Goal: Information Seeking & Learning: Check status

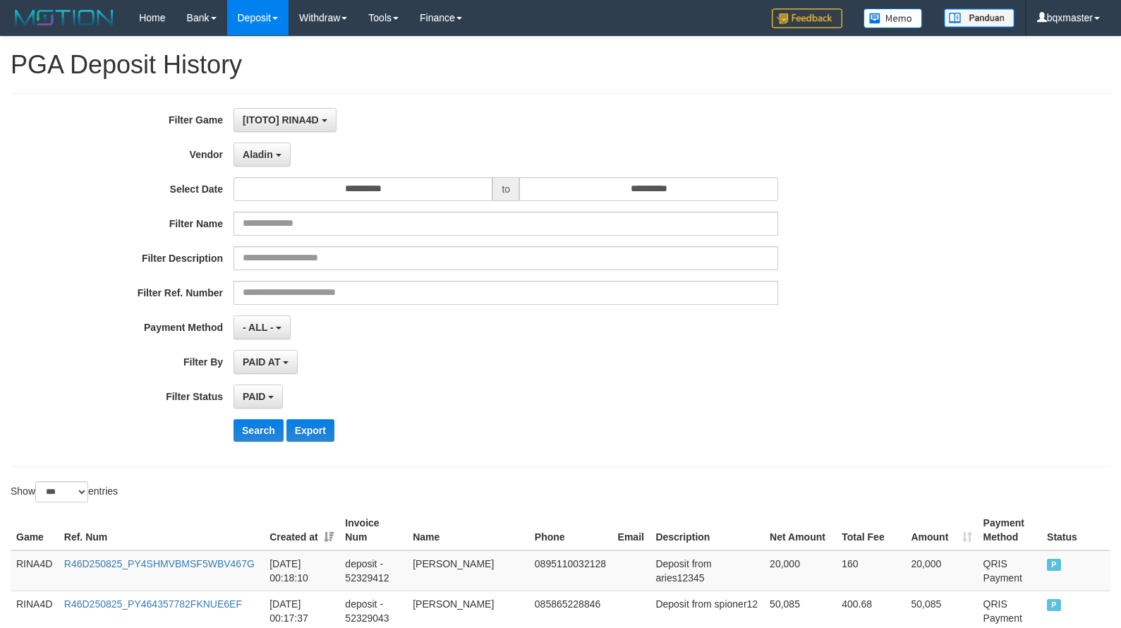
select select "**********"
select select "*"
select select "***"
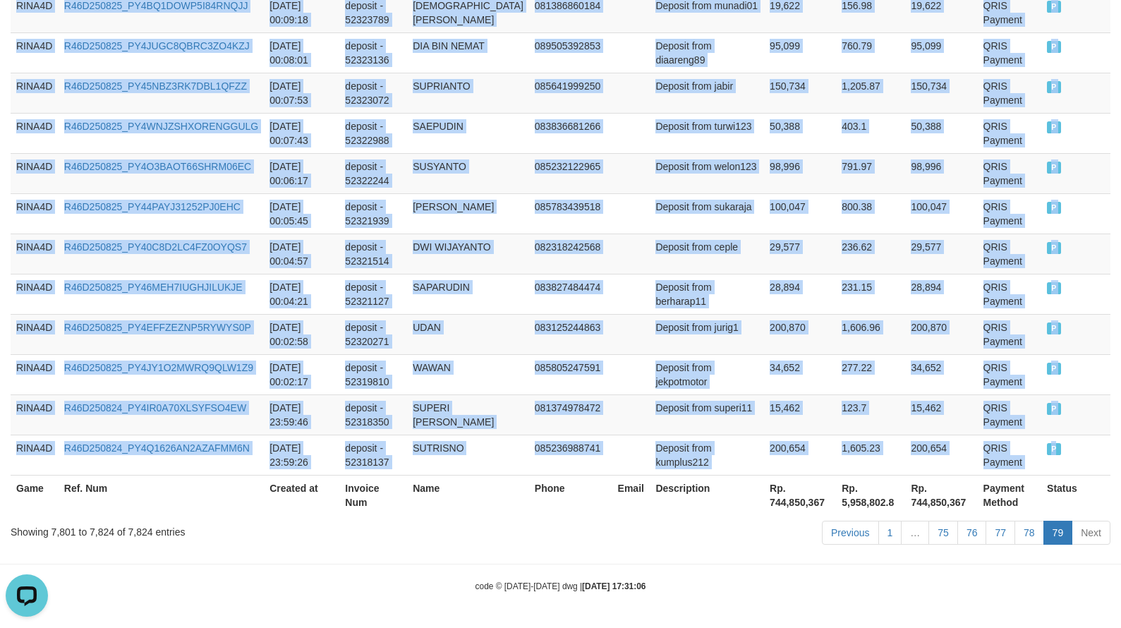
scroll to position [13, 0]
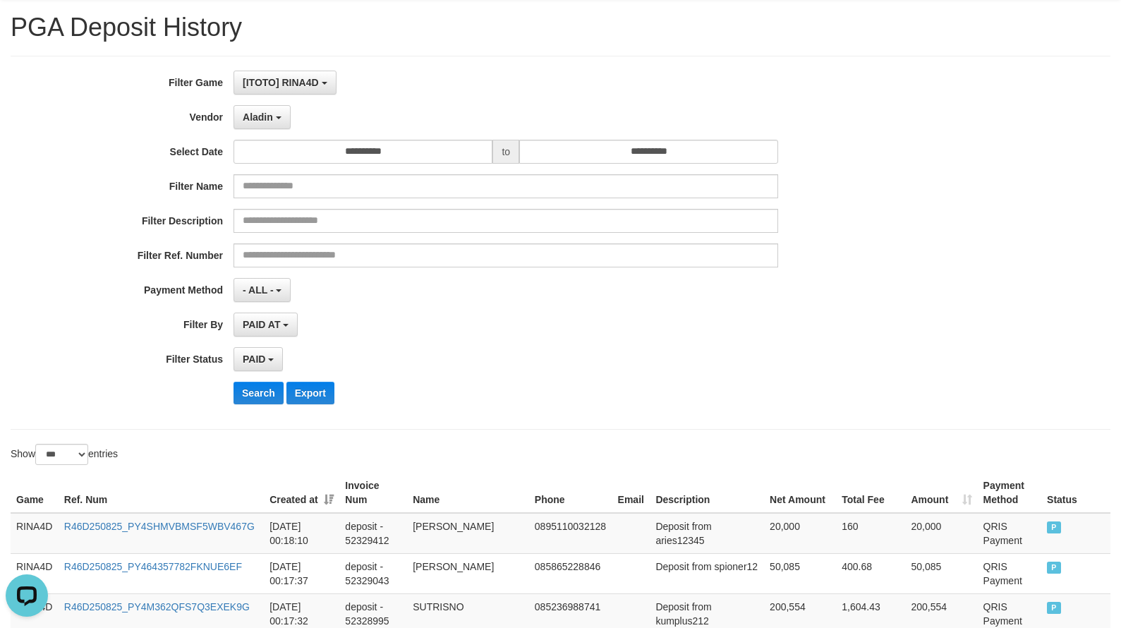
scroll to position [0, 0]
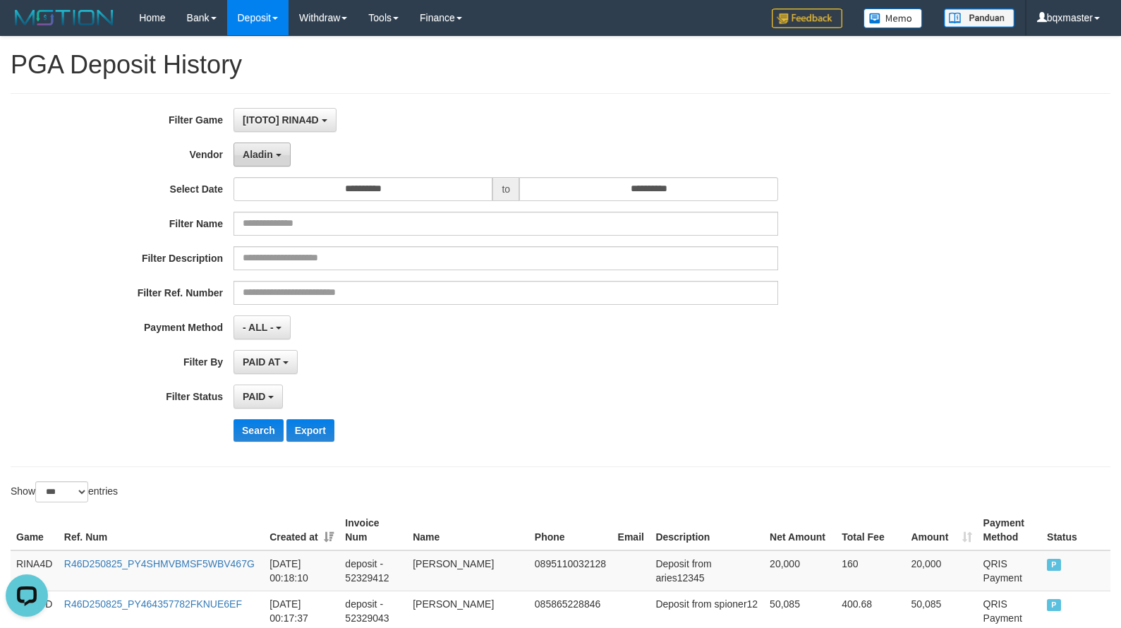
click at [278, 155] on b "button" at bounding box center [279, 155] width 6 height 3
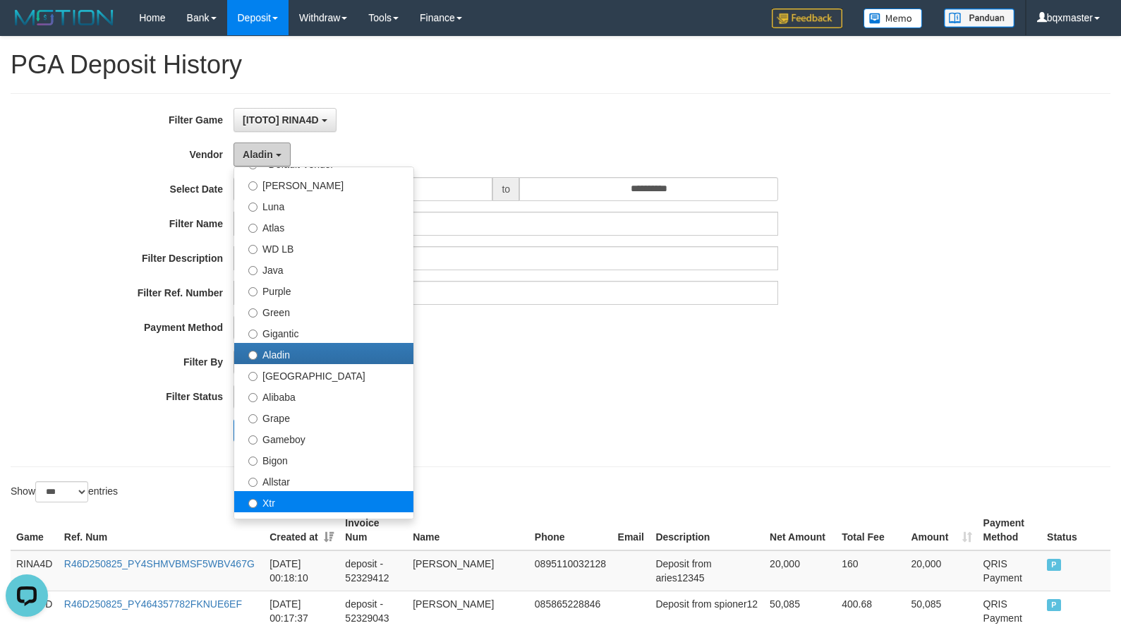
scroll to position [71, 0]
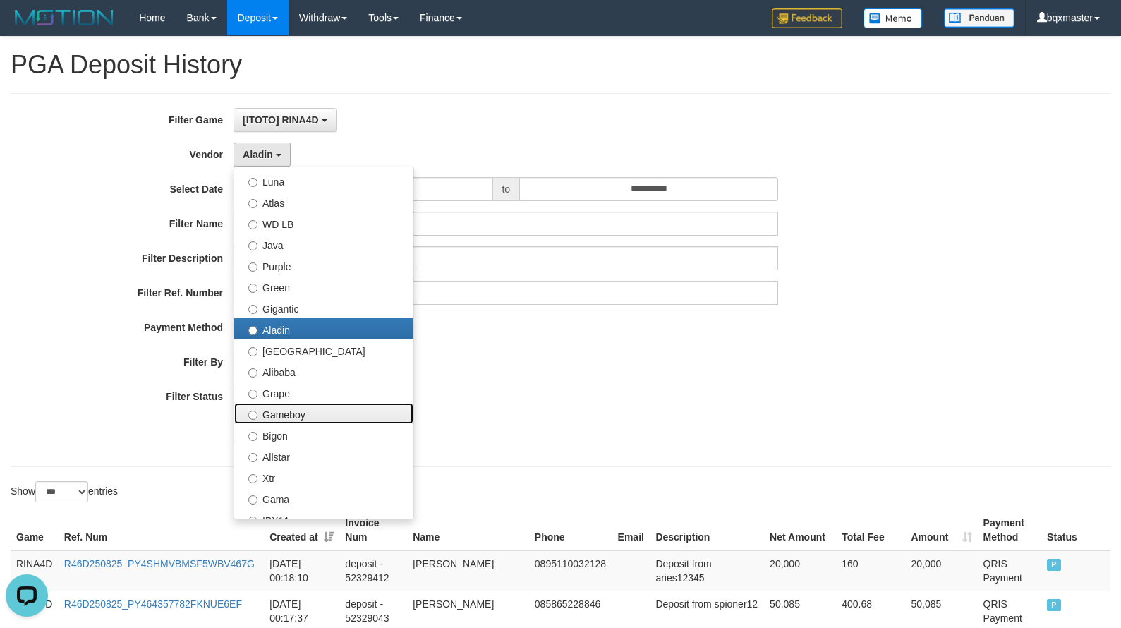
click at [333, 412] on label "Gameboy" at bounding box center [323, 413] width 179 height 21
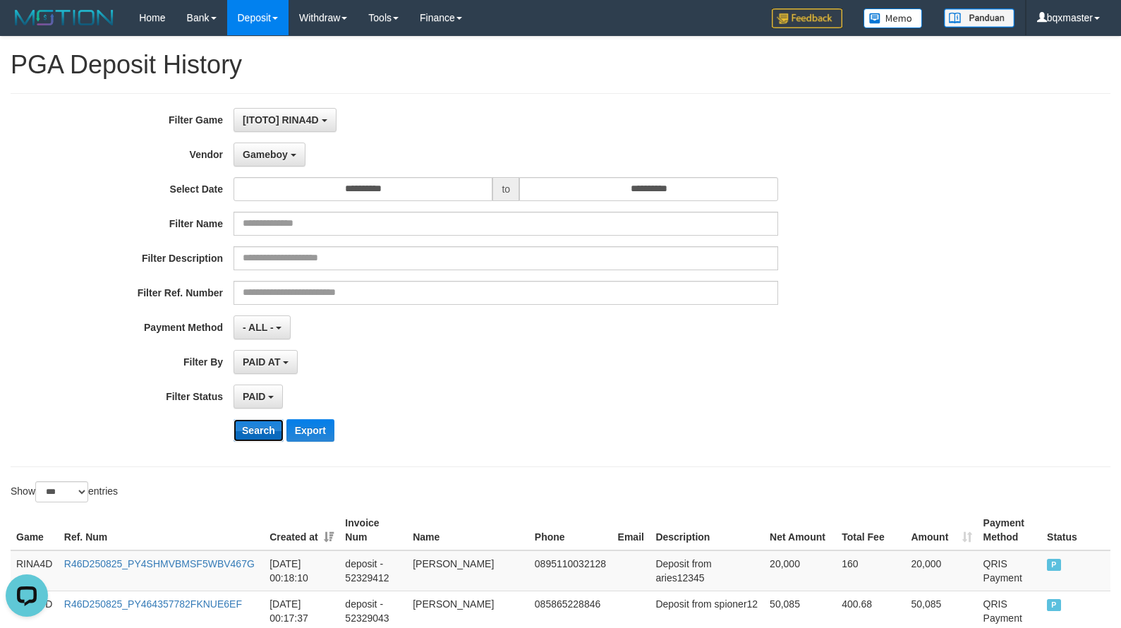
click at [255, 433] on button "Search" at bounding box center [259, 430] width 50 height 23
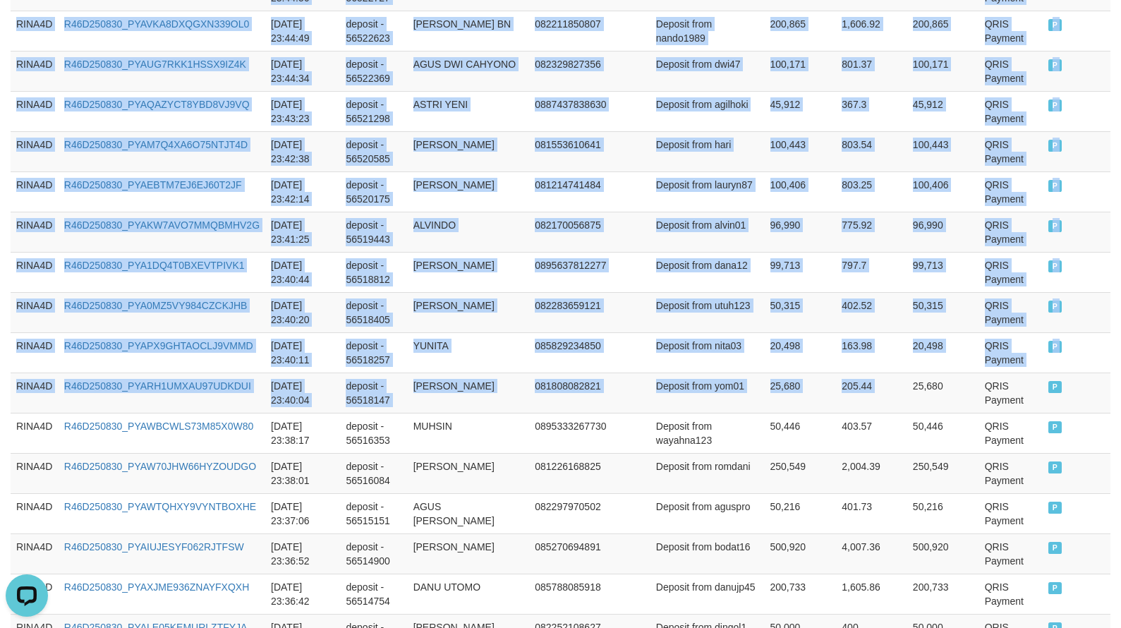
scroll to position [4098, 0]
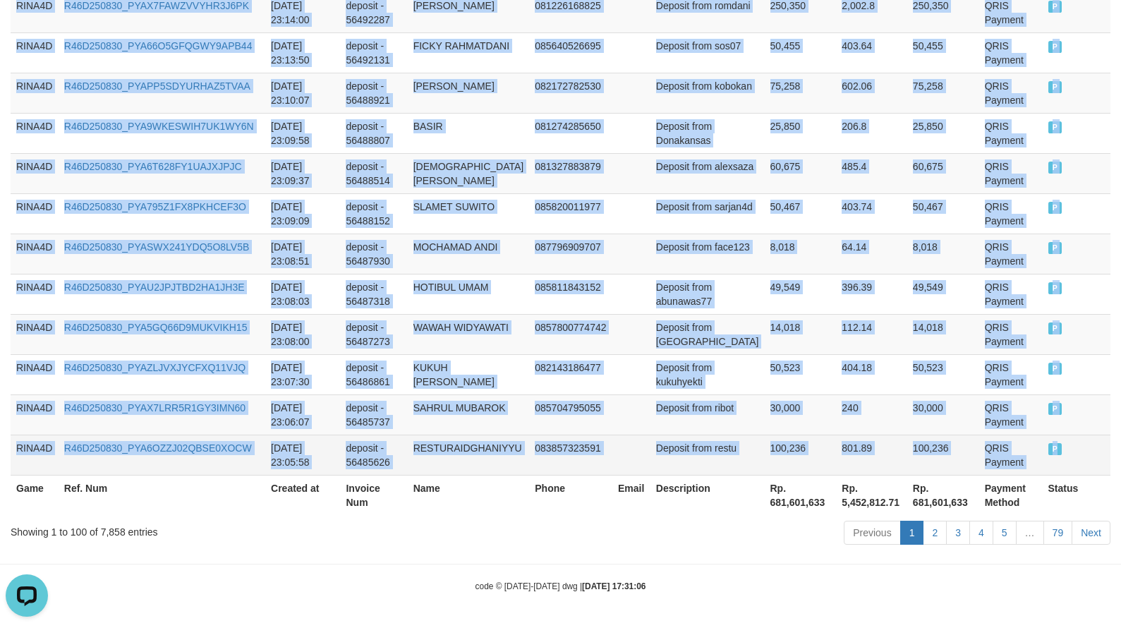
drag, startPoint x: 14, startPoint y: 352, endPoint x: 1054, endPoint y: 457, distance: 1045.5
copy tbody "RINA4D R46D250830_PYAGHR0YFJ1FO3IAWT9 [DATE] 23:59:10 deposit - 56534852 [PERSO…"
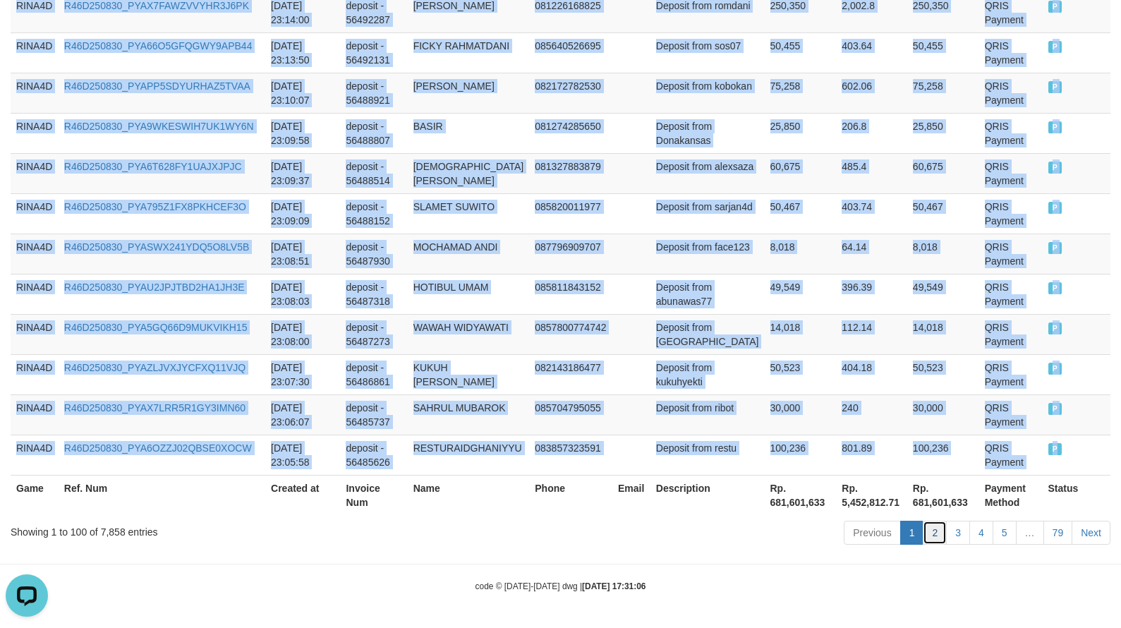
click at [942, 536] on link "2" at bounding box center [935, 533] width 24 height 24
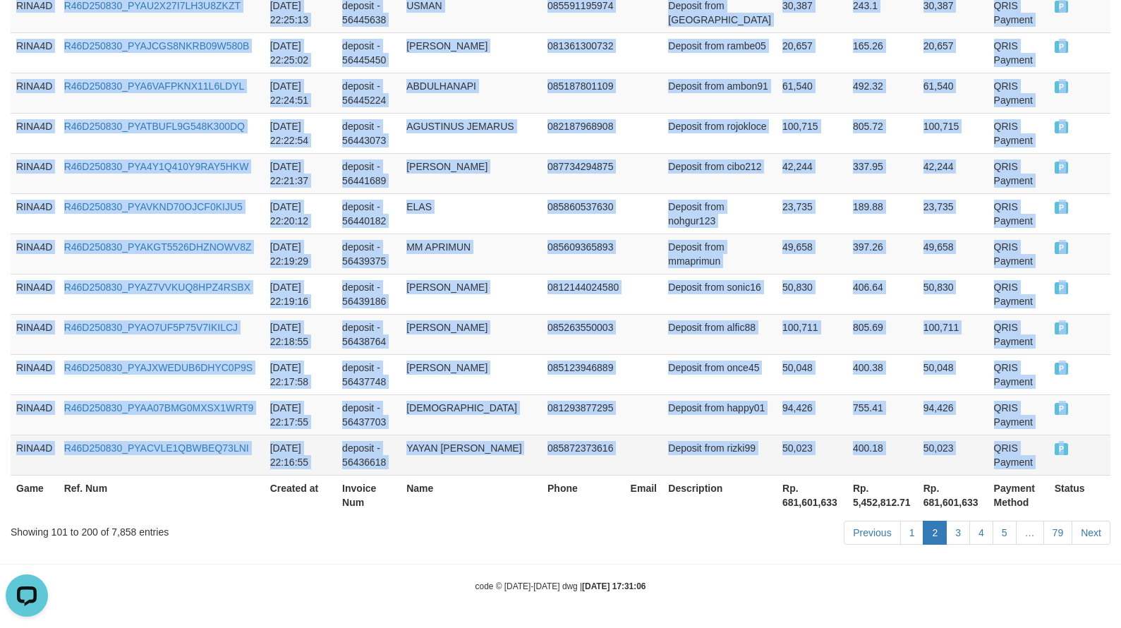
drag, startPoint x: 16, startPoint y: 284, endPoint x: 1059, endPoint y: 459, distance: 1057.7
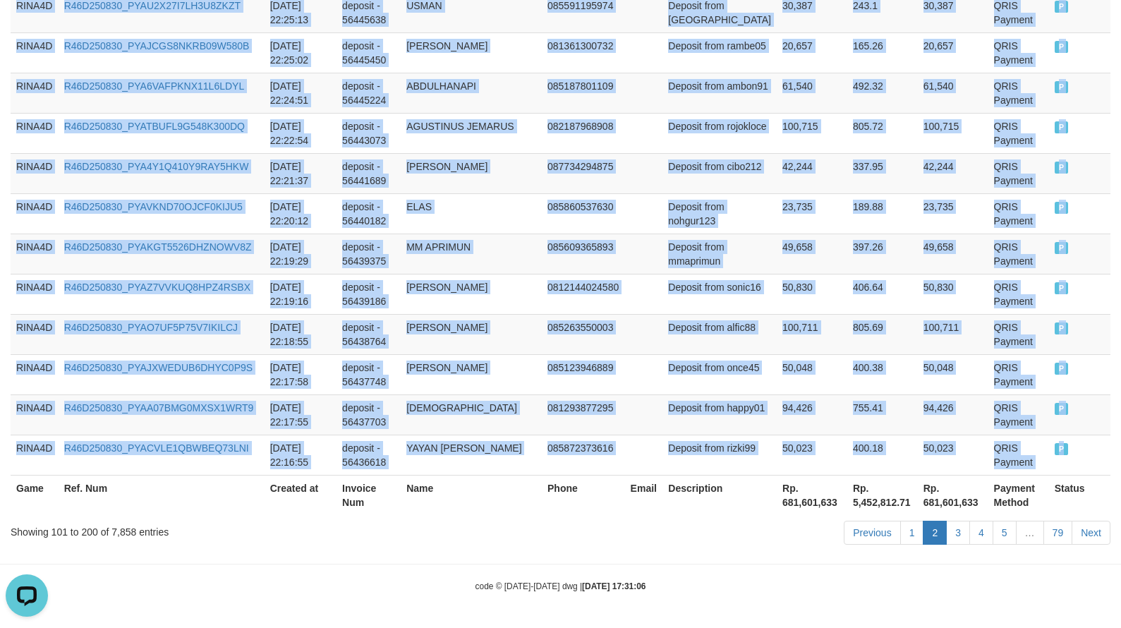
copy tbody "RINA4D R46D250830_PYAAXB0QFD07A7NWW5B [DATE] 23:05:33 deposit - 56485280 [PERSO…"
click at [958, 527] on link "3" at bounding box center [958, 533] width 24 height 24
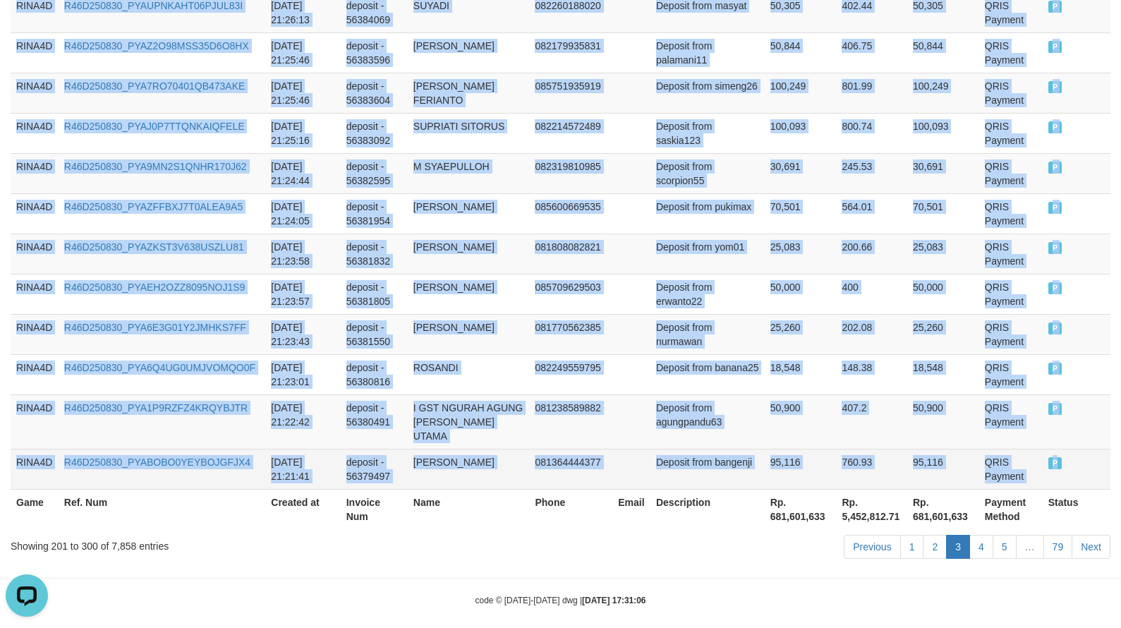
drag, startPoint x: 17, startPoint y: 349, endPoint x: 1069, endPoint y: 452, distance: 1056.6
copy tbody "RINA4D R46D250830_PYAHA0GCSC6KE0QUIS8 [DATE] 22:16:48 deposit - 56436497 IMAM S…"
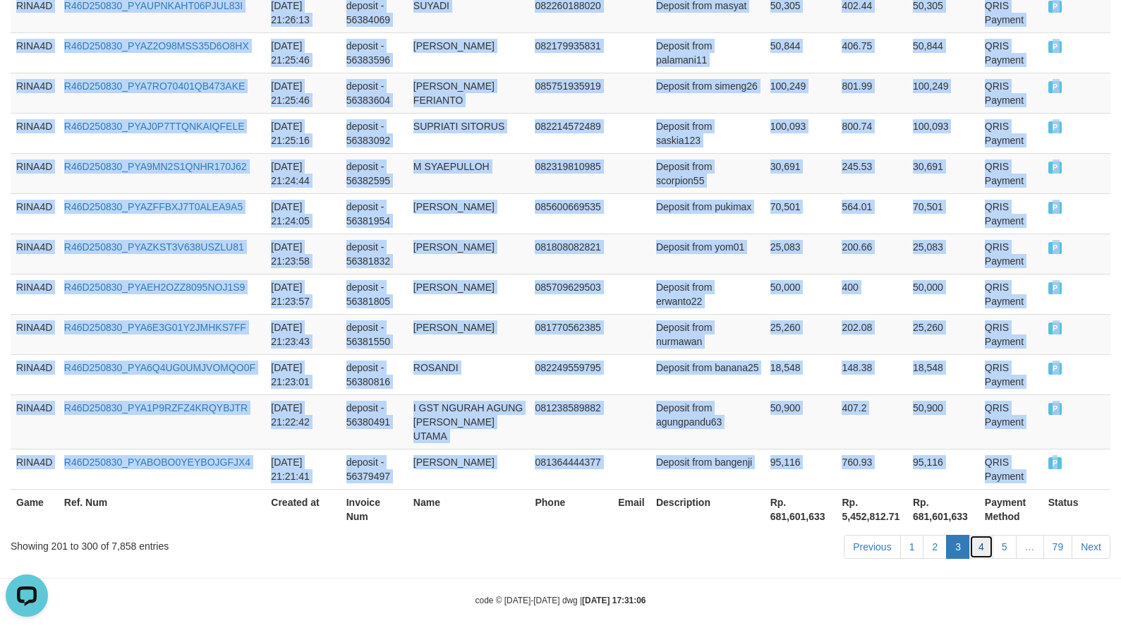
click at [985, 535] on link "4" at bounding box center [982, 547] width 24 height 24
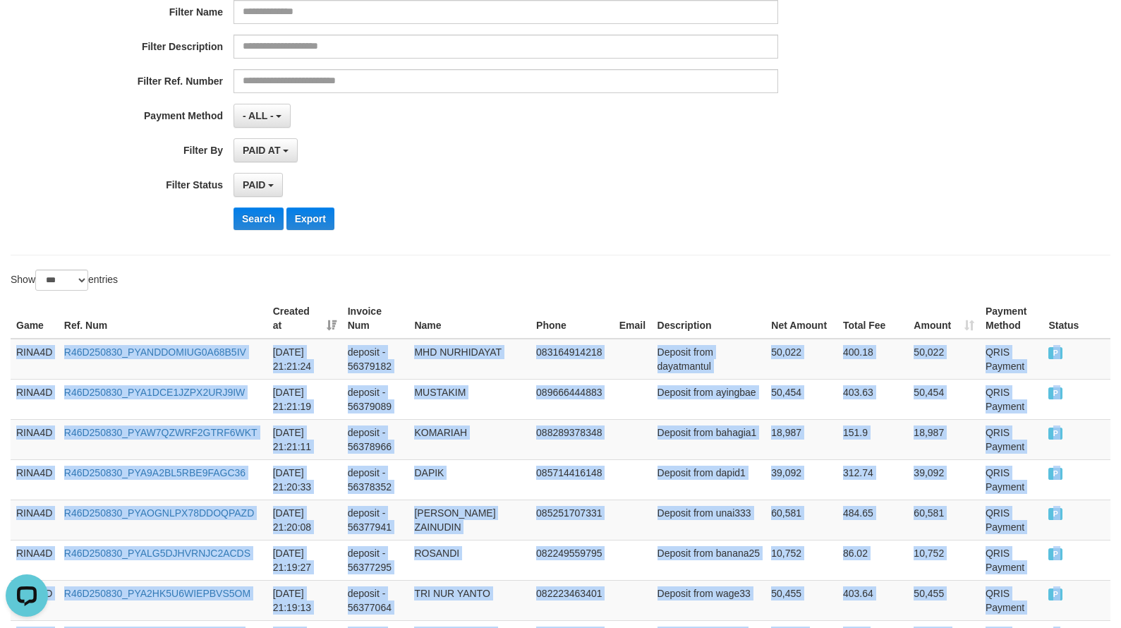
scroll to position [4141, 0]
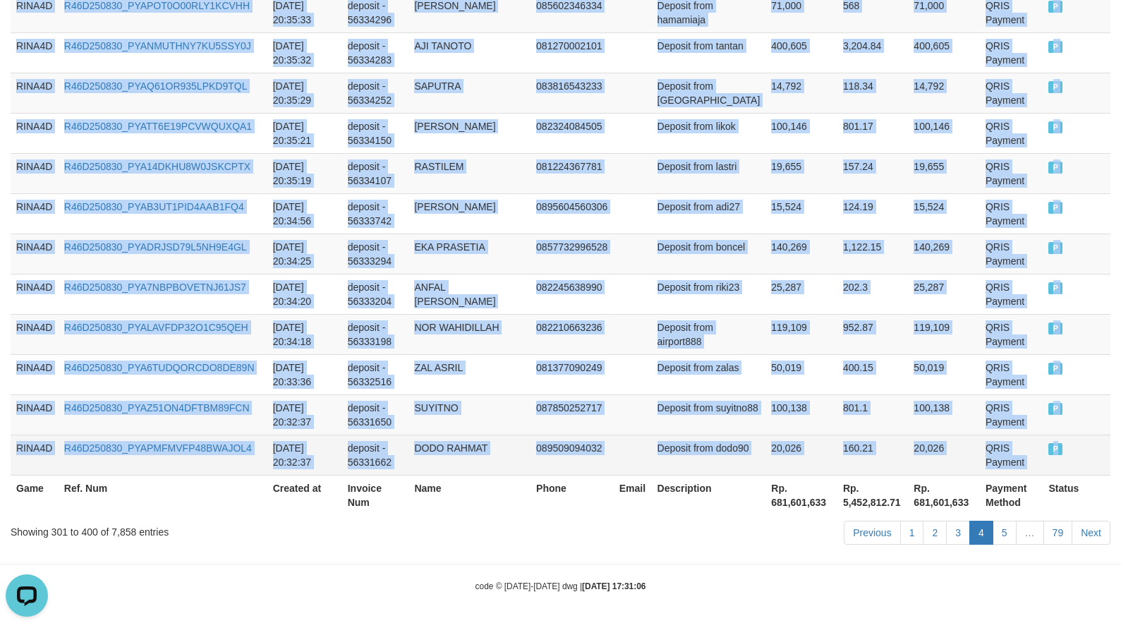
drag, startPoint x: 19, startPoint y: 358, endPoint x: 1078, endPoint y: 444, distance: 1062.2
copy tbody "RINA4D R46D250830_PYANDDOMIUG0A68B5IV [DATE] 21:21:24 deposit - 56379182 MHD NU…"
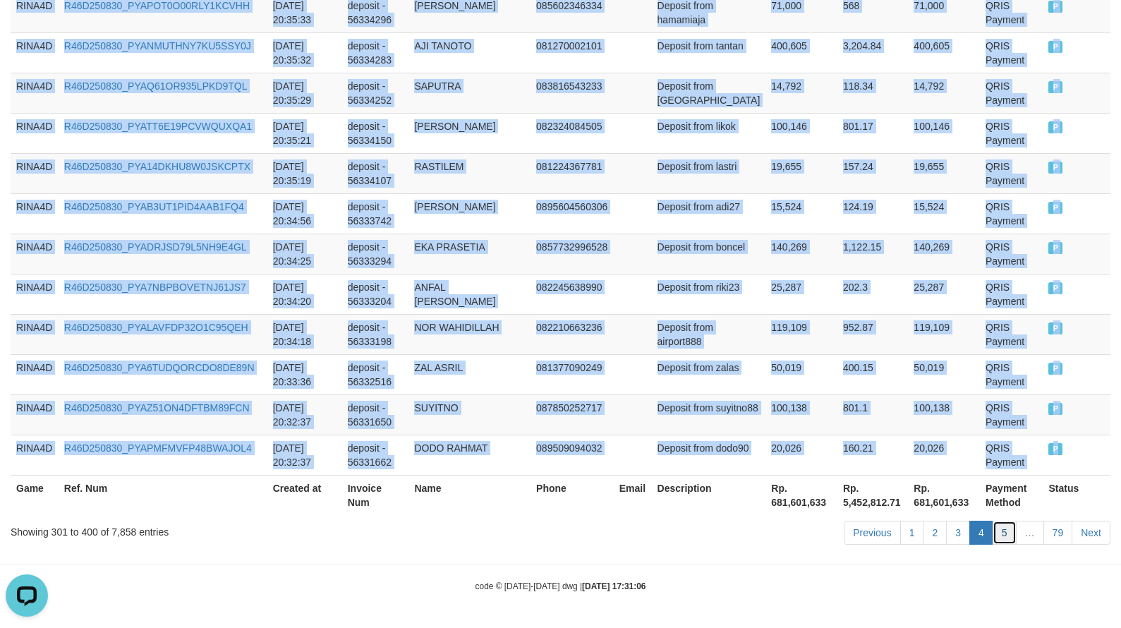
click at [996, 531] on link "5" at bounding box center [1005, 533] width 24 height 24
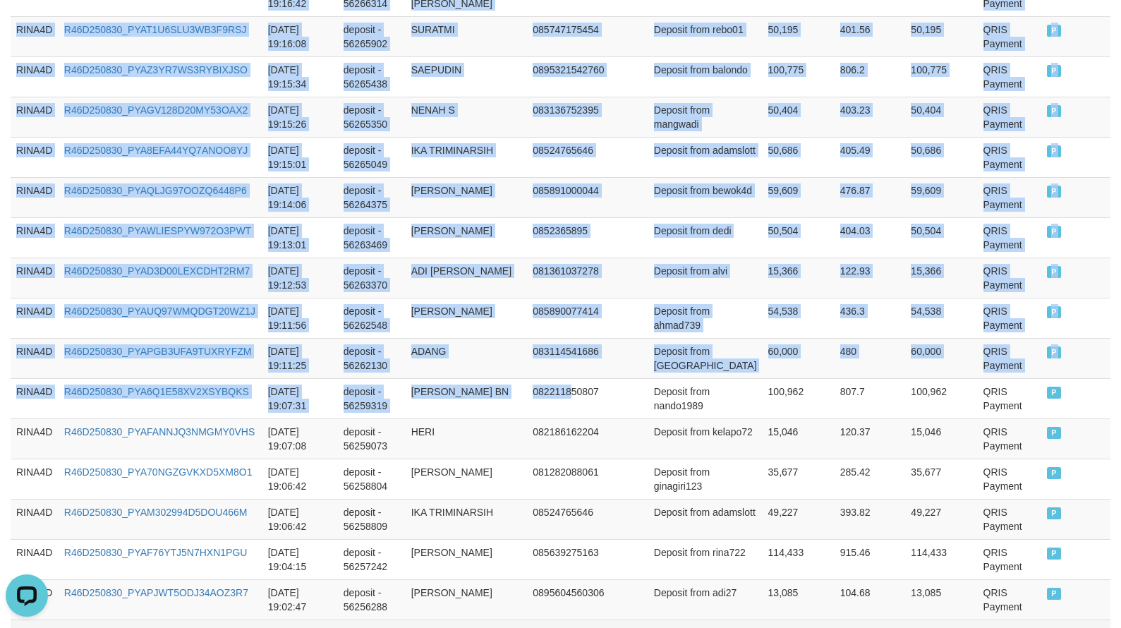
scroll to position [4113, 0]
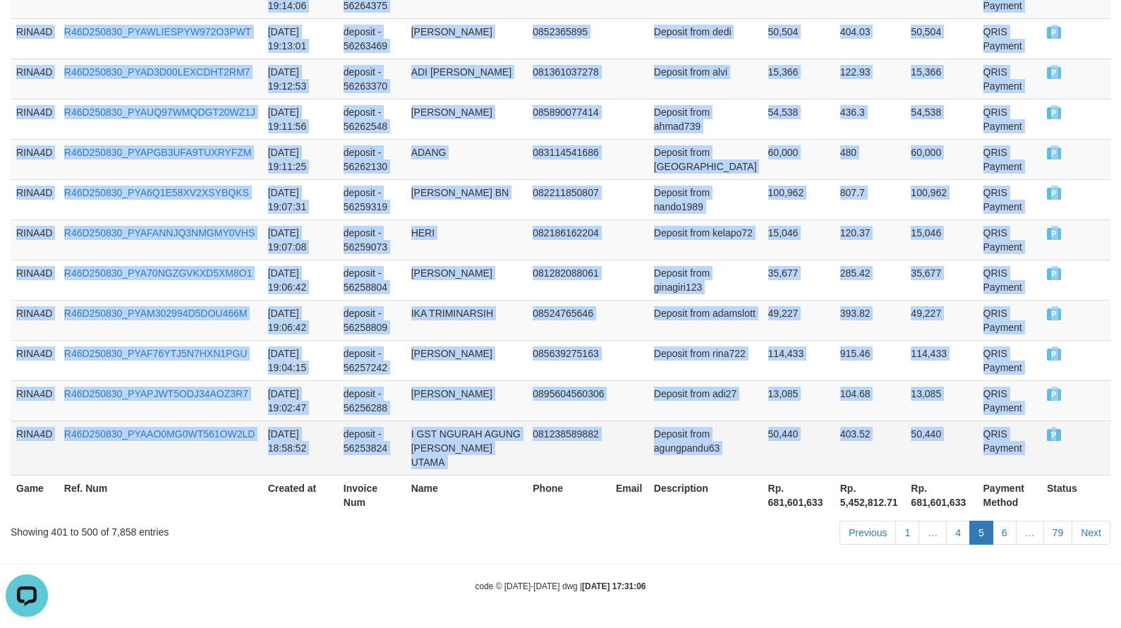
drag, startPoint x: 17, startPoint y: 359, endPoint x: 1057, endPoint y: 441, distance: 1042.9
copy tbody "RINA4D R46D250830_PYA6GKL9CHXROH8I419 [DATE] 20:31:31 deposit - 56330676 [PERSO…"
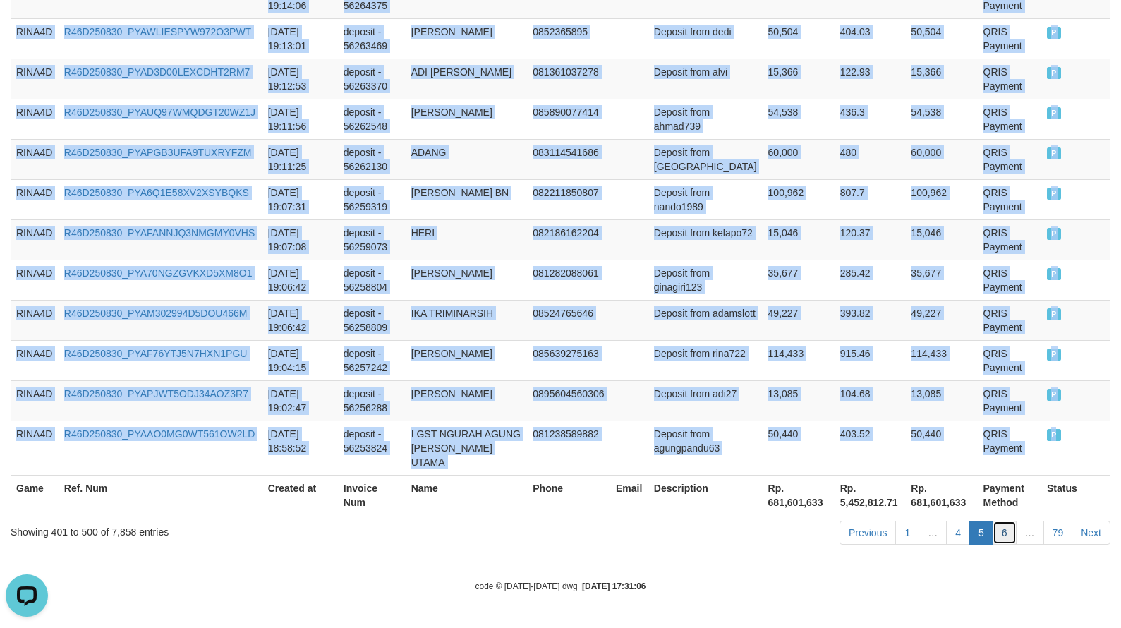
click at [1004, 532] on link "6" at bounding box center [1005, 533] width 24 height 24
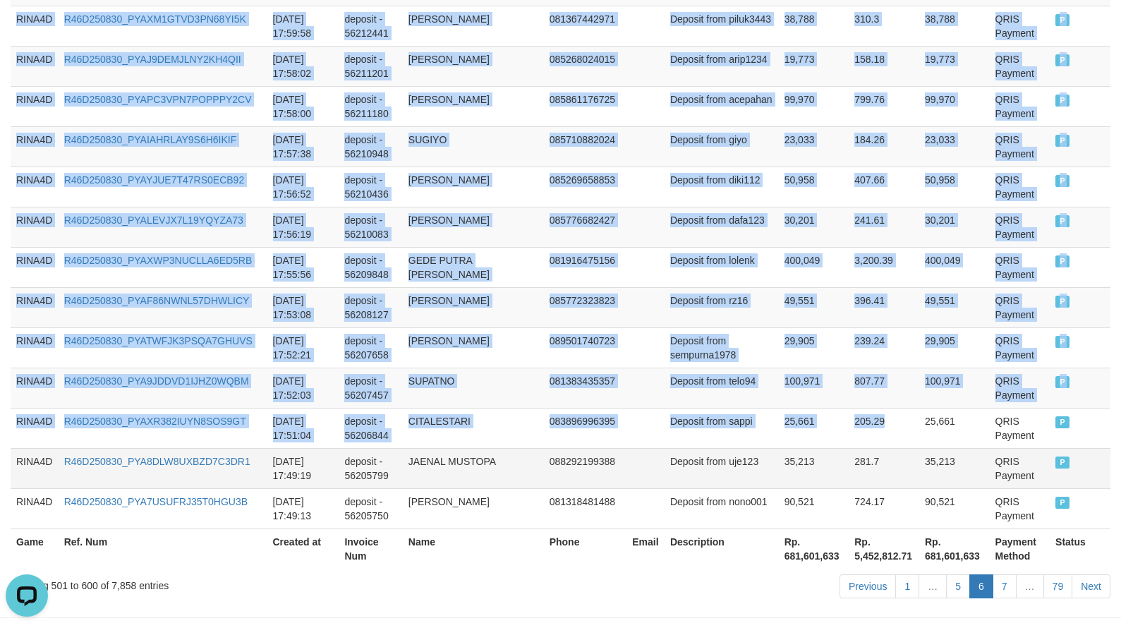
scroll to position [4098, 0]
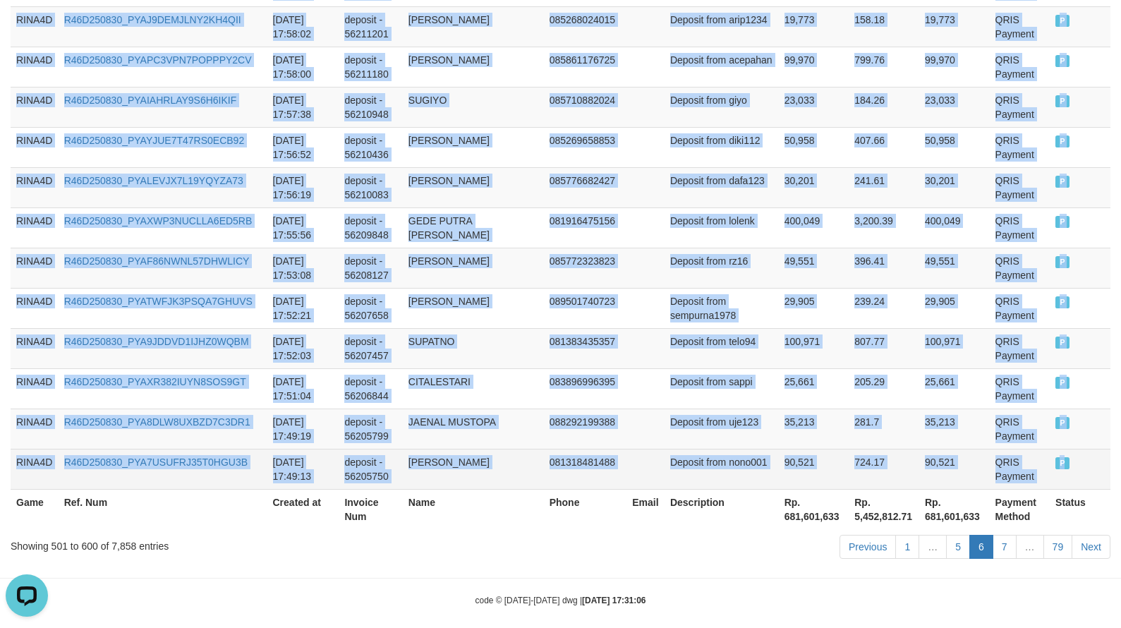
drag, startPoint x: 14, startPoint y: 282, endPoint x: 1077, endPoint y: 445, distance: 1075.4
copy tbody "RINA4D R46D250830_PYA8WI2E1A98E2ZLU2C [DATE] 18:57:10 deposit - 56252576 MUHAMM…"
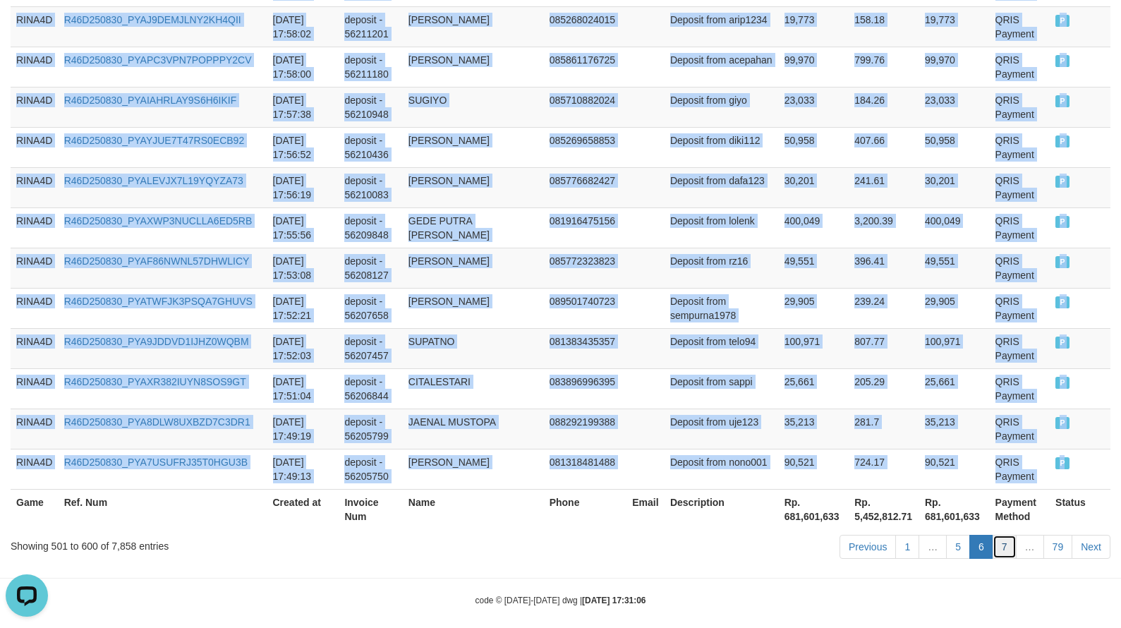
click at [999, 535] on link "7" at bounding box center [1005, 547] width 24 height 24
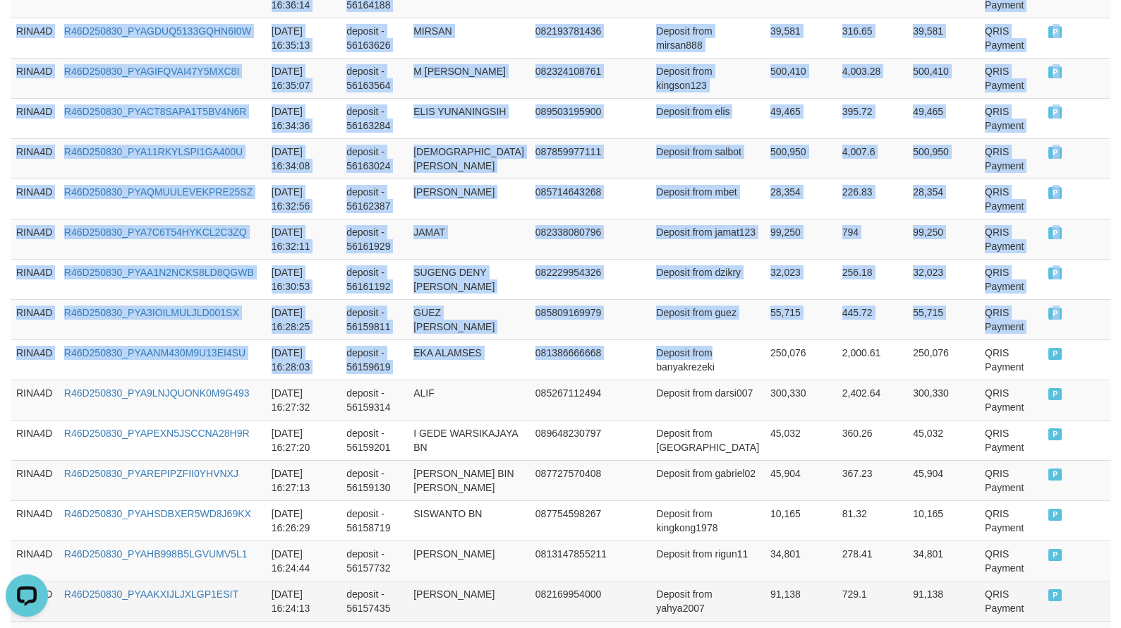
scroll to position [4113, 0]
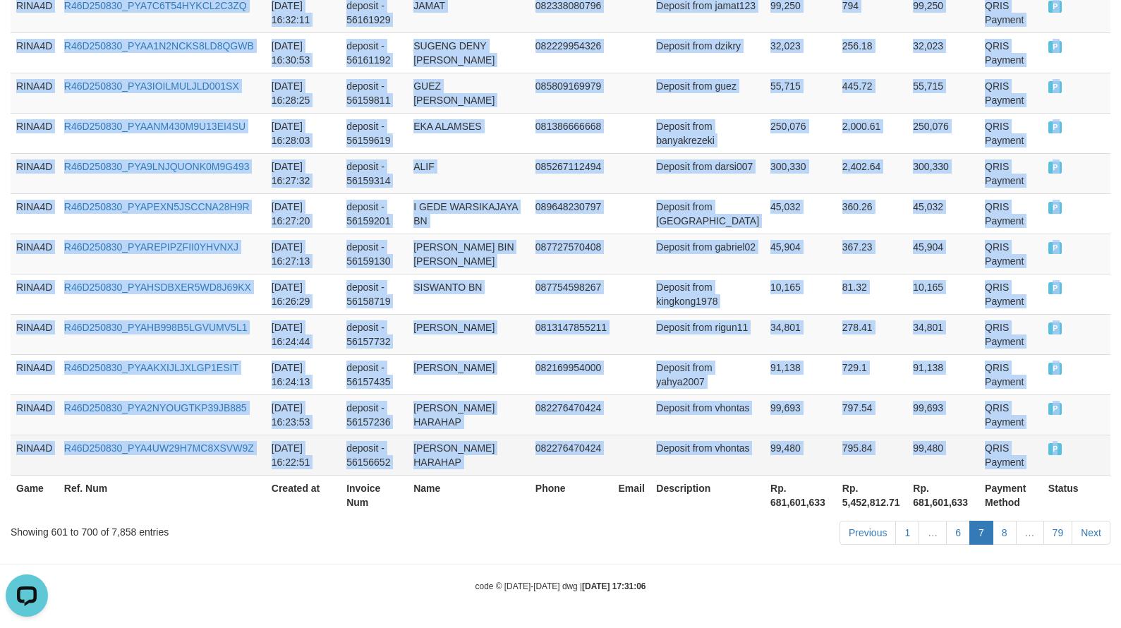
drag, startPoint x: 15, startPoint y: 359, endPoint x: 1055, endPoint y: 449, distance: 1044.2
copy tbody "RINA4D R46D250830_PYA2U4SQJGOQHHHFCG2 [DATE] 17:48:06 deposit - 56205101 [PERSO…"
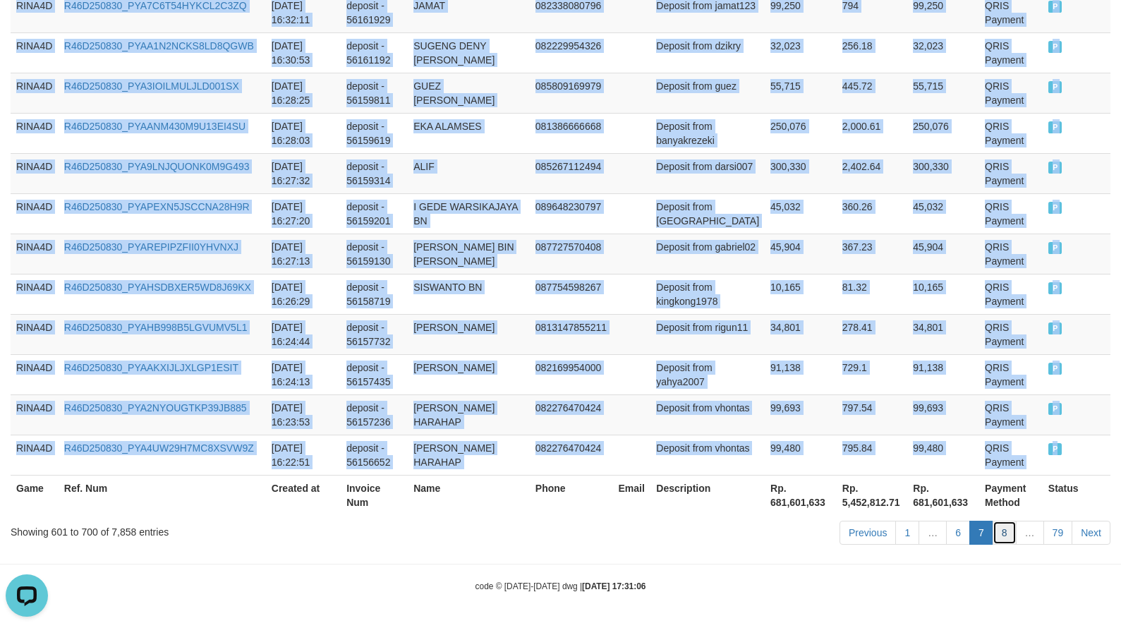
click at [997, 536] on link "8" at bounding box center [1005, 533] width 24 height 24
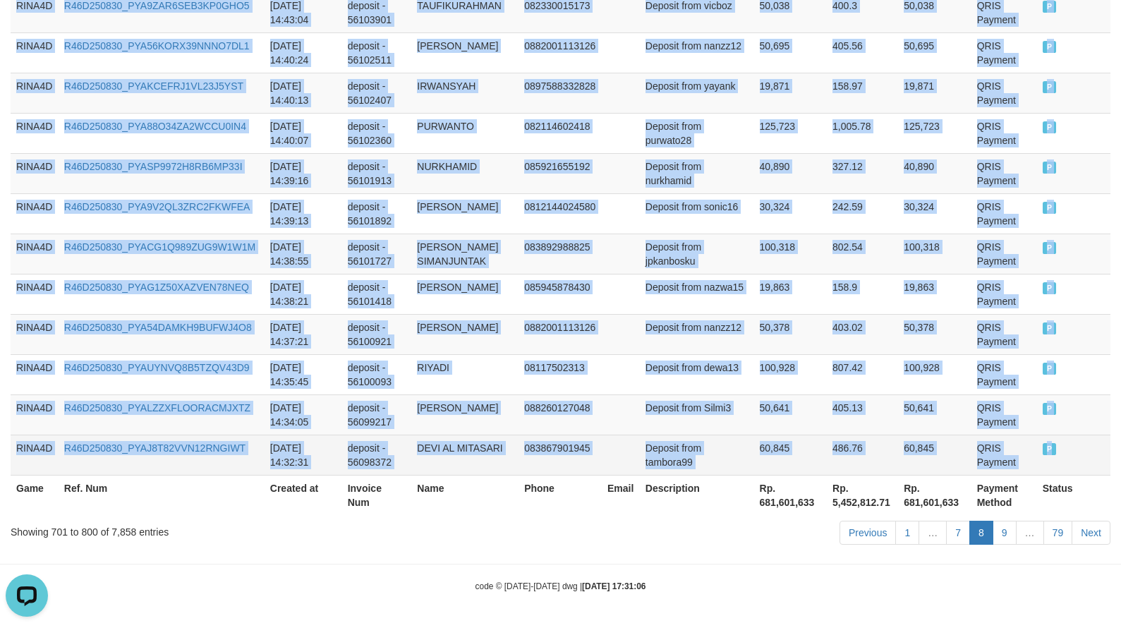
drag, startPoint x: 18, startPoint y: 351, endPoint x: 1052, endPoint y: 456, distance: 1039.3
copy tbody "RINA4D R46D250830_PYAEJ2PB076ODAF1R19 [DATE] 16:21:56 deposit - 56156102 YUDI 0…"
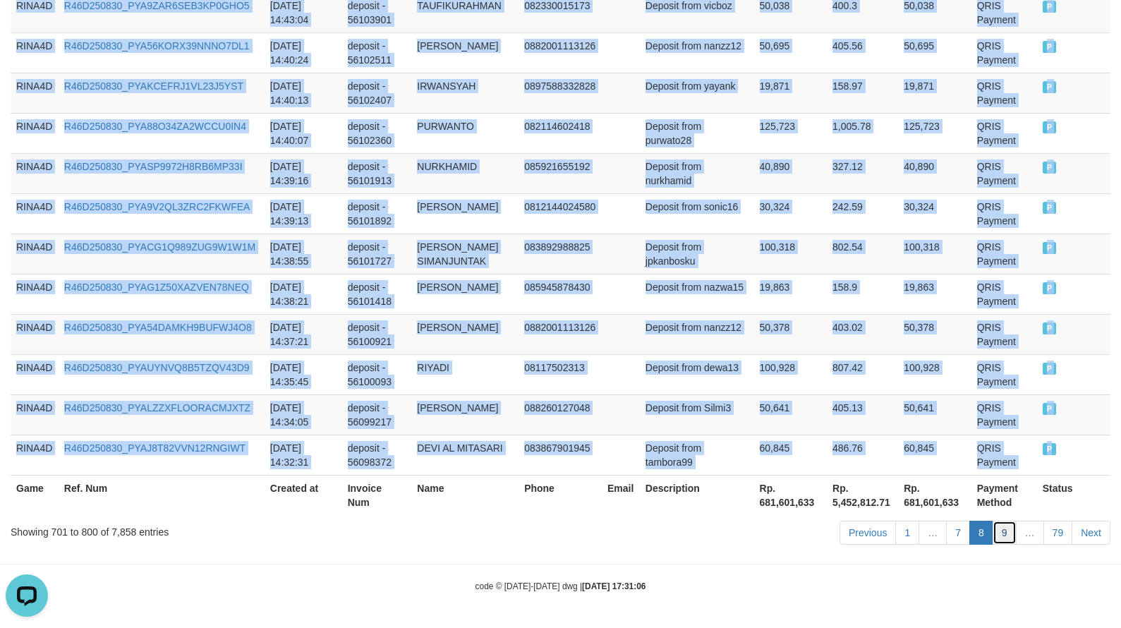
drag, startPoint x: 1002, startPoint y: 535, endPoint x: 988, endPoint y: 545, distance: 16.7
click at [1002, 535] on link "9" at bounding box center [1005, 533] width 24 height 24
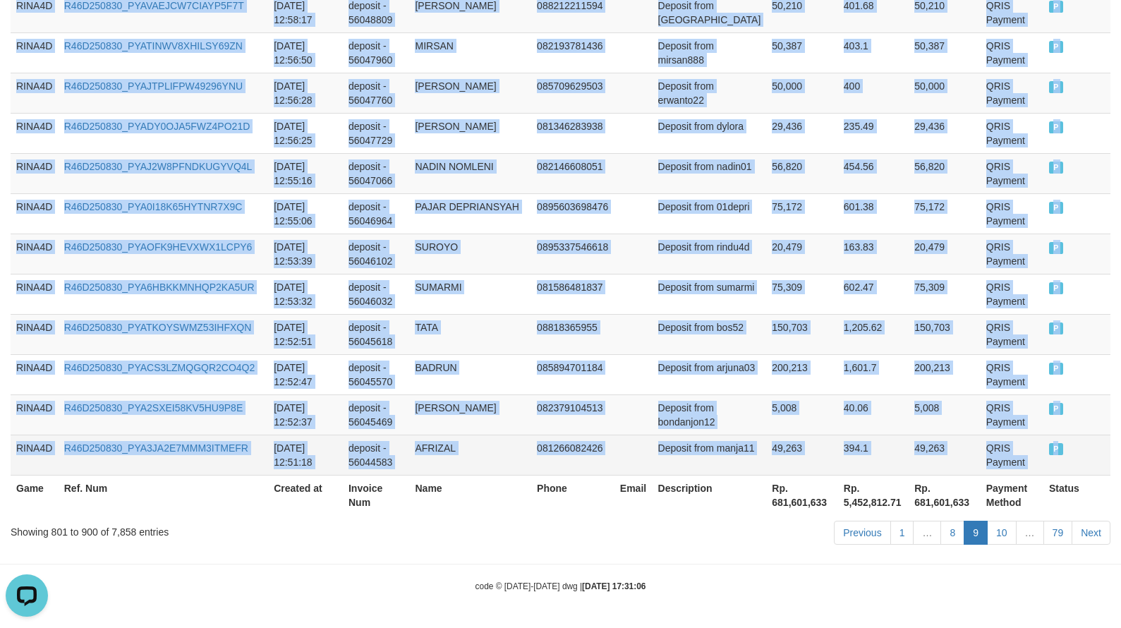
drag, startPoint x: 16, startPoint y: 352, endPoint x: 1050, endPoint y: 458, distance: 1040.1
copy tbody "RINA4D R46D250830_PYAROTXT0KZAA8CHFMD [DATE] 14:32:10 deposit - 56098159 JAILAN…"
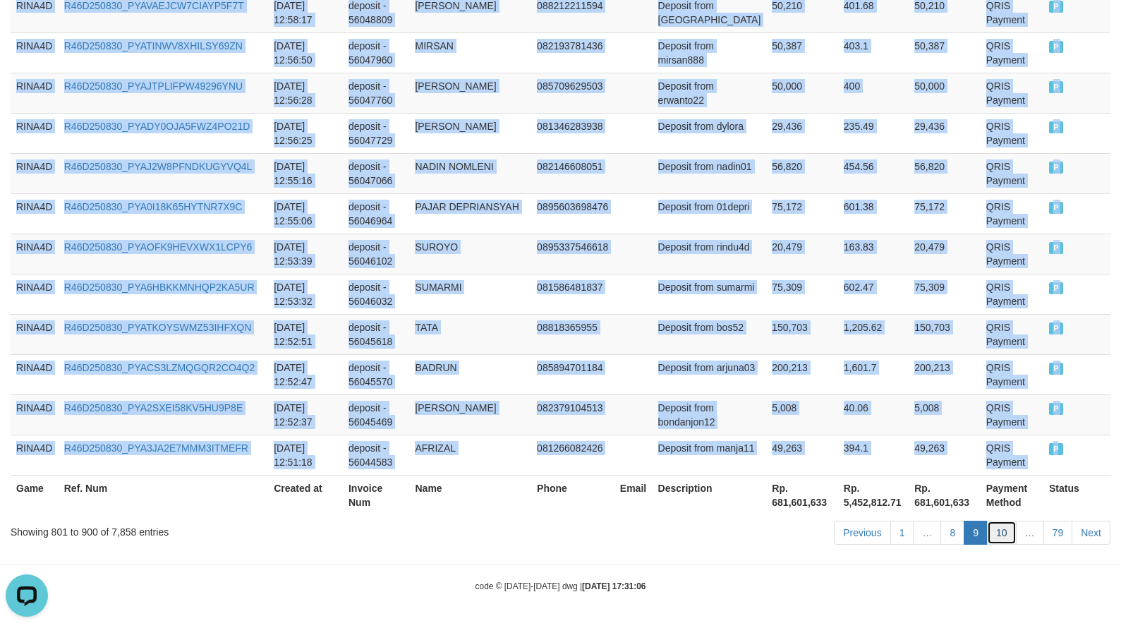
drag, startPoint x: 1011, startPoint y: 534, endPoint x: 1018, endPoint y: 544, distance: 12.3
click at [1011, 534] on link "10" at bounding box center [1002, 533] width 30 height 24
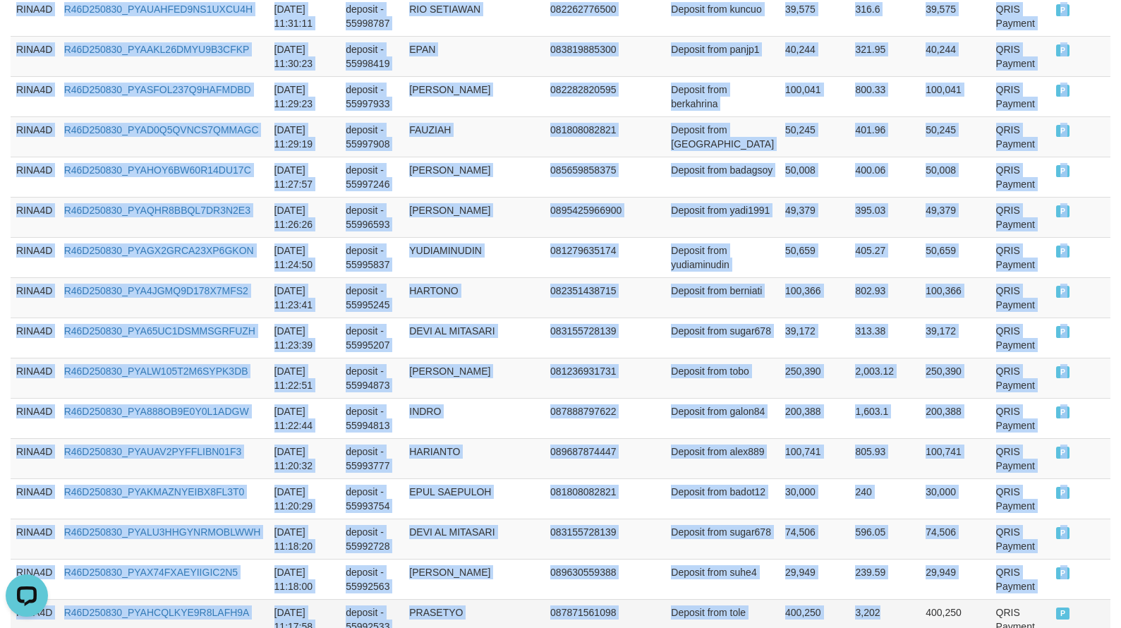
scroll to position [4098, 0]
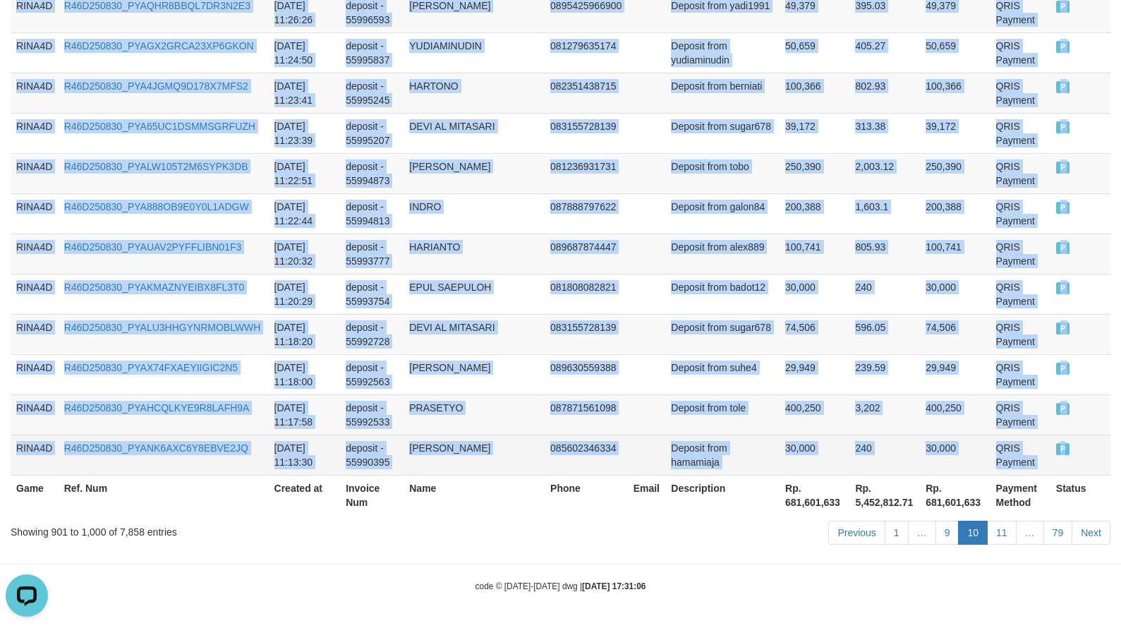
drag, startPoint x: 17, startPoint y: 426, endPoint x: 1064, endPoint y: 447, distance: 1047.6
copy tbody "RINA4D R46D250830_PYA6SQBQWWB2KPDWTOM [DATE] 12:50:23 deposit - 56044017 ENCUK …"
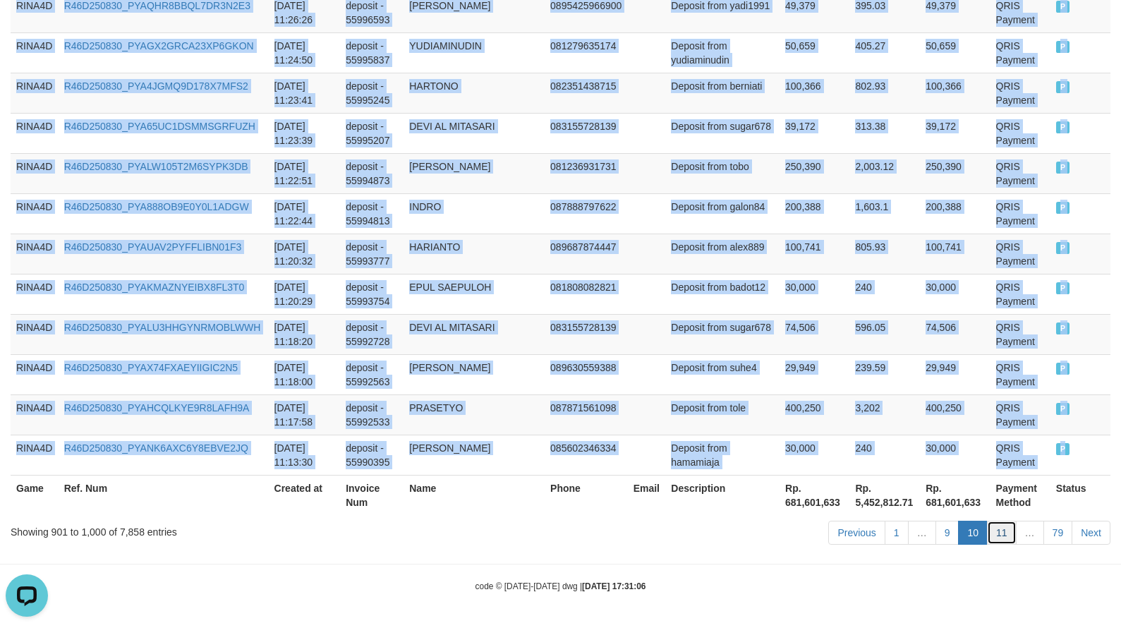
click at [1004, 535] on link "11" at bounding box center [1002, 533] width 30 height 24
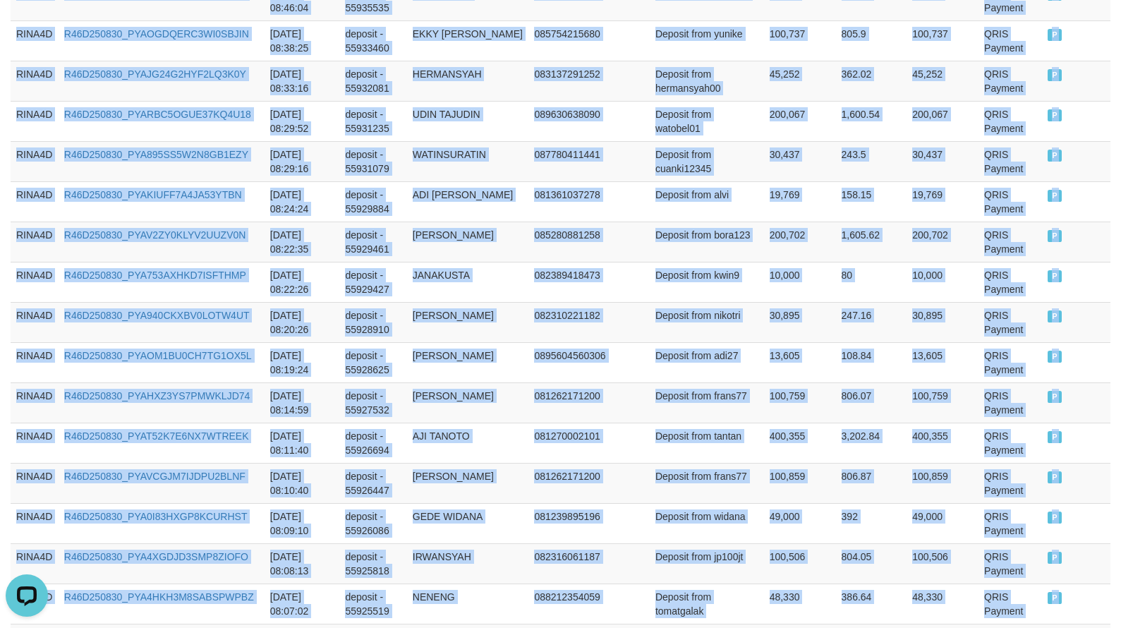
scroll to position [4183, 0]
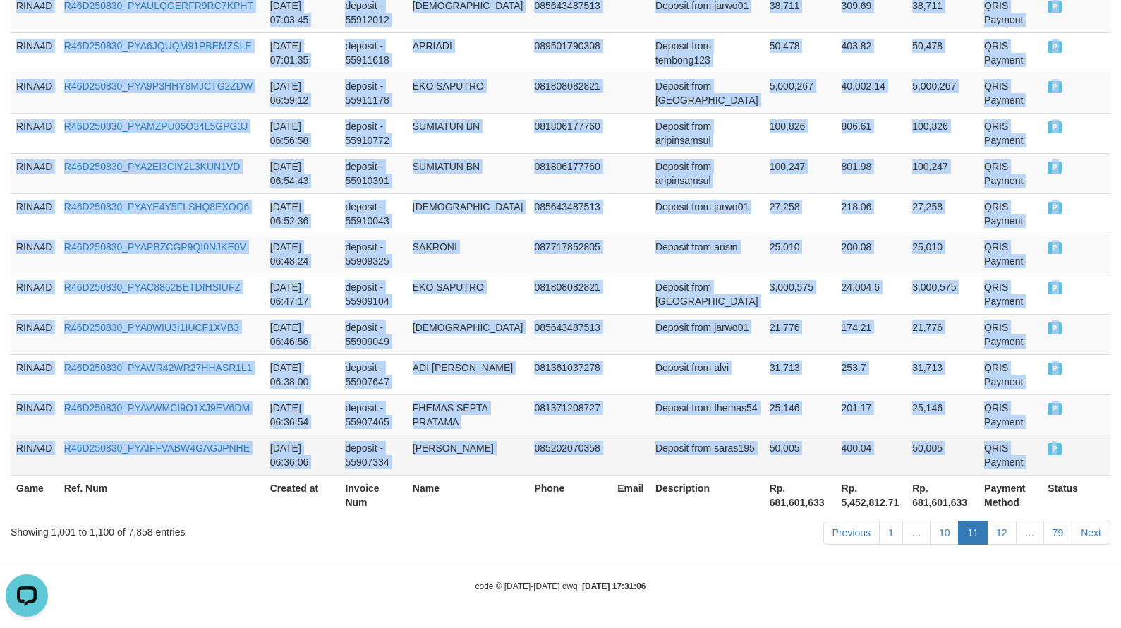
drag, startPoint x: 16, startPoint y: 351, endPoint x: 1058, endPoint y: 449, distance: 1047.0
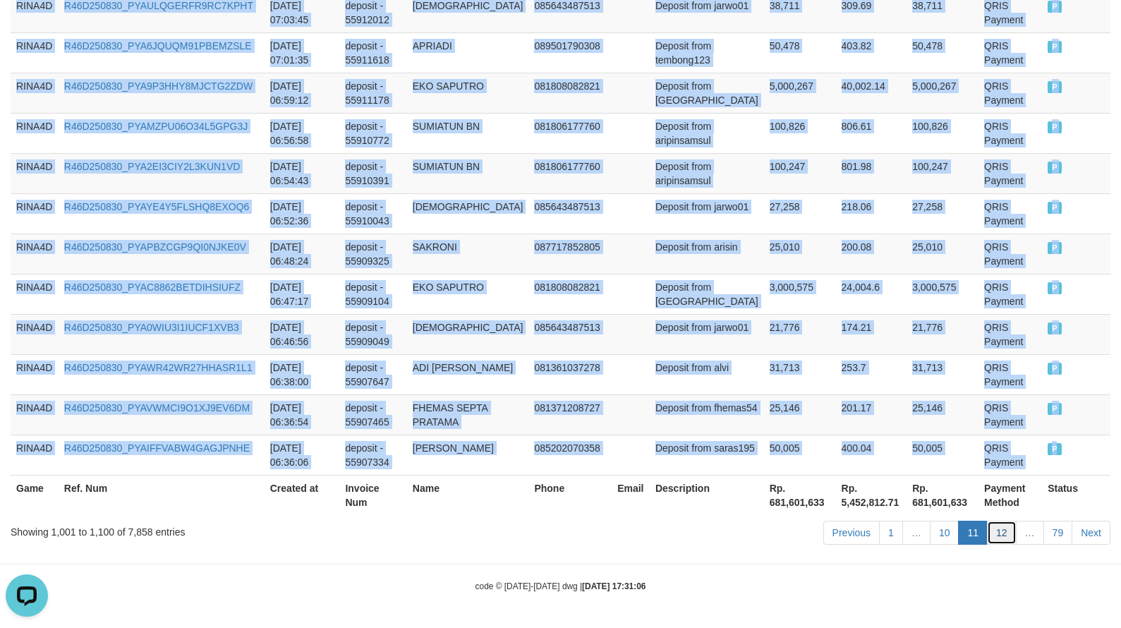
drag, startPoint x: 1009, startPoint y: 538, endPoint x: 998, endPoint y: 539, distance: 10.7
click at [1009, 538] on link "12" at bounding box center [1002, 533] width 30 height 24
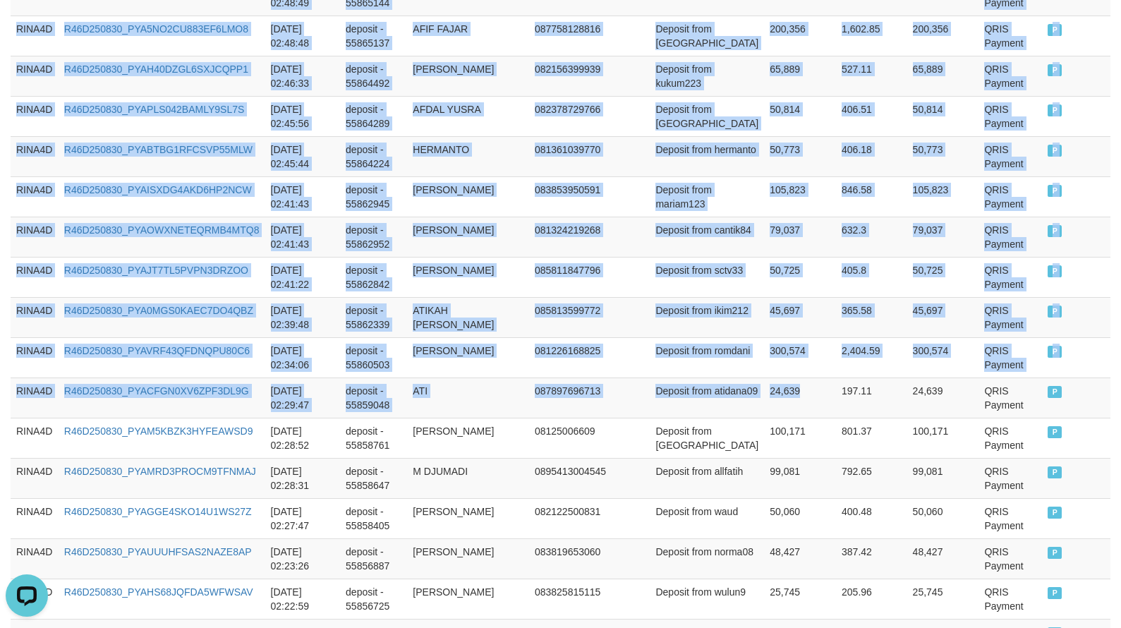
scroll to position [4169, 0]
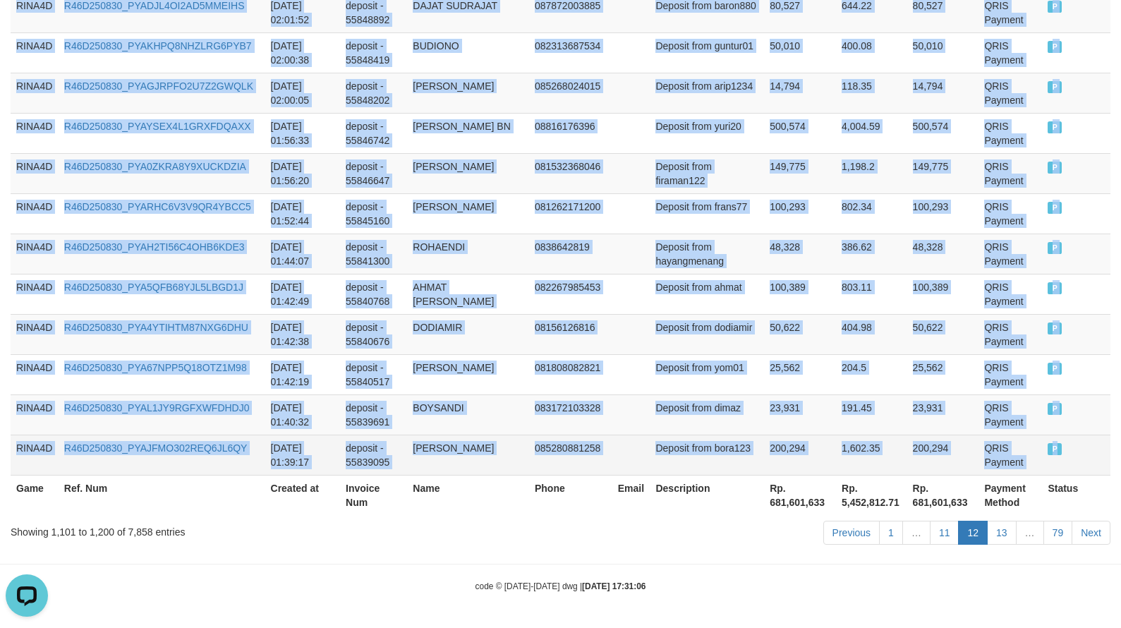
drag, startPoint x: 17, startPoint y: 423, endPoint x: 1066, endPoint y: 445, distance: 1049.0
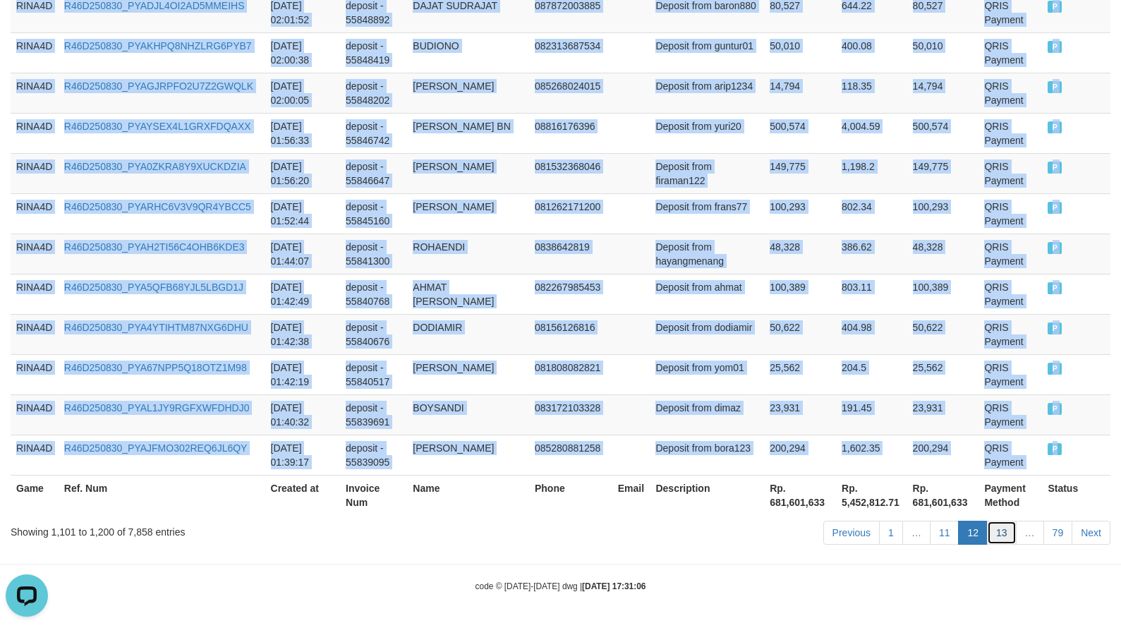
click at [1000, 527] on link "13" at bounding box center [1002, 533] width 30 height 24
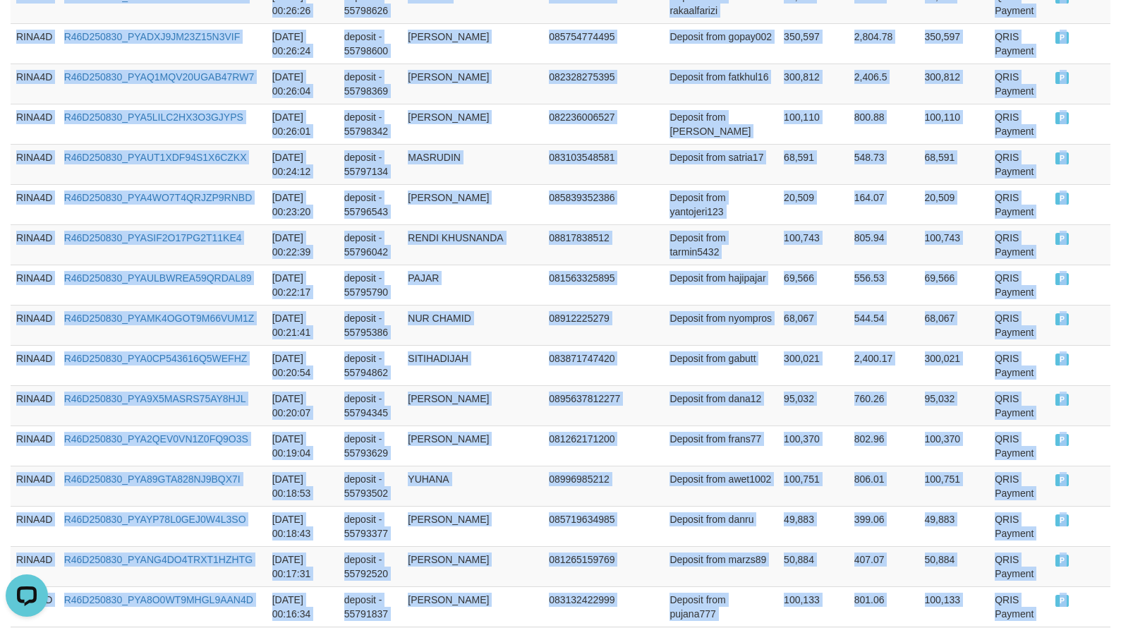
scroll to position [4098, 0]
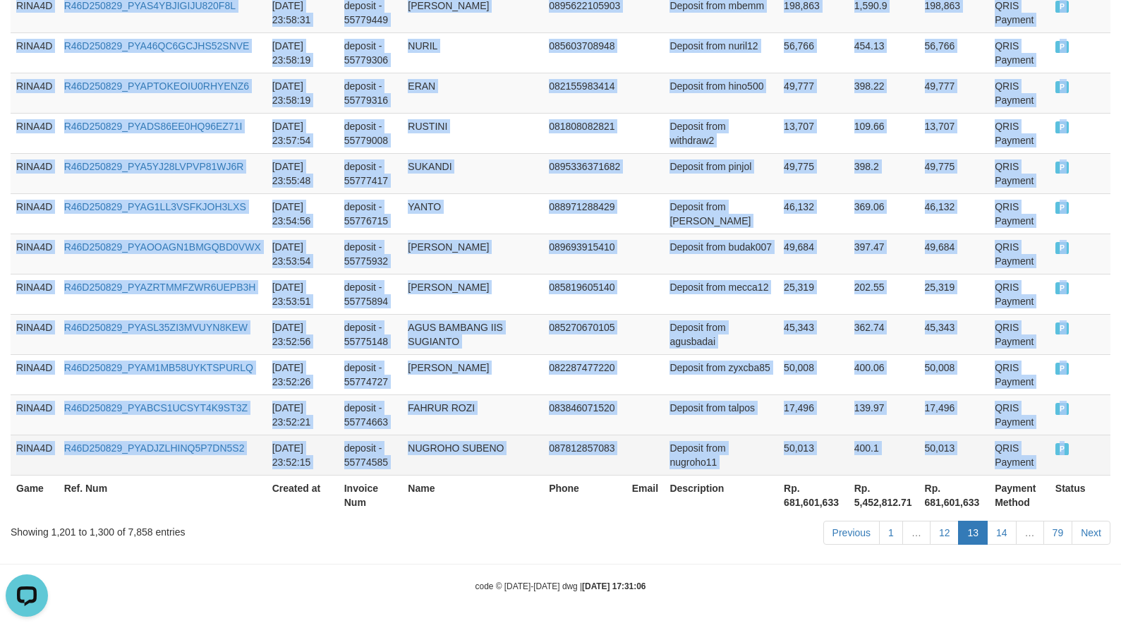
drag, startPoint x: 18, startPoint y: 284, endPoint x: 1062, endPoint y: 446, distance: 1057.1
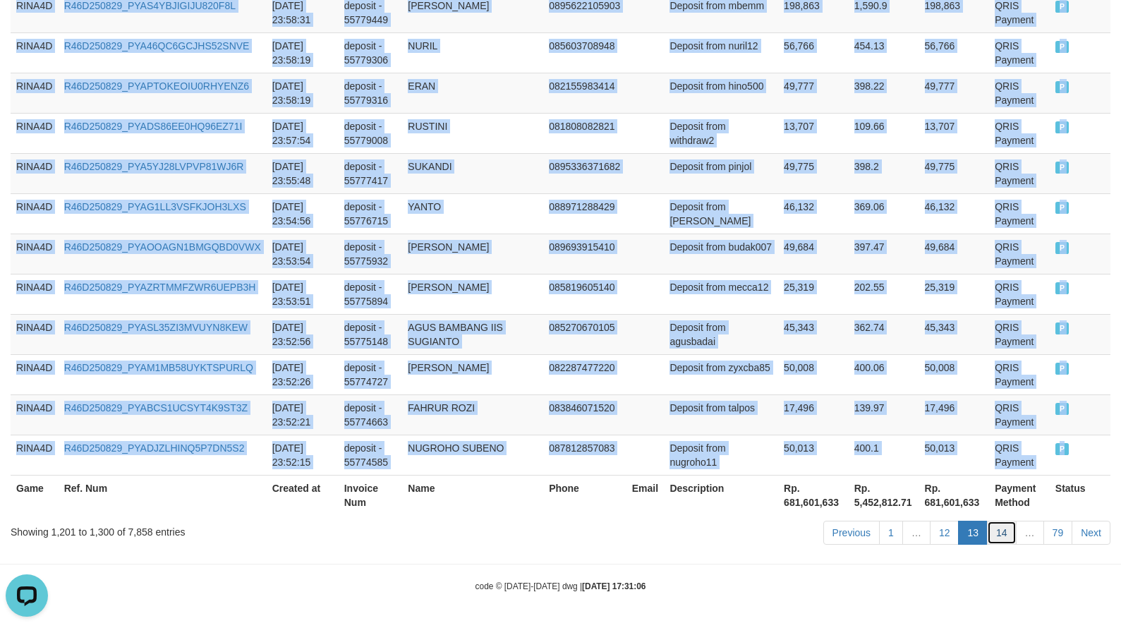
click at [1005, 529] on link "14" at bounding box center [1002, 533] width 30 height 24
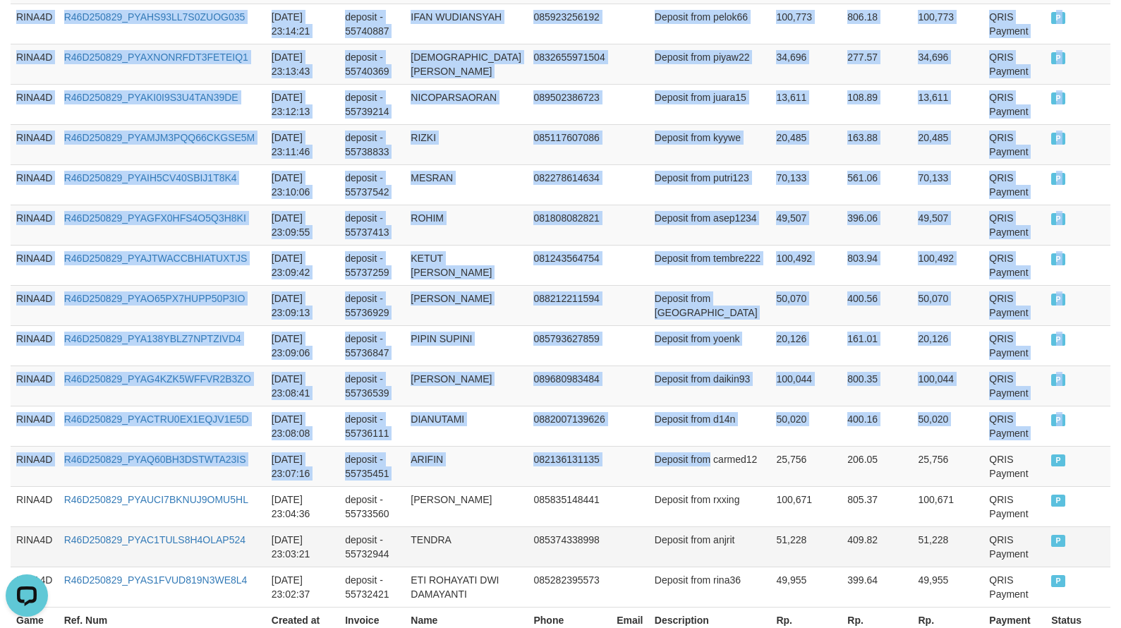
scroll to position [4113, 0]
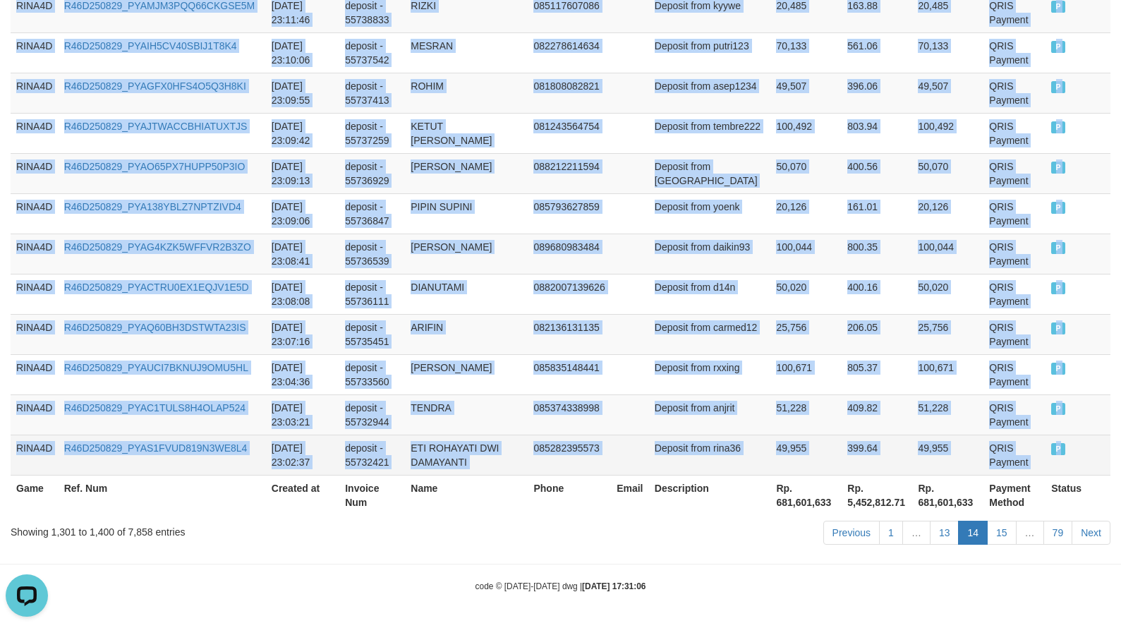
drag, startPoint x: 16, startPoint y: 287, endPoint x: 1057, endPoint y: 450, distance: 1053.1
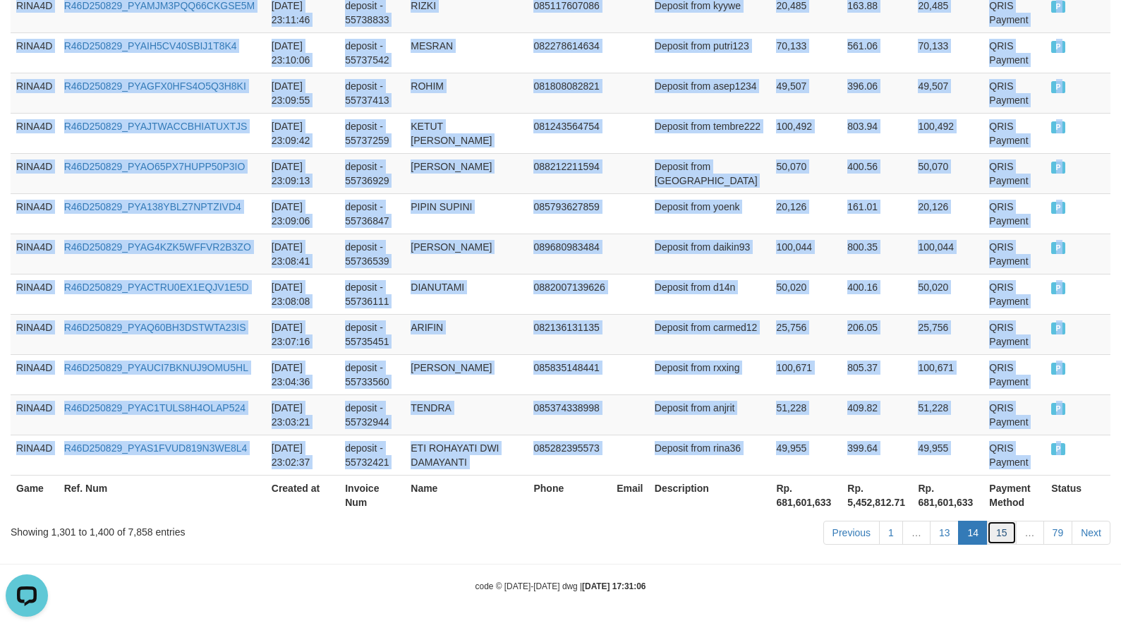
click at [1002, 527] on link "15" at bounding box center [1002, 533] width 30 height 24
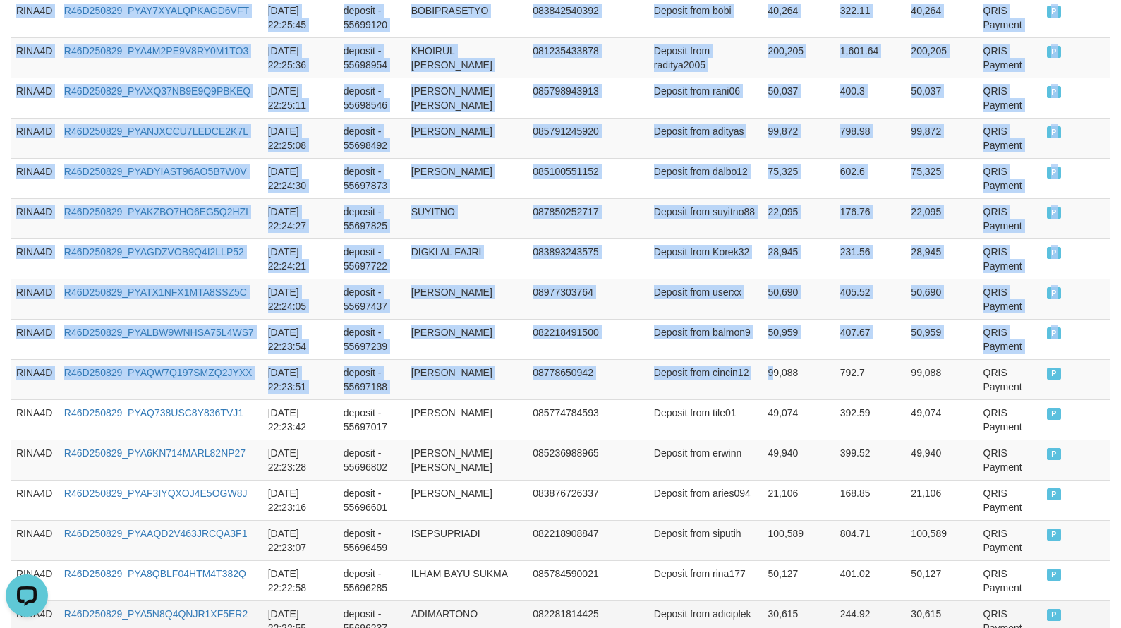
scroll to position [4098, 0]
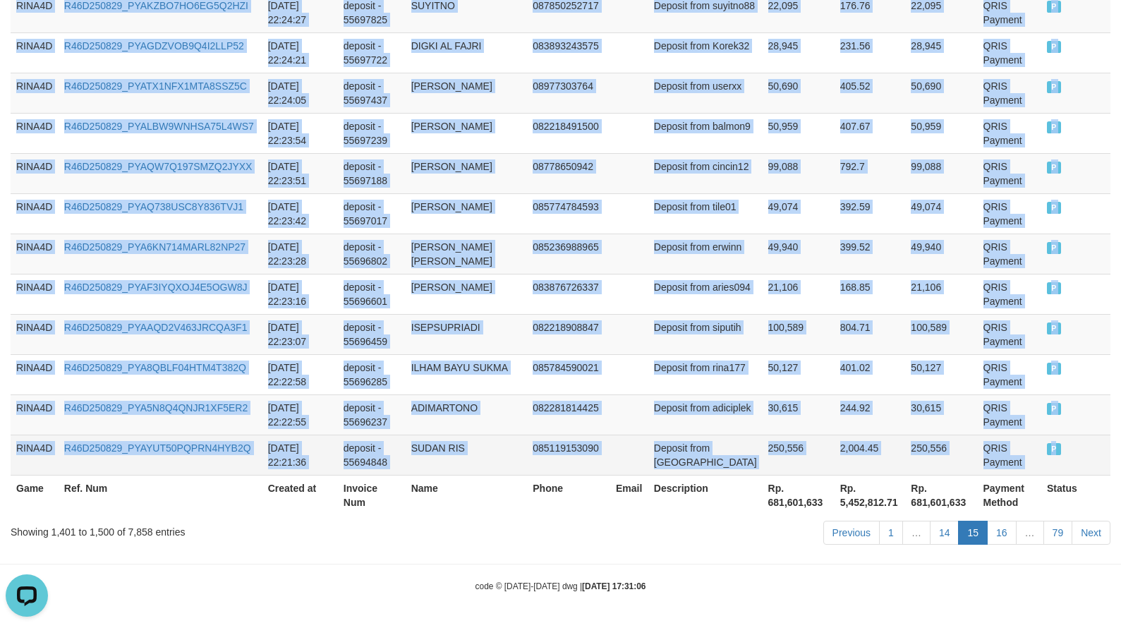
drag, startPoint x: 16, startPoint y: 358, endPoint x: 1054, endPoint y: 446, distance: 1041.2
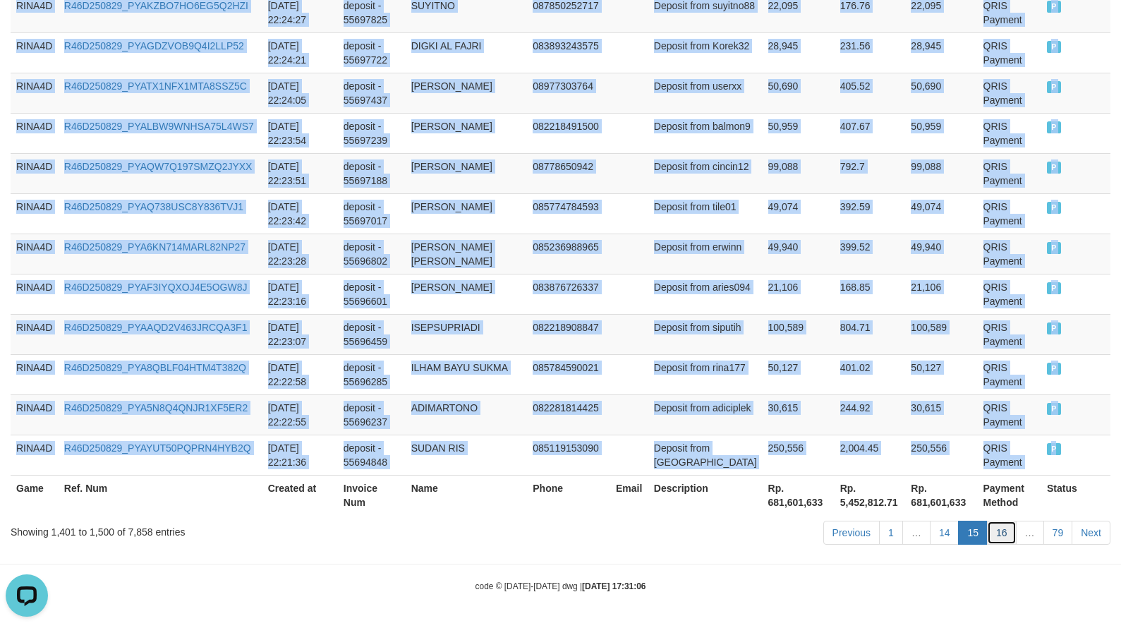
click at [1009, 529] on link "16" at bounding box center [1002, 533] width 30 height 24
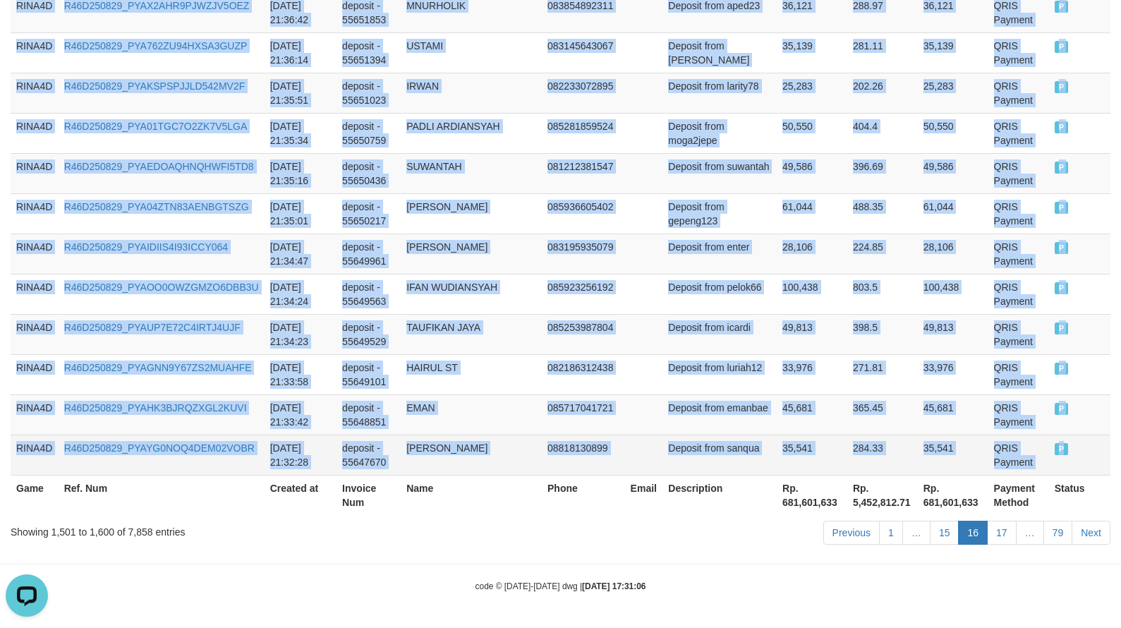
drag, startPoint x: 16, startPoint y: 284, endPoint x: 1064, endPoint y: 445, distance: 1059.7
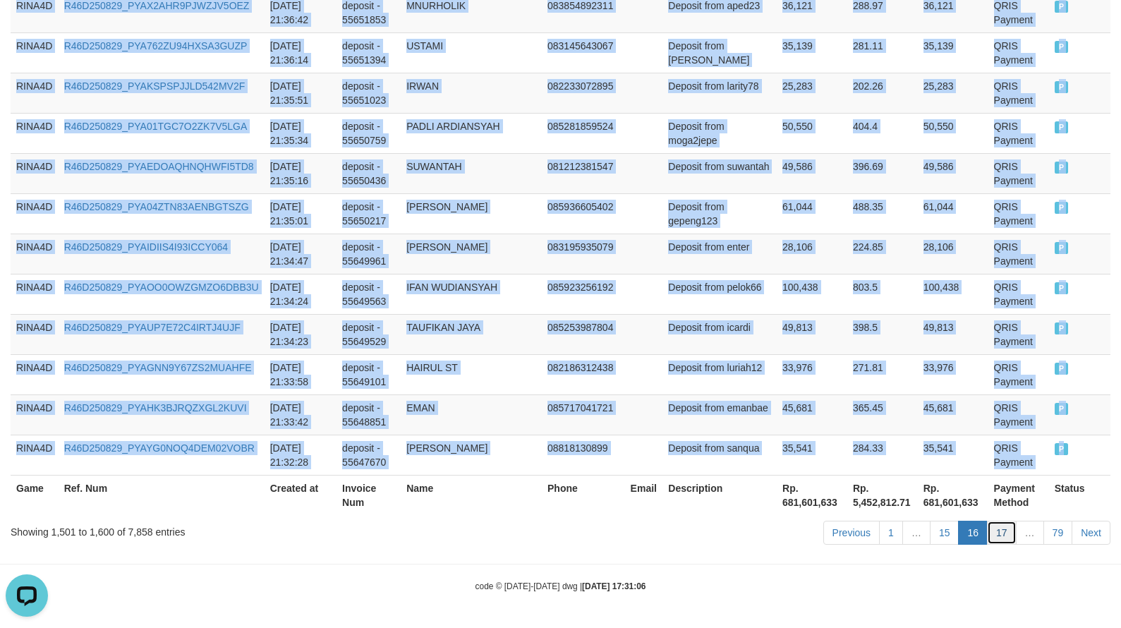
click at [1009, 531] on link "17" at bounding box center [1002, 533] width 30 height 24
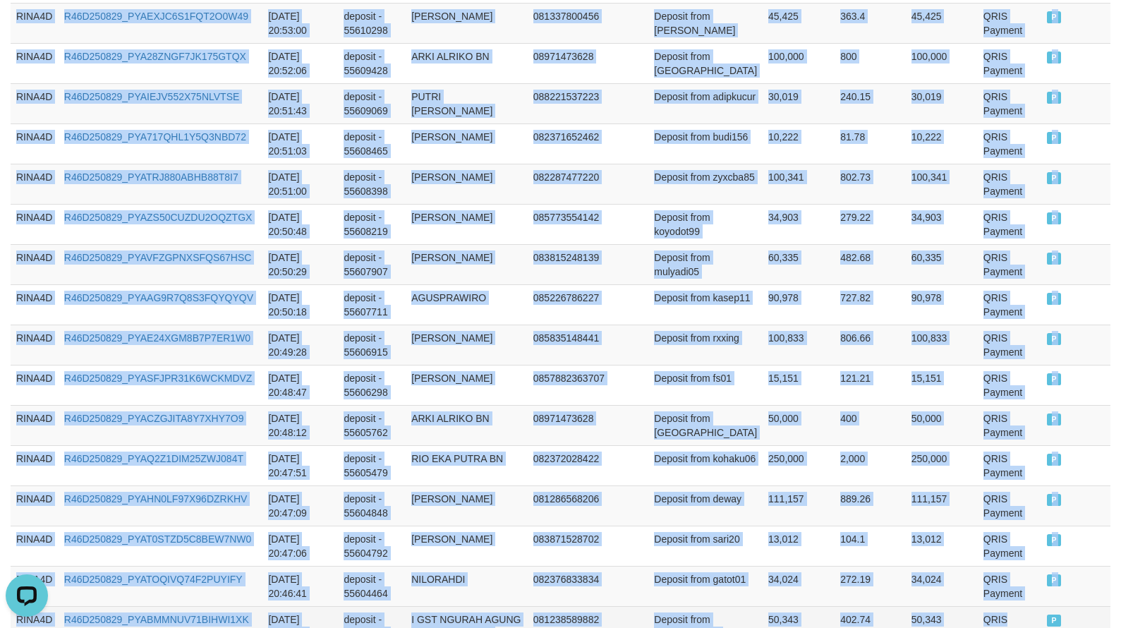
scroll to position [4113, 0]
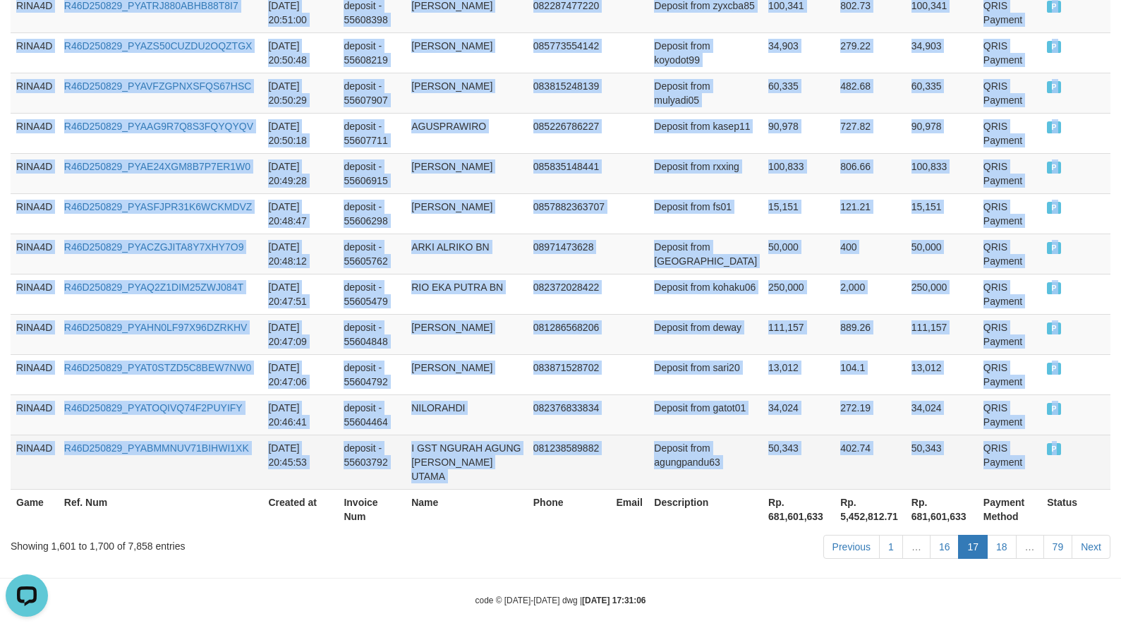
drag, startPoint x: 13, startPoint y: 360, endPoint x: 1054, endPoint y: 440, distance: 1044.1
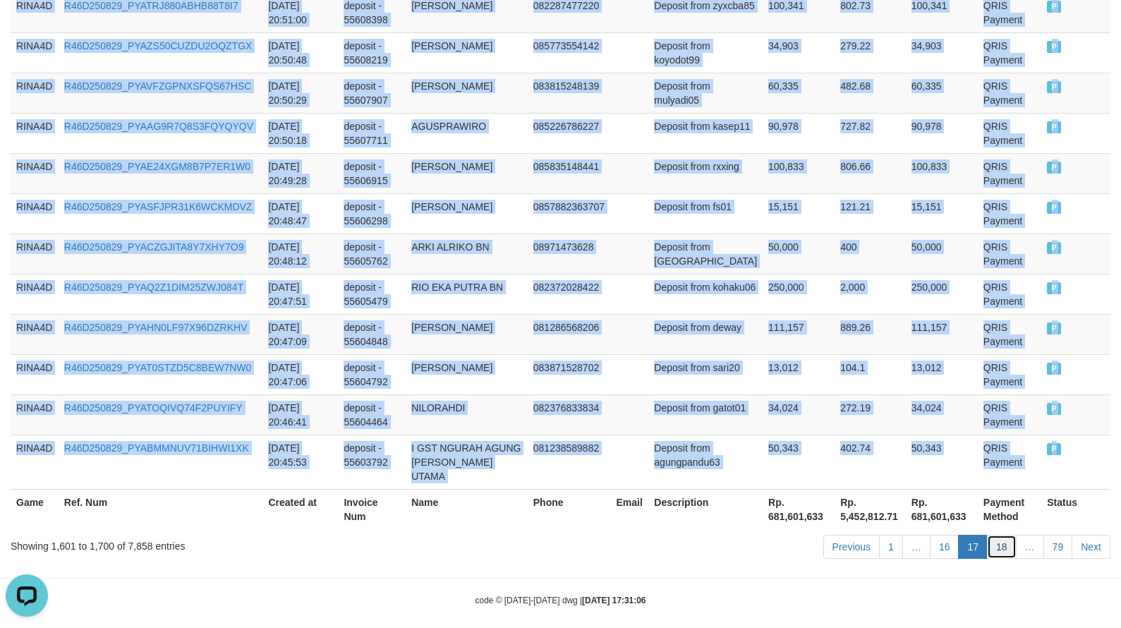
click at [1012, 536] on link "18" at bounding box center [1002, 547] width 30 height 24
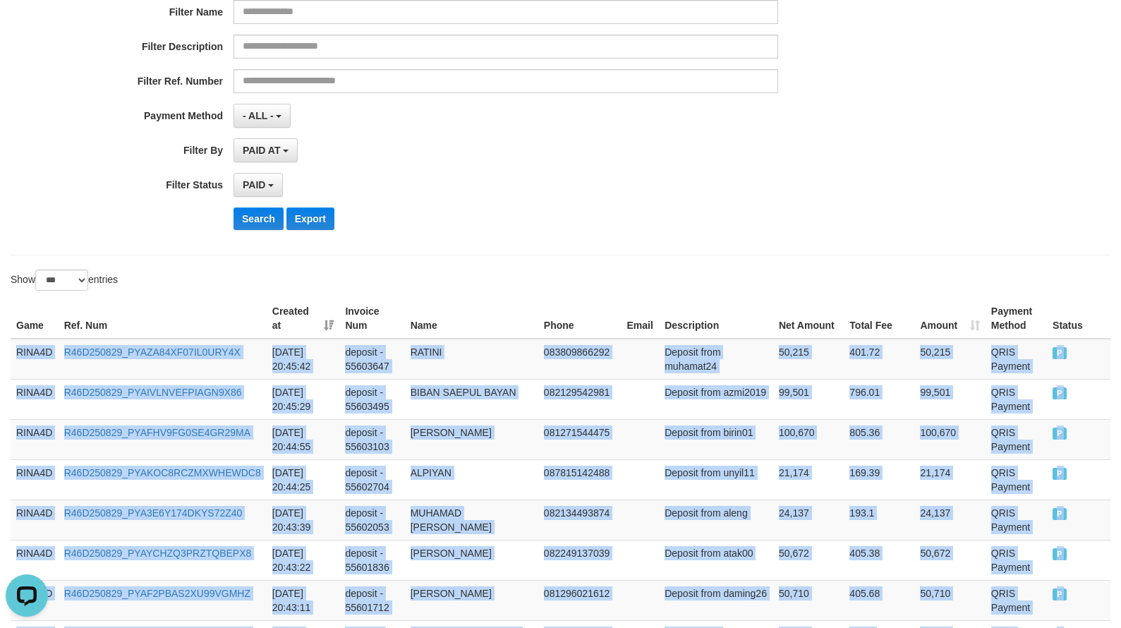
scroll to position [4098, 0]
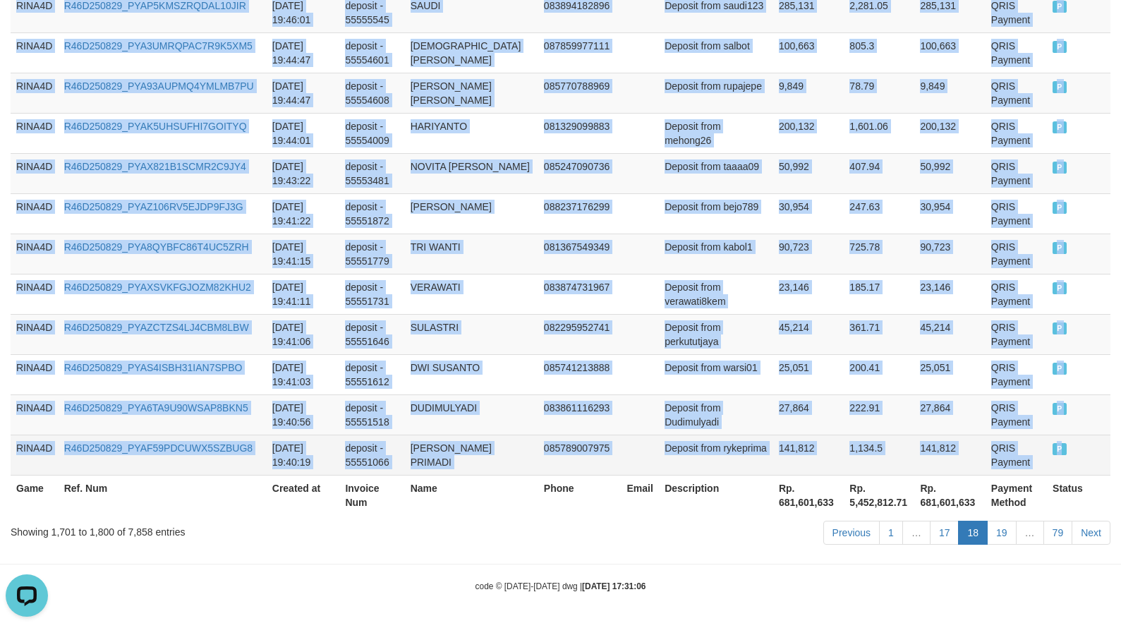
drag, startPoint x: 18, startPoint y: 350, endPoint x: 1059, endPoint y: 455, distance: 1046.3
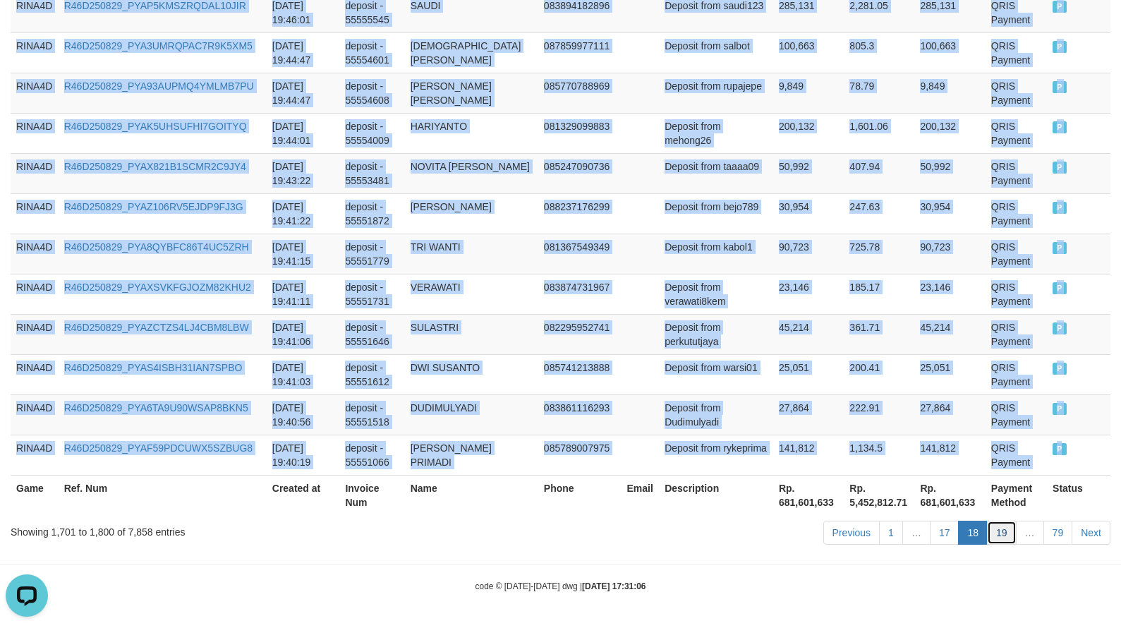
click at [999, 531] on link "19" at bounding box center [1002, 533] width 30 height 24
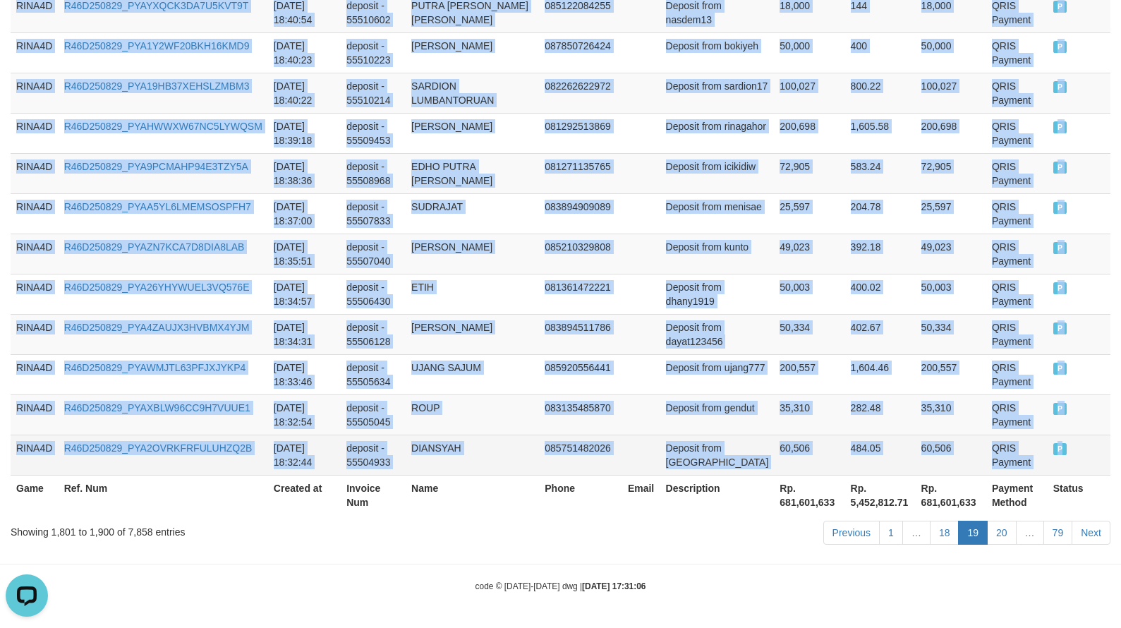
drag, startPoint x: 22, startPoint y: 361, endPoint x: 1088, endPoint y: 450, distance: 1070.1
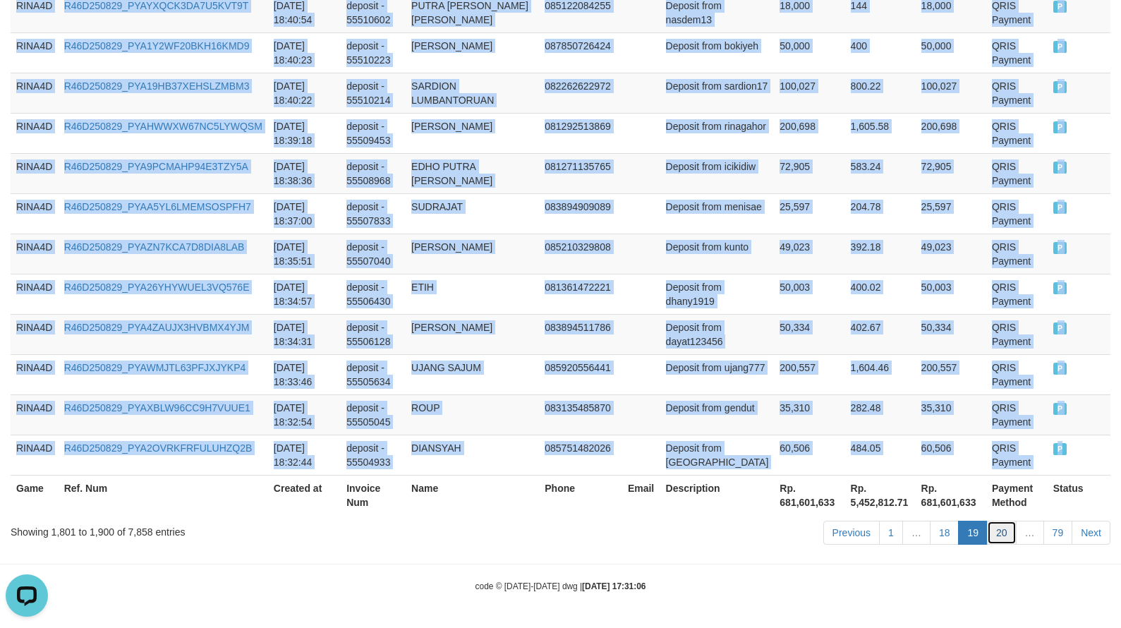
click at [1002, 528] on link "20" at bounding box center [1002, 533] width 30 height 24
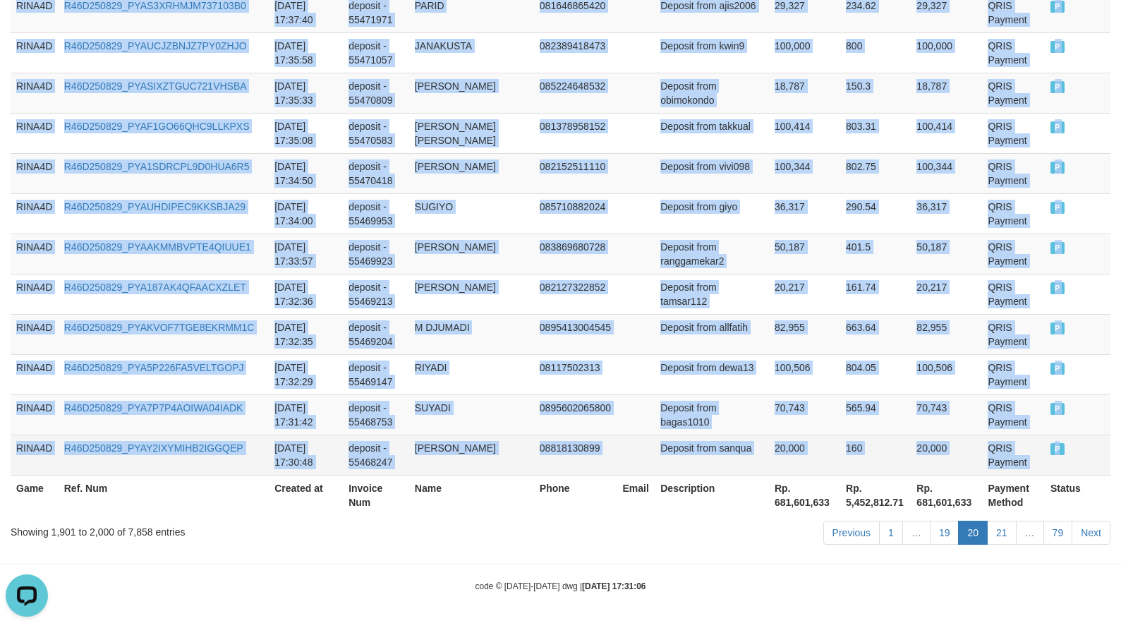
drag, startPoint x: 17, startPoint y: 212, endPoint x: 1055, endPoint y: 447, distance: 1064.3
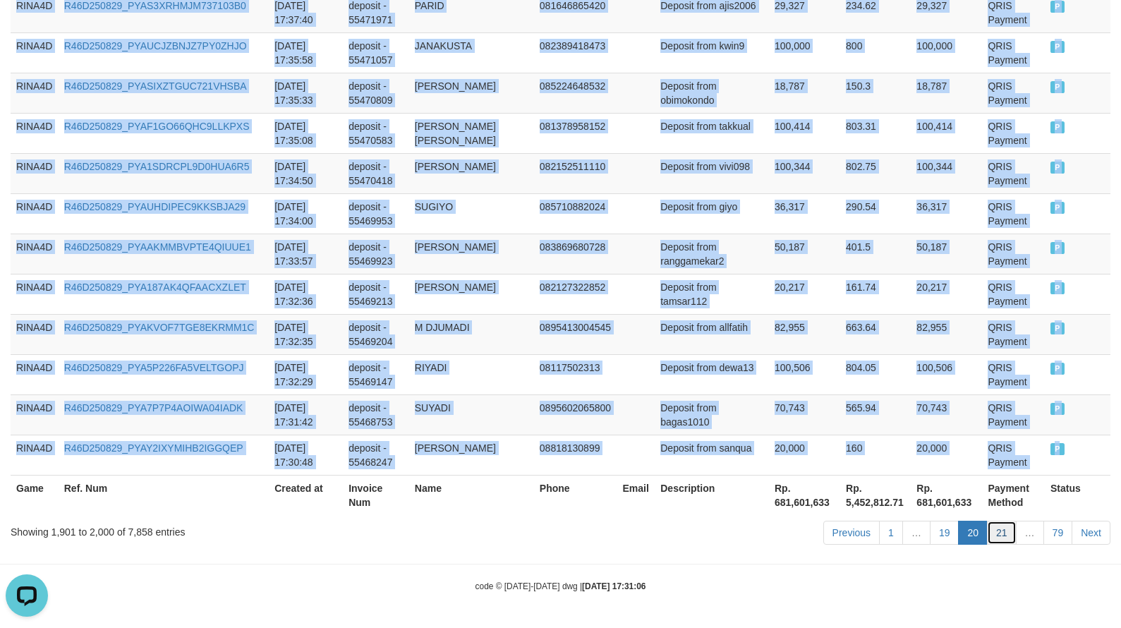
click at [1006, 530] on link "21" at bounding box center [1002, 533] width 30 height 24
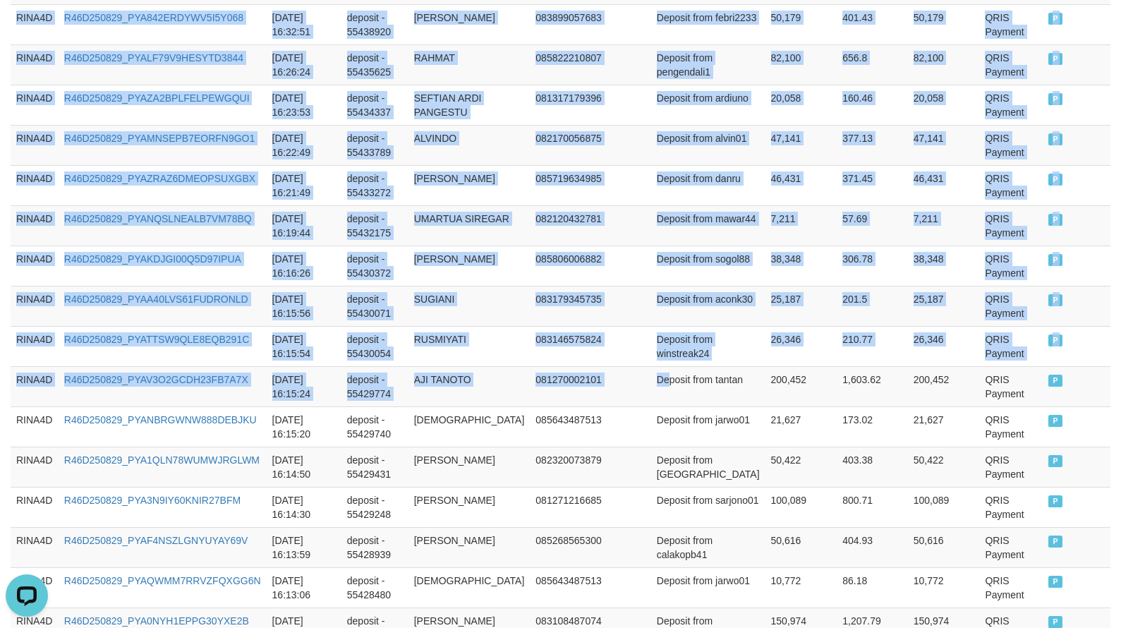
scroll to position [4127, 0]
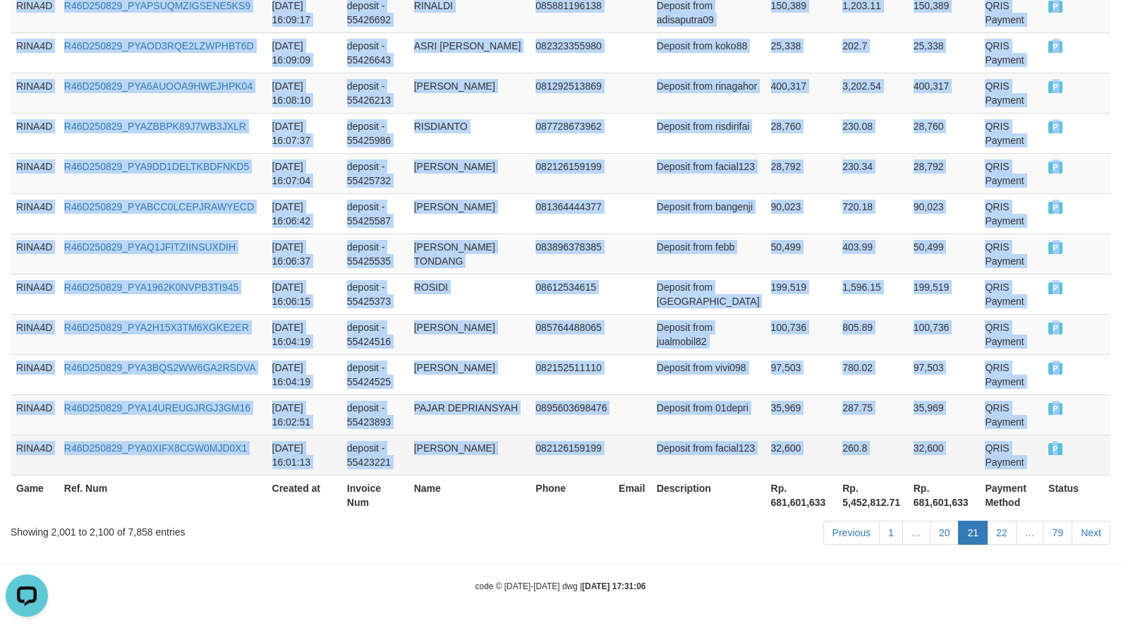
drag, startPoint x: 17, startPoint y: 356, endPoint x: 1059, endPoint y: 445, distance: 1045.5
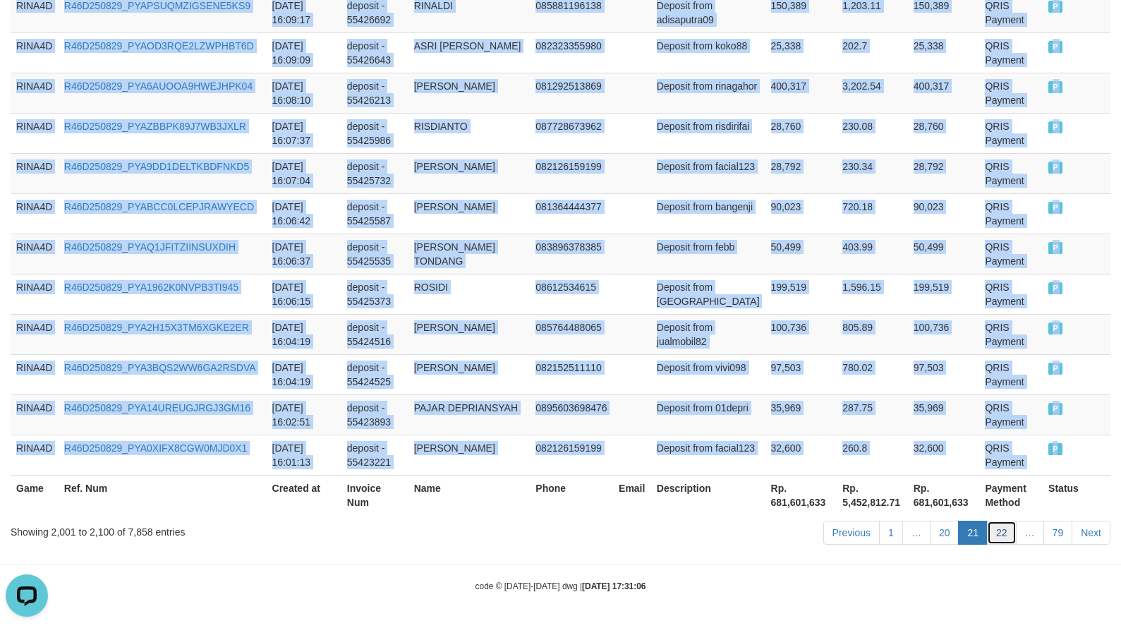
drag, startPoint x: 1011, startPoint y: 529, endPoint x: 995, endPoint y: 539, distance: 19.0
click at [1011, 529] on link "22" at bounding box center [1002, 533] width 30 height 24
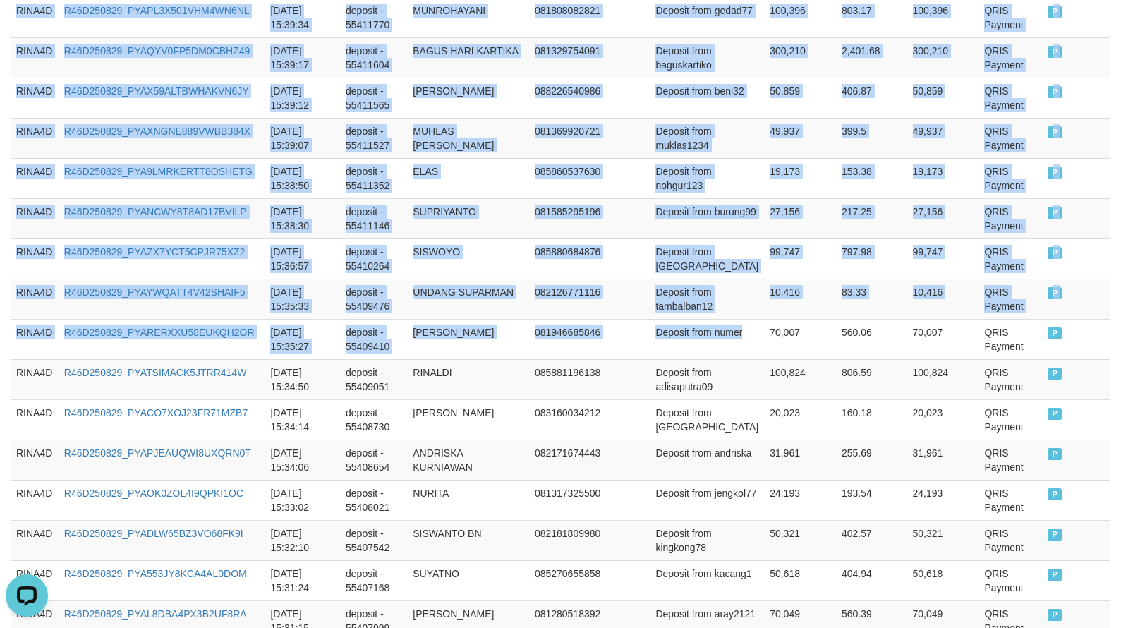
scroll to position [4098, 0]
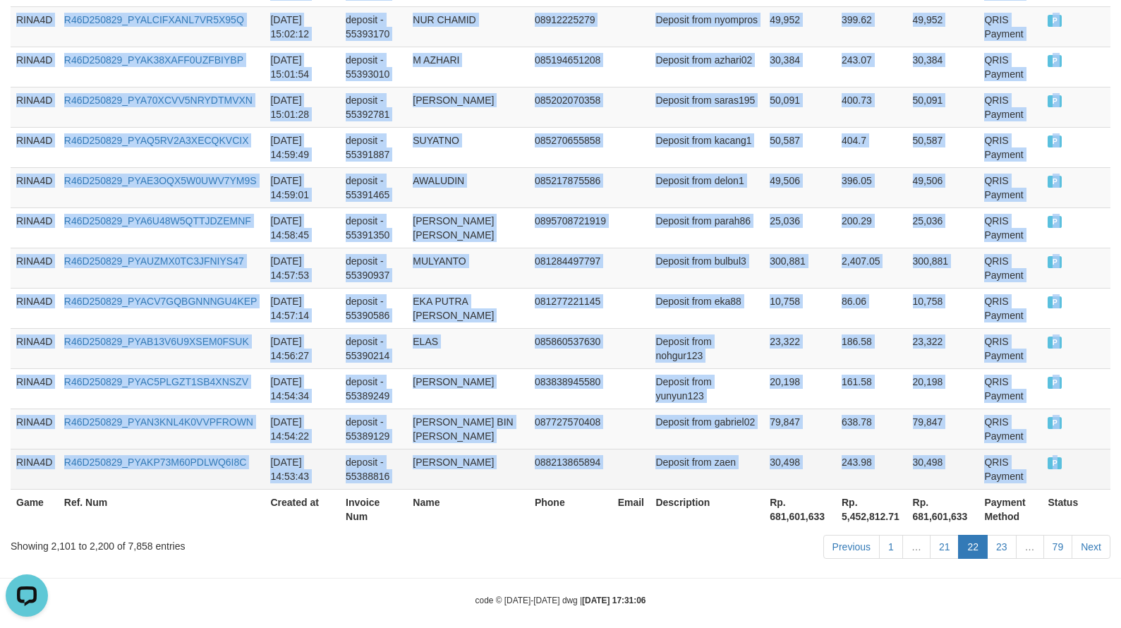
drag, startPoint x: 19, startPoint y: 351, endPoint x: 1047, endPoint y: 452, distance: 1033.3
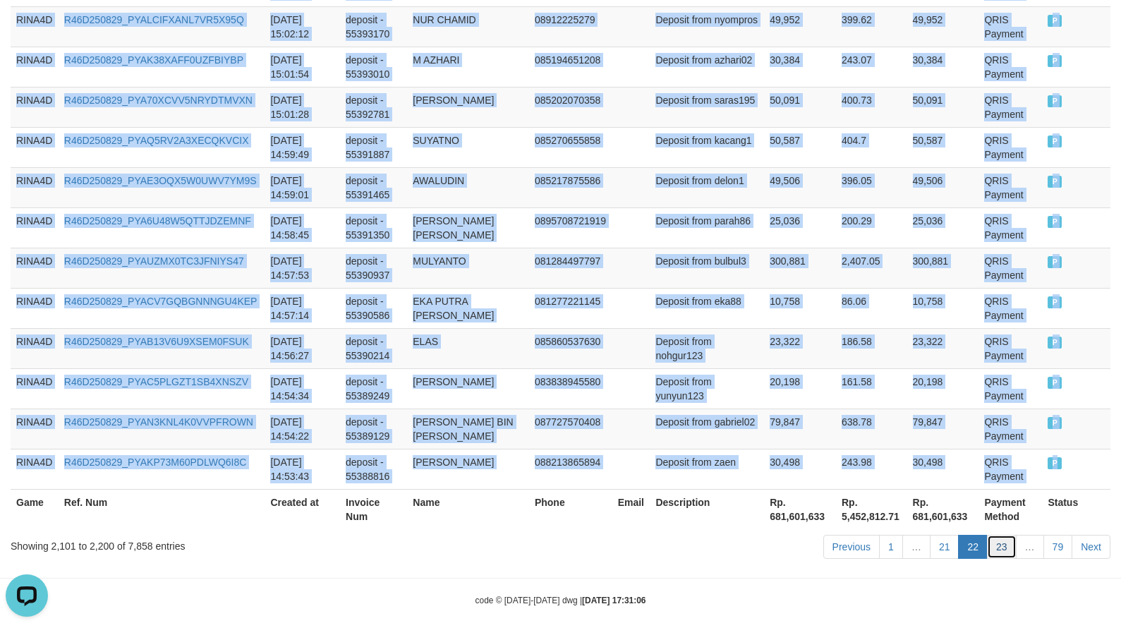
click at [1004, 538] on link "23" at bounding box center [1002, 547] width 30 height 24
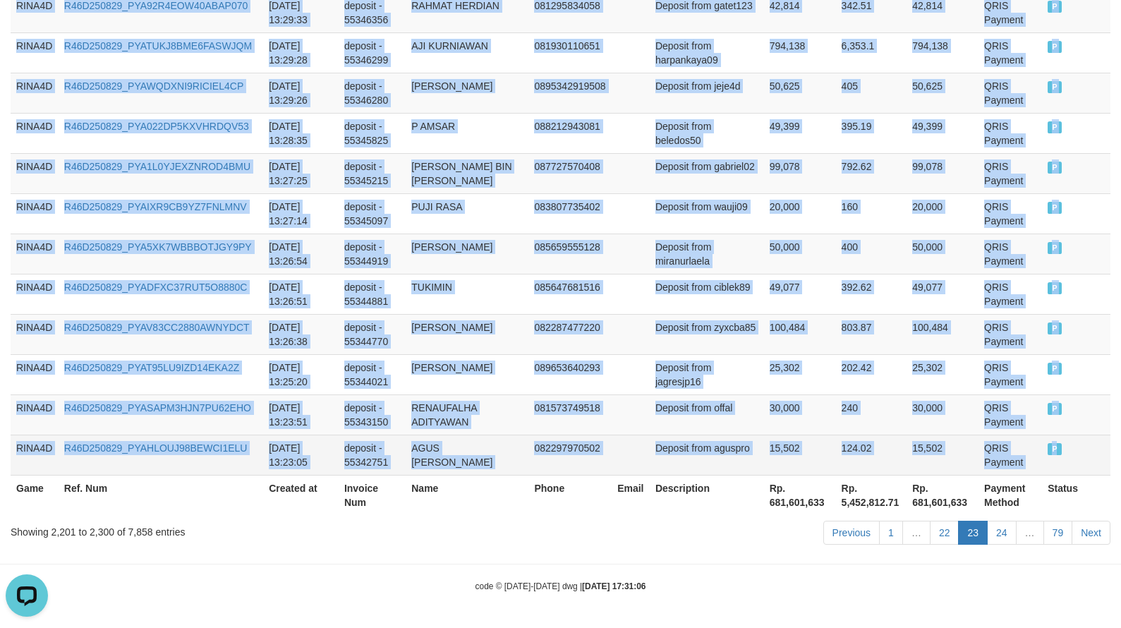
drag, startPoint x: 17, startPoint y: 355, endPoint x: 1077, endPoint y: 438, distance: 1063.3
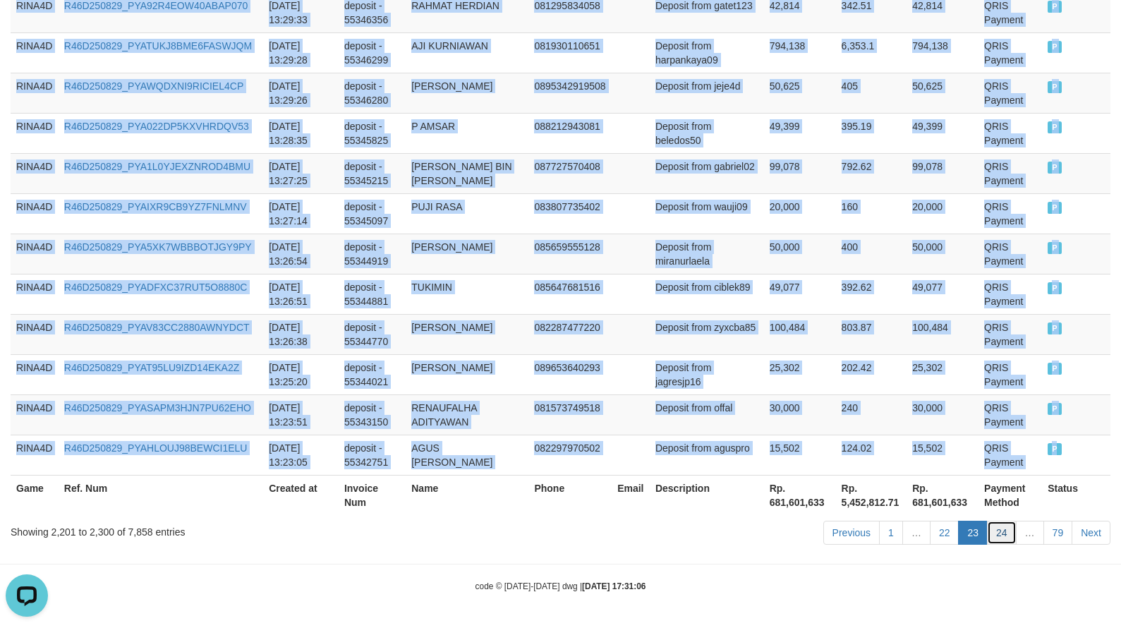
click at [999, 529] on link "24" at bounding box center [1002, 533] width 30 height 24
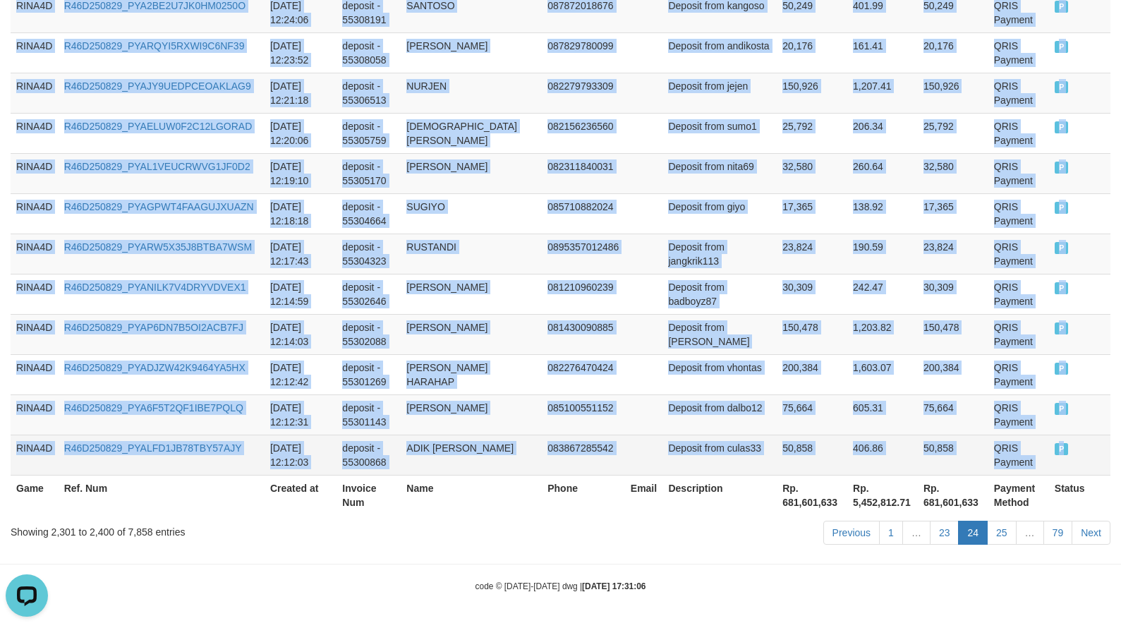
drag, startPoint x: 18, startPoint y: 286, endPoint x: 1063, endPoint y: 443, distance: 1056.3
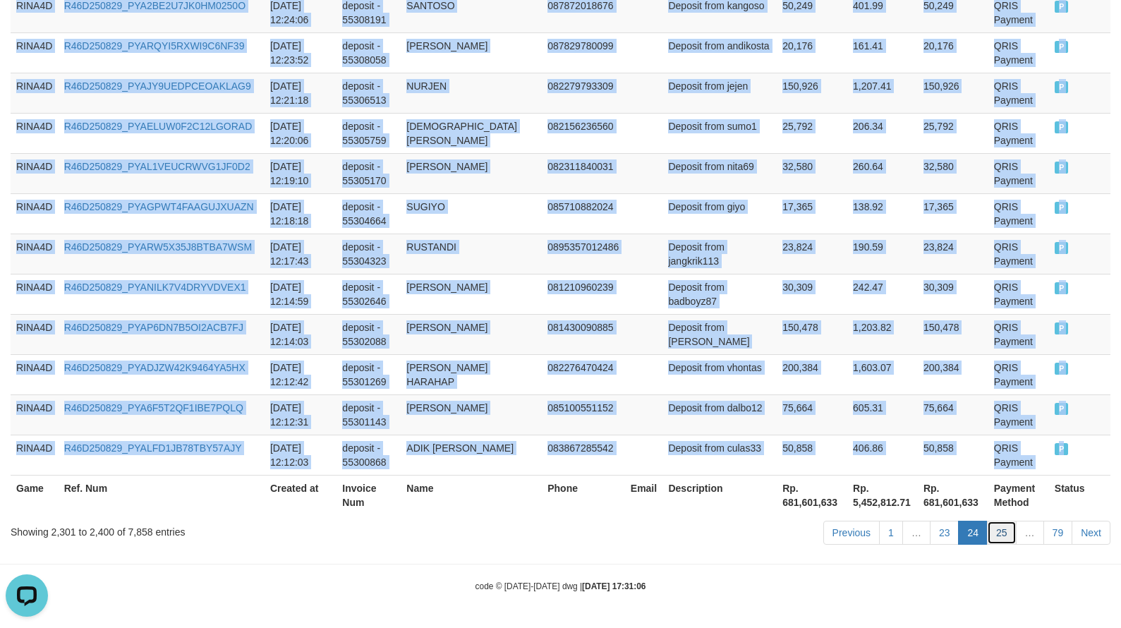
click at [1006, 534] on link "25" at bounding box center [1002, 533] width 30 height 24
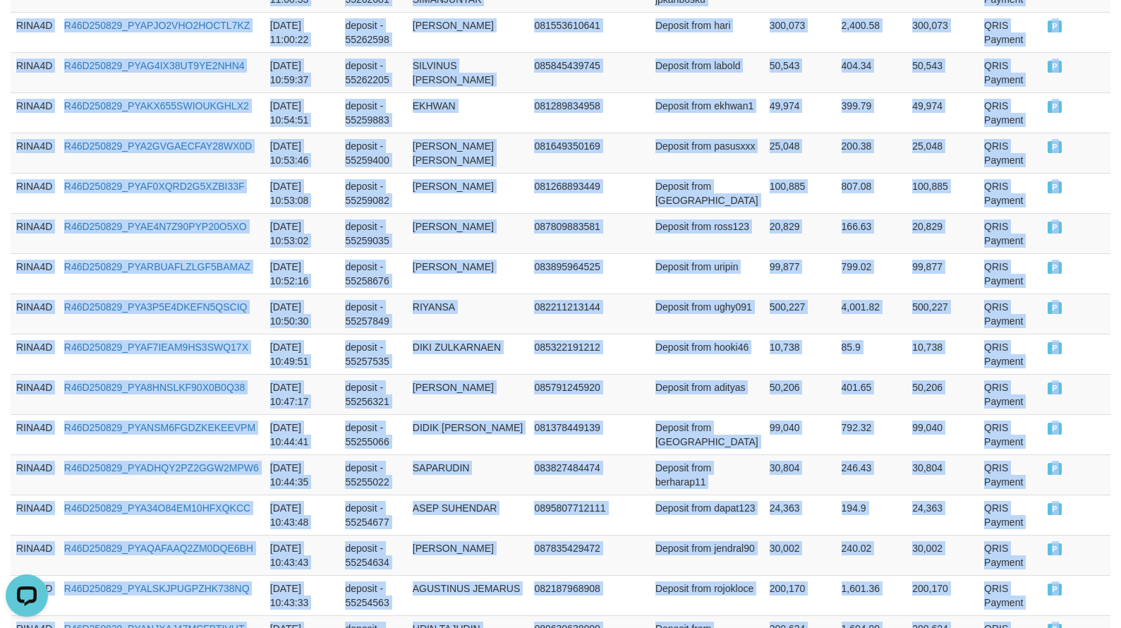
scroll to position [4141, 0]
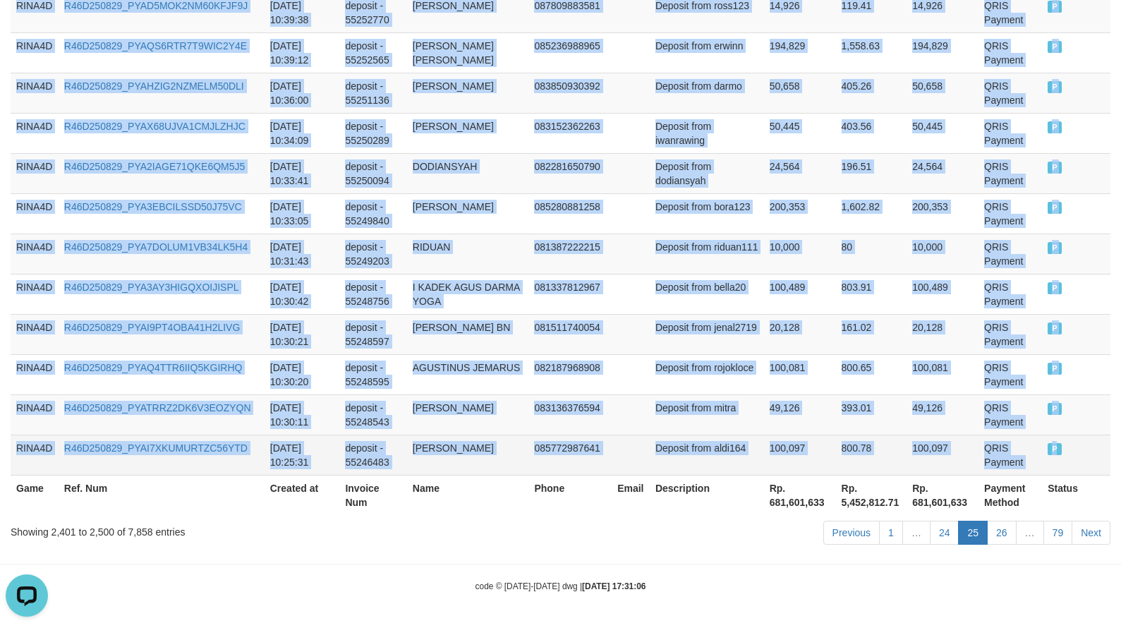
drag, startPoint x: 16, startPoint y: 355, endPoint x: 1054, endPoint y: 461, distance: 1044.3
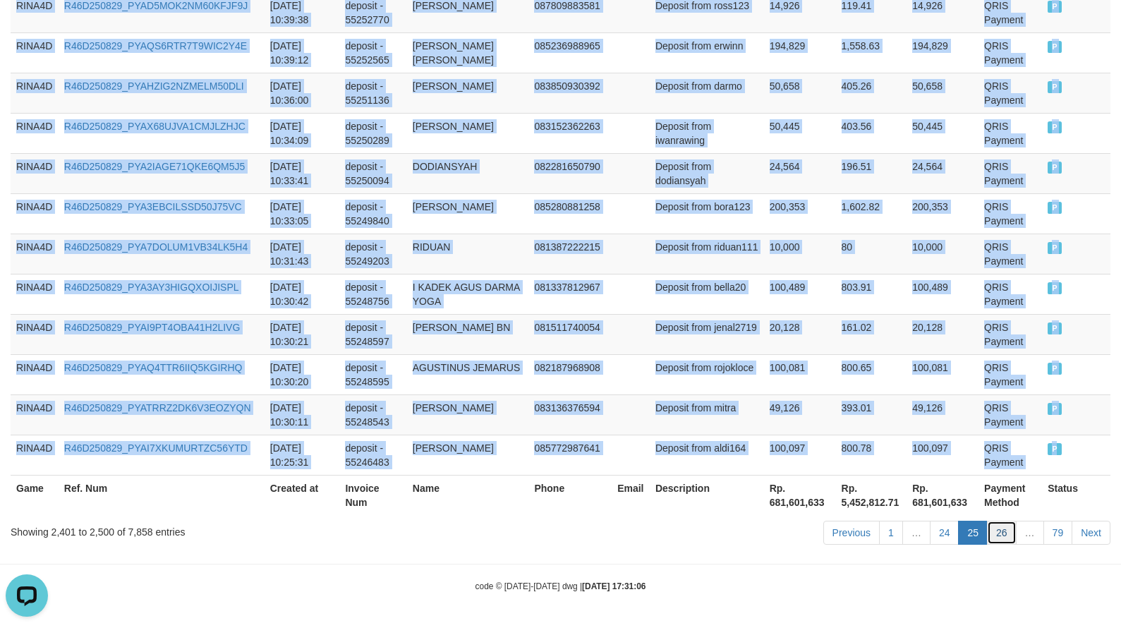
click at [1010, 536] on link "26" at bounding box center [1002, 533] width 30 height 24
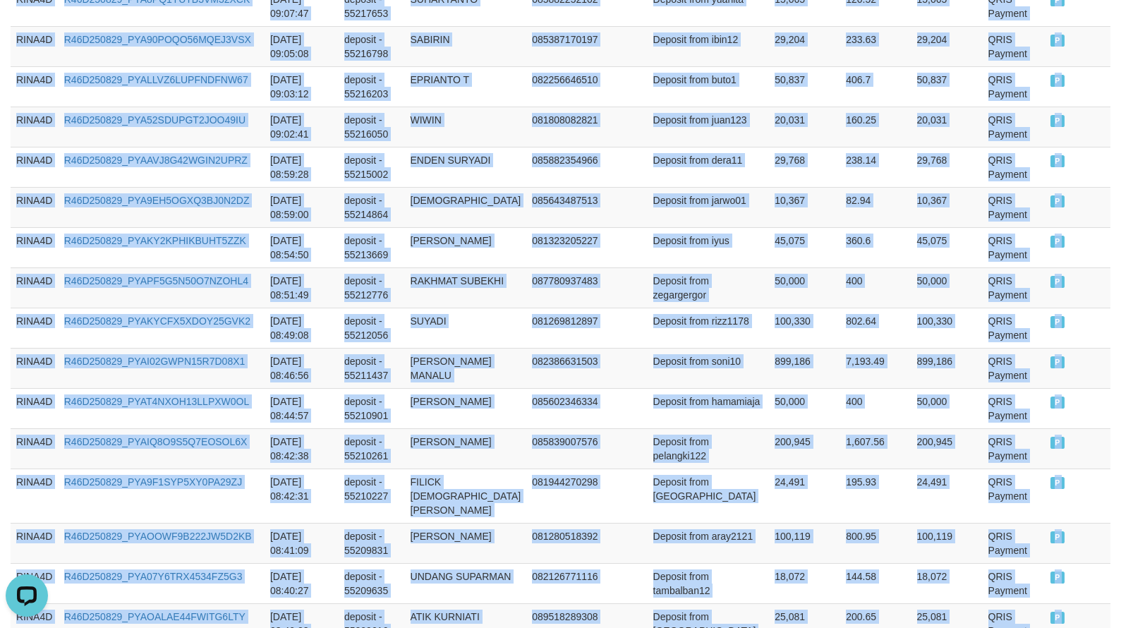
scroll to position [4098, 0]
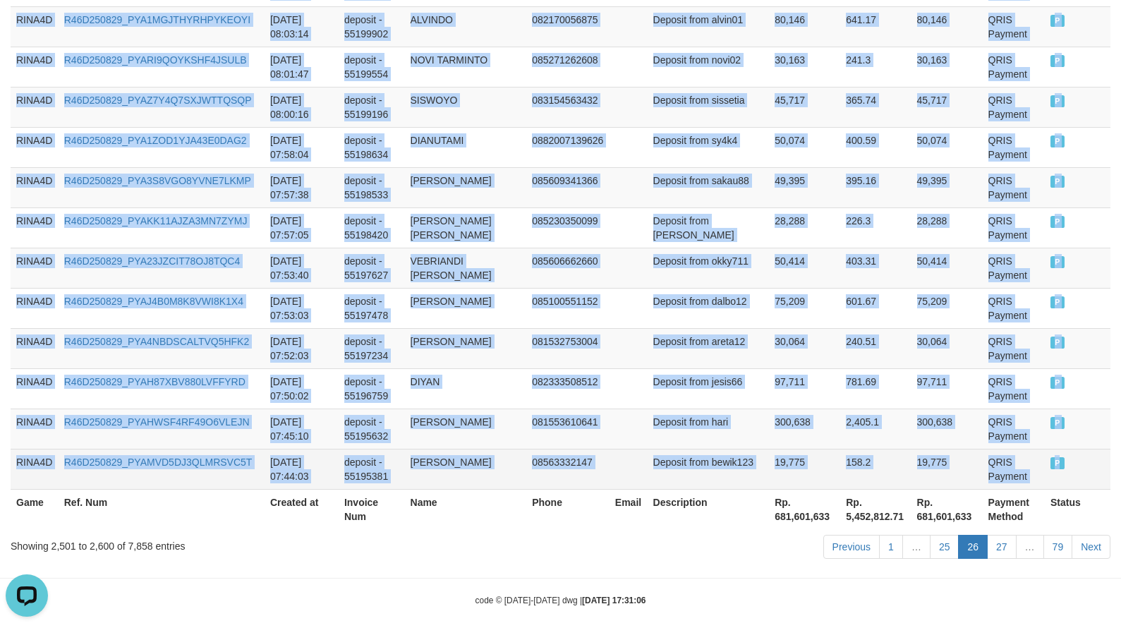
drag, startPoint x: 17, startPoint y: 284, endPoint x: 1054, endPoint y: 453, distance: 1051.1
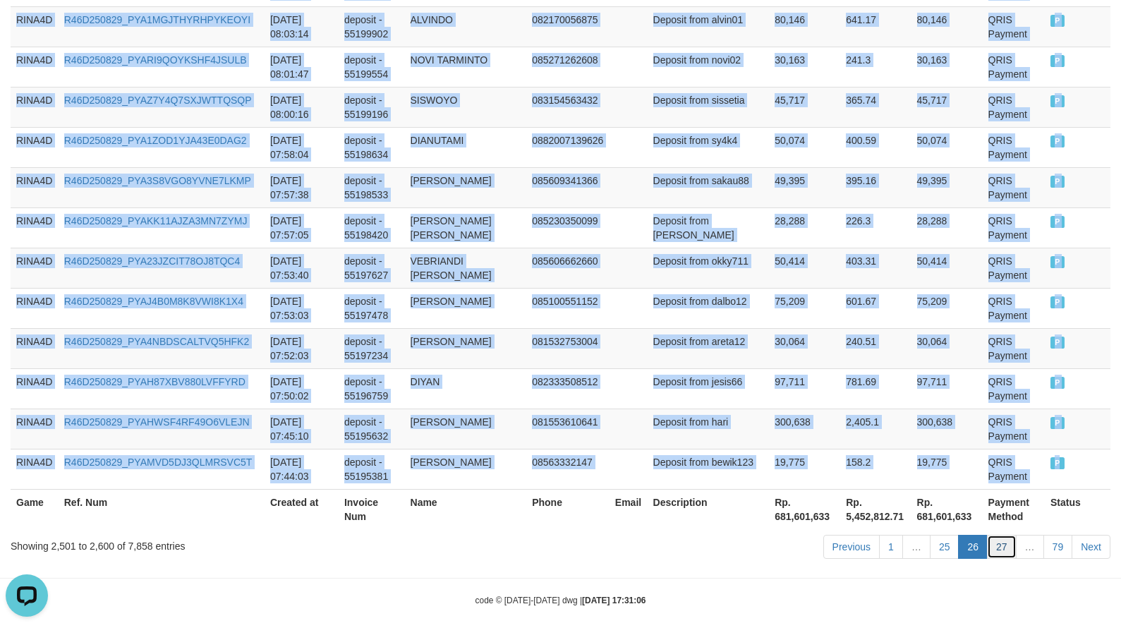
click at [1005, 535] on link "27" at bounding box center [1002, 547] width 30 height 24
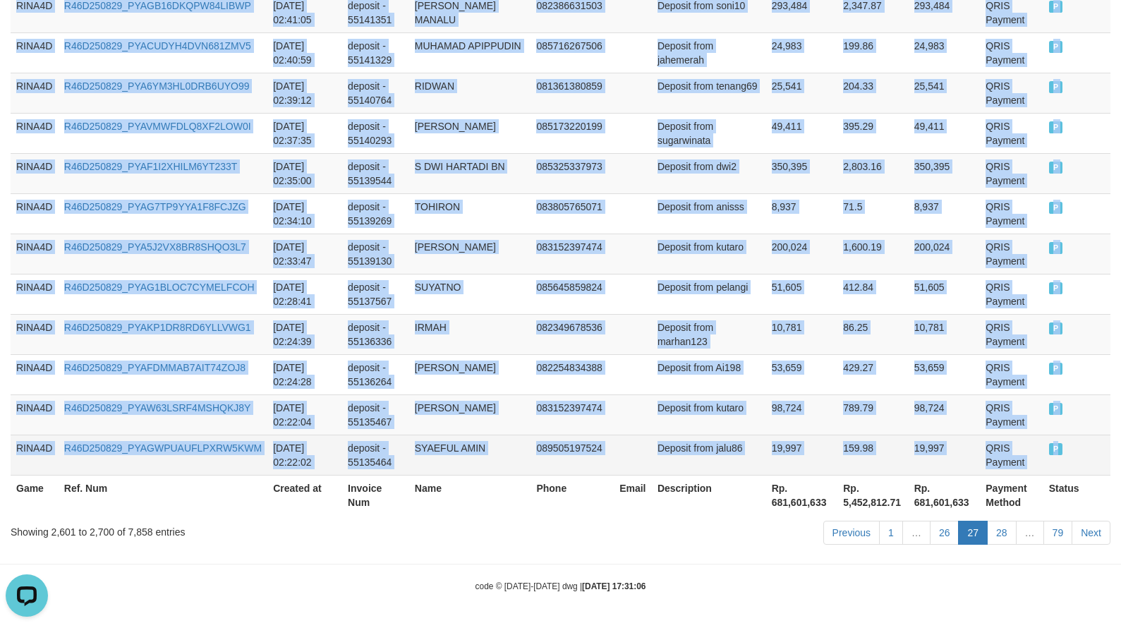
drag, startPoint x: 17, startPoint y: 354, endPoint x: 1052, endPoint y: 453, distance: 1040.1
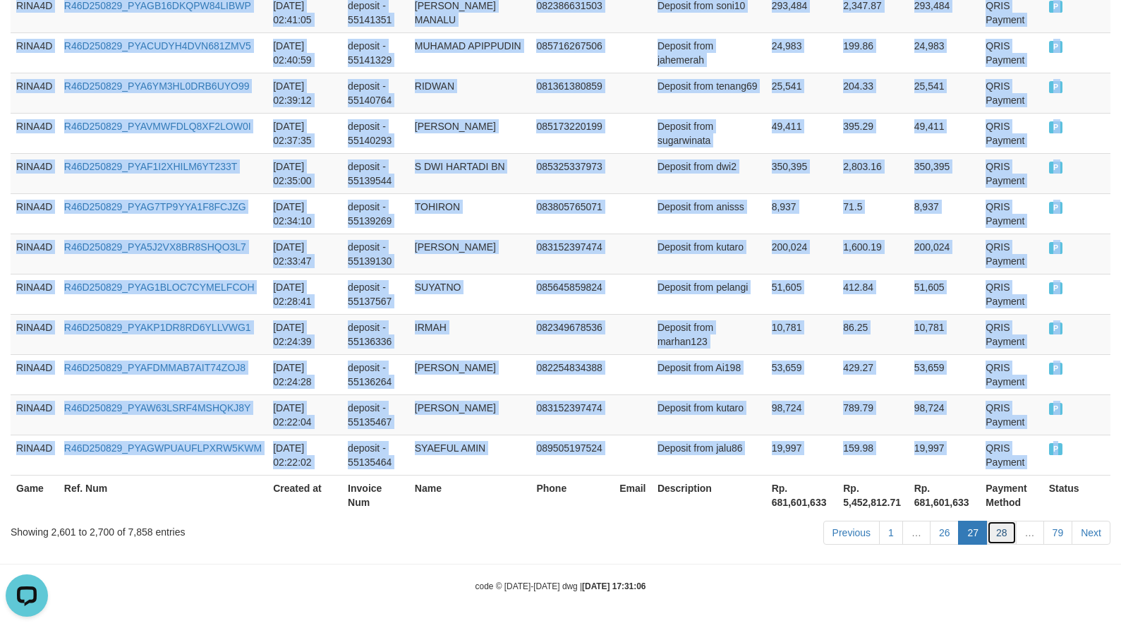
click at [1001, 529] on link "28" at bounding box center [1002, 533] width 30 height 24
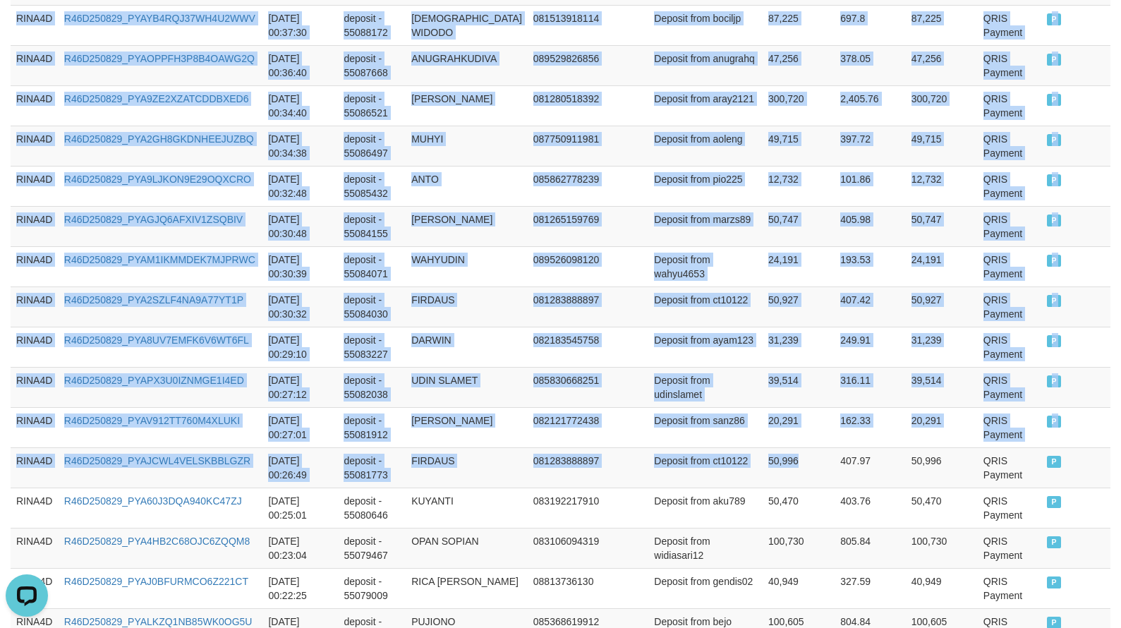
scroll to position [4113, 0]
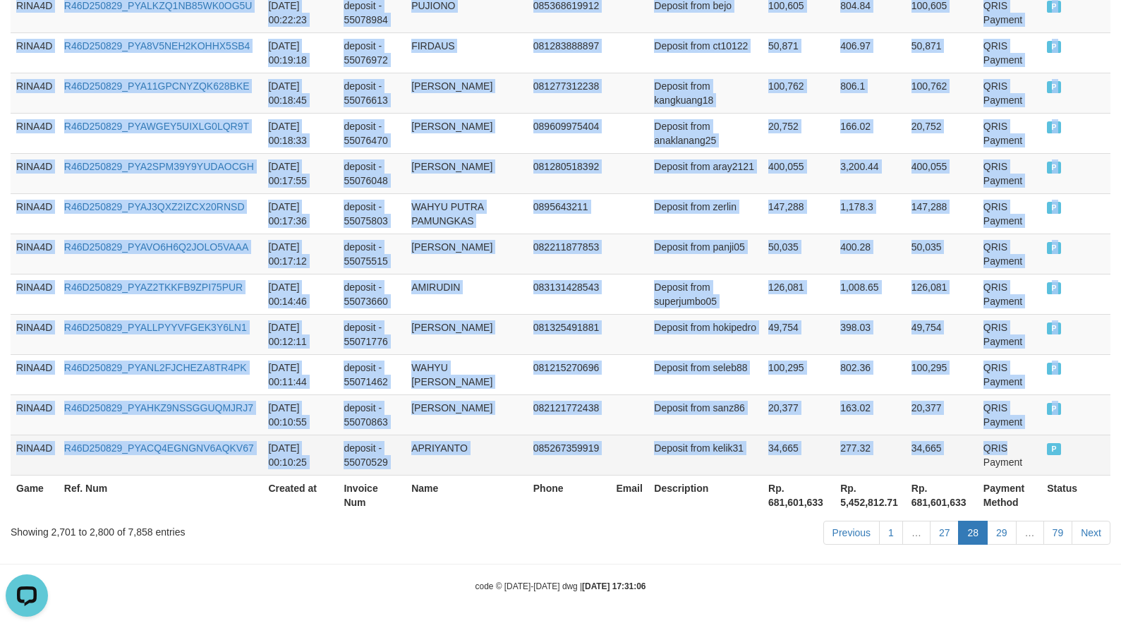
drag, startPoint x: 13, startPoint y: 420, endPoint x: 1053, endPoint y: 447, distance: 1040.0
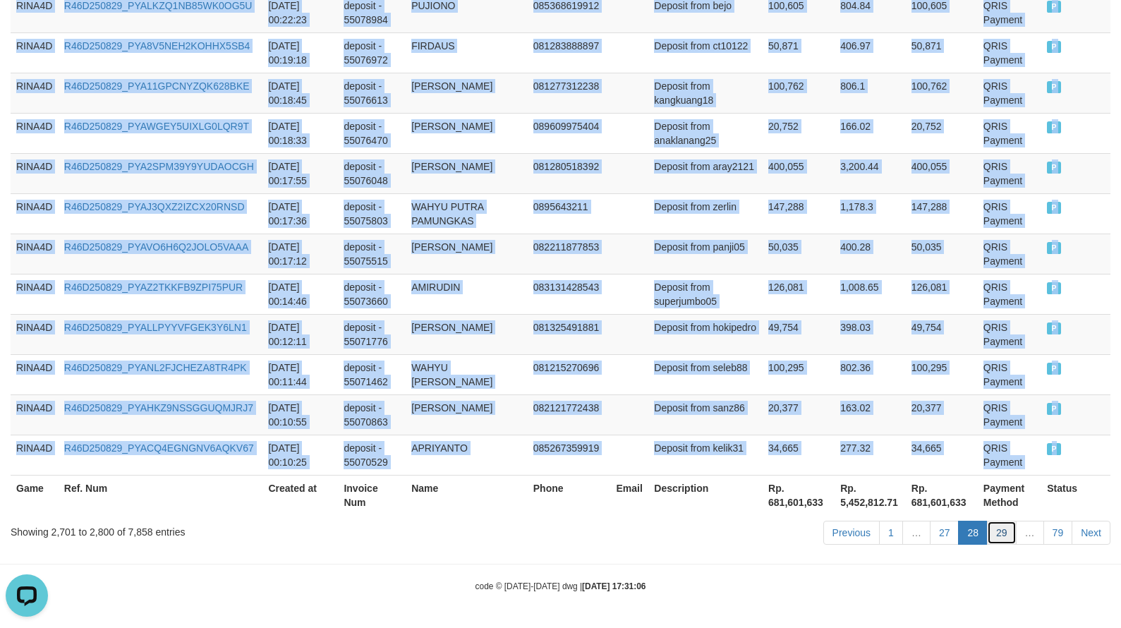
click at [998, 531] on link "29" at bounding box center [1002, 533] width 30 height 24
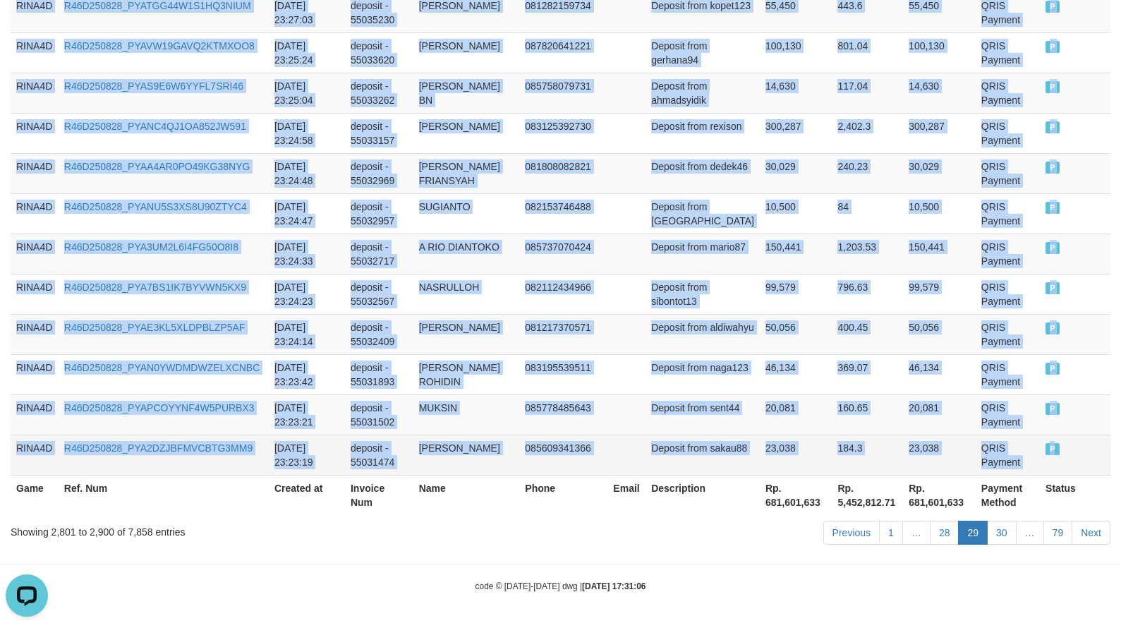
drag, startPoint x: 17, startPoint y: 253, endPoint x: 1110, endPoint y: 440, distance: 1109.0
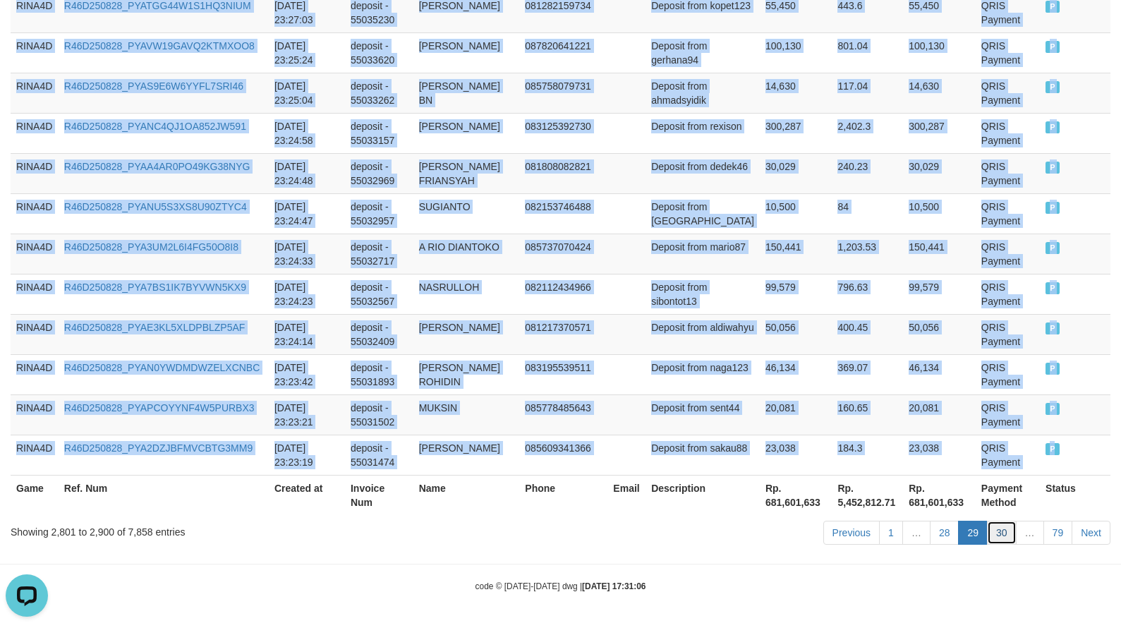
drag, startPoint x: 1008, startPoint y: 531, endPoint x: 1018, endPoint y: 531, distance: 9.9
click at [1009, 531] on link "30" at bounding box center [1002, 533] width 30 height 24
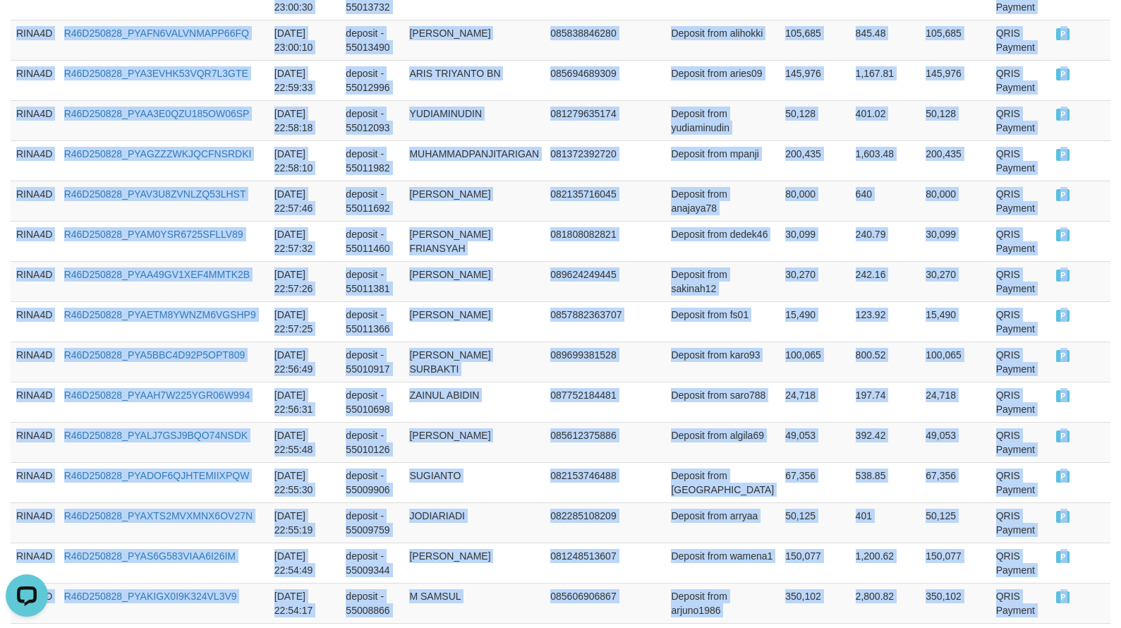
scroll to position [4098, 0]
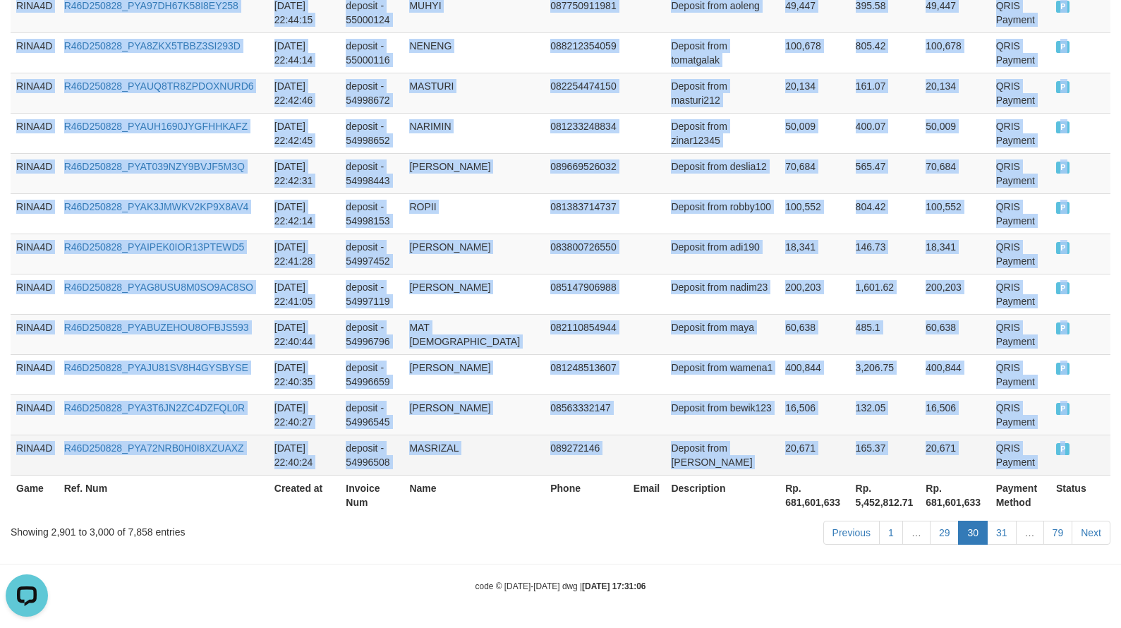
drag, startPoint x: 18, startPoint y: 286, endPoint x: 1061, endPoint y: 443, distance: 1054.8
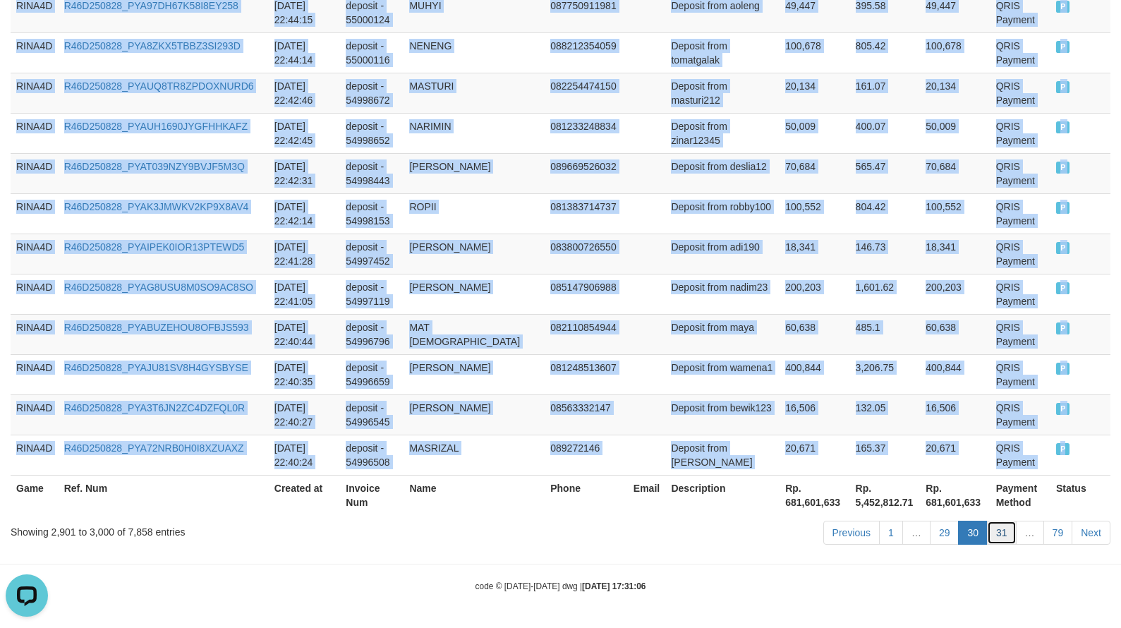
click at [1002, 525] on link "31" at bounding box center [1002, 533] width 30 height 24
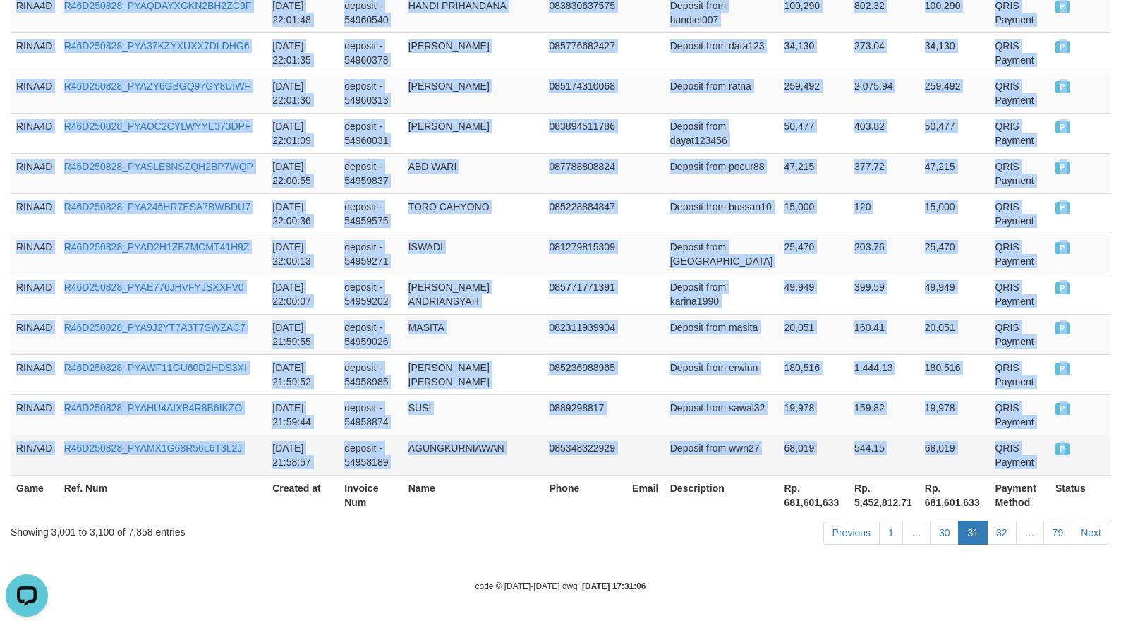
drag, startPoint x: 20, startPoint y: 354, endPoint x: 1059, endPoint y: 455, distance: 1044.4
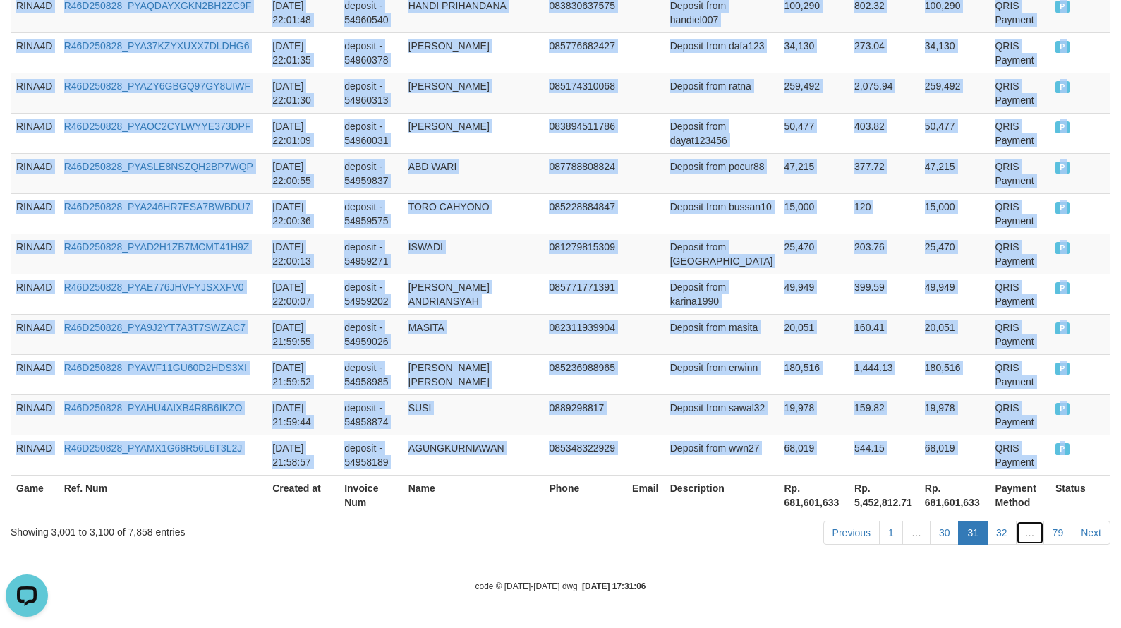
click at [1016, 540] on link "…" at bounding box center [1030, 533] width 28 height 24
click at [1009, 538] on link "32" at bounding box center [1002, 533] width 30 height 24
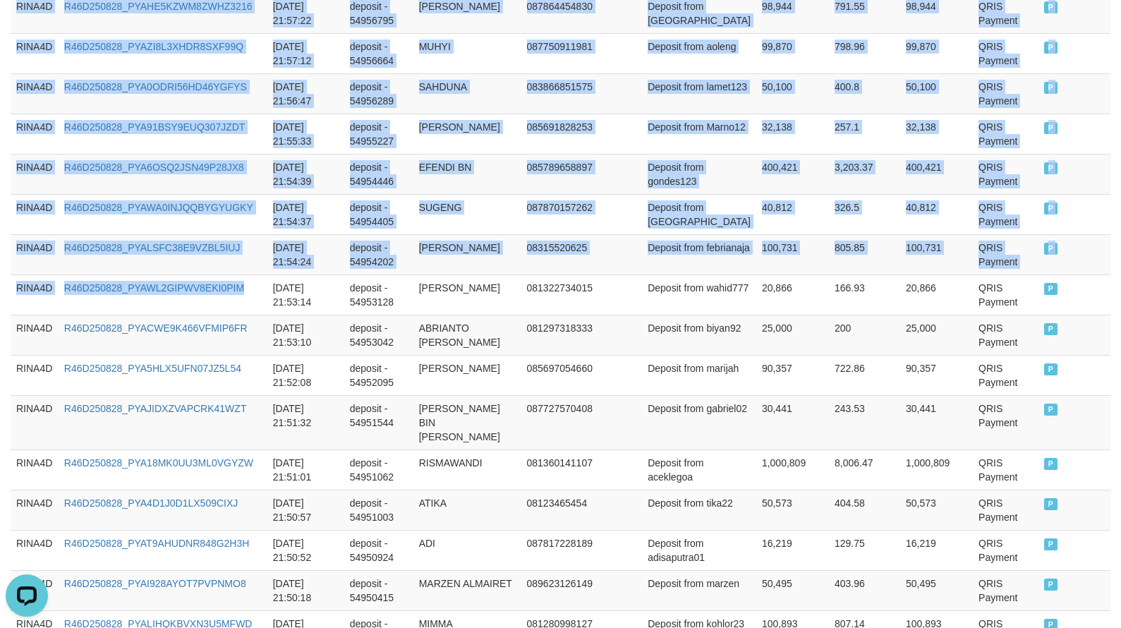
scroll to position [4113, 0]
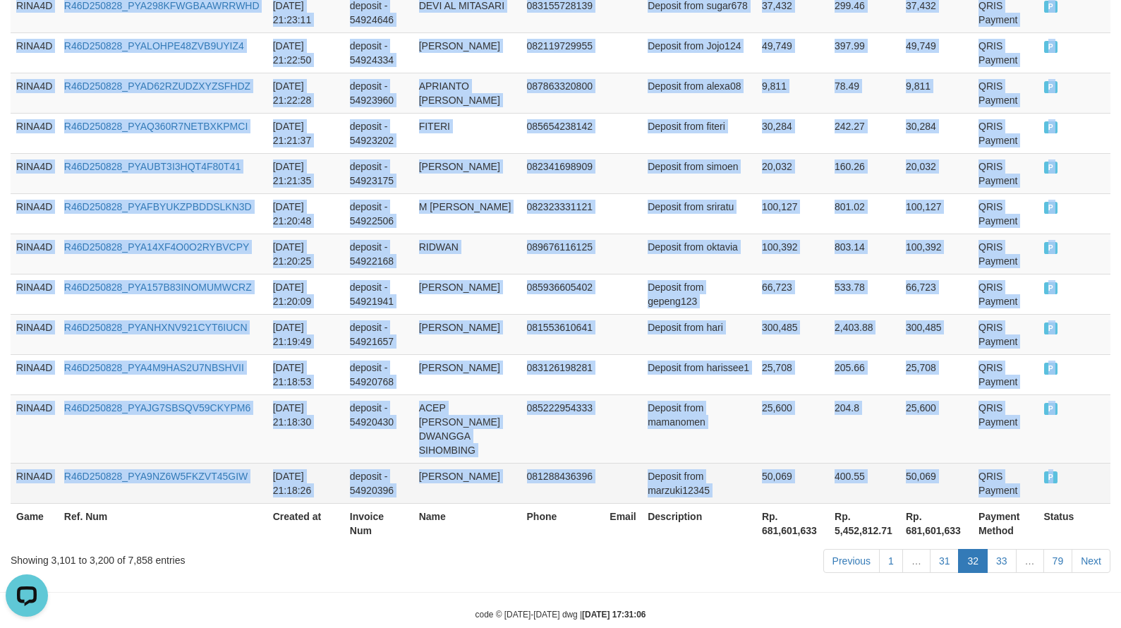
drag, startPoint x: 18, startPoint y: 281, endPoint x: 1052, endPoint y: 457, distance: 1048.9
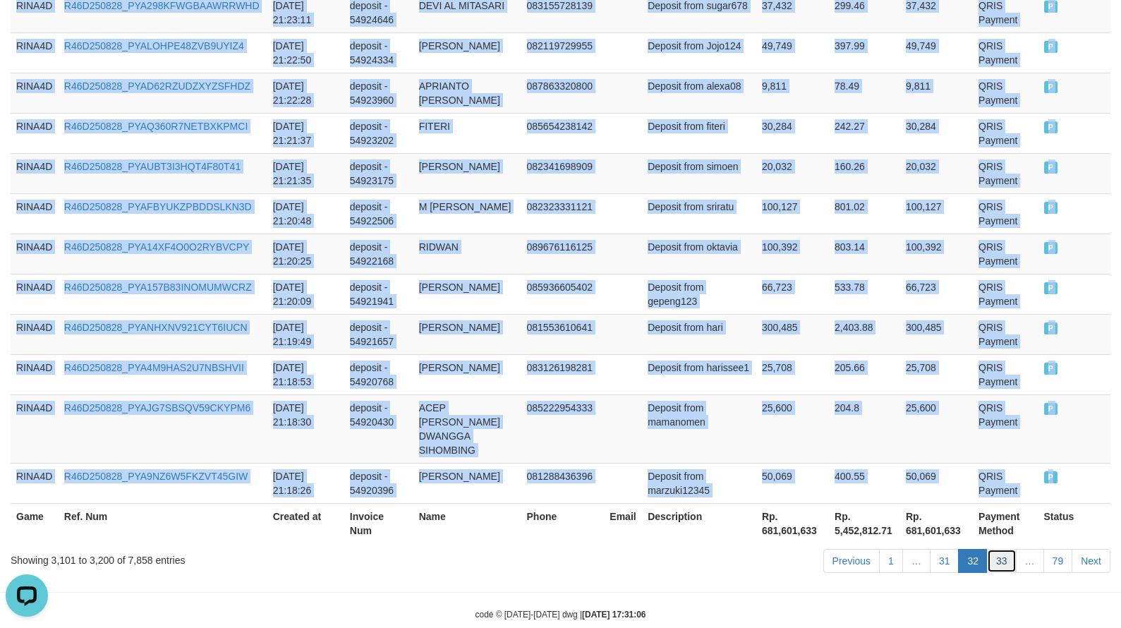
click at [993, 549] on link "33" at bounding box center [1002, 561] width 30 height 24
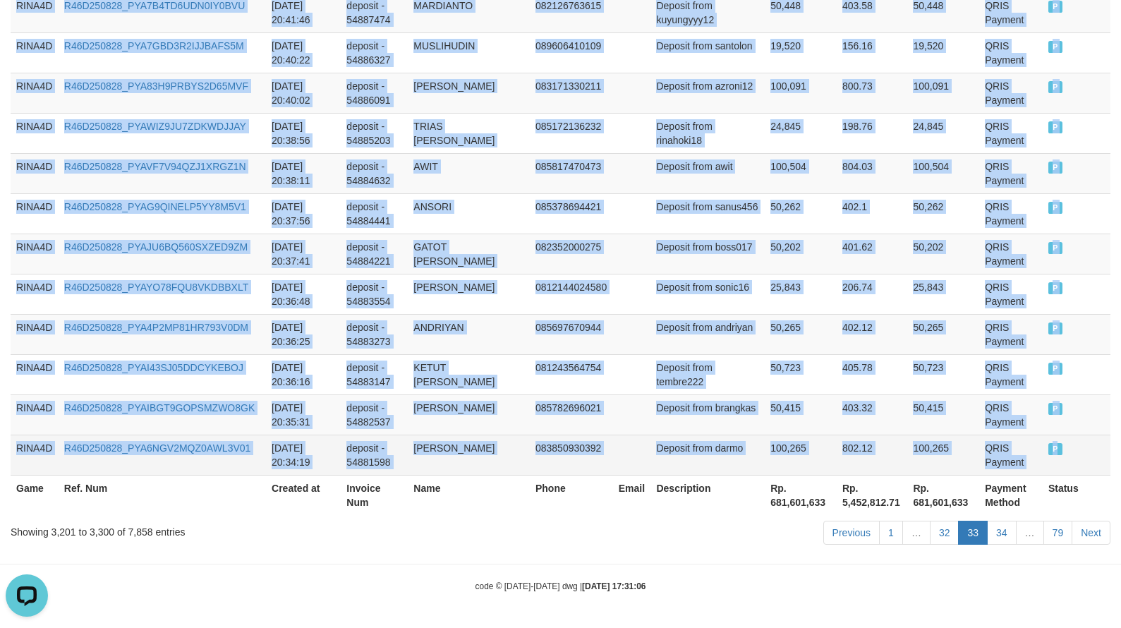
drag, startPoint x: 14, startPoint y: 352, endPoint x: 1059, endPoint y: 450, distance: 1049.9
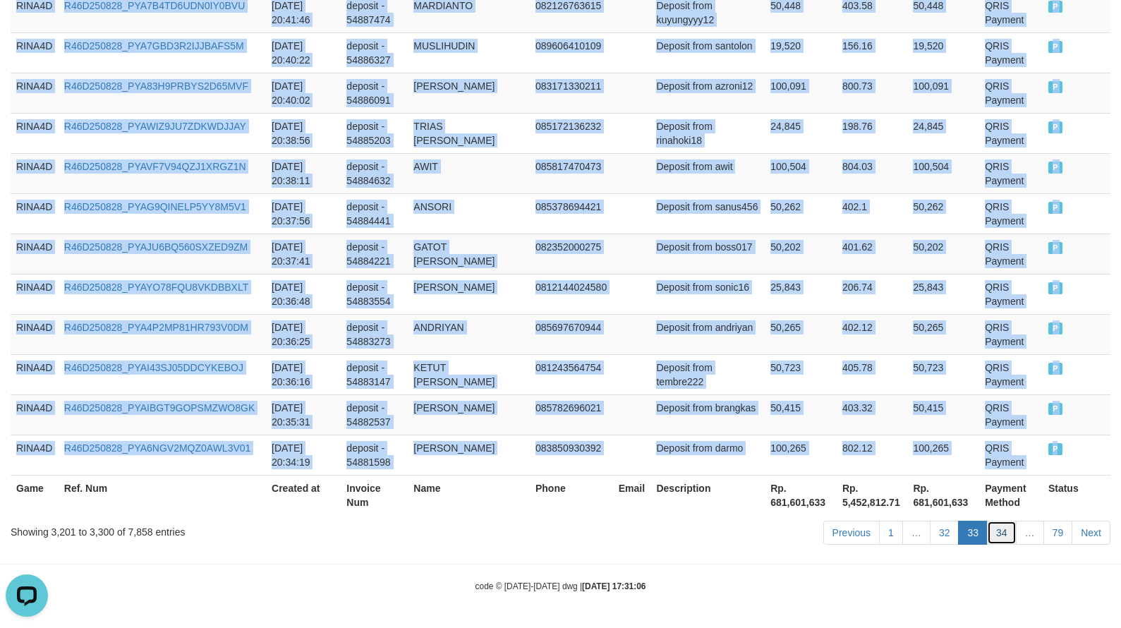
click at [1006, 534] on link "34" at bounding box center [1002, 533] width 30 height 24
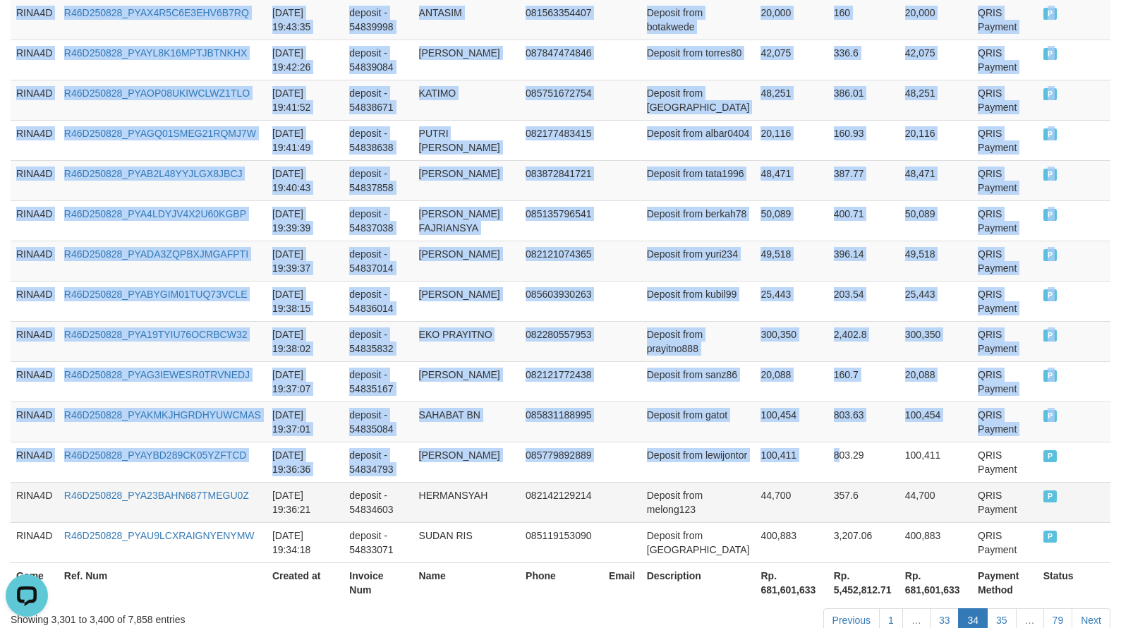
scroll to position [4098, 0]
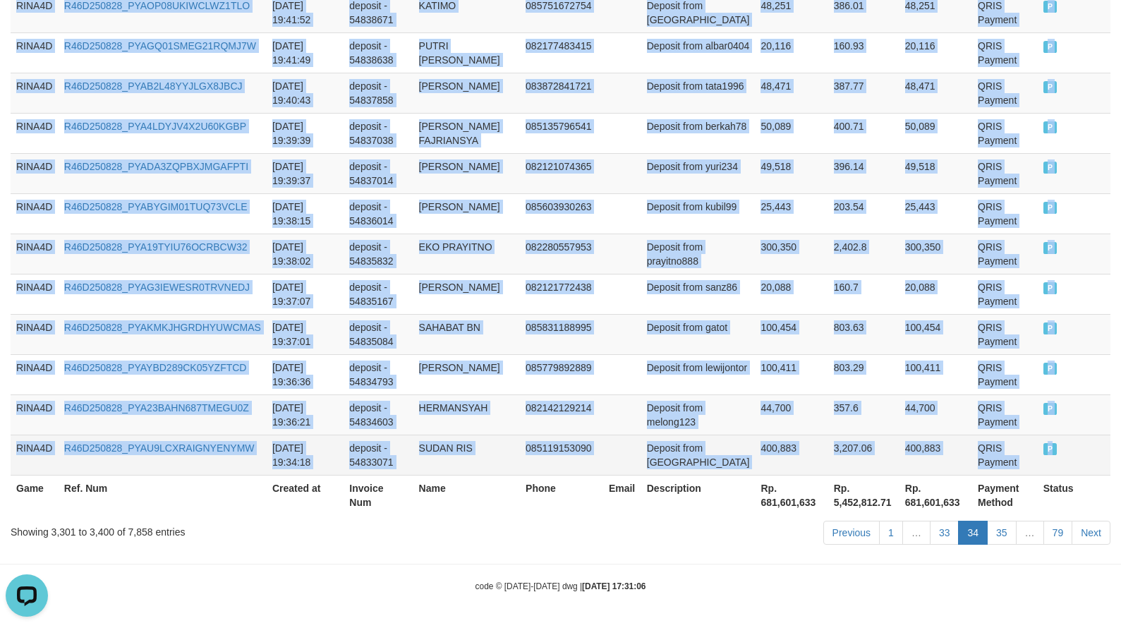
drag, startPoint x: 16, startPoint y: 354, endPoint x: 1053, endPoint y: 450, distance: 1041.9
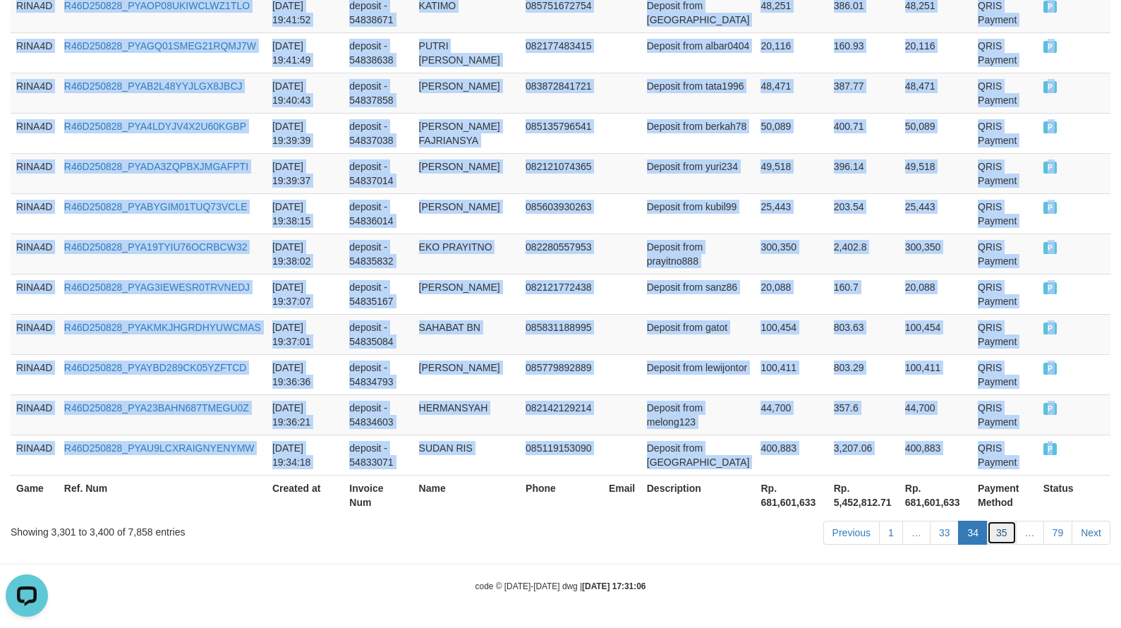
click at [1011, 530] on link "35" at bounding box center [1002, 533] width 30 height 24
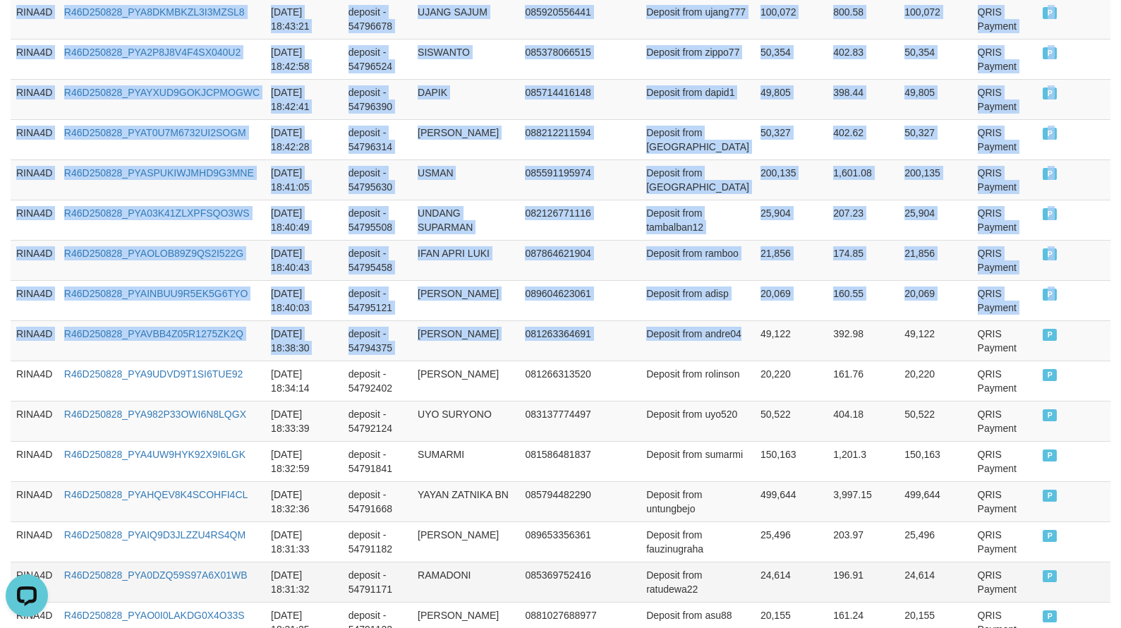
scroll to position [4113, 0]
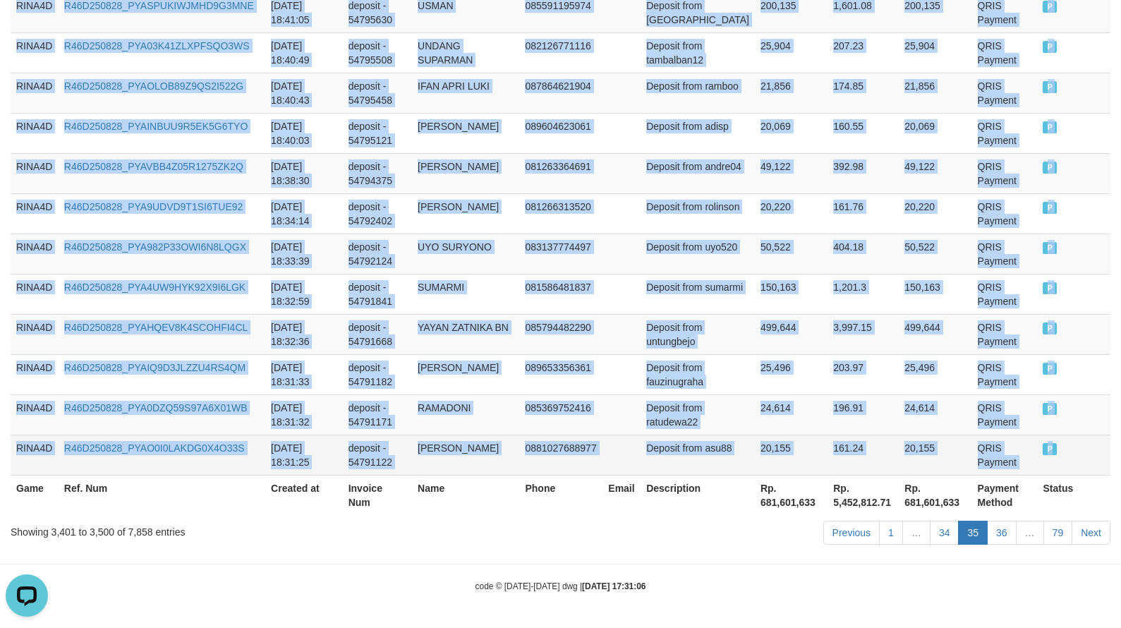
drag, startPoint x: 16, startPoint y: 354, endPoint x: 1045, endPoint y: 454, distance: 1033.8
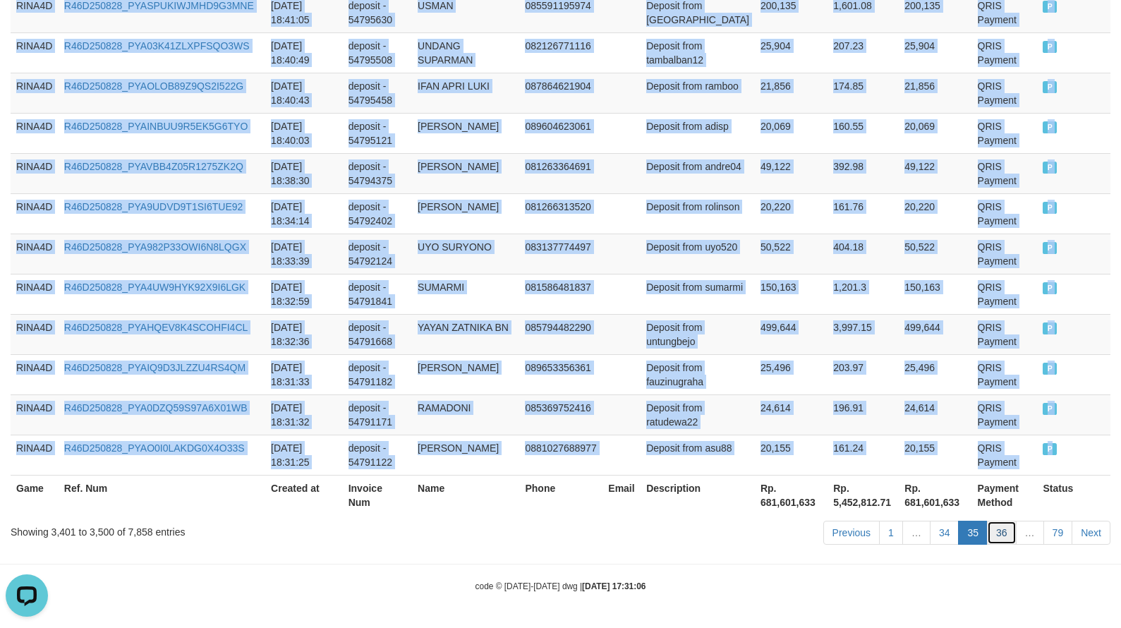
click at [1002, 542] on link "36" at bounding box center [1002, 533] width 30 height 24
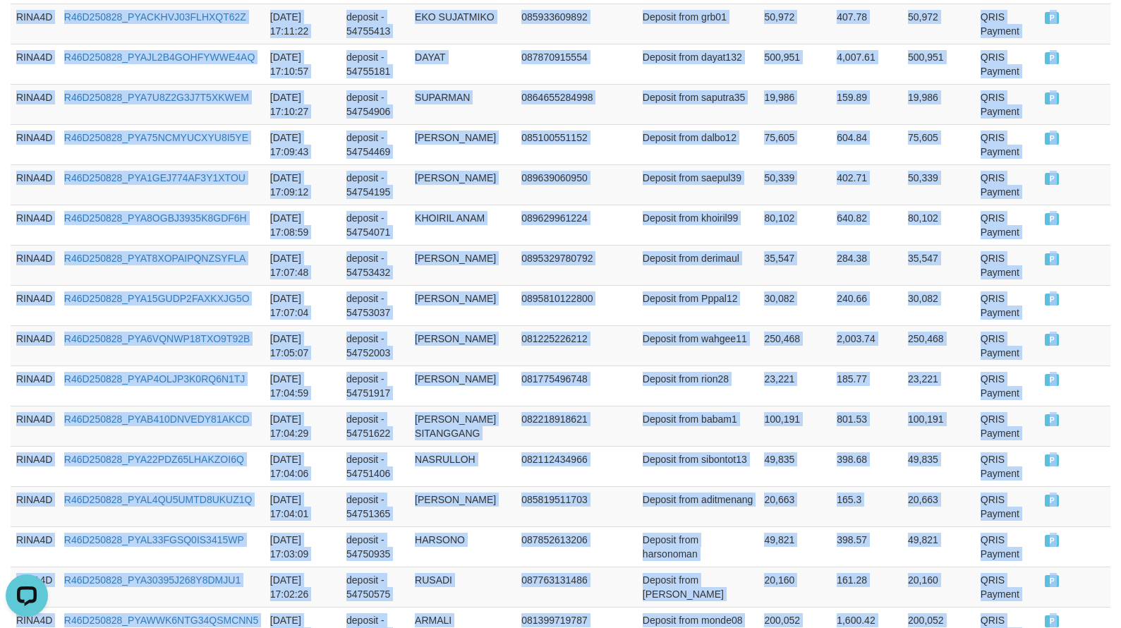
scroll to position [4127, 0]
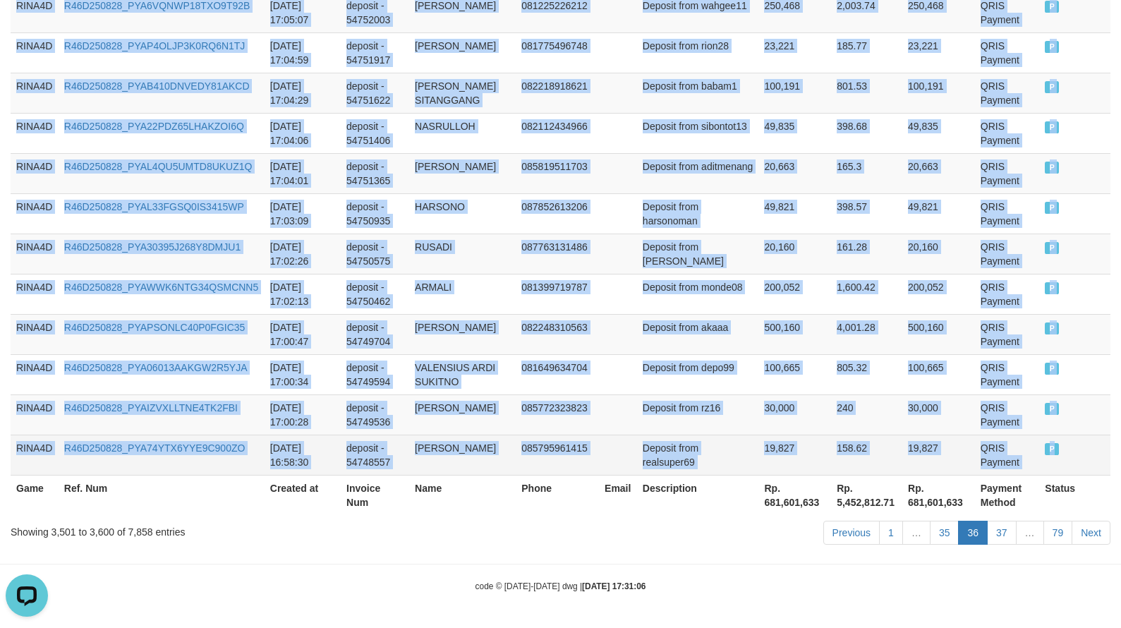
drag, startPoint x: 17, startPoint y: 353, endPoint x: 1059, endPoint y: 450, distance: 1046.9
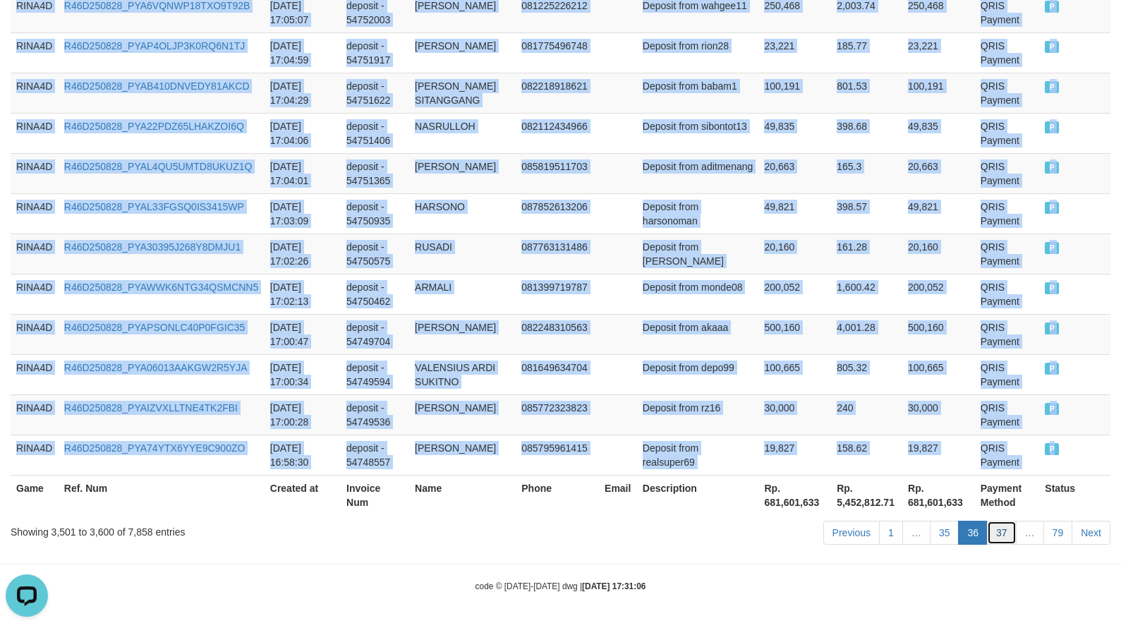
click at [1004, 530] on link "37" at bounding box center [1002, 533] width 30 height 24
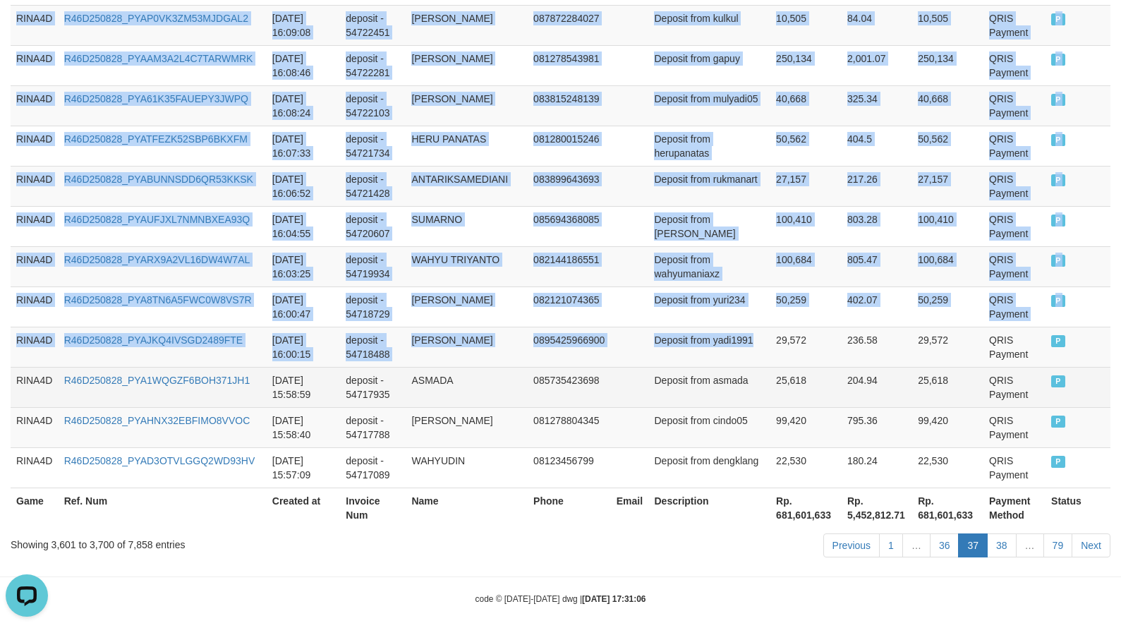
scroll to position [4098, 0]
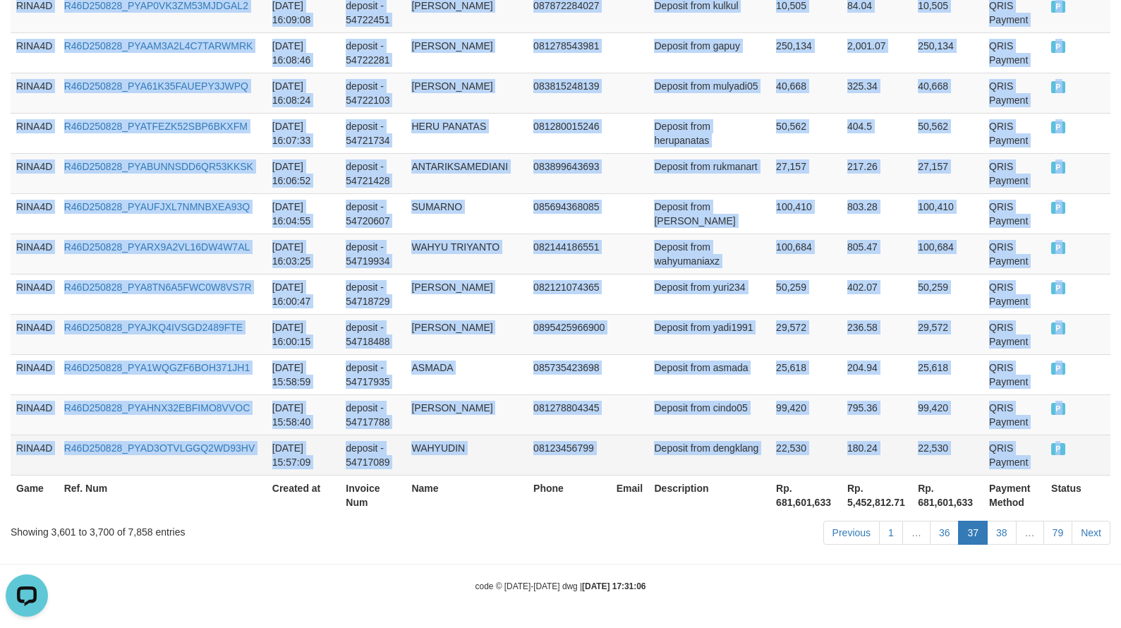
drag, startPoint x: 16, startPoint y: 354, endPoint x: 1053, endPoint y: 447, distance: 1041.7
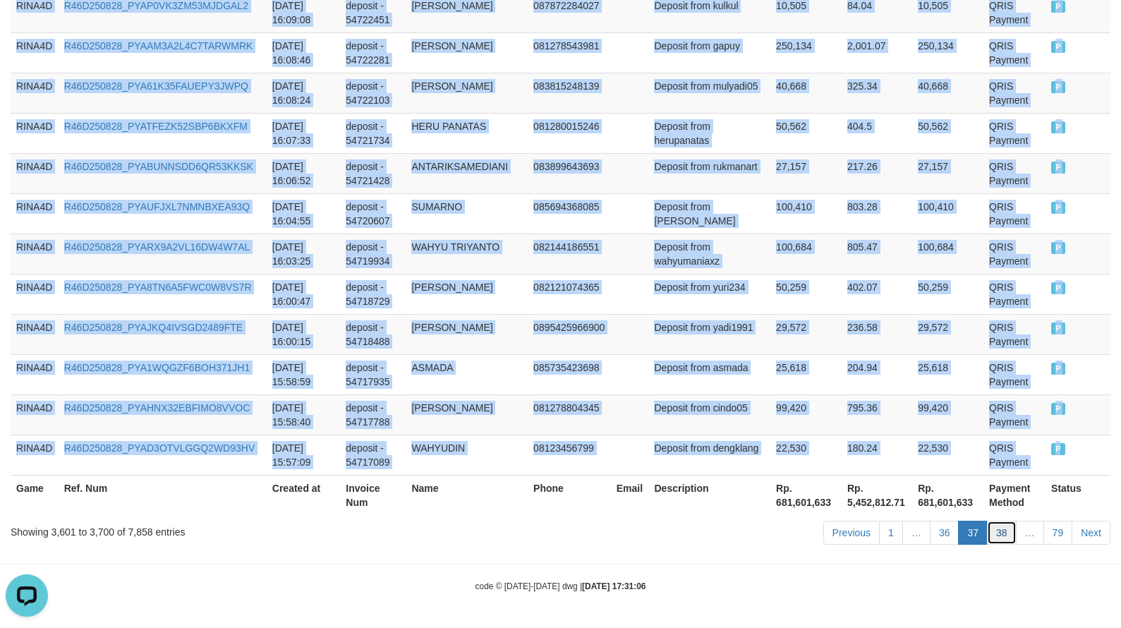
click at [1009, 526] on link "38" at bounding box center [1002, 533] width 30 height 24
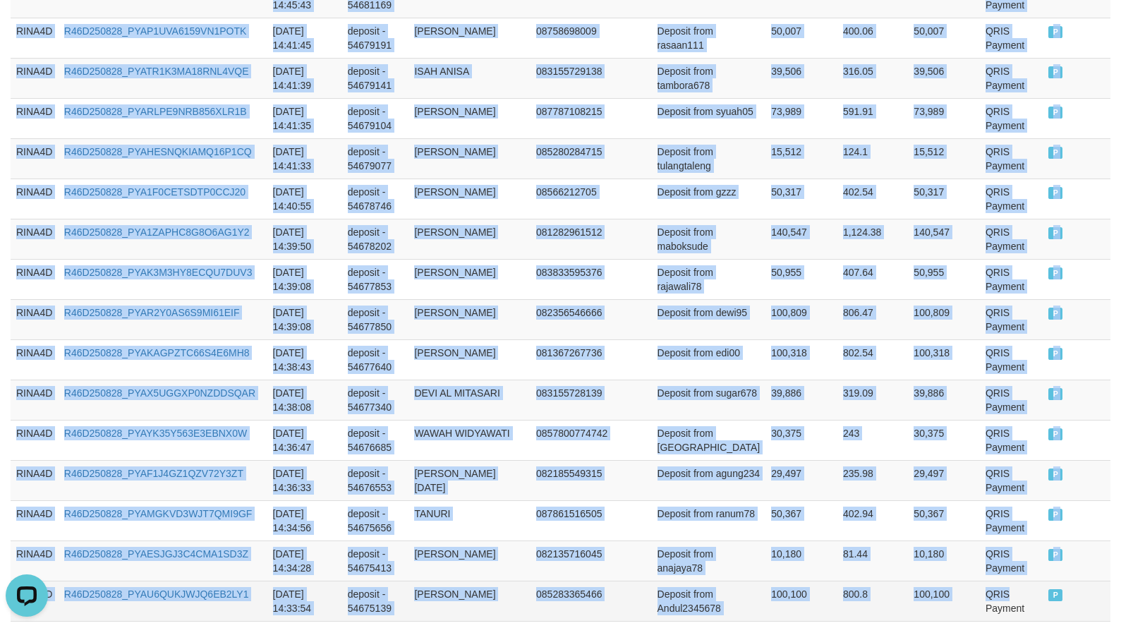
scroll to position [4113, 0]
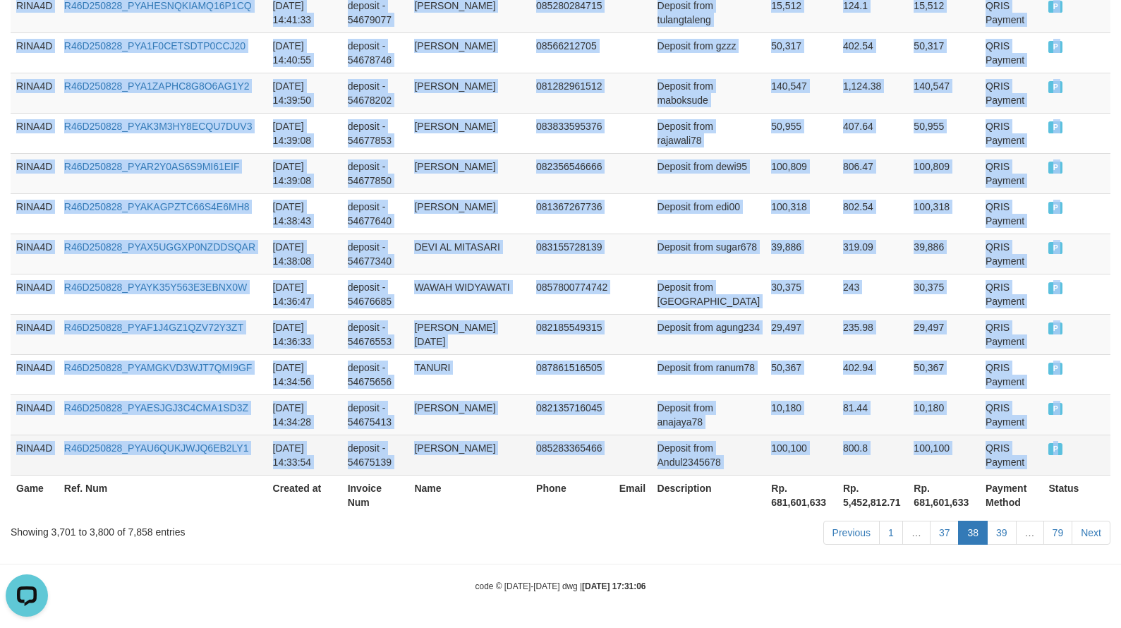
drag, startPoint x: 18, startPoint y: 355, endPoint x: 1051, endPoint y: 455, distance: 1038.0
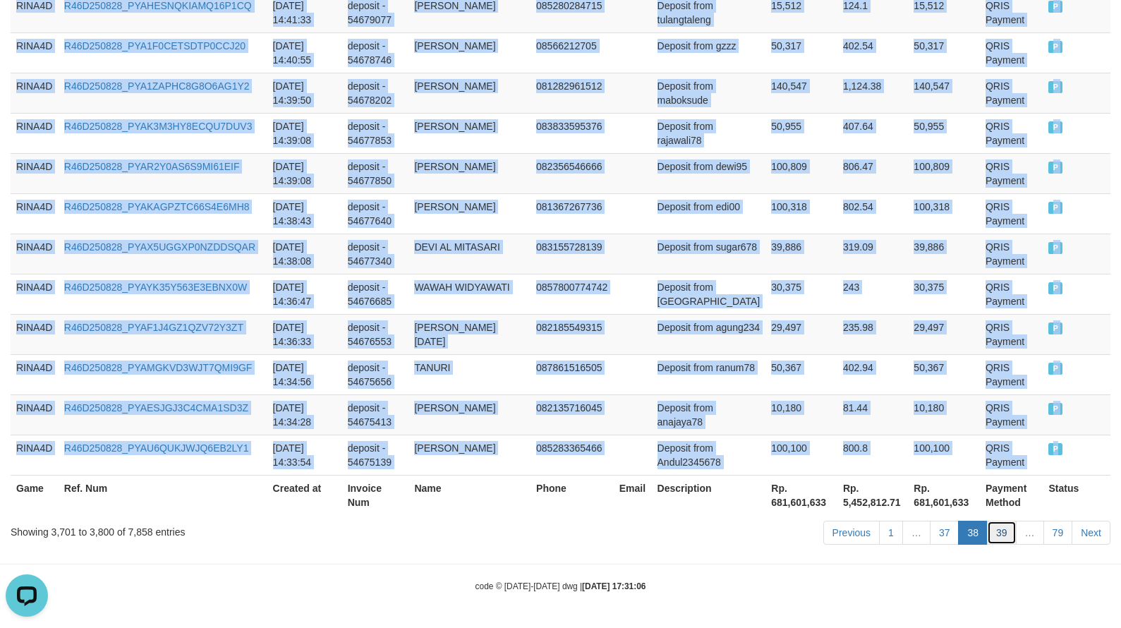
click at [1007, 534] on link "39" at bounding box center [1002, 533] width 30 height 24
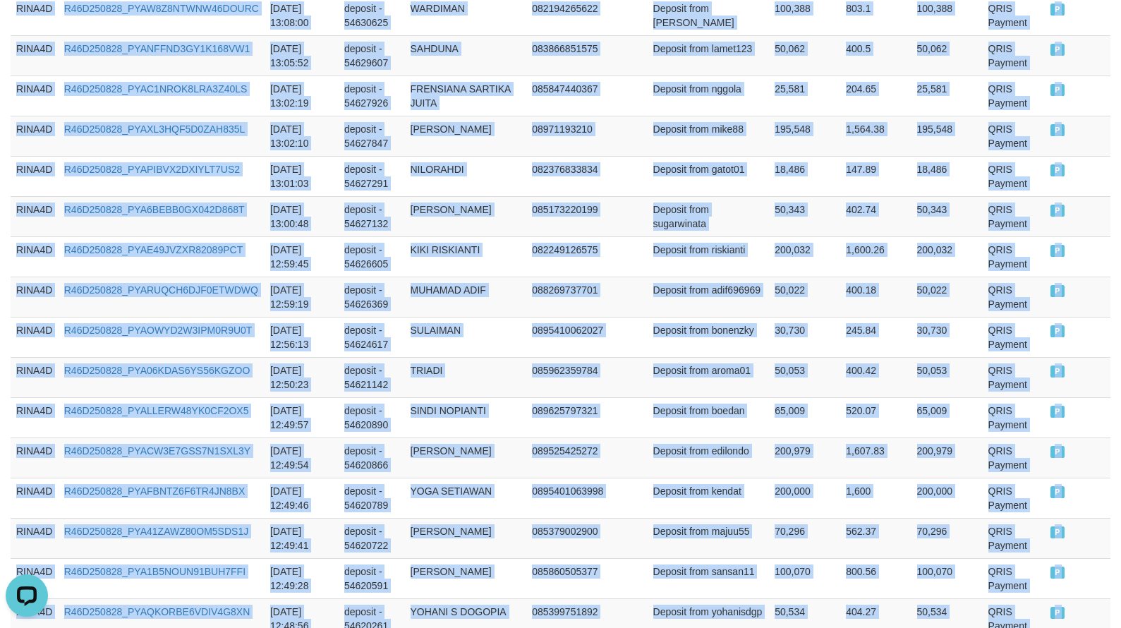
scroll to position [4098, 0]
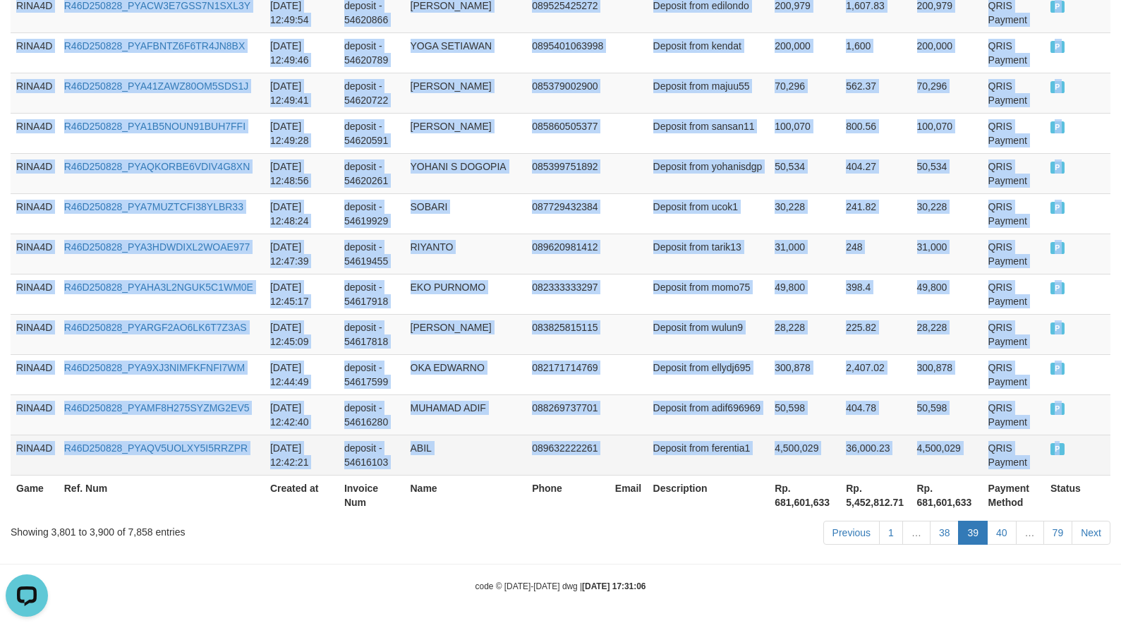
drag, startPoint x: 16, startPoint y: 356, endPoint x: 1052, endPoint y: 452, distance: 1040.5
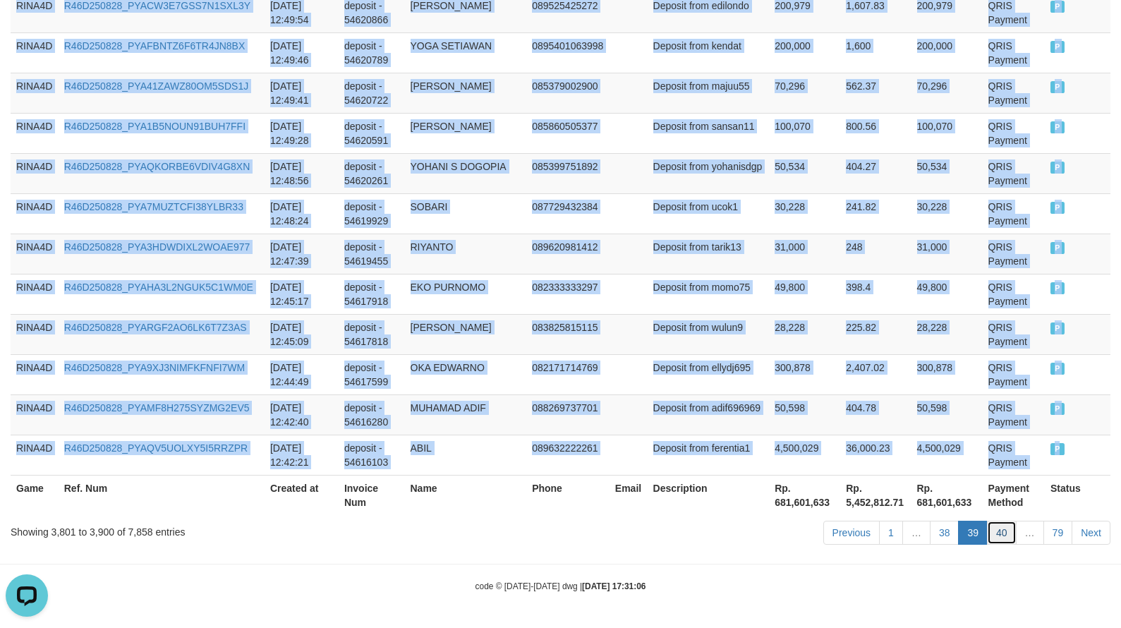
drag, startPoint x: 996, startPoint y: 534, endPoint x: 958, endPoint y: 537, distance: 37.6
click at [996, 534] on link "40" at bounding box center [1002, 533] width 30 height 24
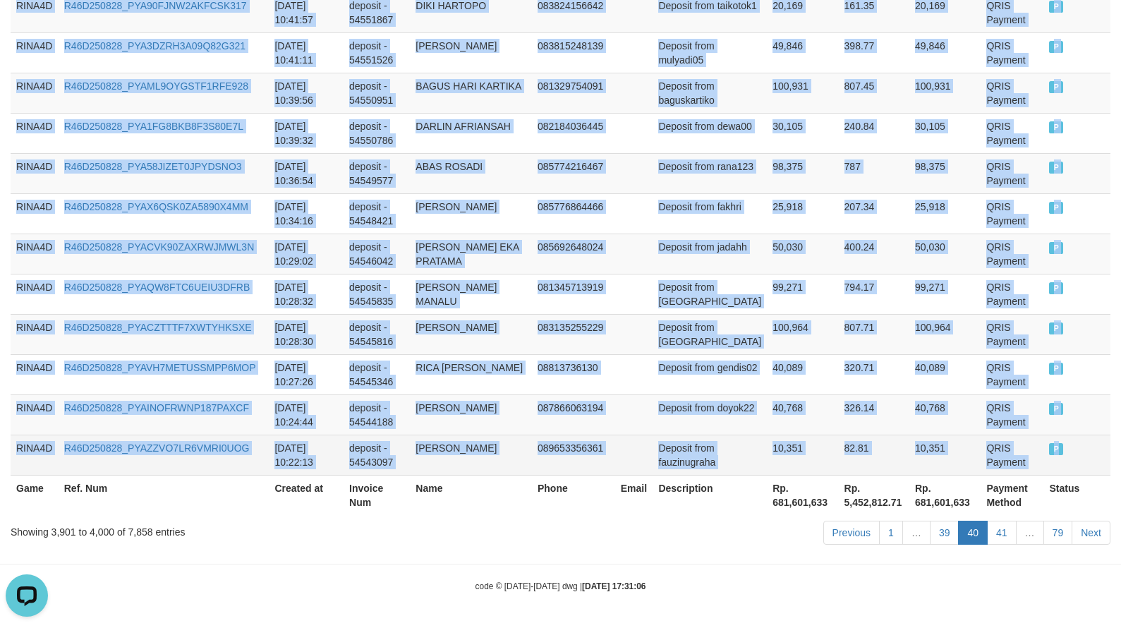
drag, startPoint x: 17, startPoint y: 357, endPoint x: 1049, endPoint y: 451, distance: 1036.8
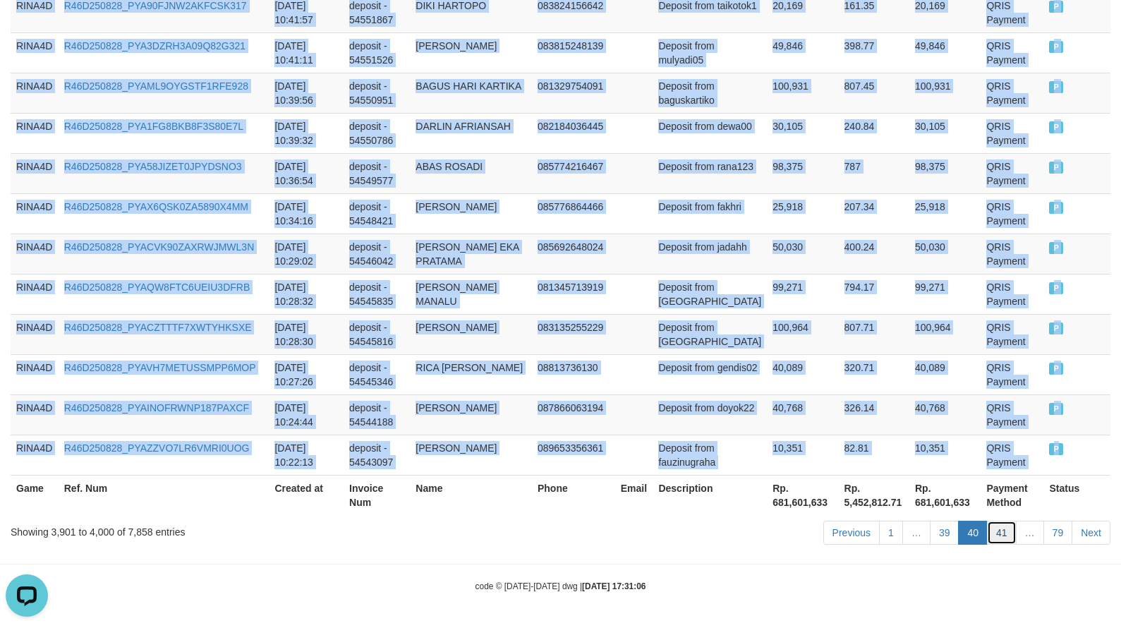
click at [1007, 528] on link "41" at bounding box center [1002, 533] width 30 height 24
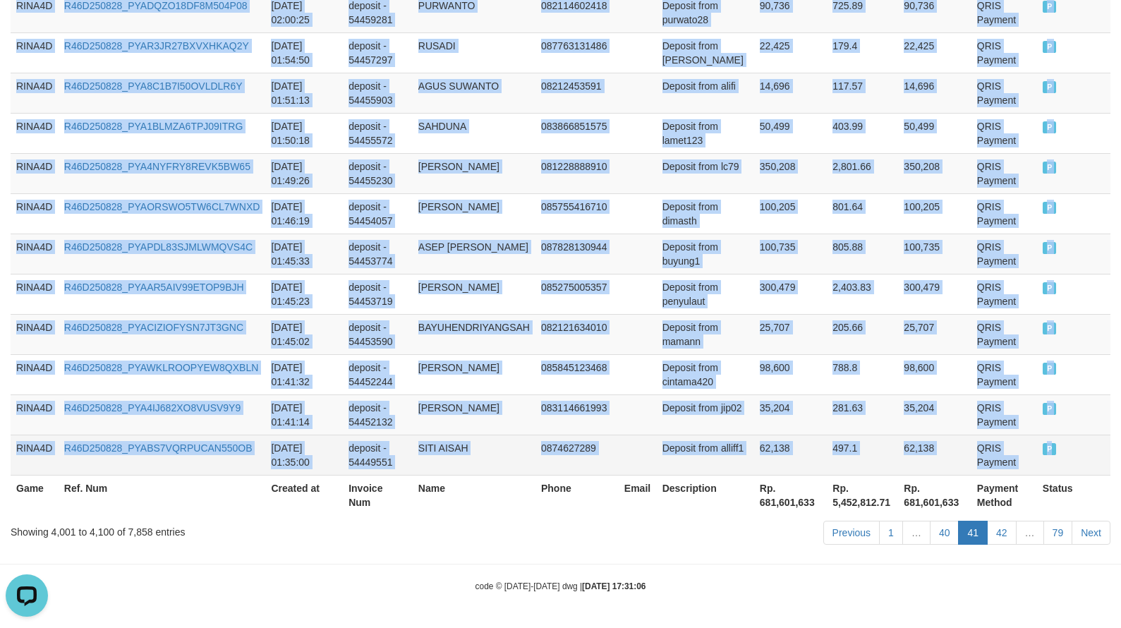
drag, startPoint x: 16, startPoint y: 355, endPoint x: 1066, endPoint y: 455, distance: 1054.9
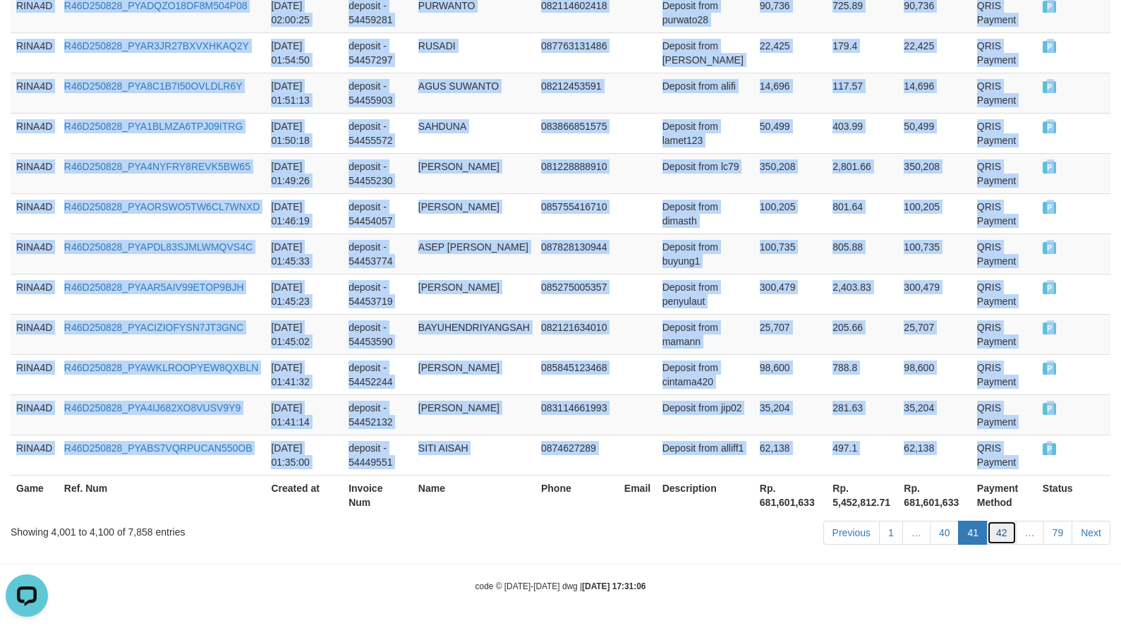
click at [999, 541] on link "42" at bounding box center [1002, 533] width 30 height 24
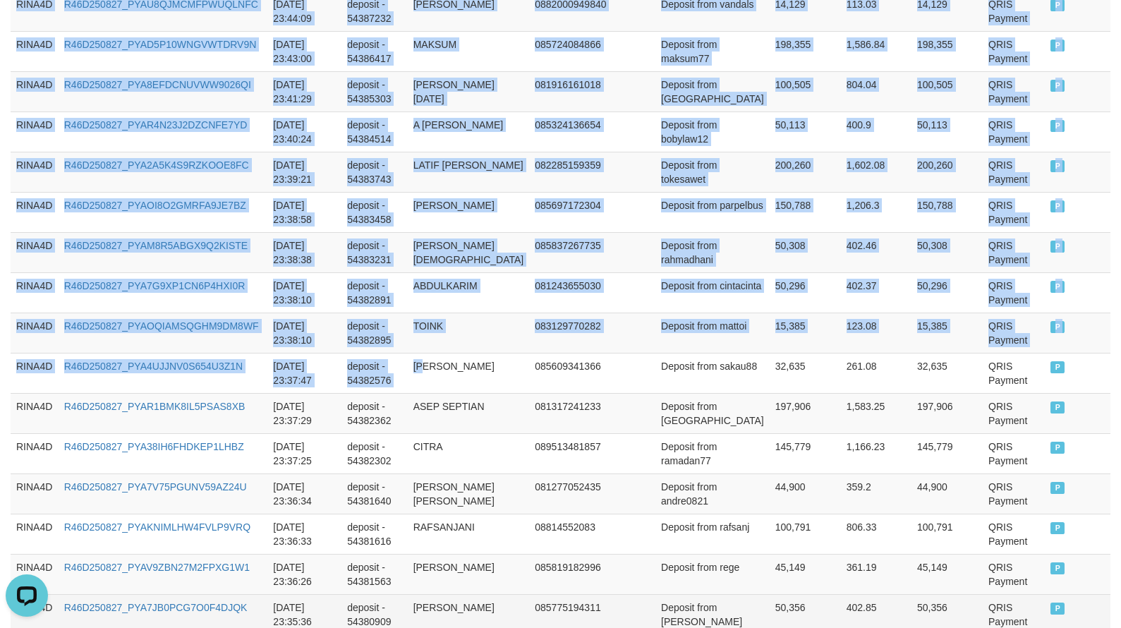
scroll to position [4113, 0]
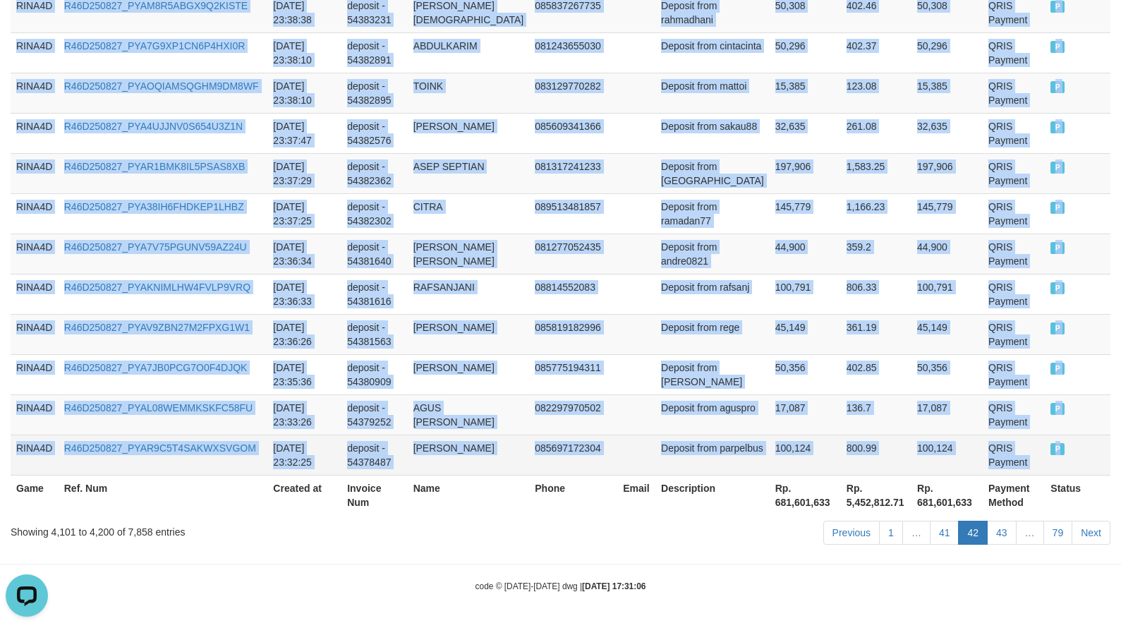
drag, startPoint x: 20, startPoint y: 352, endPoint x: 1054, endPoint y: 446, distance: 1038.9
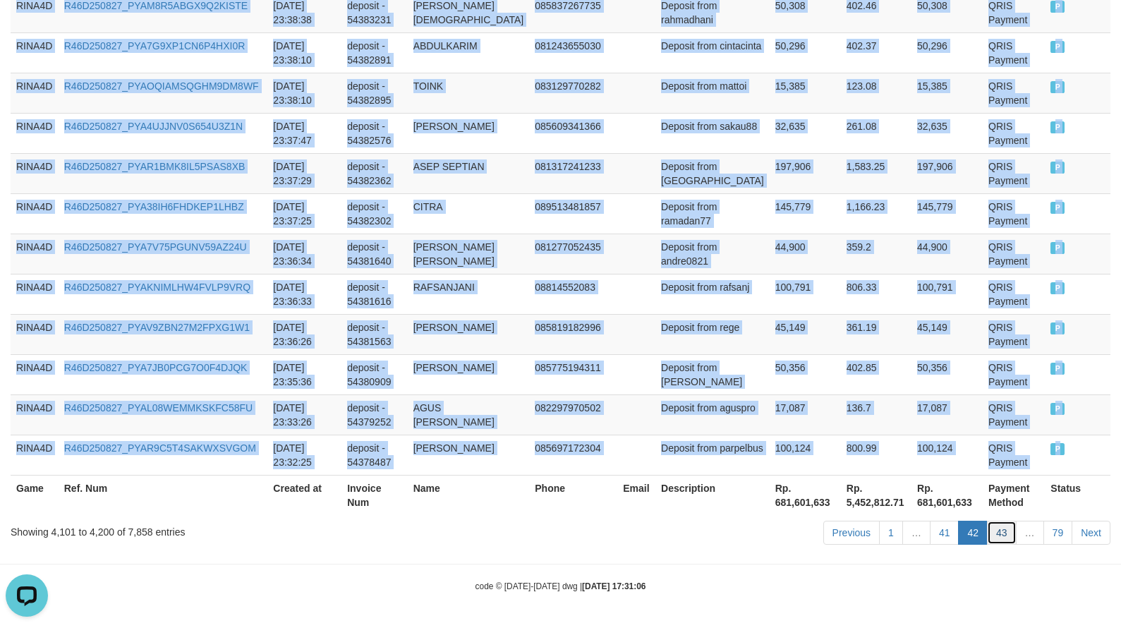
click at [994, 541] on link "43" at bounding box center [1002, 533] width 30 height 24
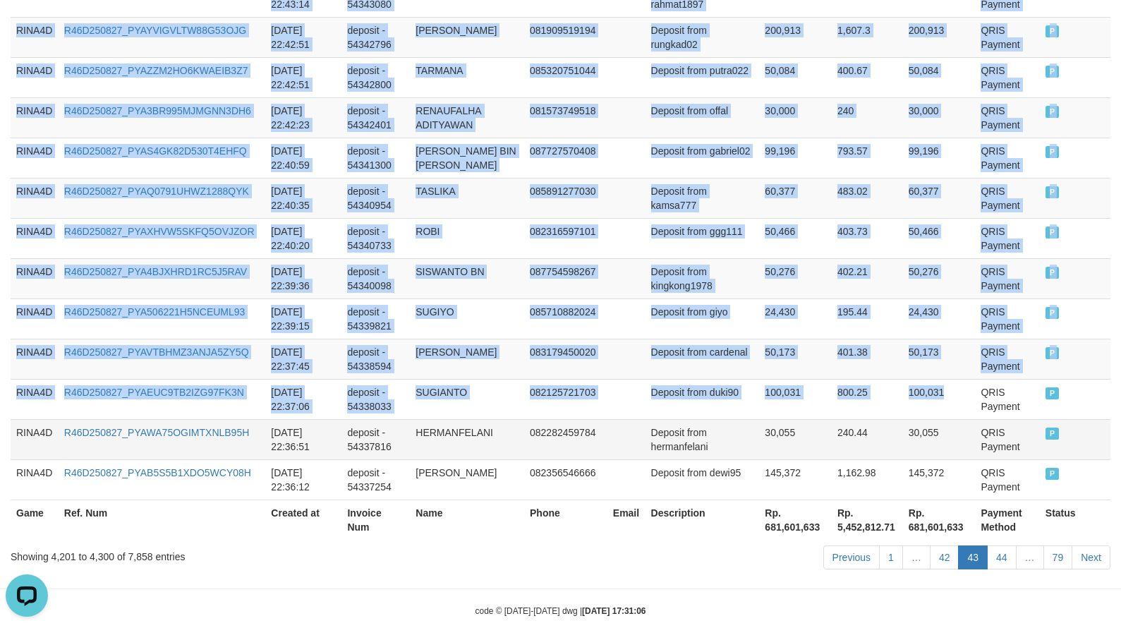
scroll to position [4098, 0]
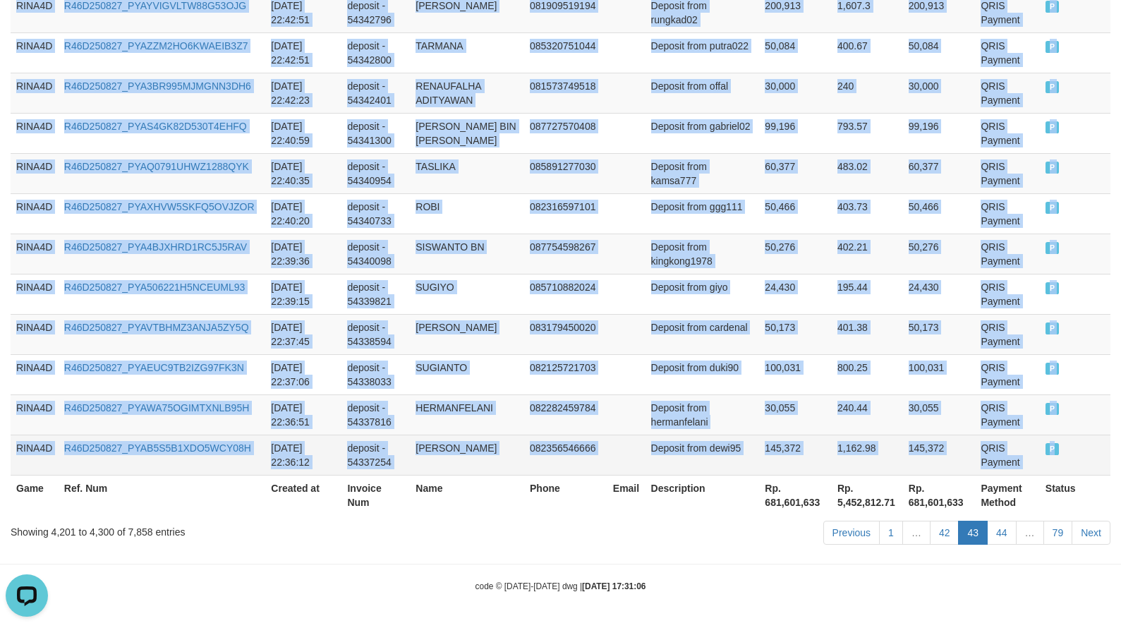
drag, startPoint x: 13, startPoint y: 361, endPoint x: 1055, endPoint y: 459, distance: 1047.0
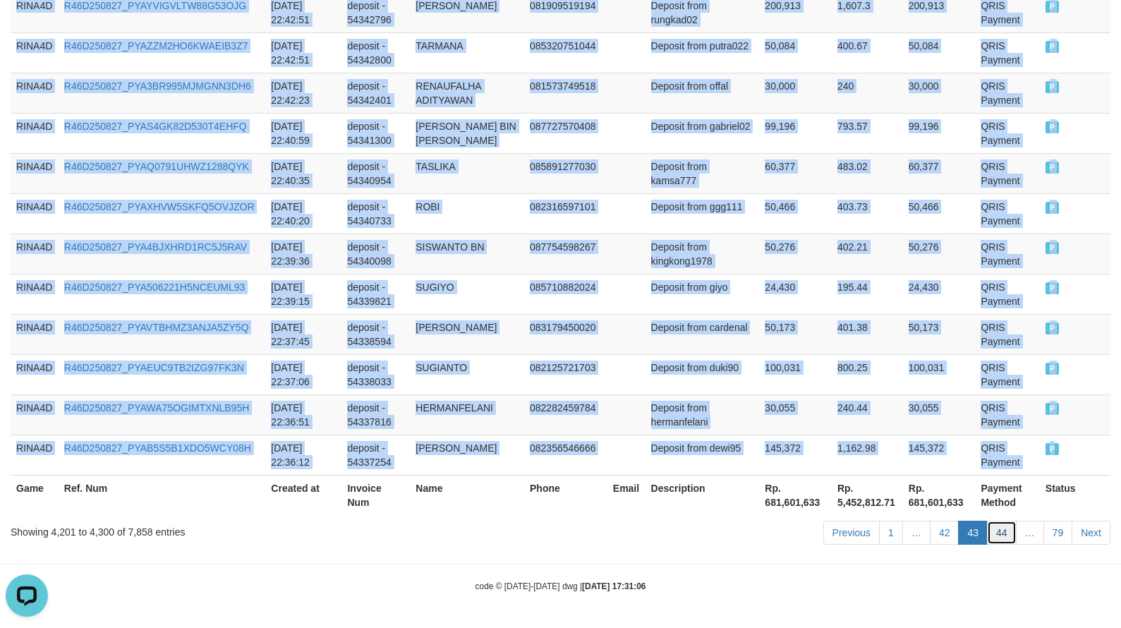
click at [1013, 531] on link "44" at bounding box center [1002, 533] width 30 height 24
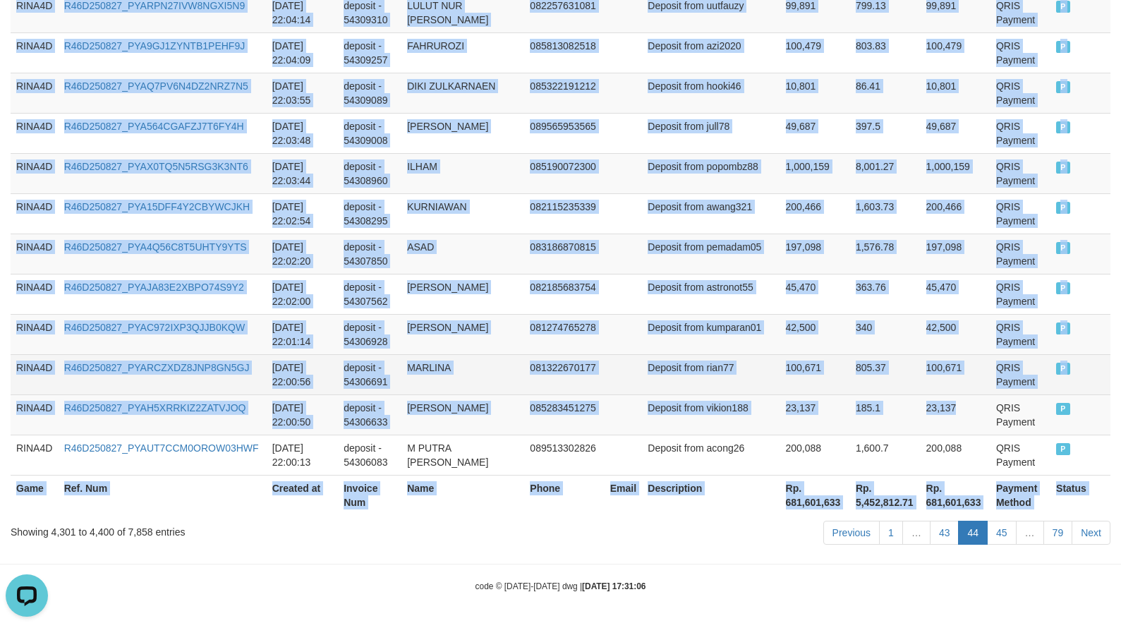
drag, startPoint x: 25, startPoint y: 279, endPoint x: 826, endPoint y: 365, distance: 804.9
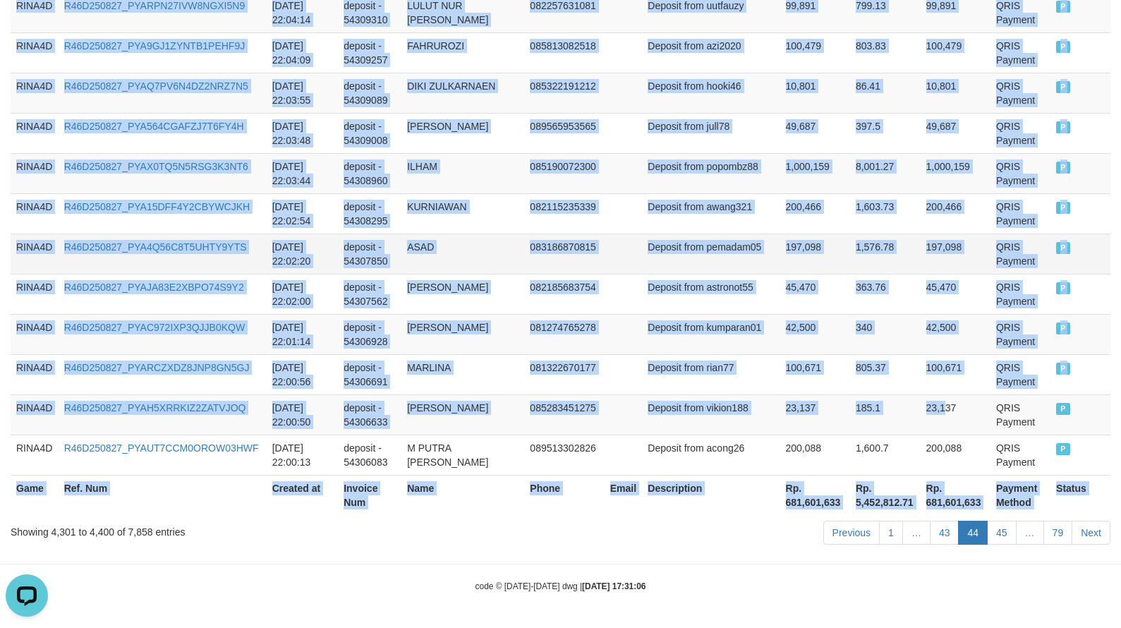
click at [514, 266] on td "ASAD" at bounding box center [463, 254] width 123 height 40
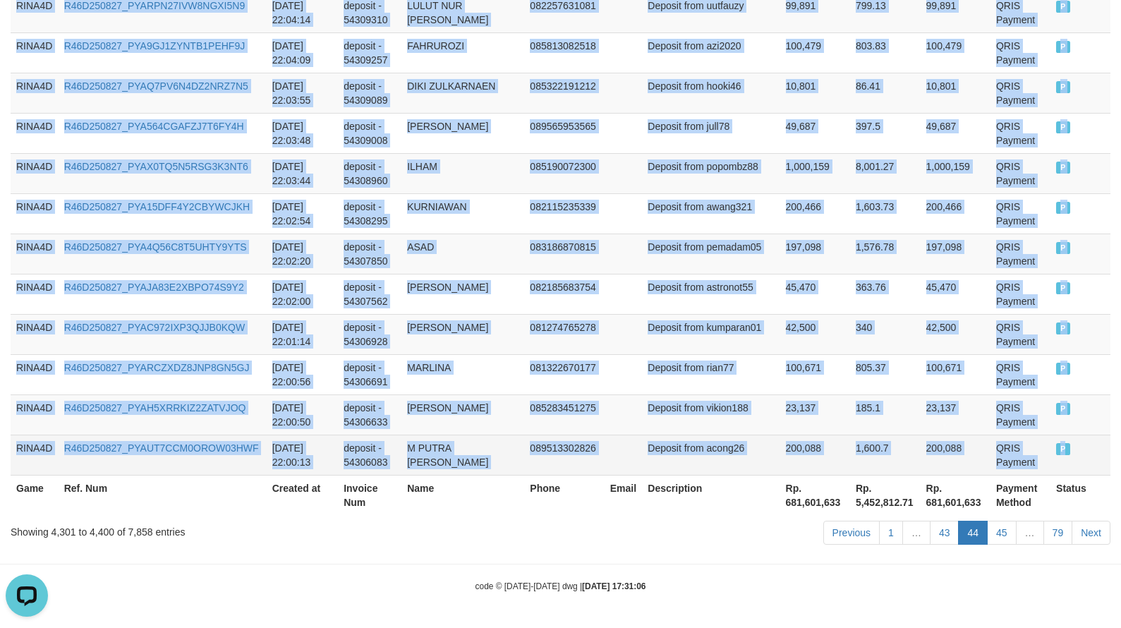
drag, startPoint x: 18, startPoint y: 285, endPoint x: 1063, endPoint y: 453, distance: 1058.7
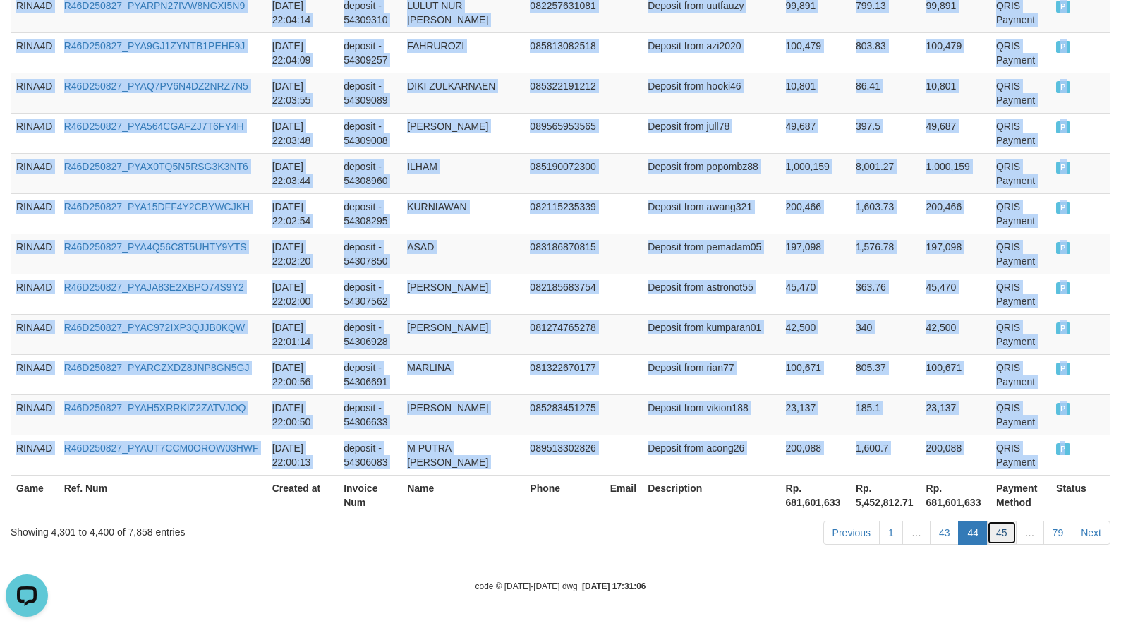
click at [1011, 540] on link "45" at bounding box center [1002, 533] width 30 height 24
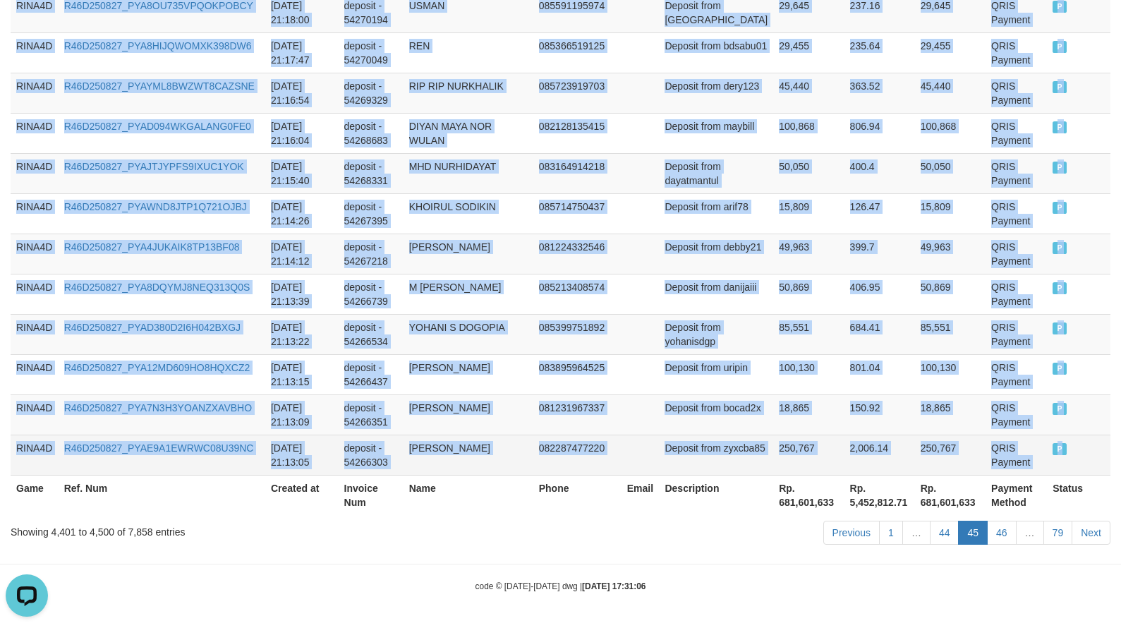
drag, startPoint x: 11, startPoint y: 281, endPoint x: 1055, endPoint y: 455, distance: 1058.2
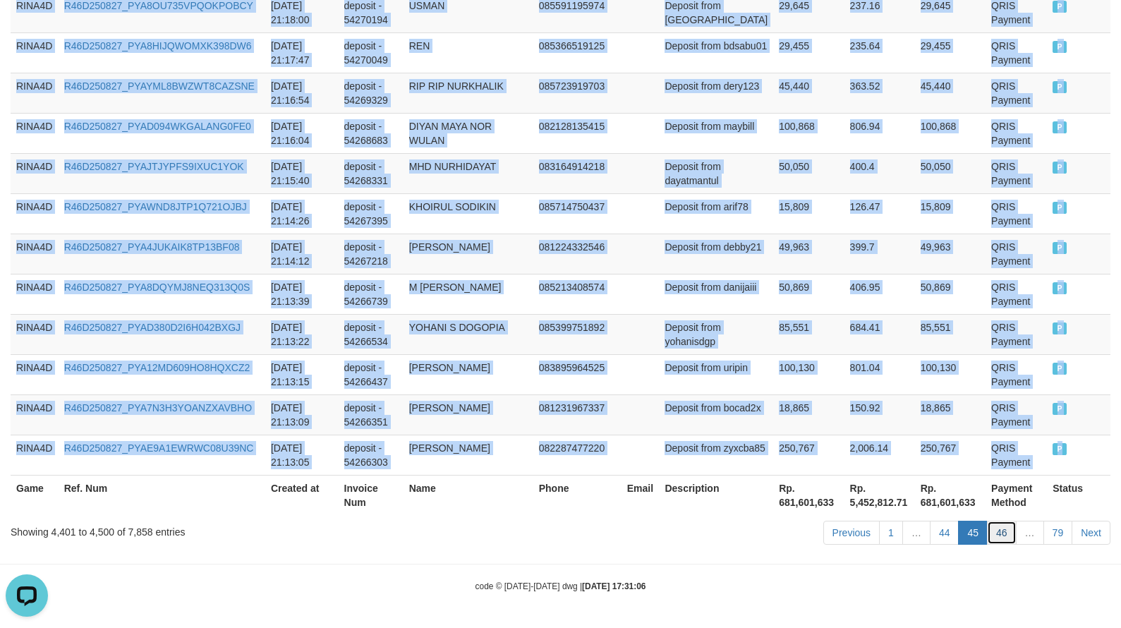
click at [999, 536] on link "46" at bounding box center [1002, 533] width 30 height 24
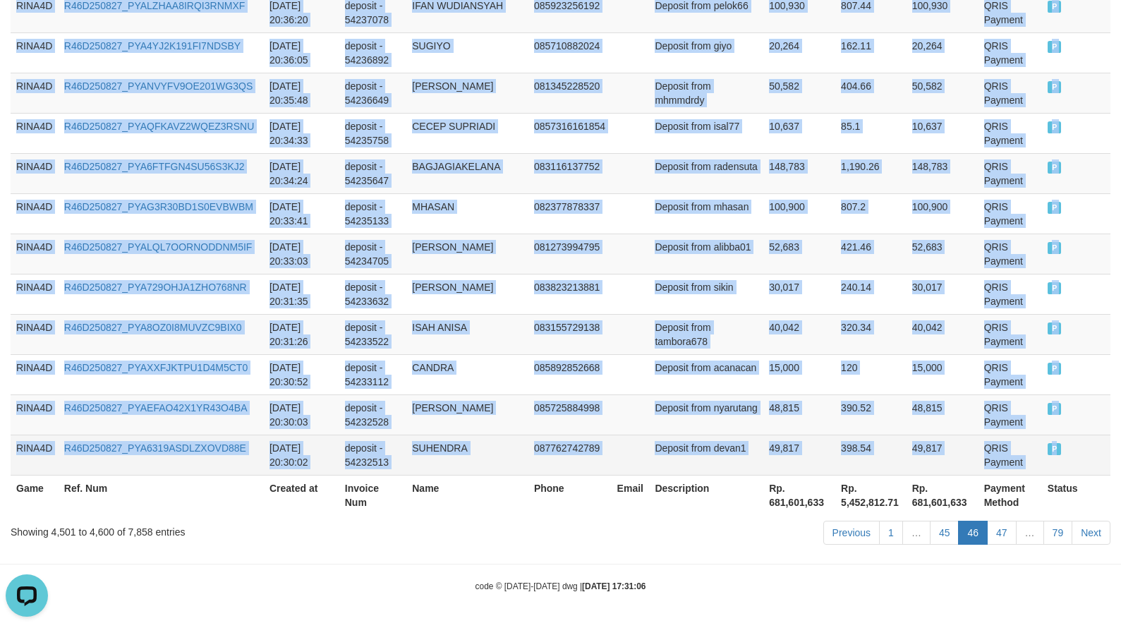
drag, startPoint x: 17, startPoint y: 355, endPoint x: 1064, endPoint y: 448, distance: 1050.8
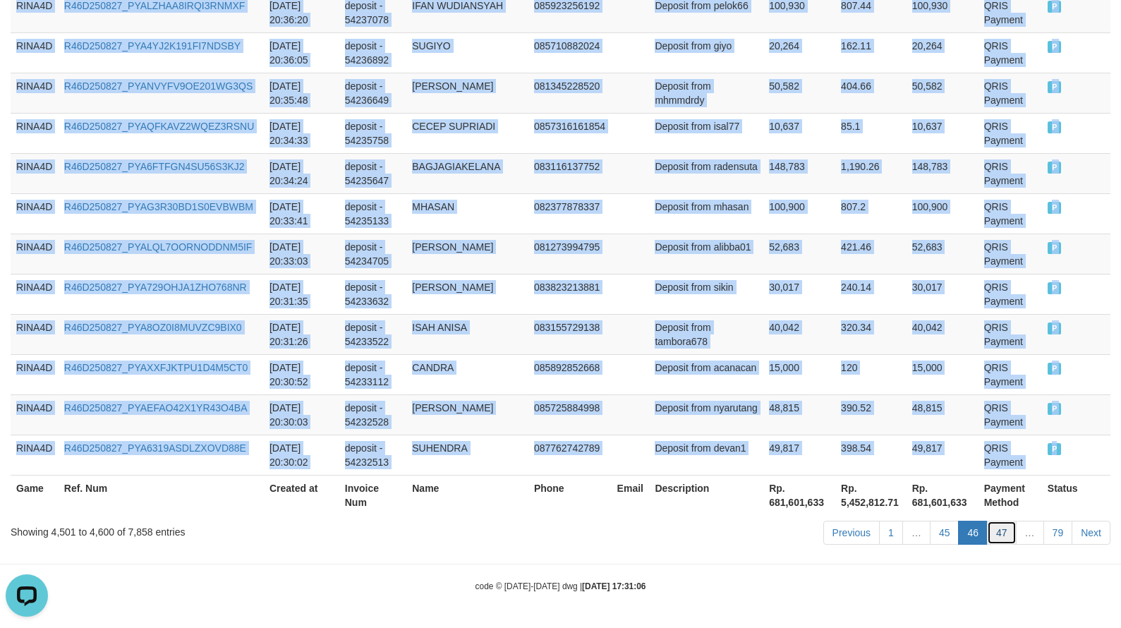
click at [999, 541] on link "47" at bounding box center [1002, 533] width 30 height 24
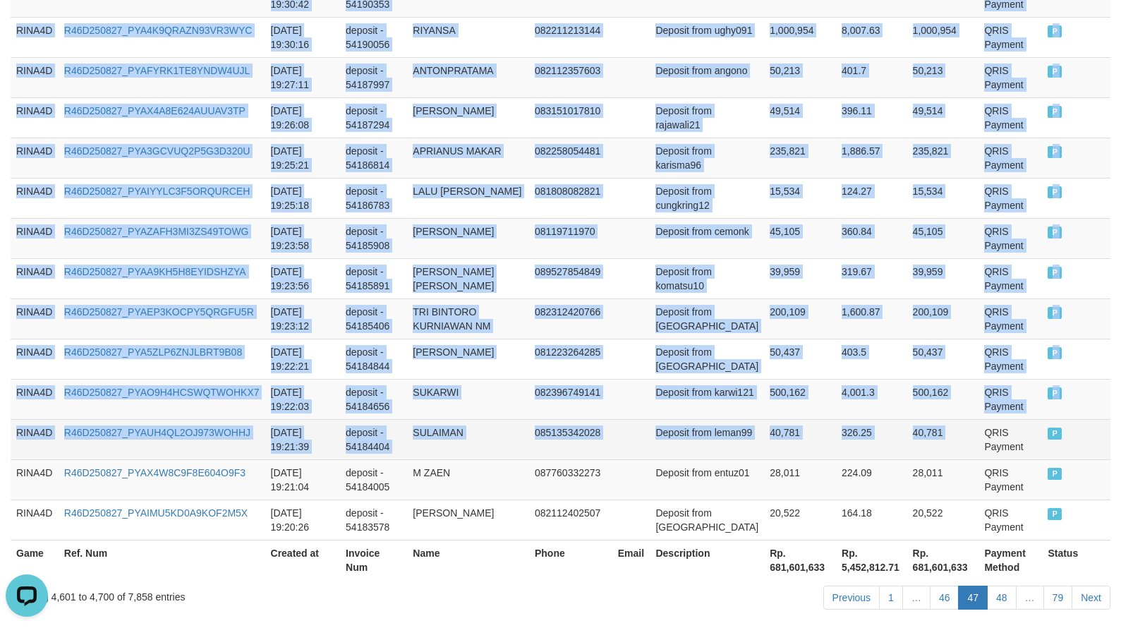
scroll to position [4113, 0]
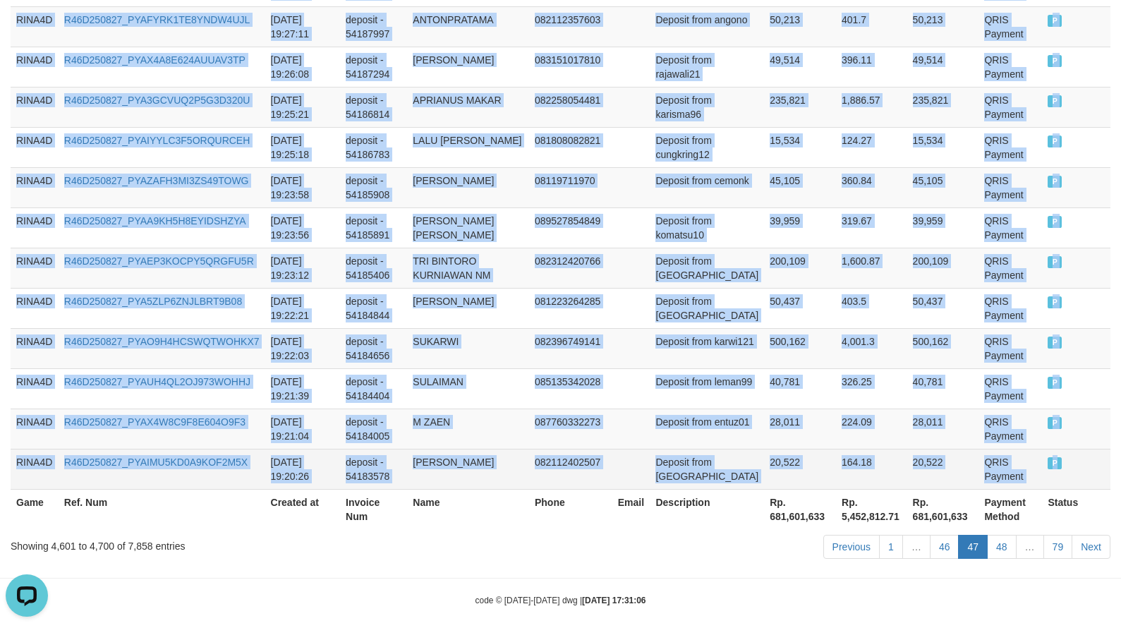
drag, startPoint x: 19, startPoint y: 356, endPoint x: 1052, endPoint y: 449, distance: 1037.4
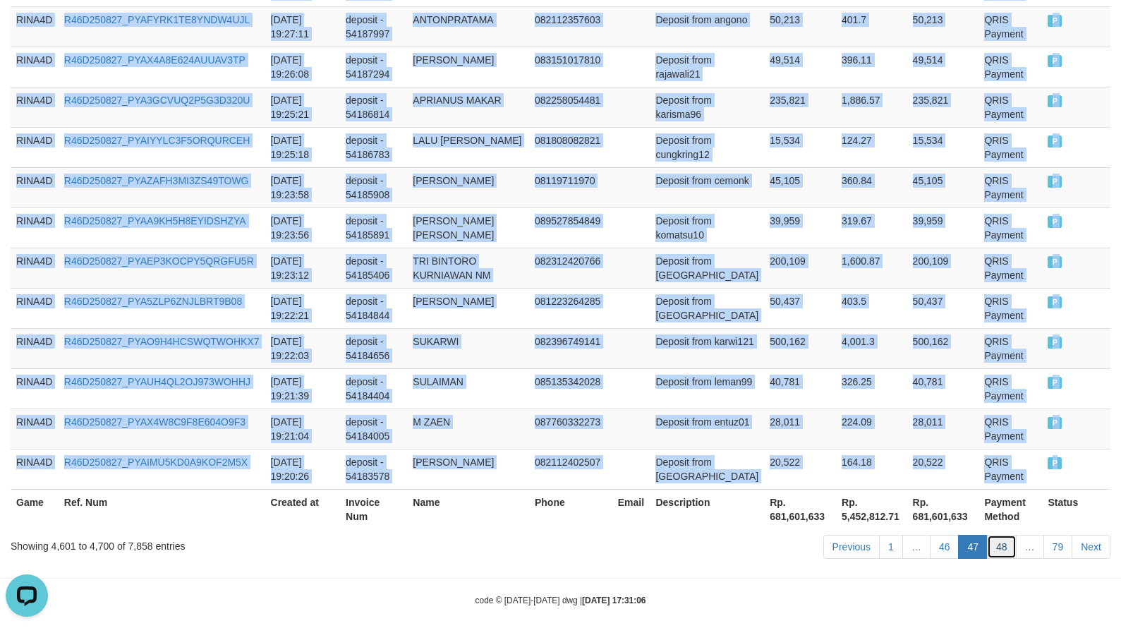
click at [1004, 535] on link "48" at bounding box center [1002, 547] width 30 height 24
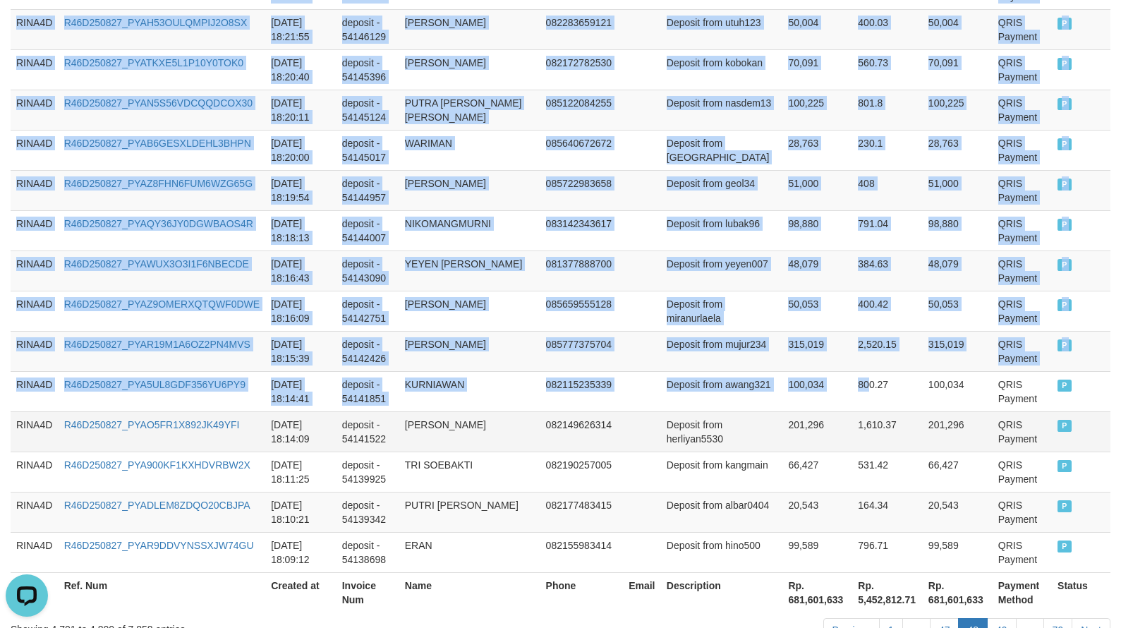
scroll to position [4098, 0]
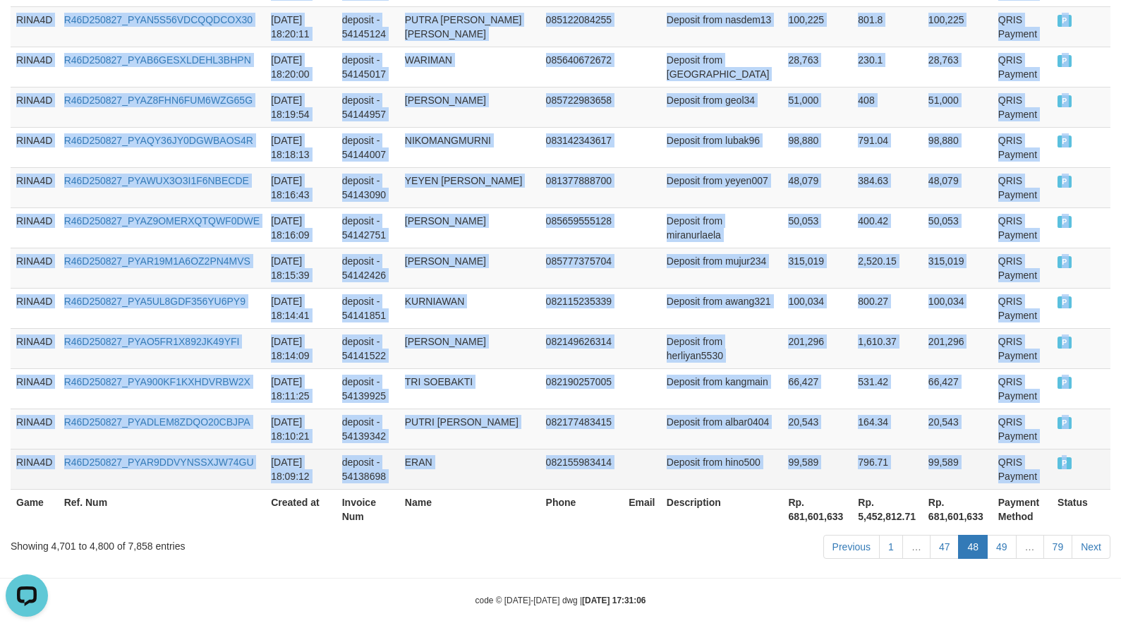
drag, startPoint x: 18, startPoint y: 282, endPoint x: 1062, endPoint y: 452, distance: 1058.3
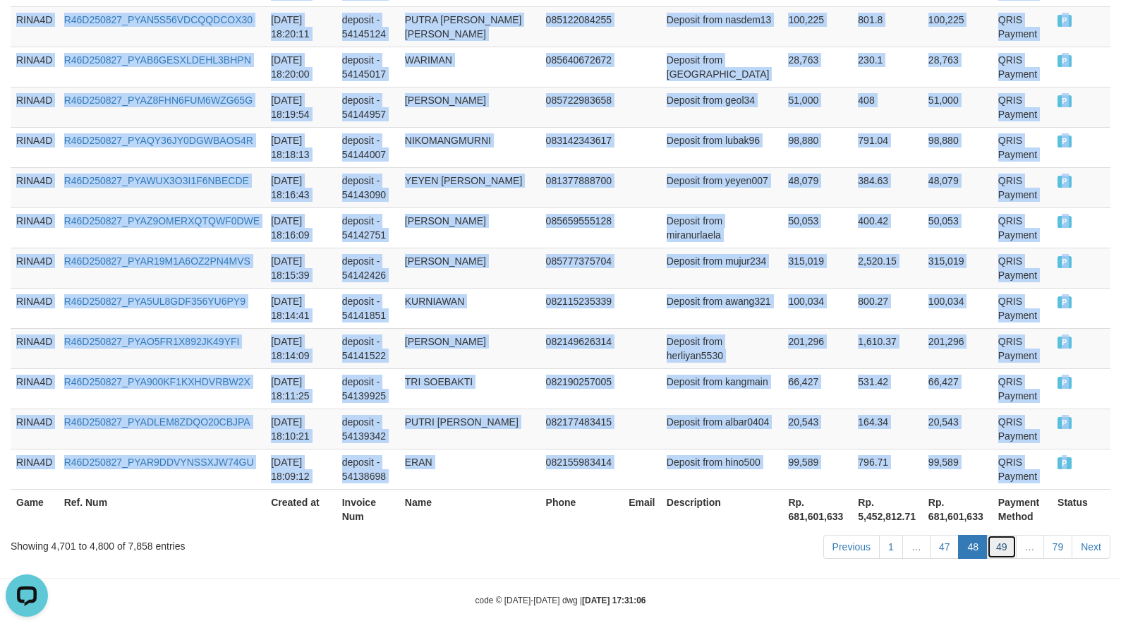
click at [1002, 539] on link "49" at bounding box center [1002, 547] width 30 height 24
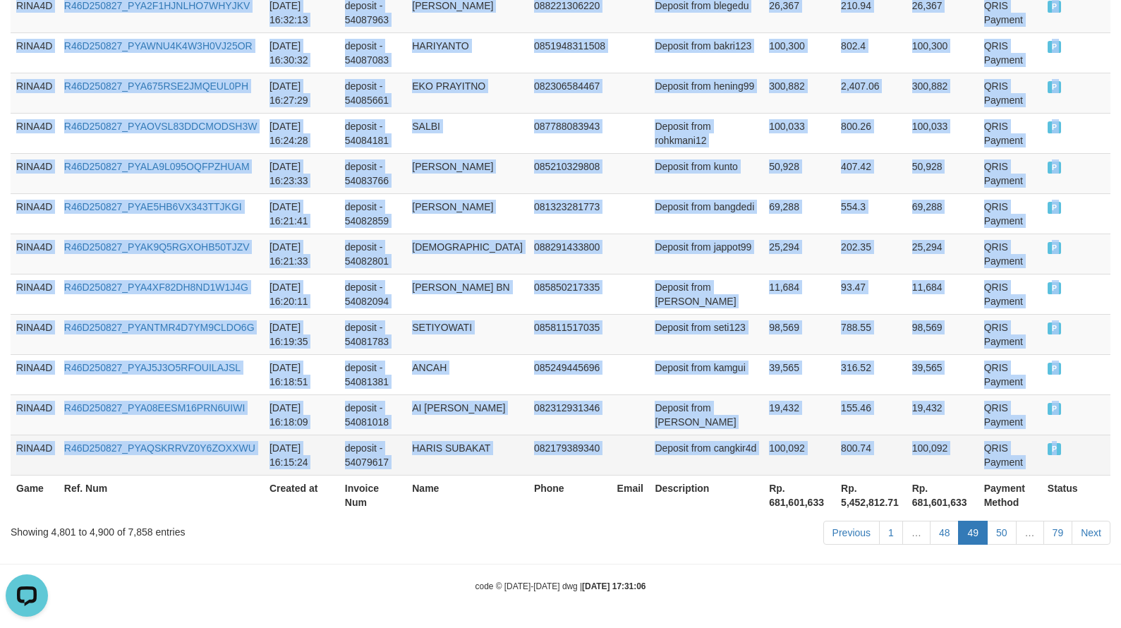
drag, startPoint x: 20, startPoint y: 213, endPoint x: 1049, endPoint y: 448, distance: 1056.2
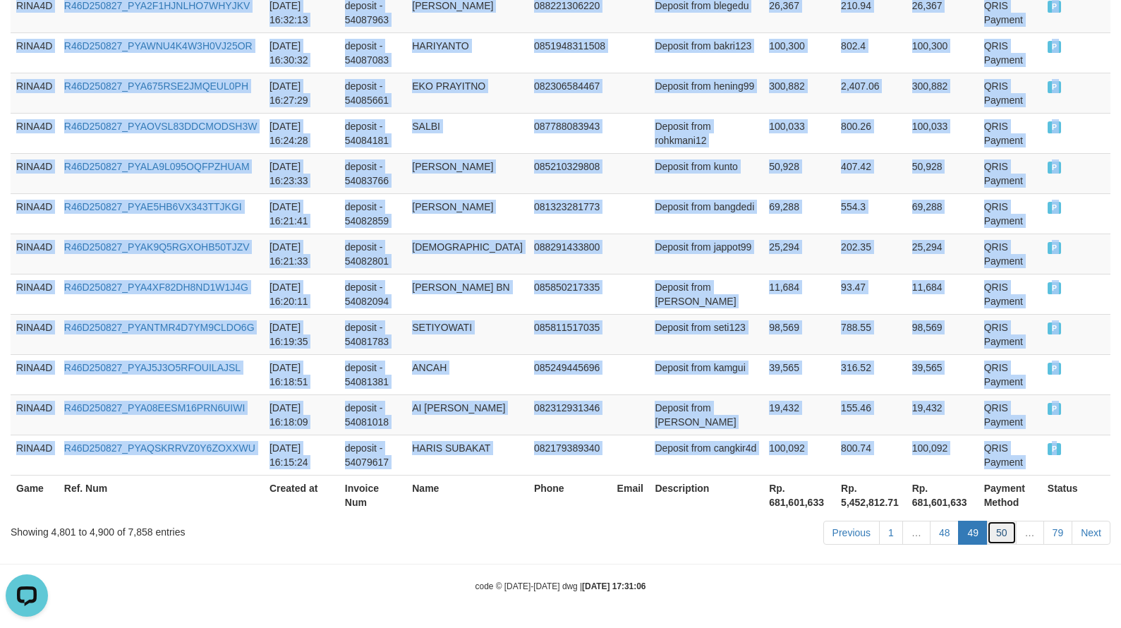
click at [1004, 532] on link "50" at bounding box center [1002, 533] width 30 height 24
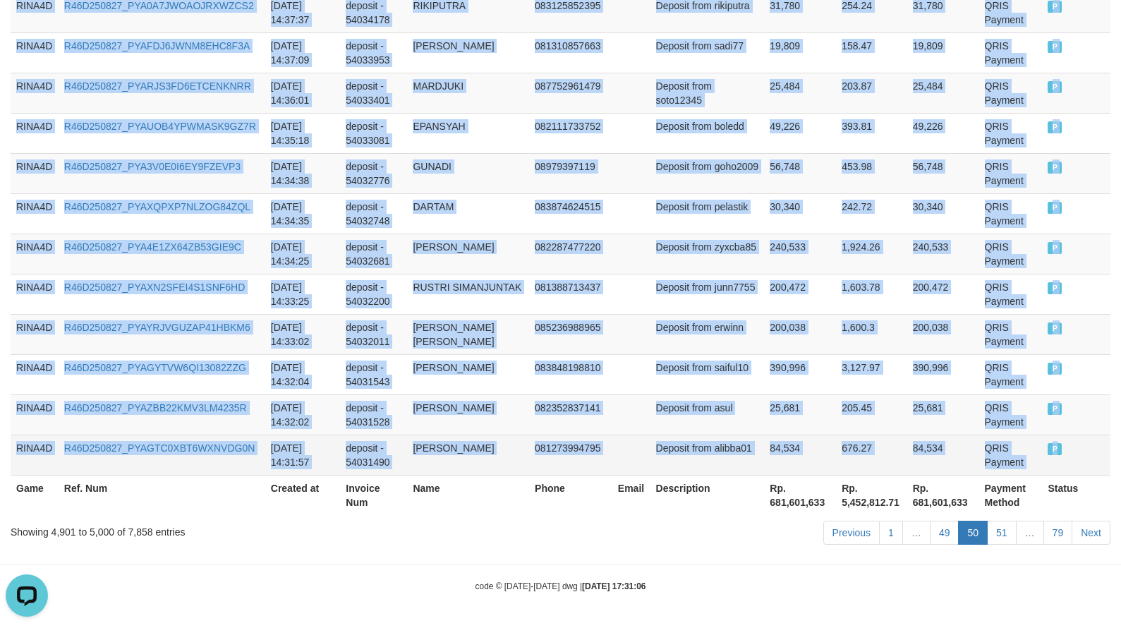
drag, startPoint x: 14, startPoint y: 352, endPoint x: 1049, endPoint y: 442, distance: 1039.3
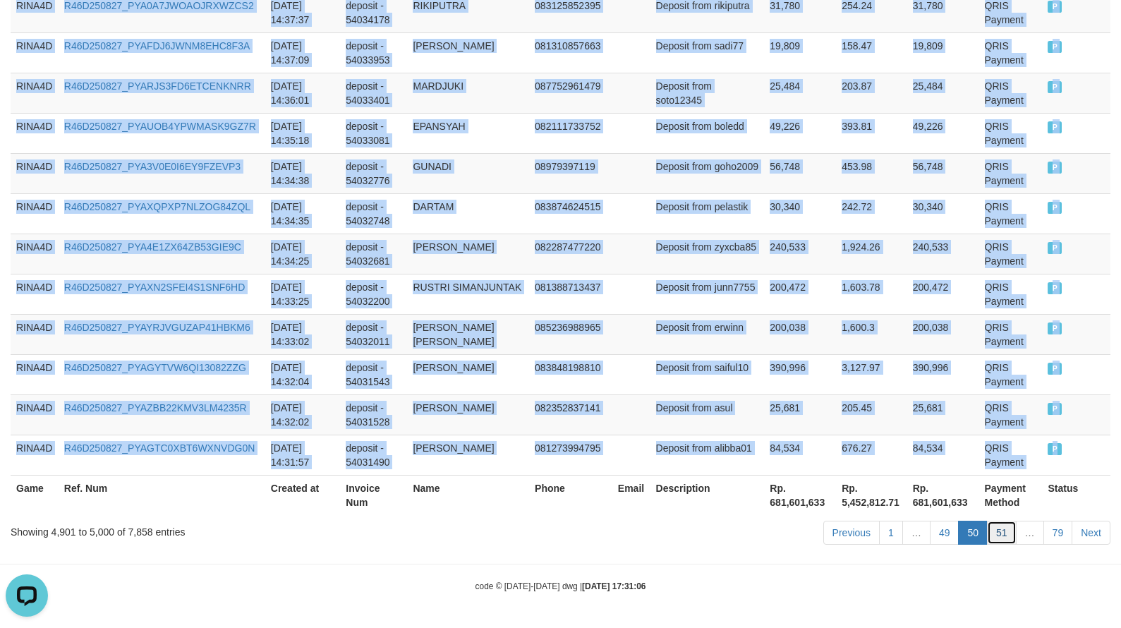
click at [1002, 529] on link "51" at bounding box center [1002, 533] width 30 height 24
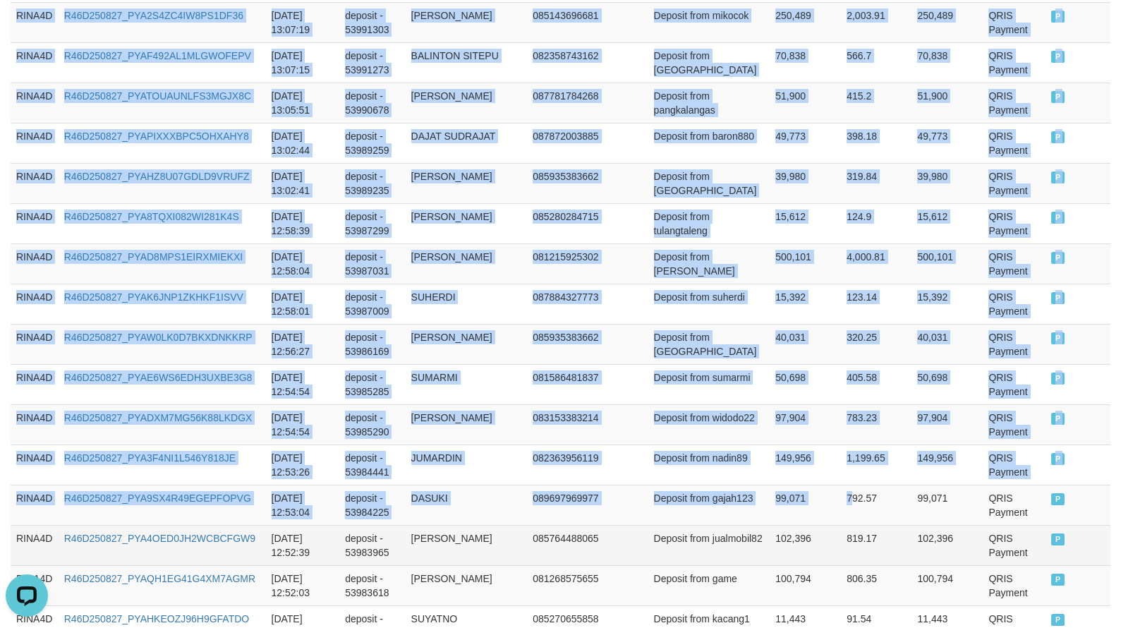
scroll to position [4113, 0]
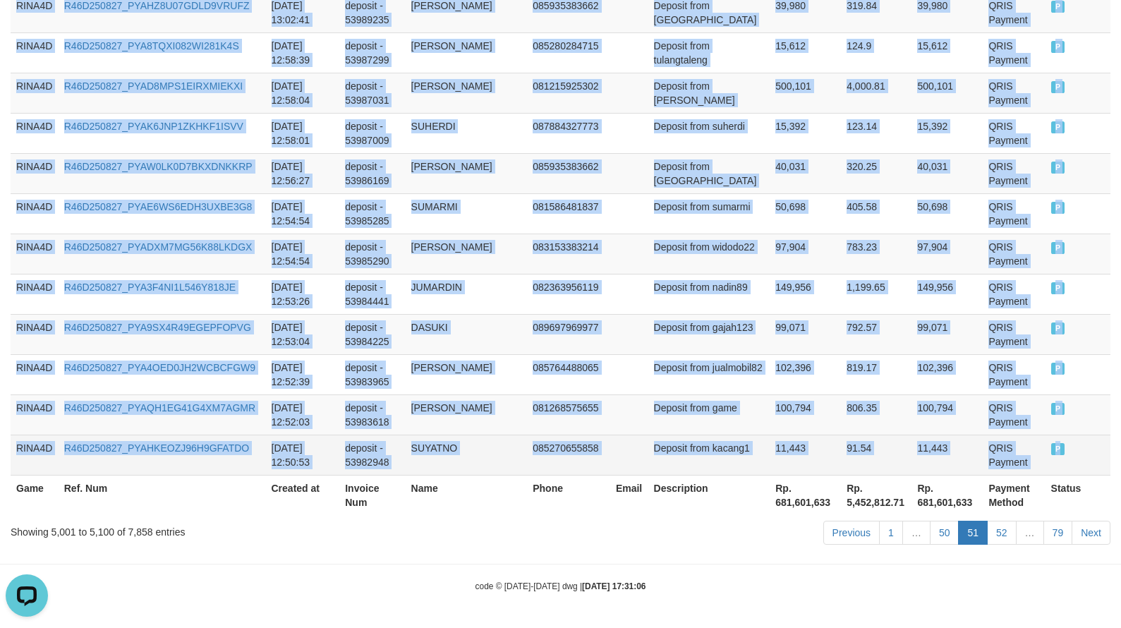
drag, startPoint x: 20, startPoint y: 282, endPoint x: 1054, endPoint y: 443, distance: 1047.1
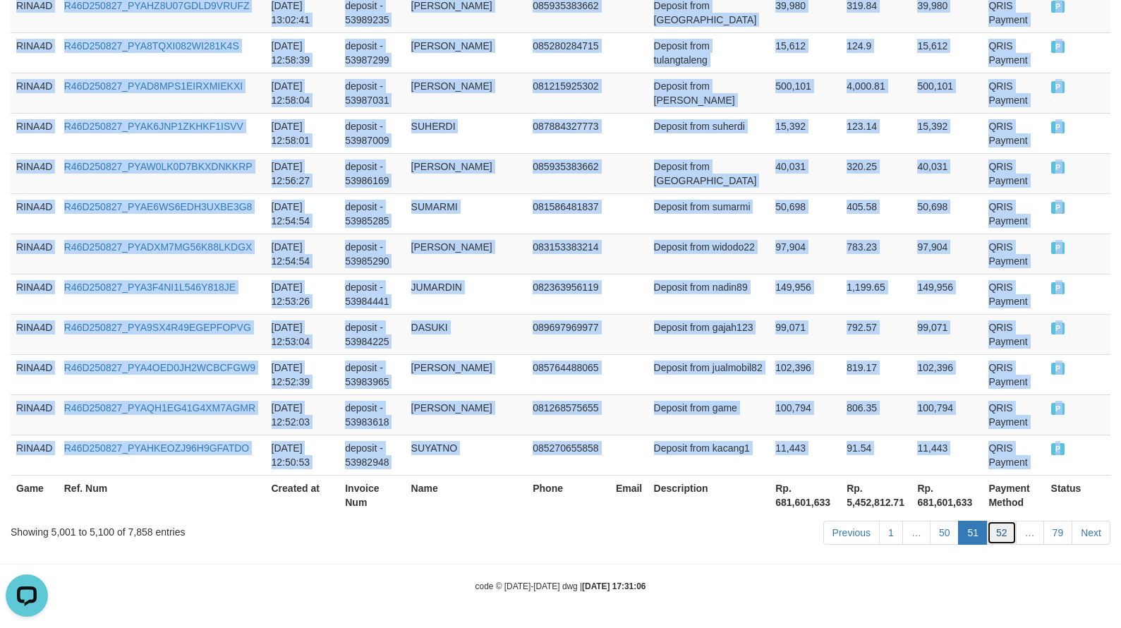
click at [999, 532] on link "52" at bounding box center [1002, 533] width 30 height 24
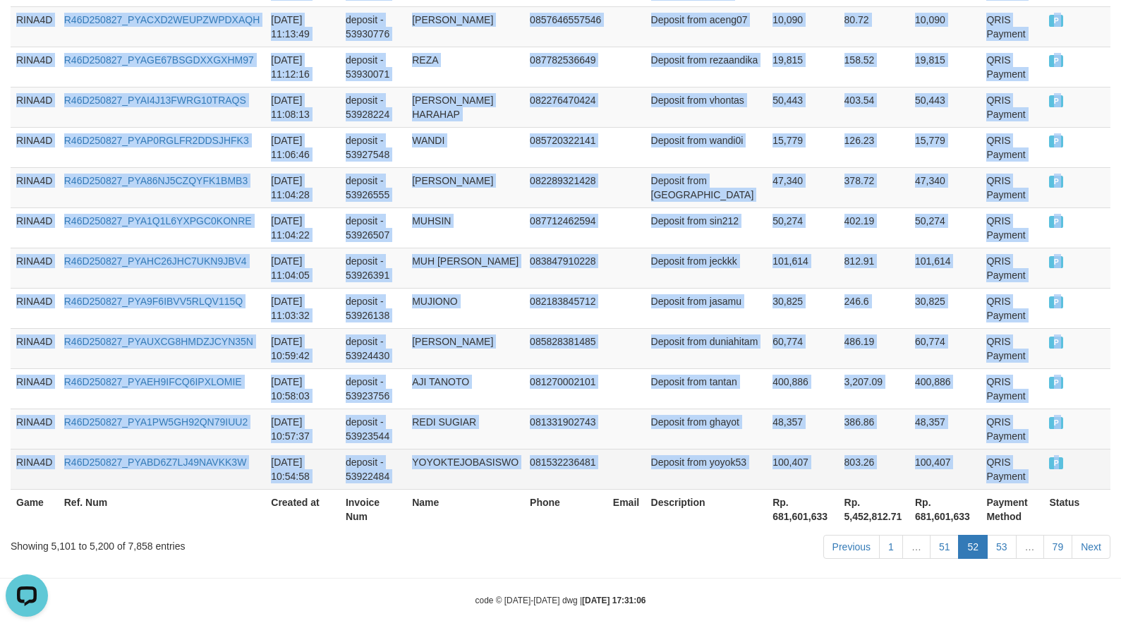
drag, startPoint x: 19, startPoint y: 280, endPoint x: 1051, endPoint y: 455, distance: 1046.6
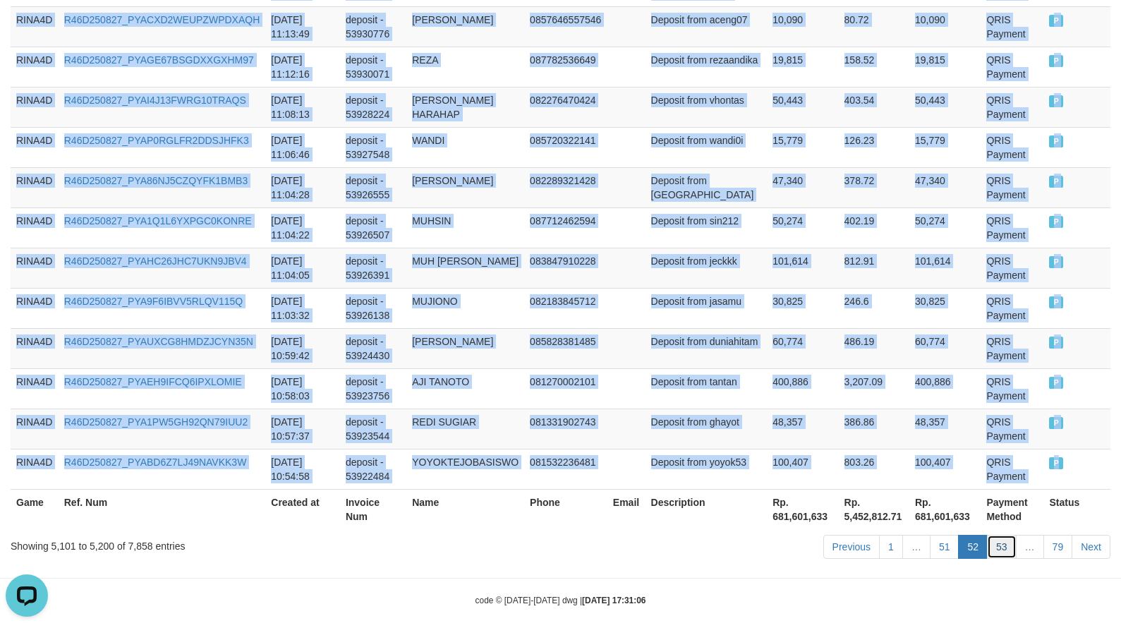
click at [1003, 535] on link "53" at bounding box center [1002, 547] width 30 height 24
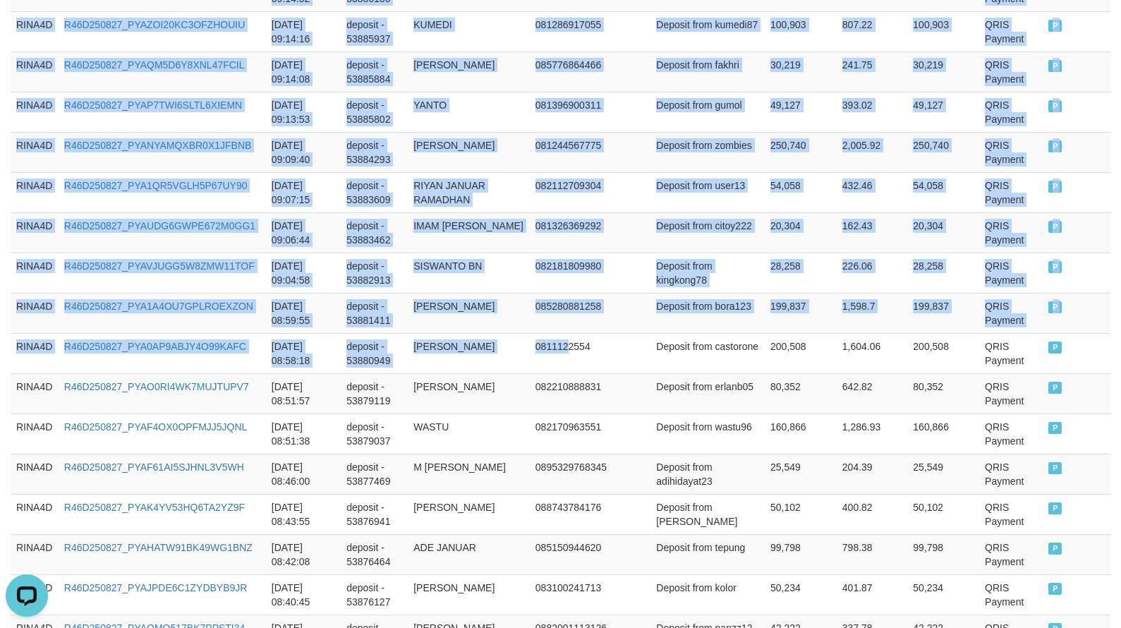
scroll to position [4098, 0]
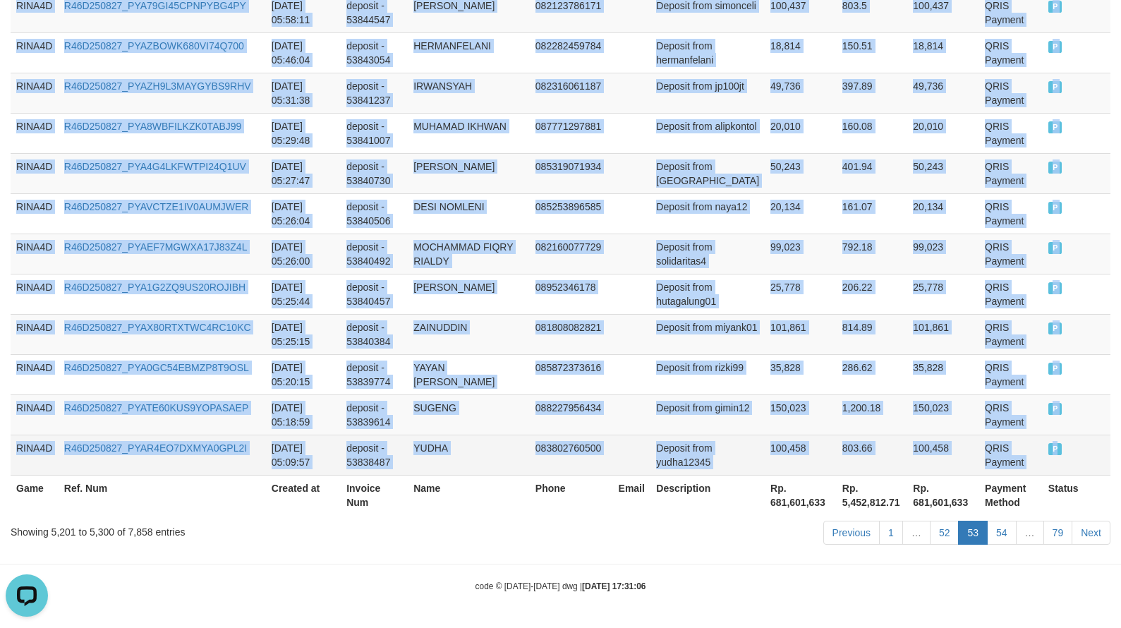
drag, startPoint x: 16, startPoint y: 354, endPoint x: 1089, endPoint y: 443, distance: 1076.5
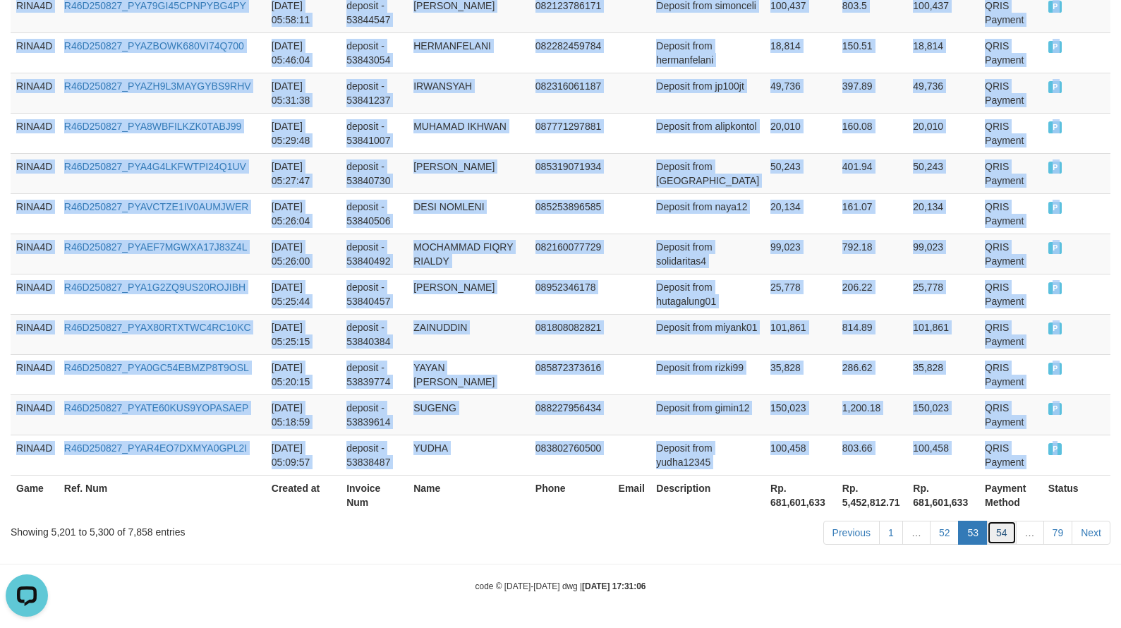
click at [1004, 540] on link "54" at bounding box center [1002, 533] width 30 height 24
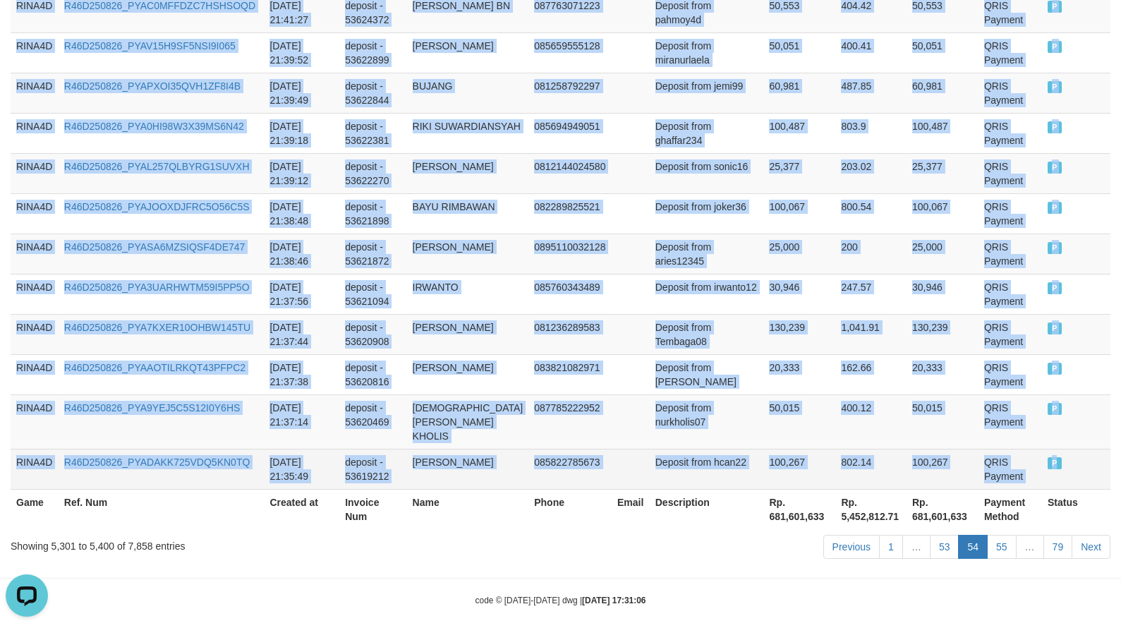
drag, startPoint x: 20, startPoint y: 423, endPoint x: 1052, endPoint y: 453, distance: 1032.3
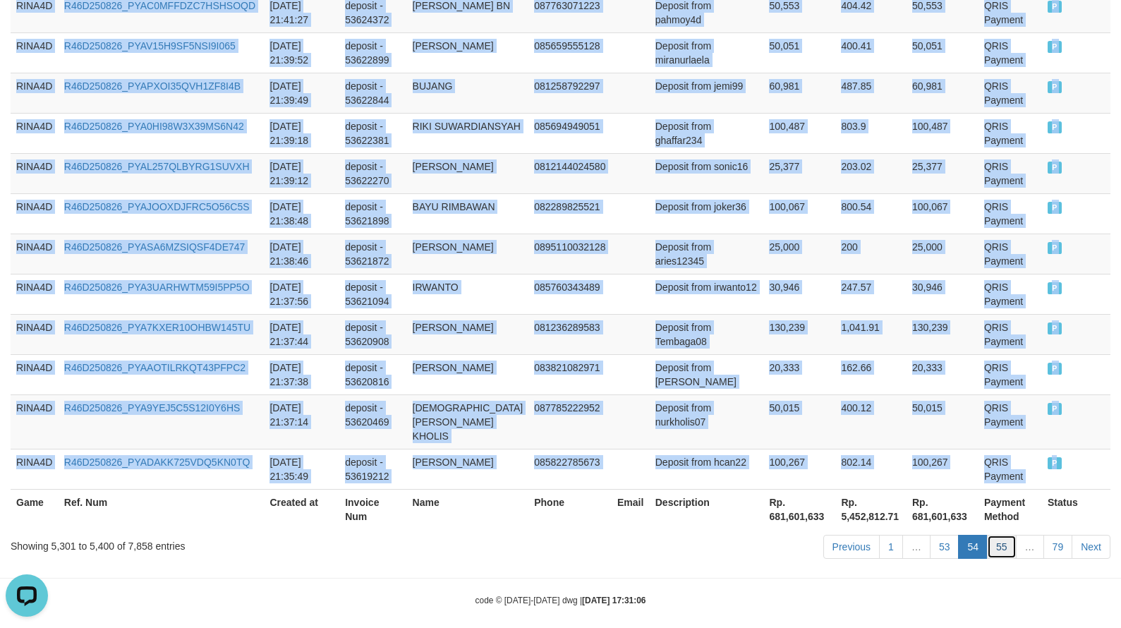
drag, startPoint x: 1007, startPoint y: 529, endPoint x: 977, endPoint y: 539, distance: 31.9
click at [1007, 535] on link "55" at bounding box center [1002, 547] width 30 height 24
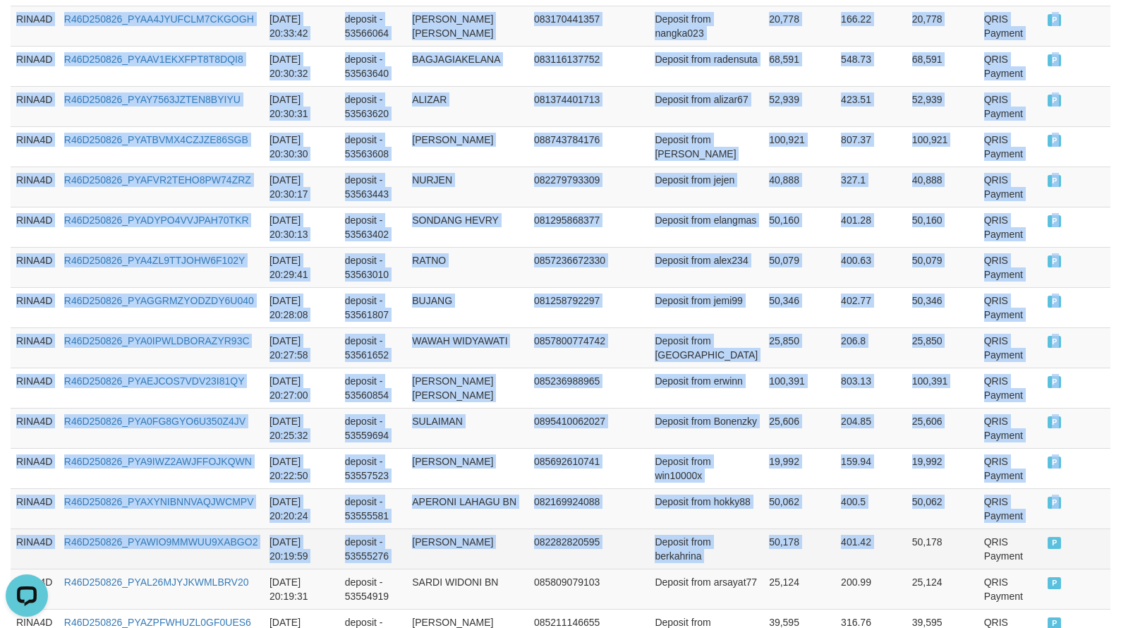
scroll to position [4113, 0]
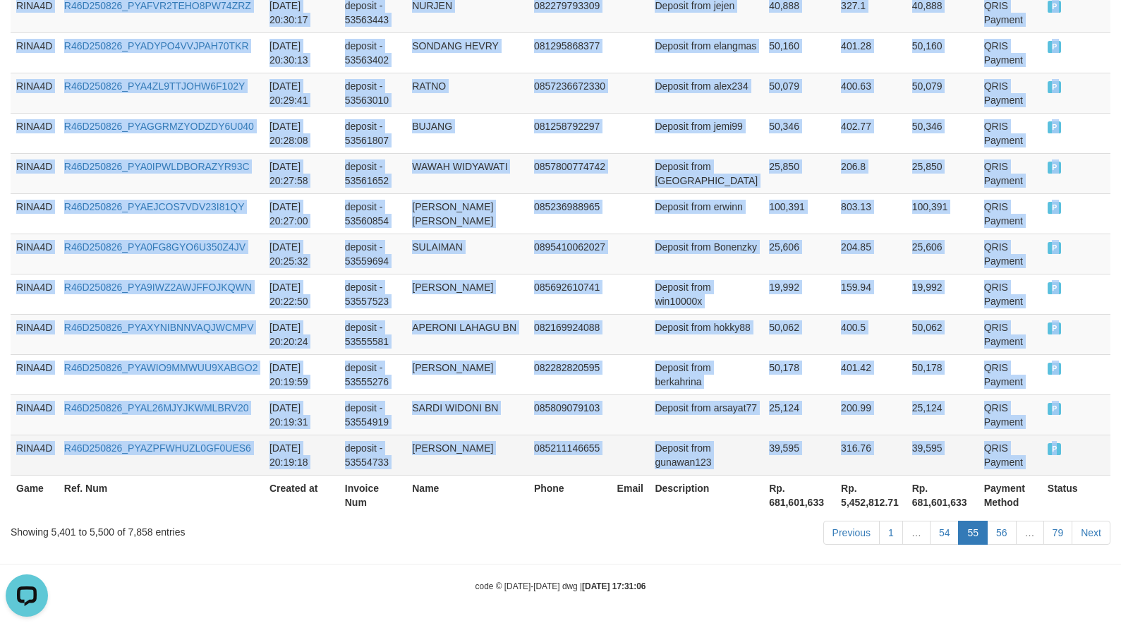
drag, startPoint x: 16, startPoint y: 287, endPoint x: 1054, endPoint y: 446, distance: 1050.3
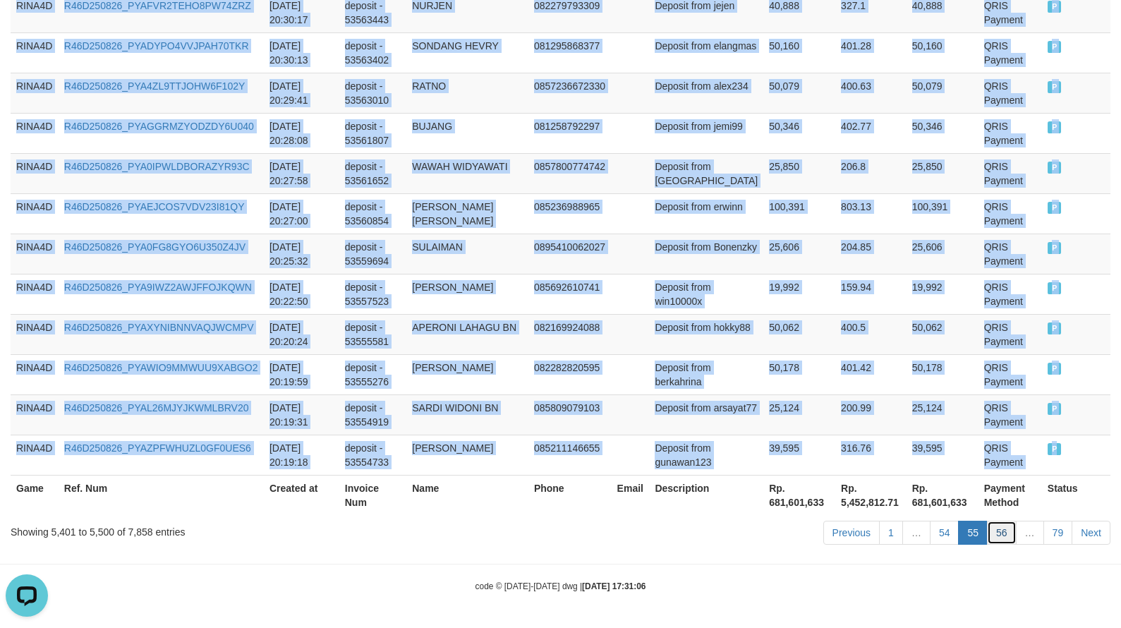
click at [1010, 537] on link "56" at bounding box center [1002, 533] width 30 height 24
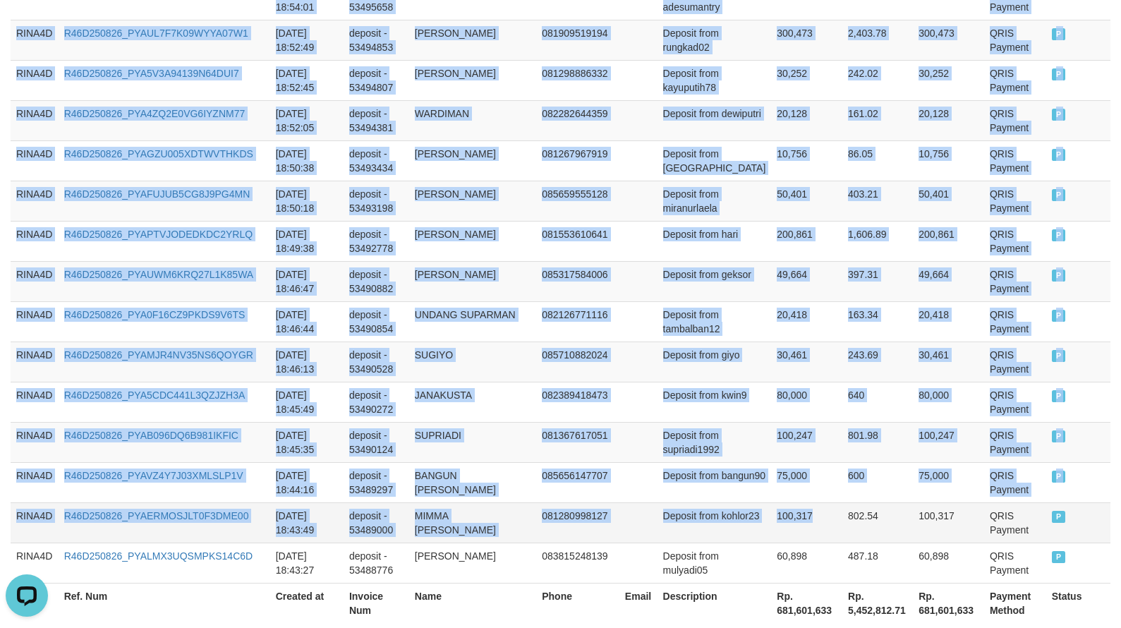
scroll to position [4098, 0]
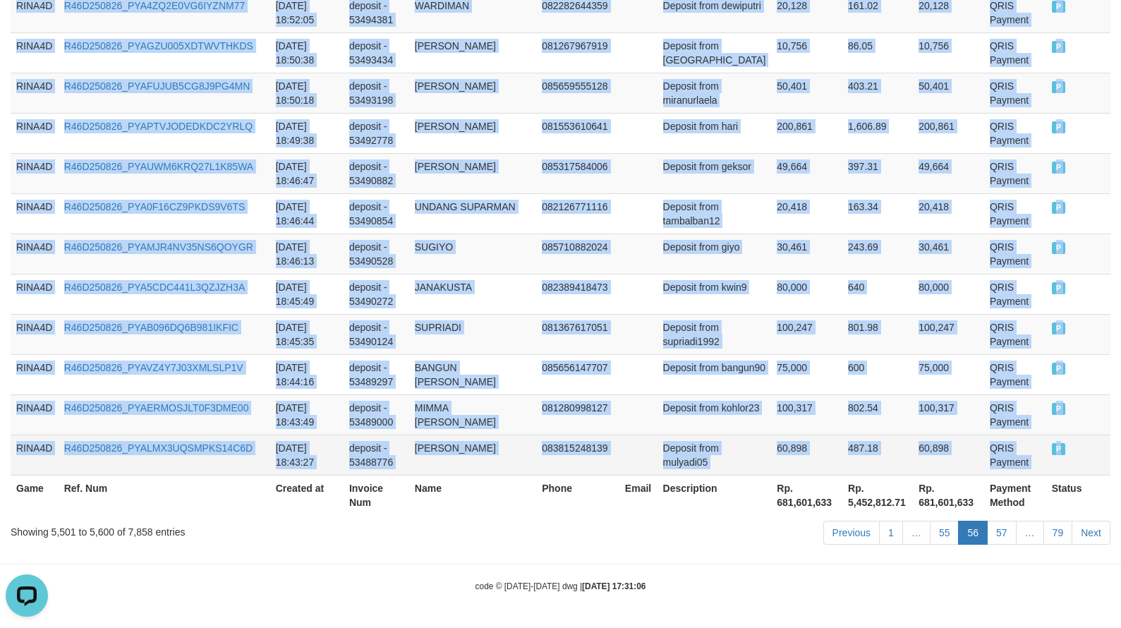
drag, startPoint x: 16, startPoint y: 351, endPoint x: 1074, endPoint y: 446, distance: 1062.9
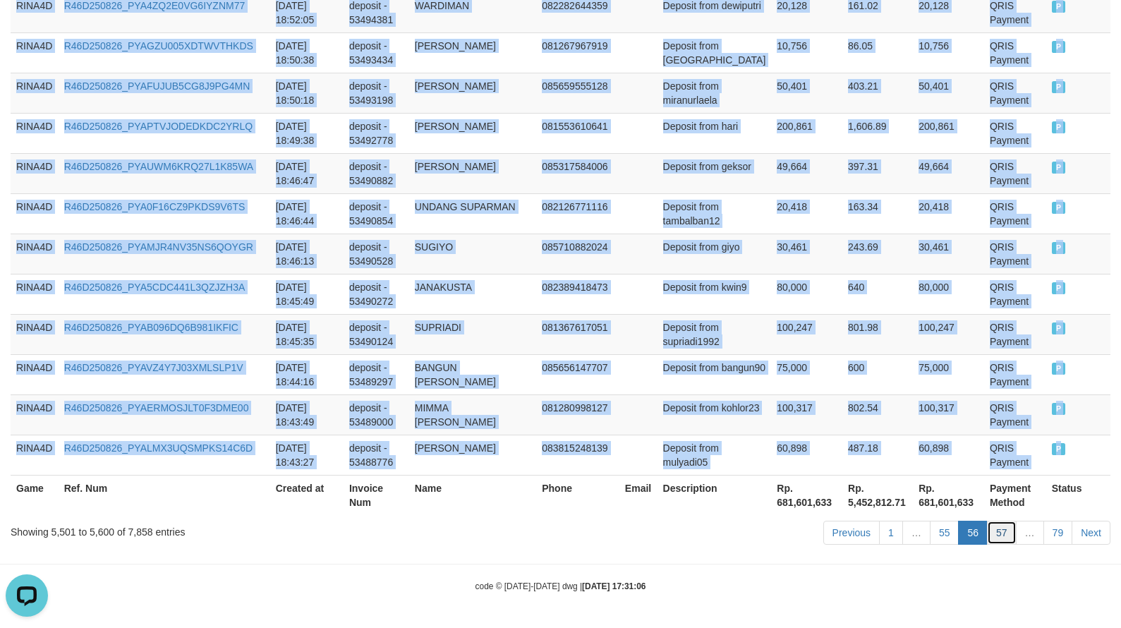
click at [1003, 532] on link "57" at bounding box center [1002, 533] width 30 height 24
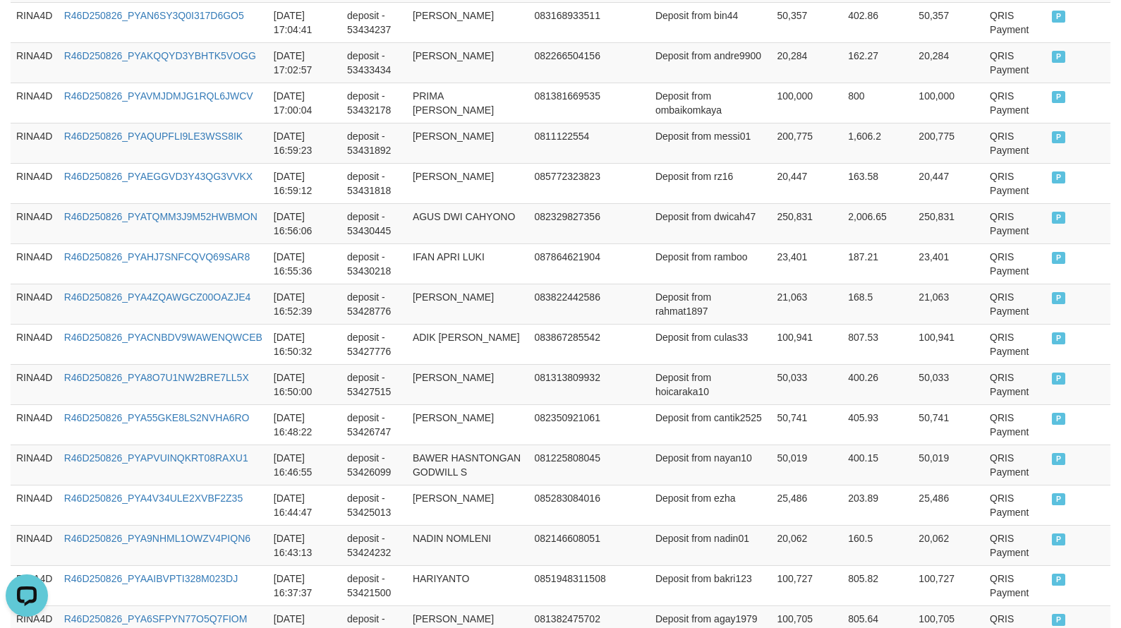
scroll to position [4127, 0]
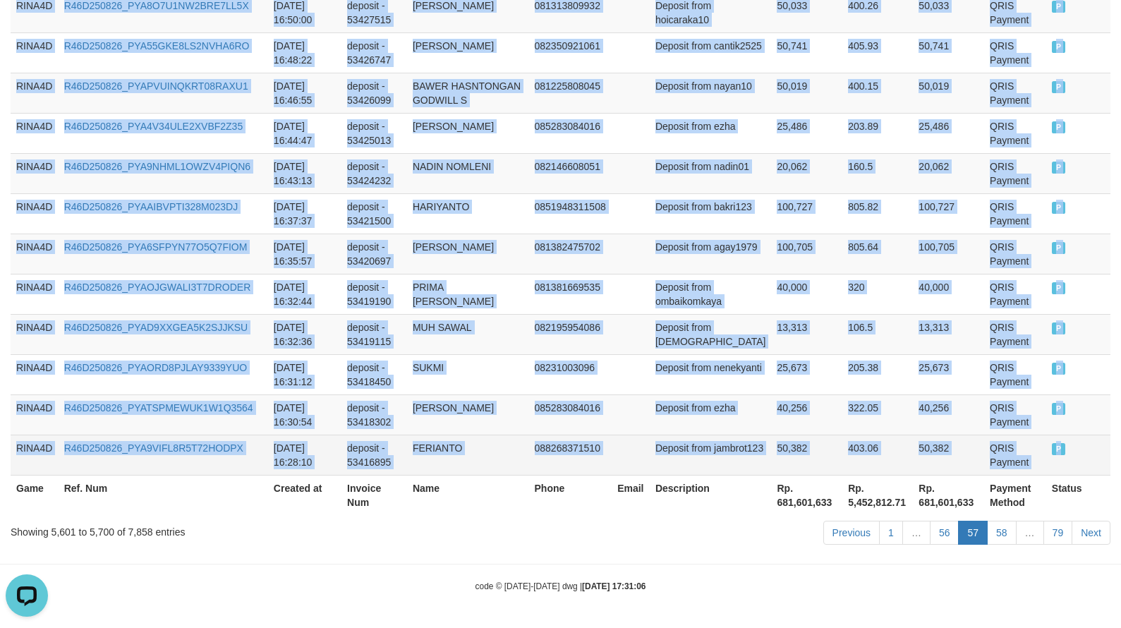
drag, startPoint x: 18, startPoint y: 495, endPoint x: 1062, endPoint y: 443, distance: 1045.9
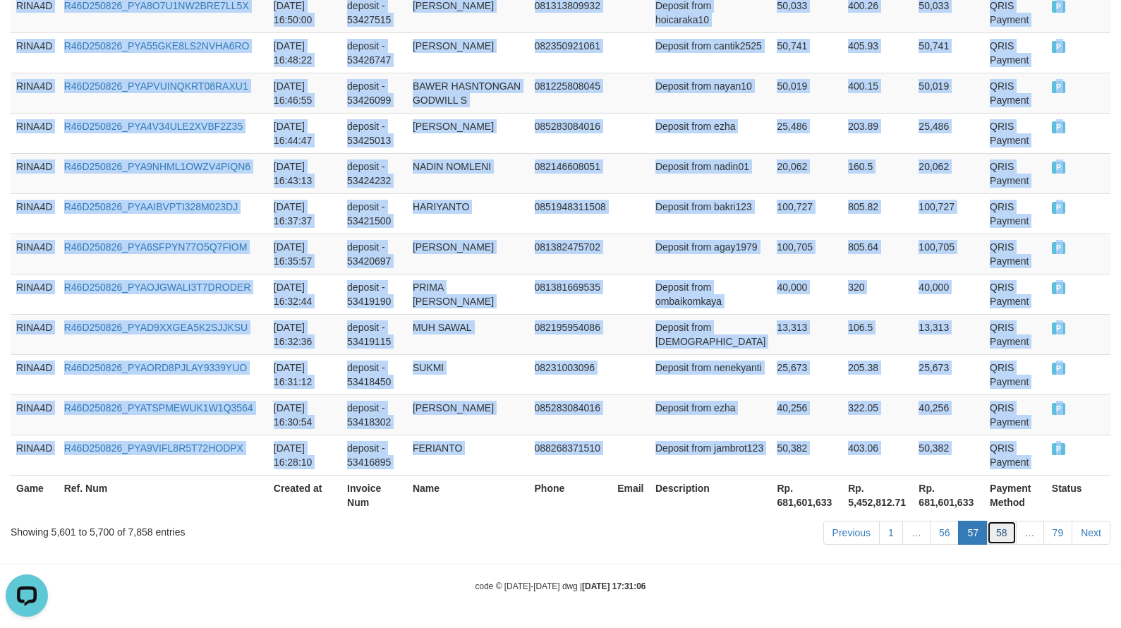
click at [1004, 532] on link "58" at bounding box center [1002, 533] width 30 height 24
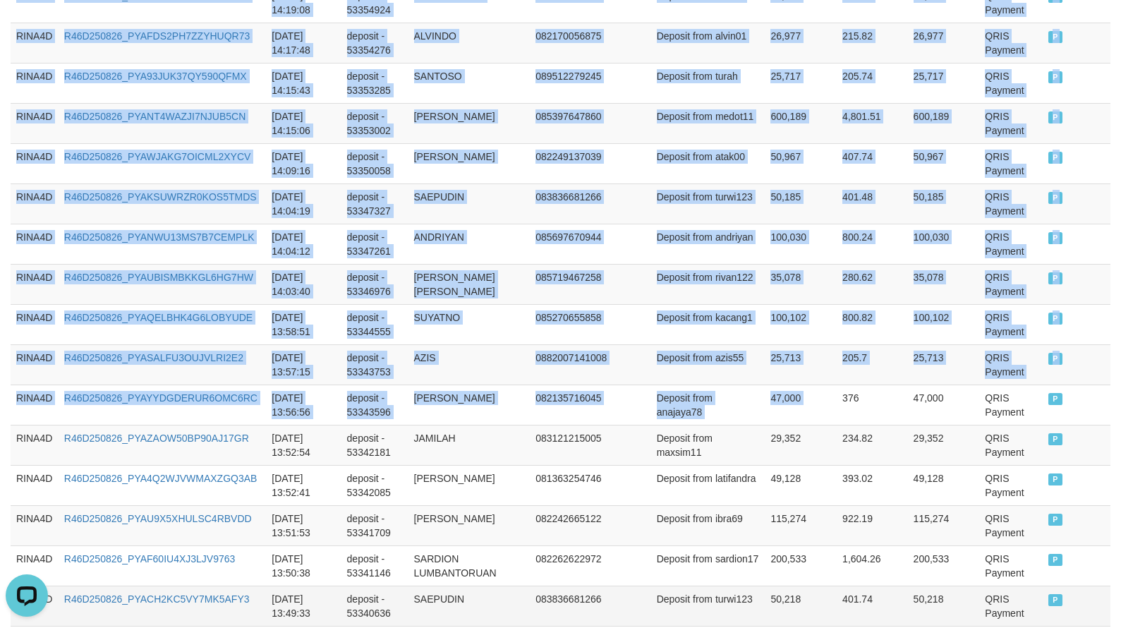
scroll to position [4098, 0]
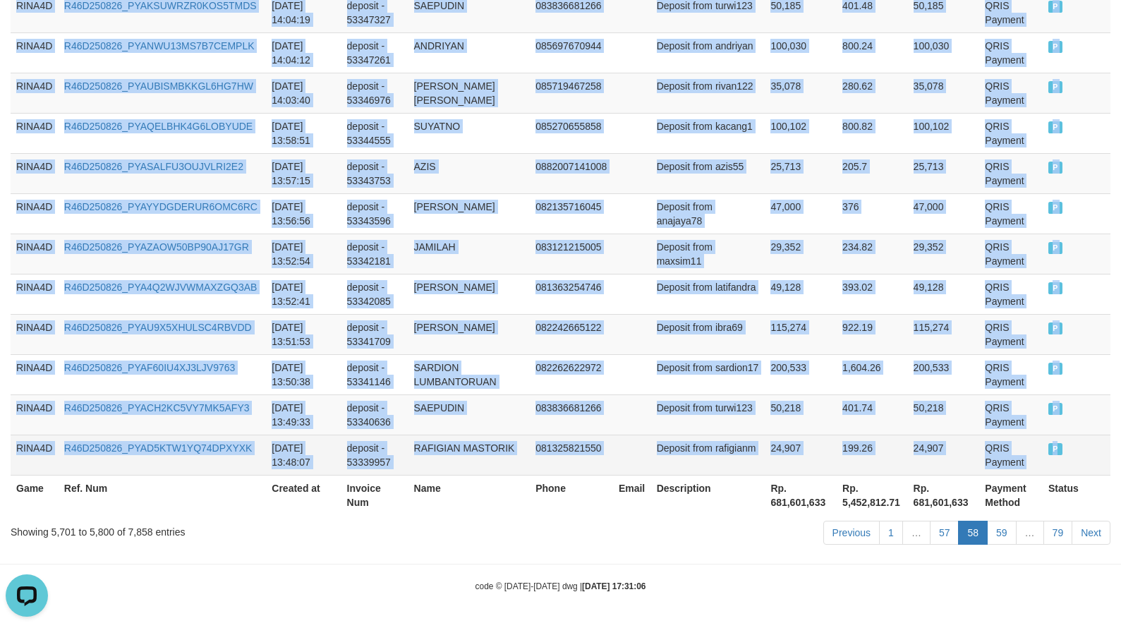
drag, startPoint x: 18, startPoint y: 416, endPoint x: 1054, endPoint y: 451, distance: 1037.4
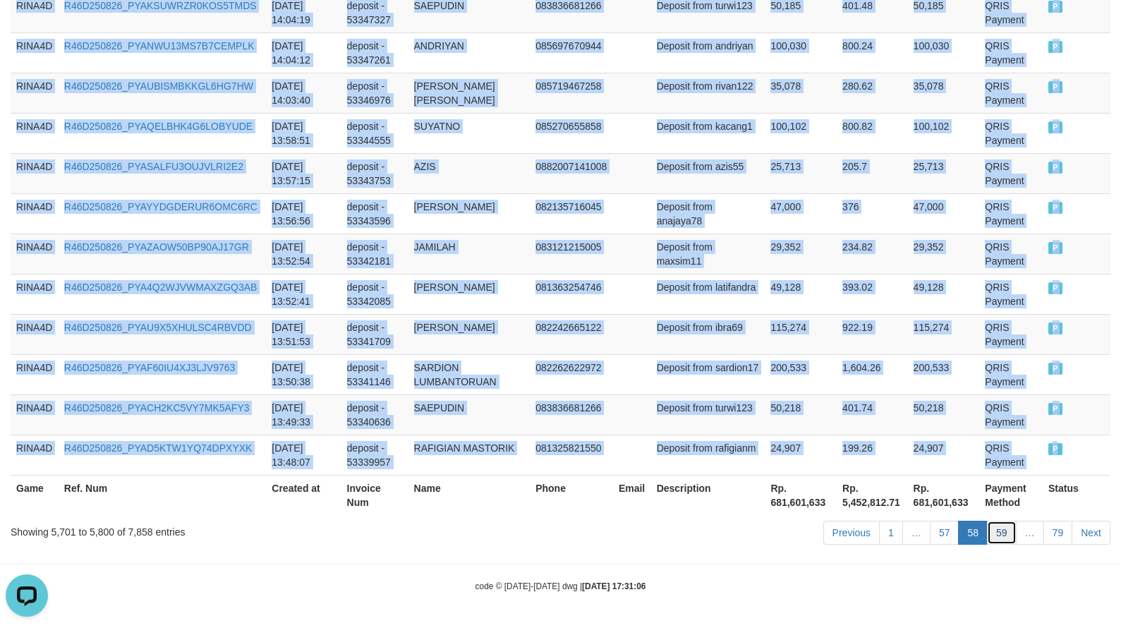
click at [1006, 534] on link "59" at bounding box center [1002, 533] width 30 height 24
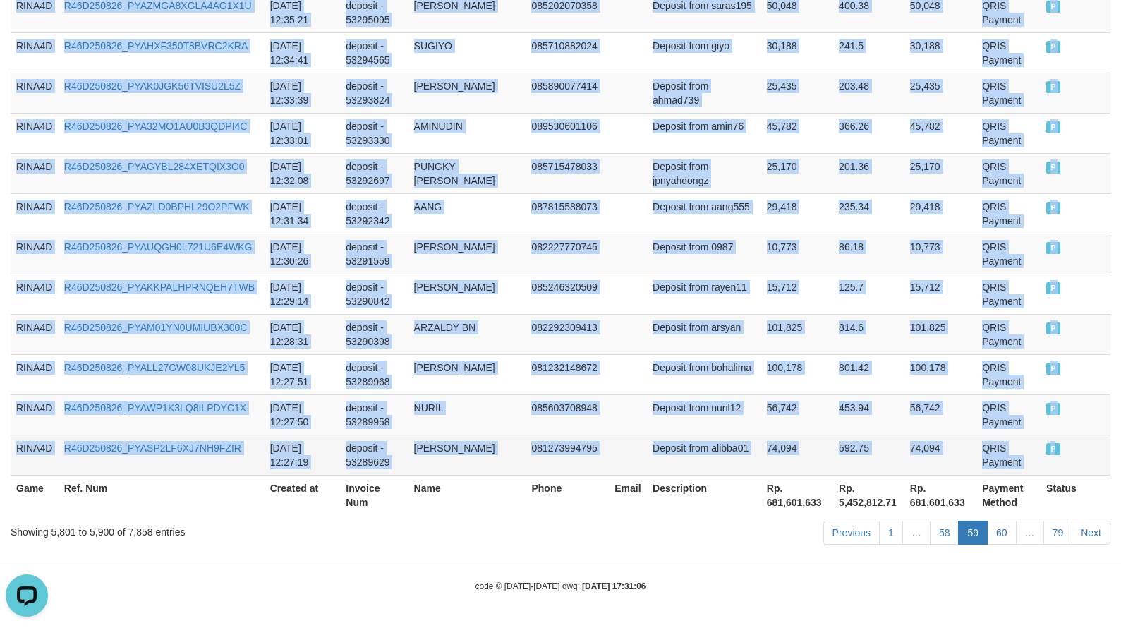
drag, startPoint x: 18, startPoint y: 287, endPoint x: 1069, endPoint y: 440, distance: 1061.4
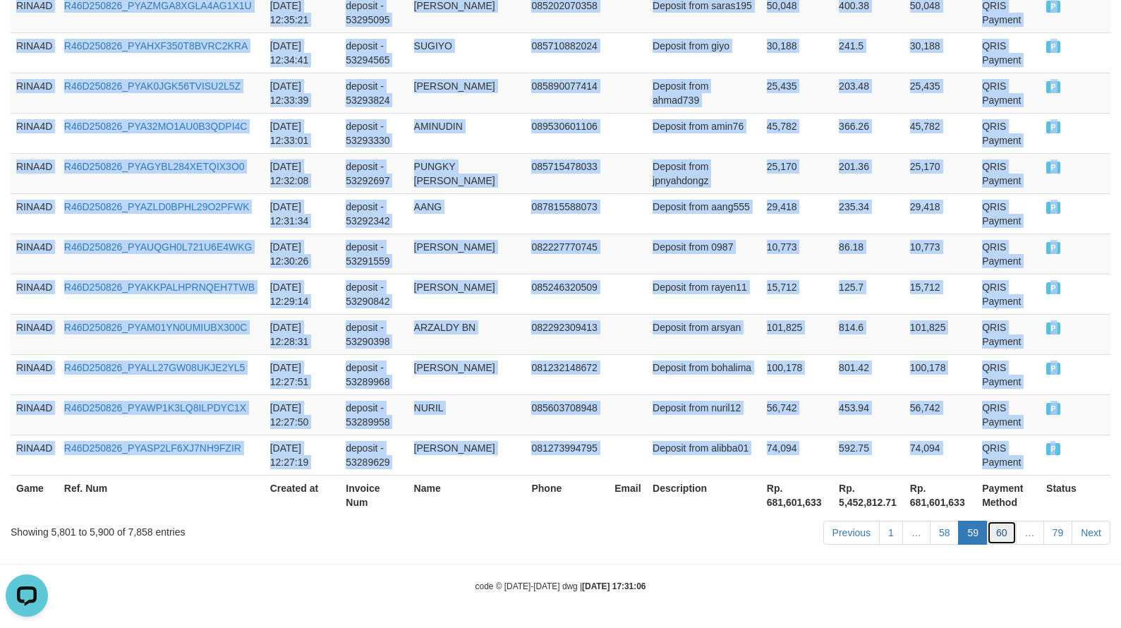
click at [1006, 542] on link "60" at bounding box center [1002, 533] width 30 height 24
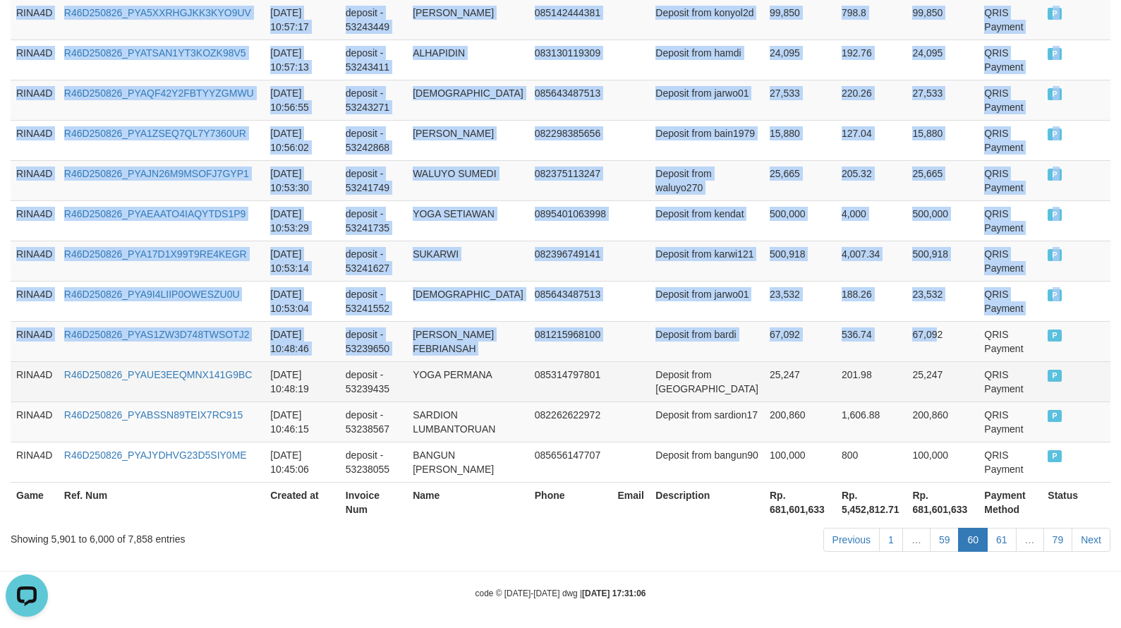
scroll to position [4155, 0]
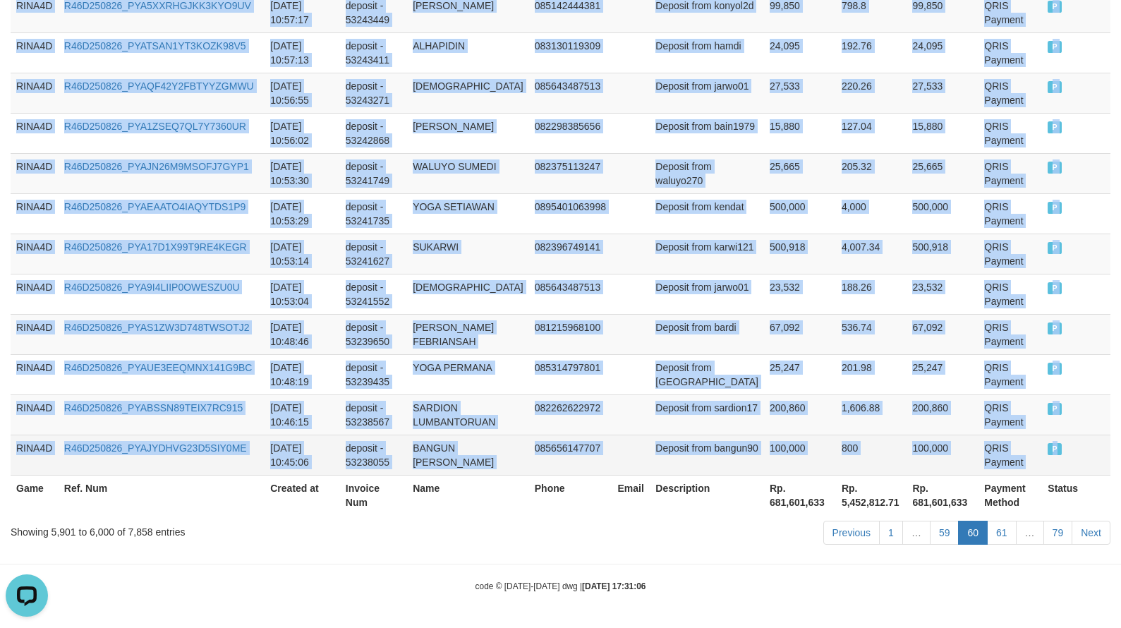
drag, startPoint x: 18, startPoint y: 276, endPoint x: 1057, endPoint y: 454, distance: 1053.3
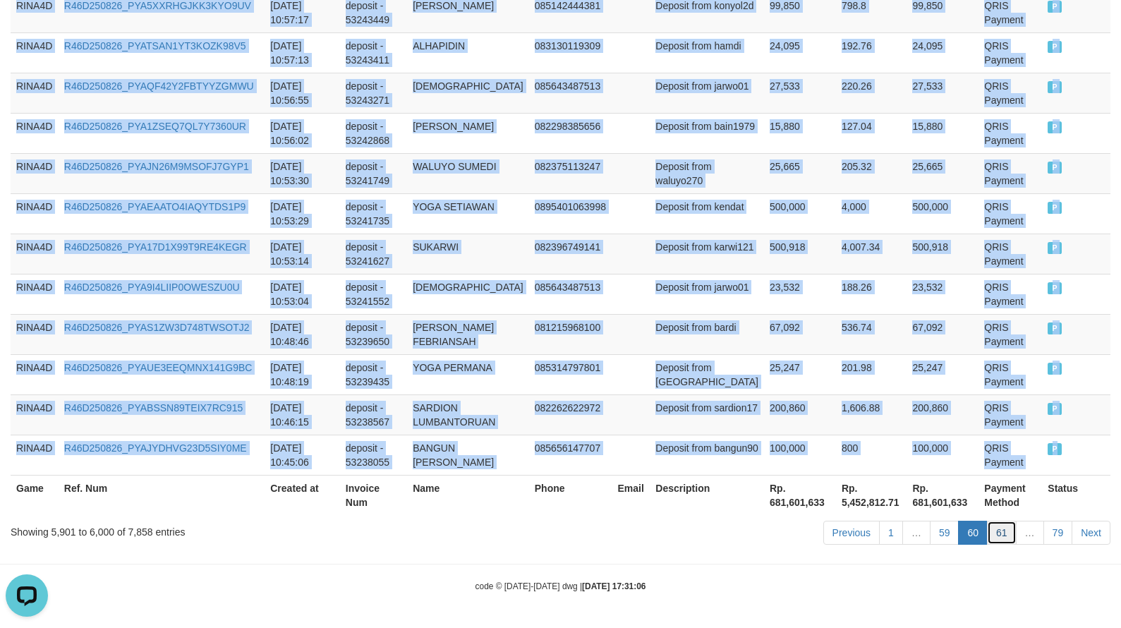
click at [1007, 531] on link "61" at bounding box center [1002, 533] width 30 height 24
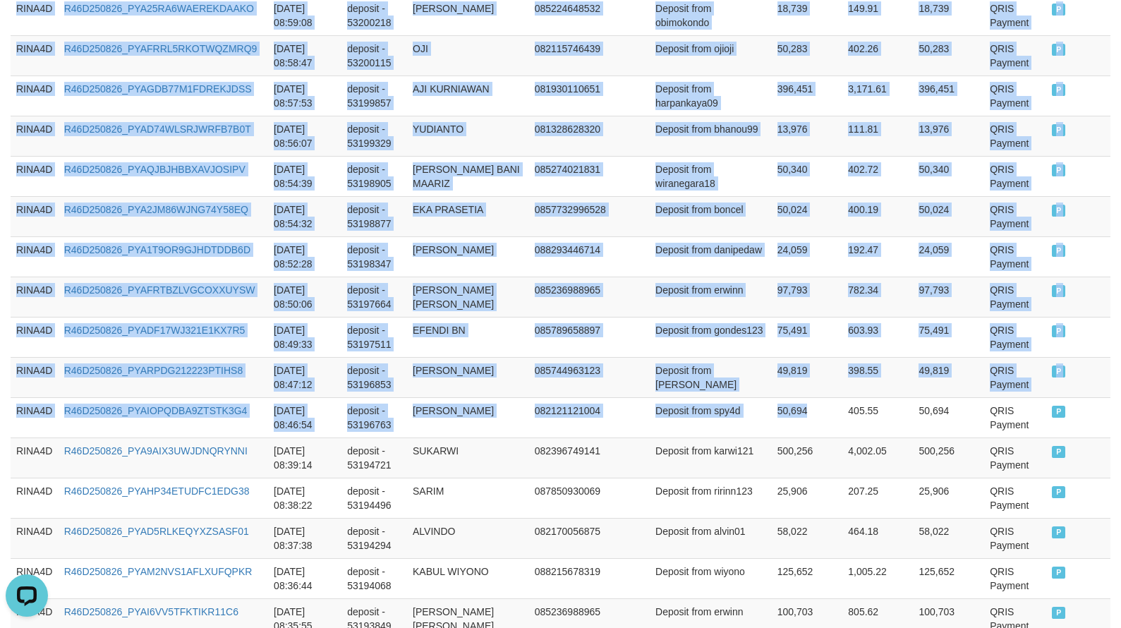
scroll to position [4113, 0]
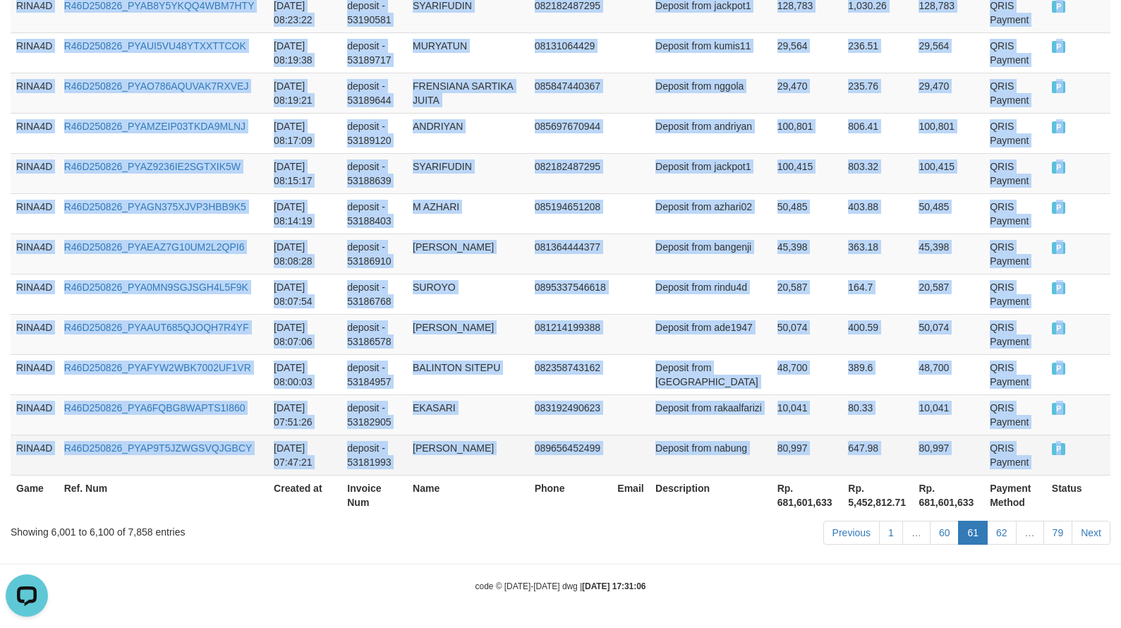
drag, startPoint x: 16, startPoint y: 424, endPoint x: 1055, endPoint y: 453, distance: 1039.3
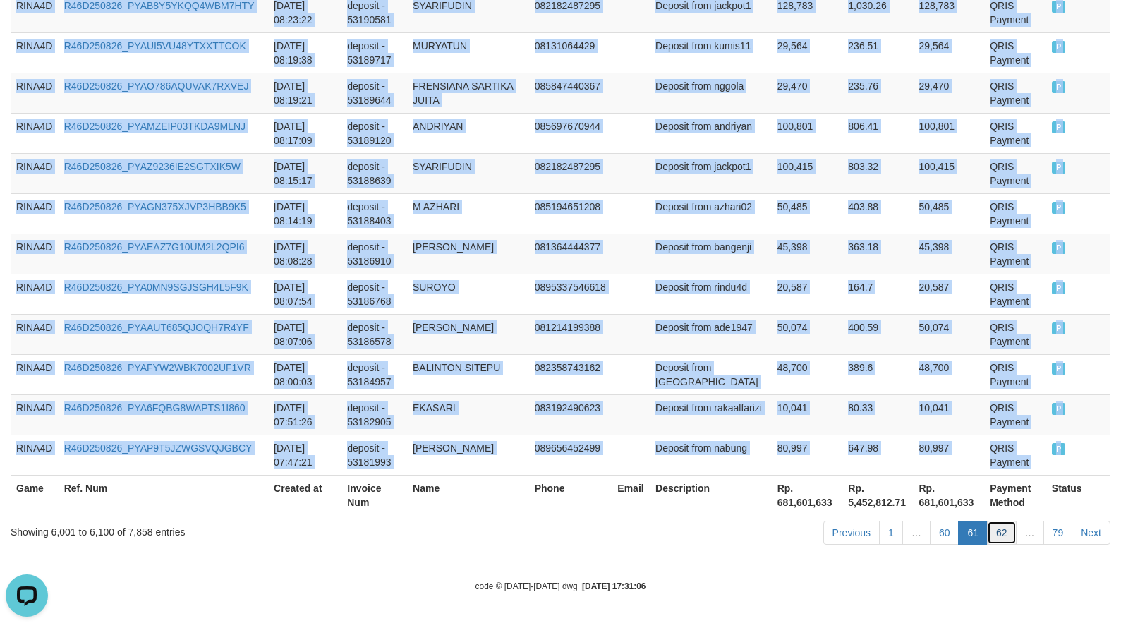
click at [1006, 533] on link "62" at bounding box center [1002, 533] width 30 height 24
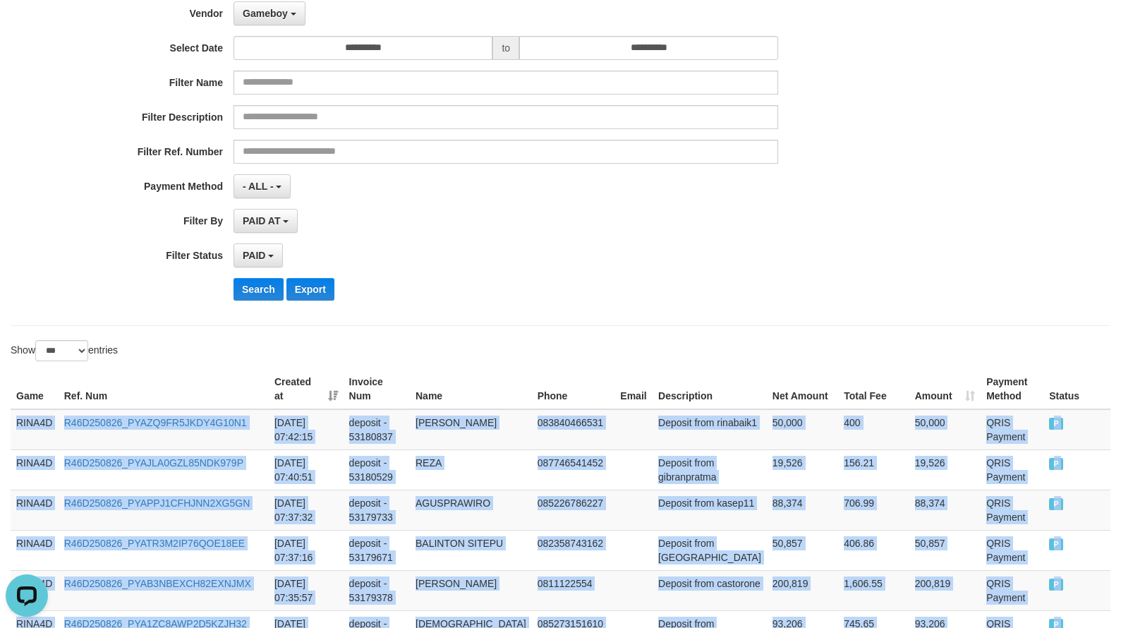
scroll to position [4098, 0]
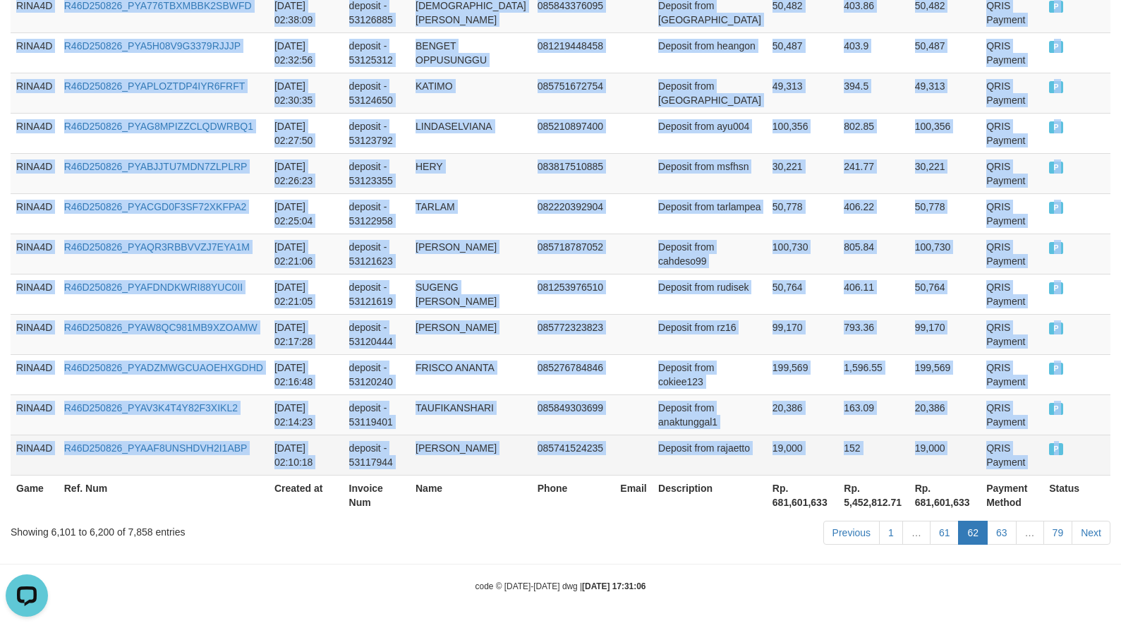
drag, startPoint x: 16, startPoint y: 425, endPoint x: 1088, endPoint y: 445, distance: 1073.0
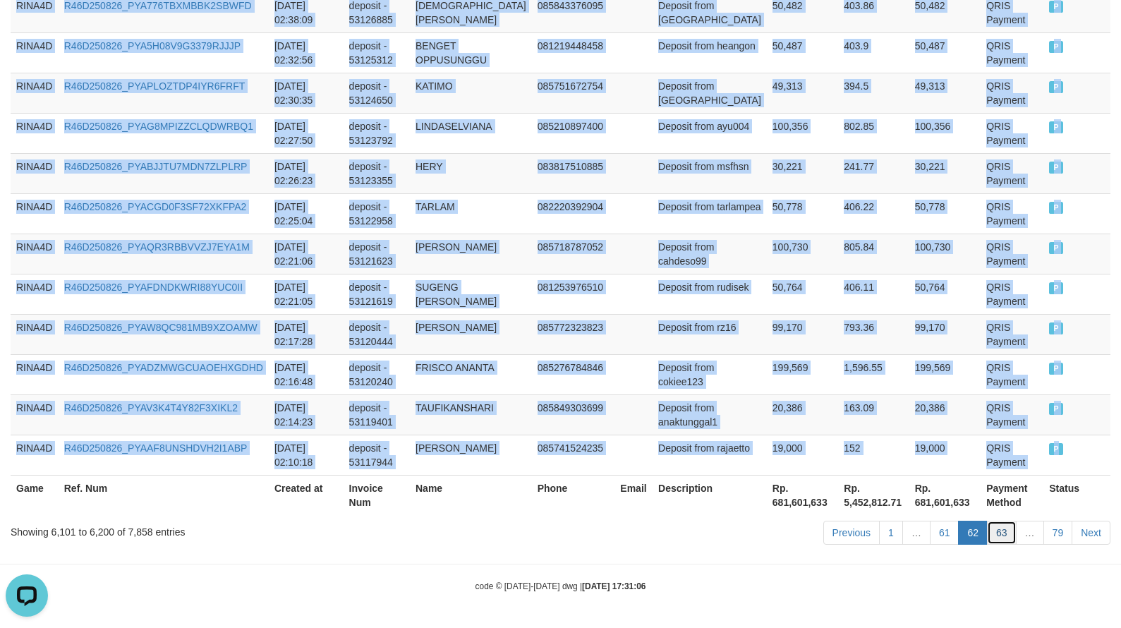
click at [994, 527] on link "63" at bounding box center [1002, 533] width 30 height 24
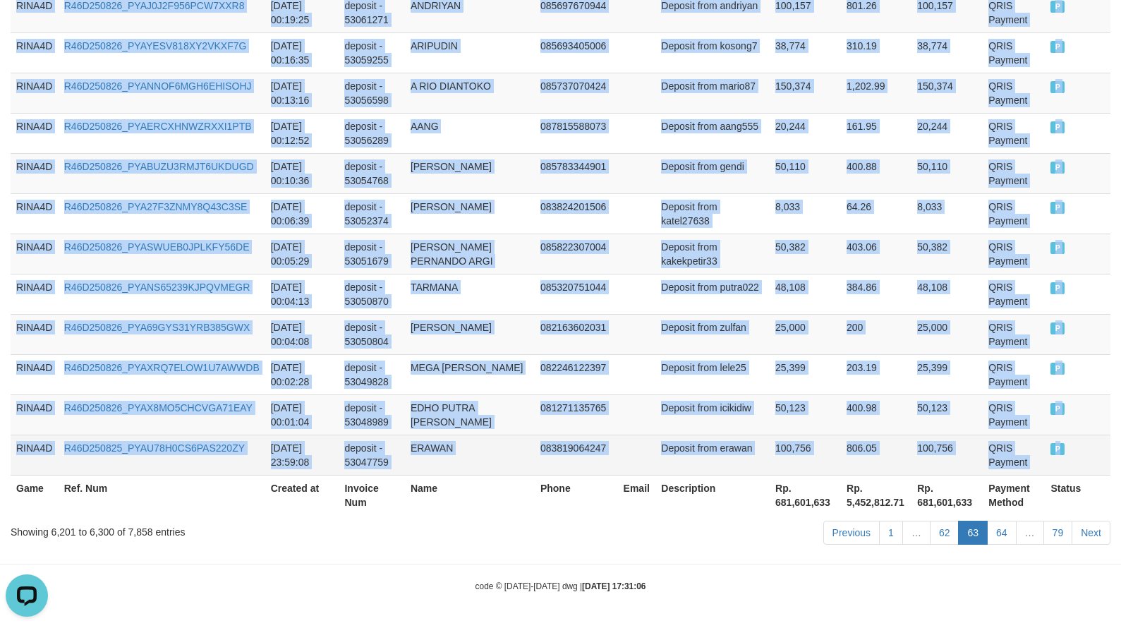
drag, startPoint x: 43, startPoint y: 216, endPoint x: 1054, endPoint y: 447, distance: 1037.4
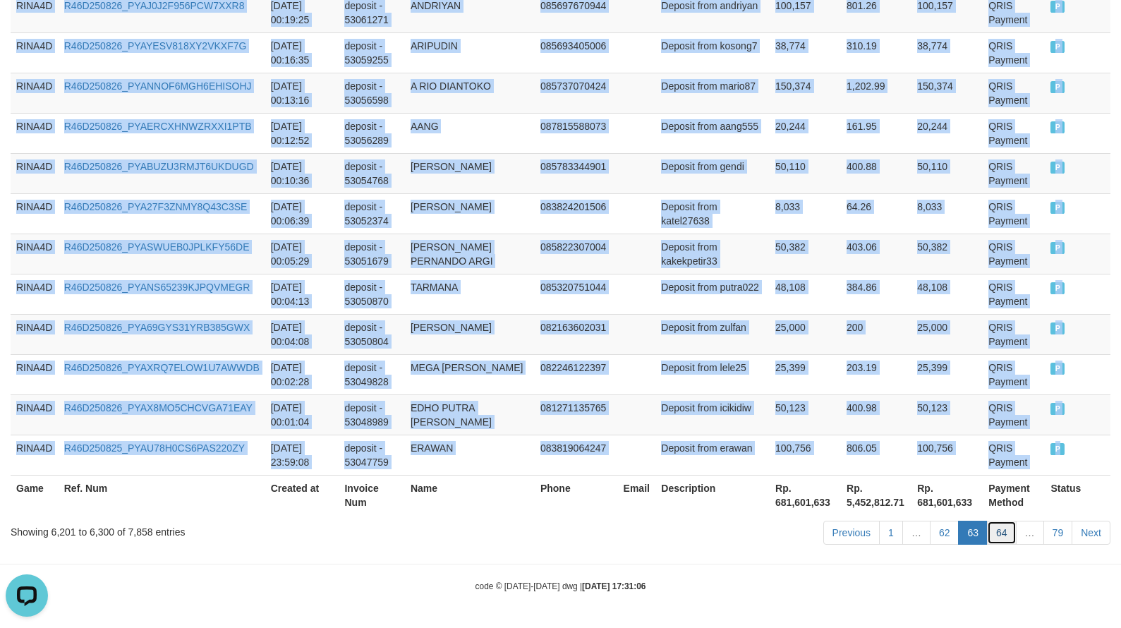
click at [999, 530] on link "64" at bounding box center [1002, 533] width 30 height 24
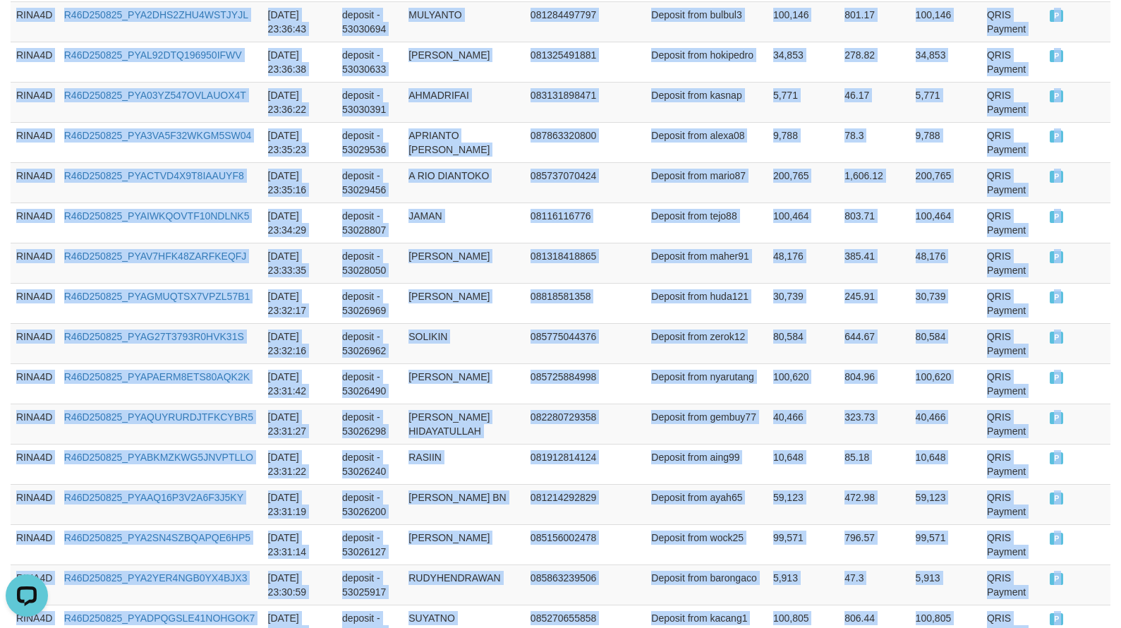
scroll to position [4113, 0]
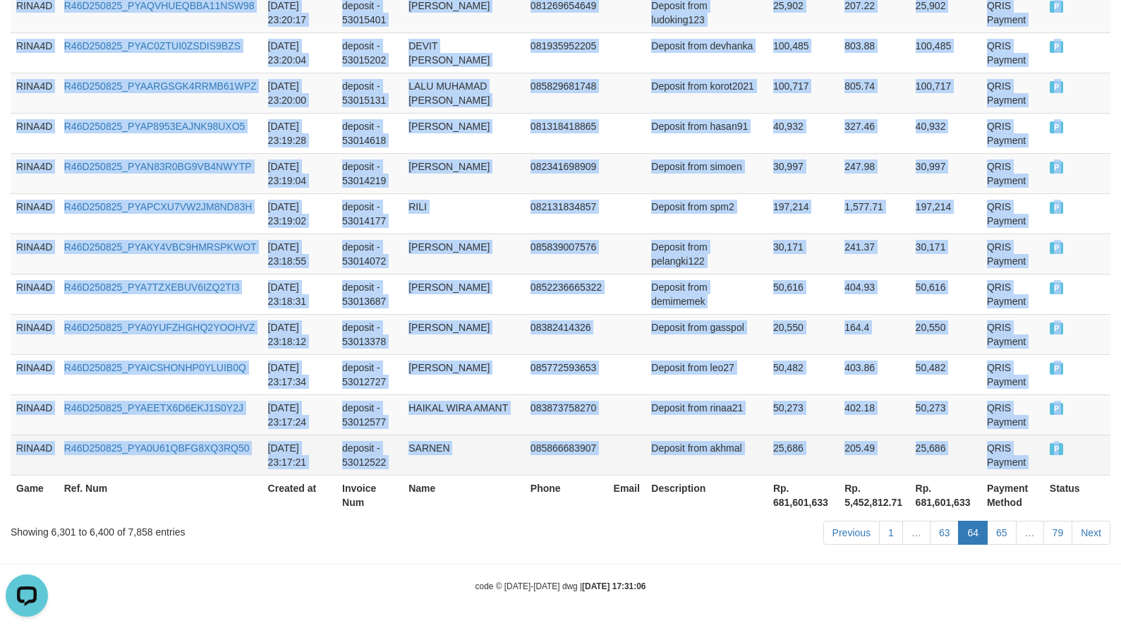
drag, startPoint x: 14, startPoint y: 284, endPoint x: 1079, endPoint y: 442, distance: 1076.7
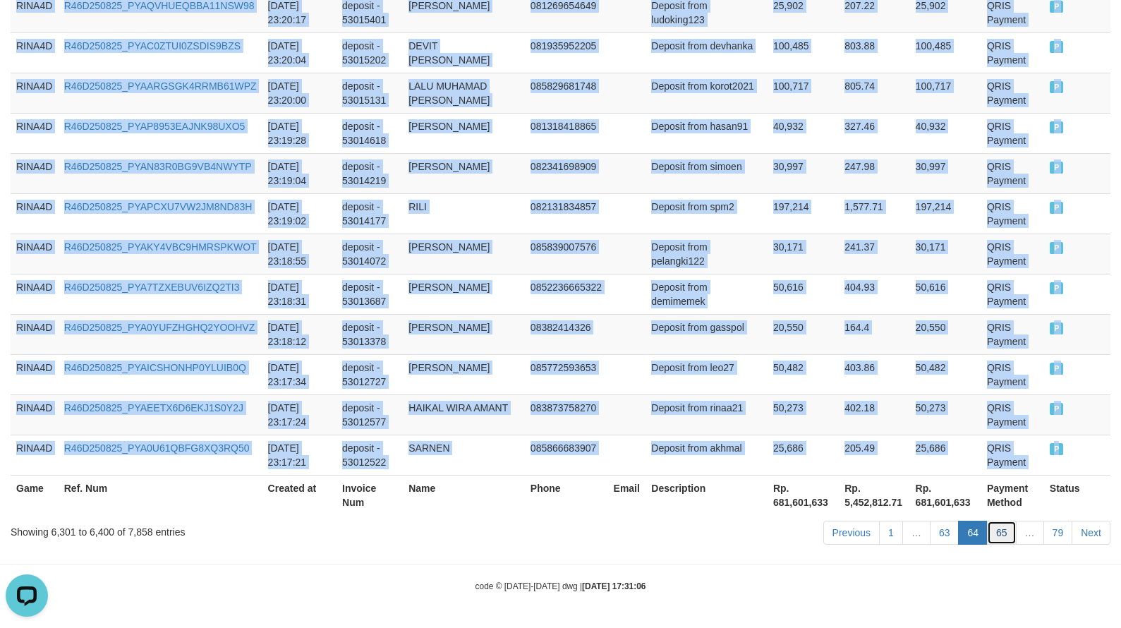
click at [1006, 537] on link "65" at bounding box center [1002, 533] width 30 height 24
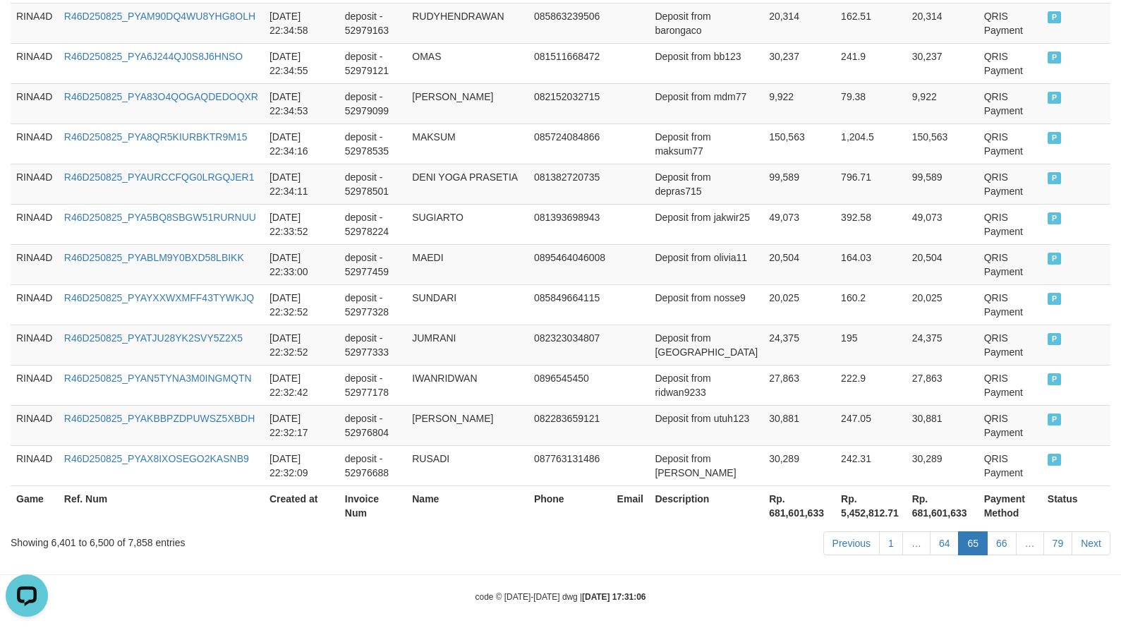
scroll to position [4098, 0]
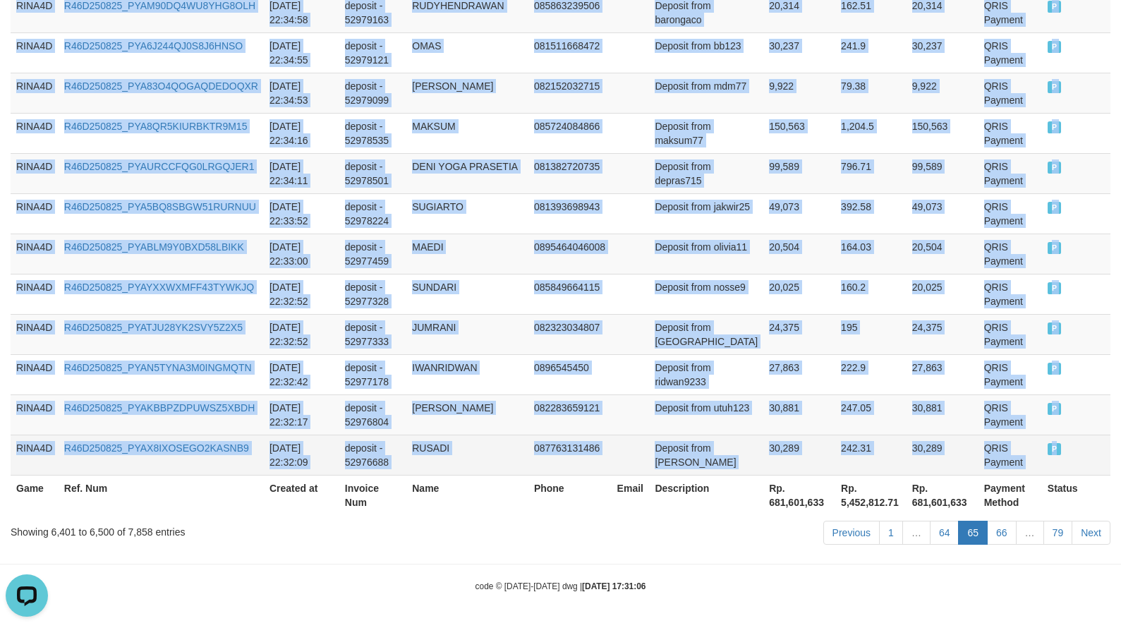
drag, startPoint x: 18, startPoint y: 355, endPoint x: 1073, endPoint y: 451, distance: 1060.2
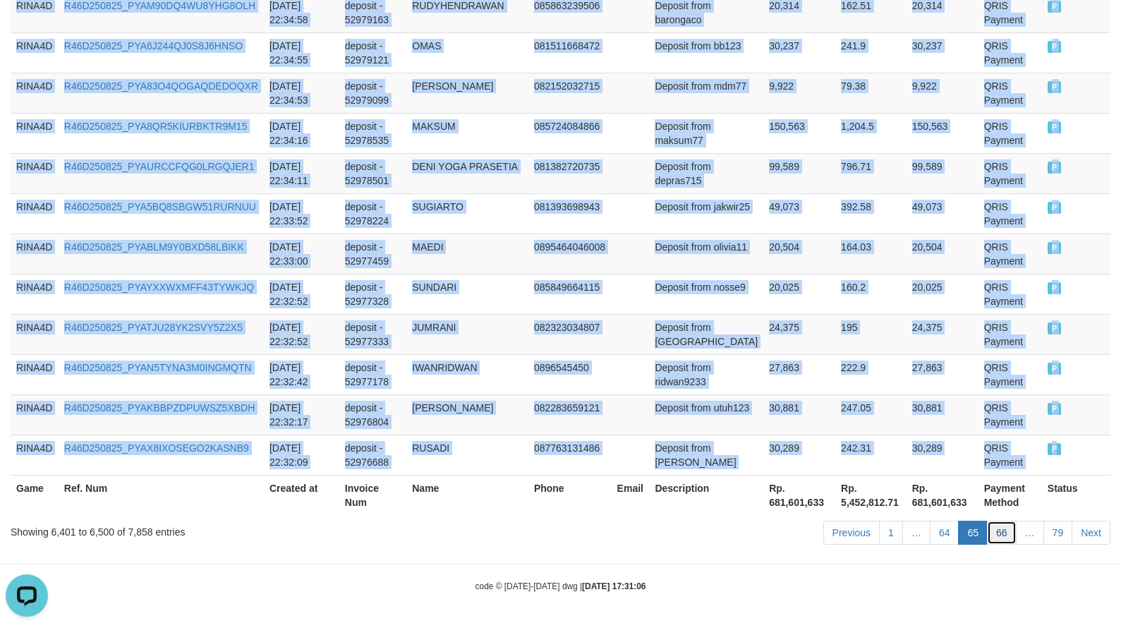
drag, startPoint x: 997, startPoint y: 536, endPoint x: 1008, endPoint y: 536, distance: 11.3
click at [998, 536] on link "66" at bounding box center [1002, 533] width 30 height 24
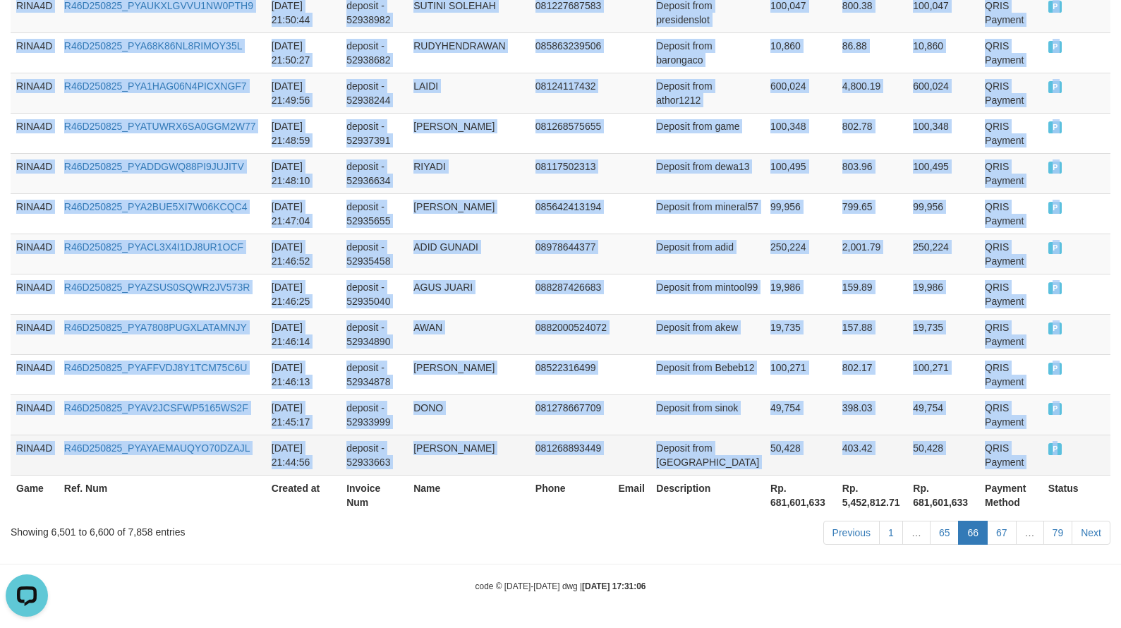
drag, startPoint x: 17, startPoint y: 356, endPoint x: 1051, endPoint y: 452, distance: 1038.4
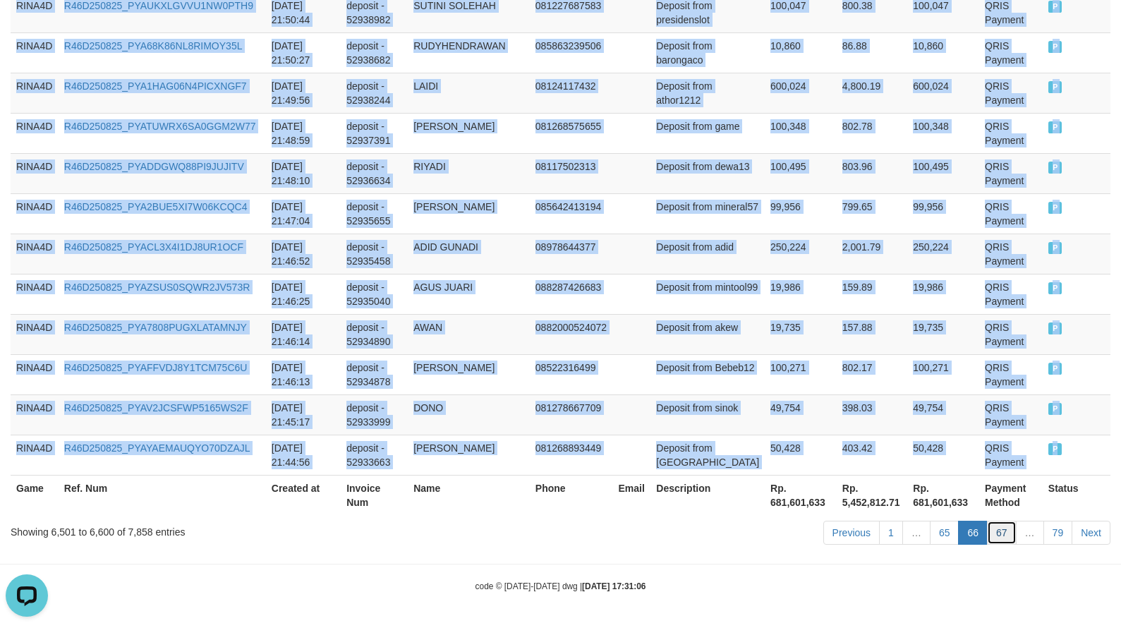
click at [1007, 538] on link "67" at bounding box center [1002, 533] width 30 height 24
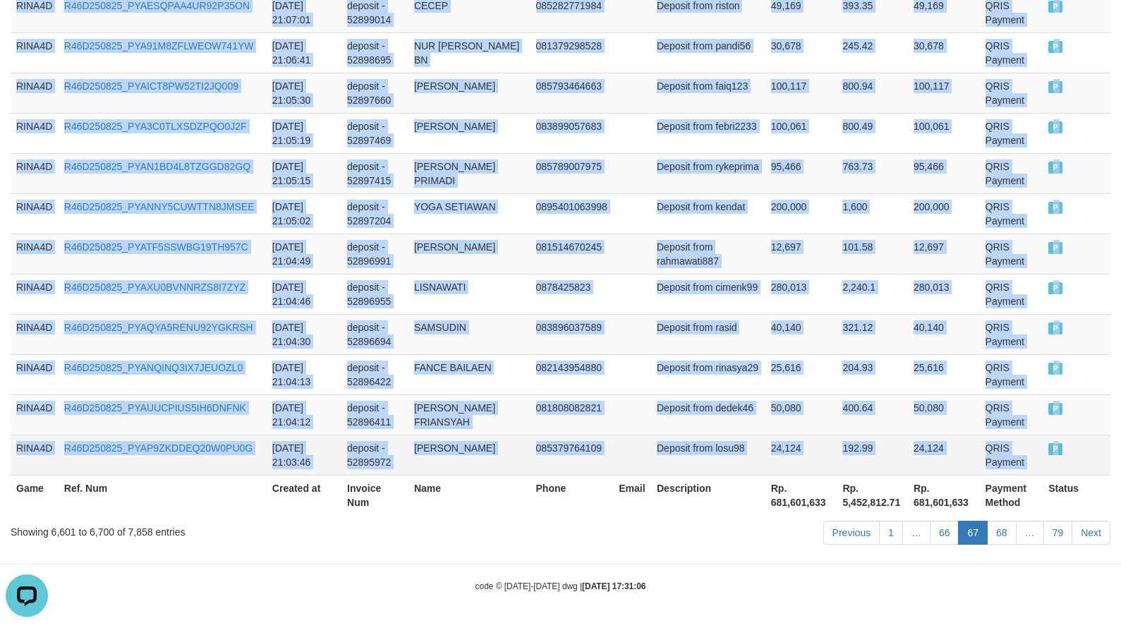
drag, startPoint x: 19, startPoint y: 349, endPoint x: 1058, endPoint y: 444, distance: 1043.3
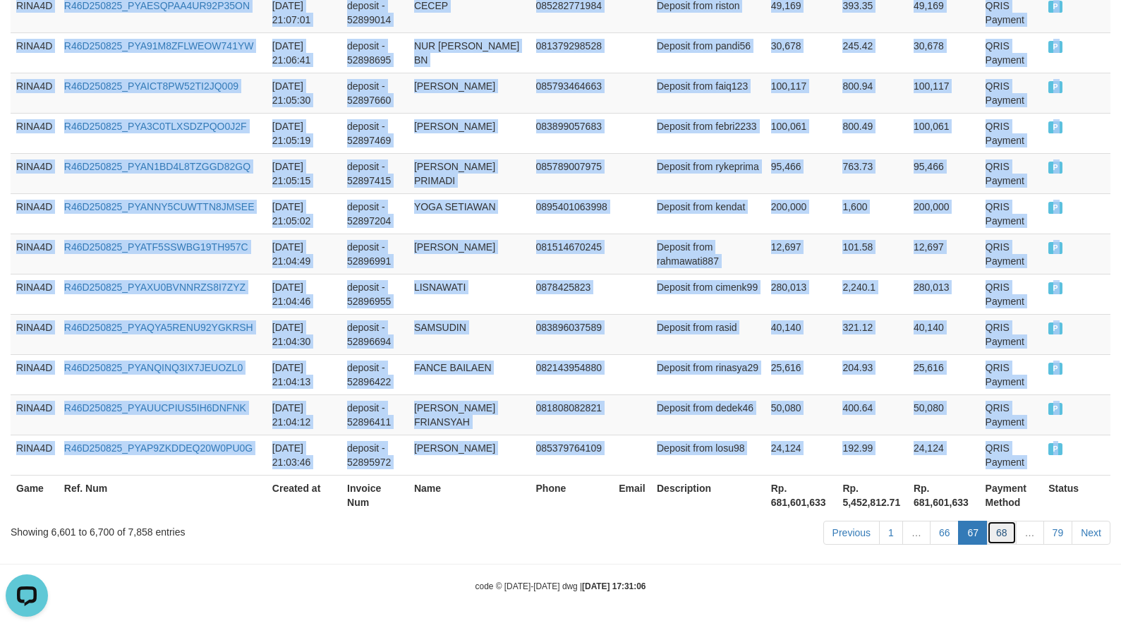
click at [997, 536] on link "68" at bounding box center [1002, 533] width 30 height 24
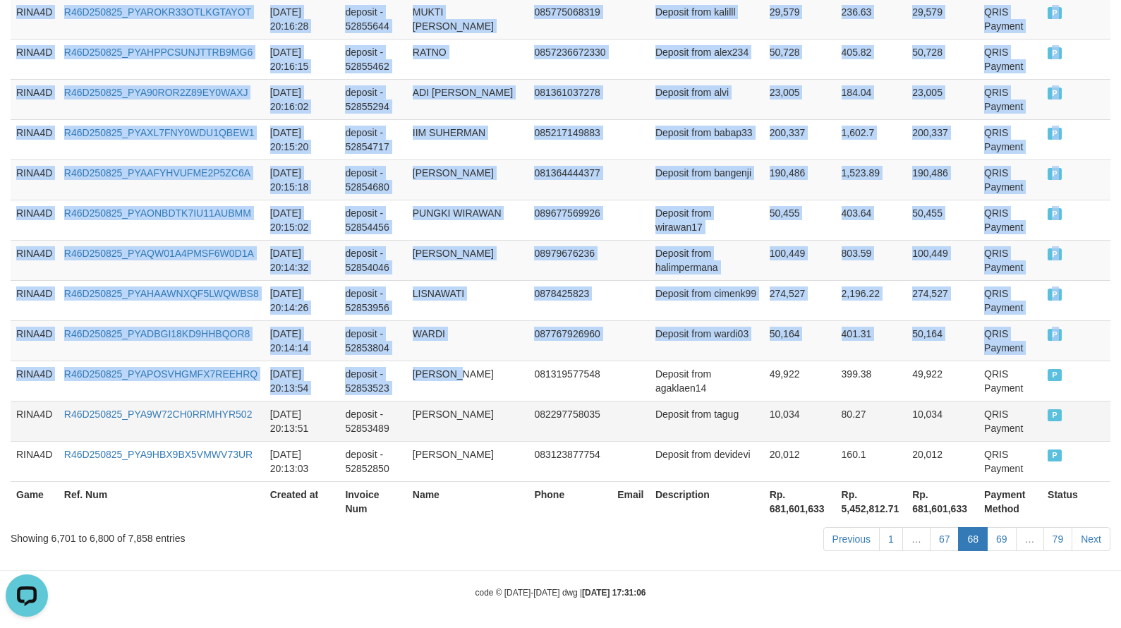
scroll to position [4113, 0]
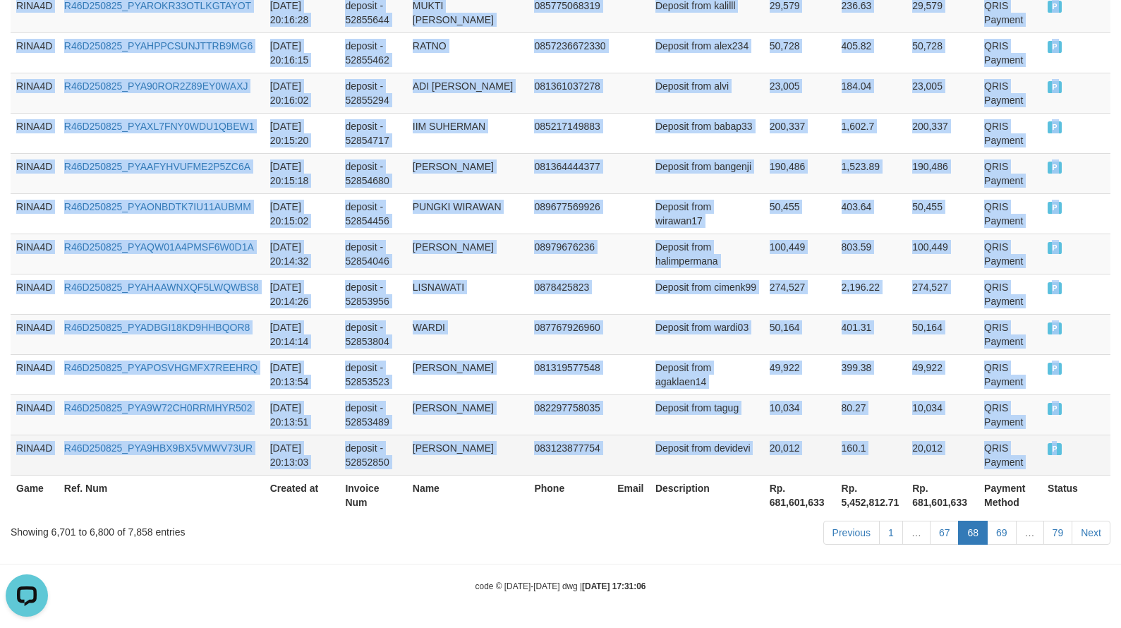
drag, startPoint x: 12, startPoint y: 356, endPoint x: 1059, endPoint y: 445, distance: 1051.1
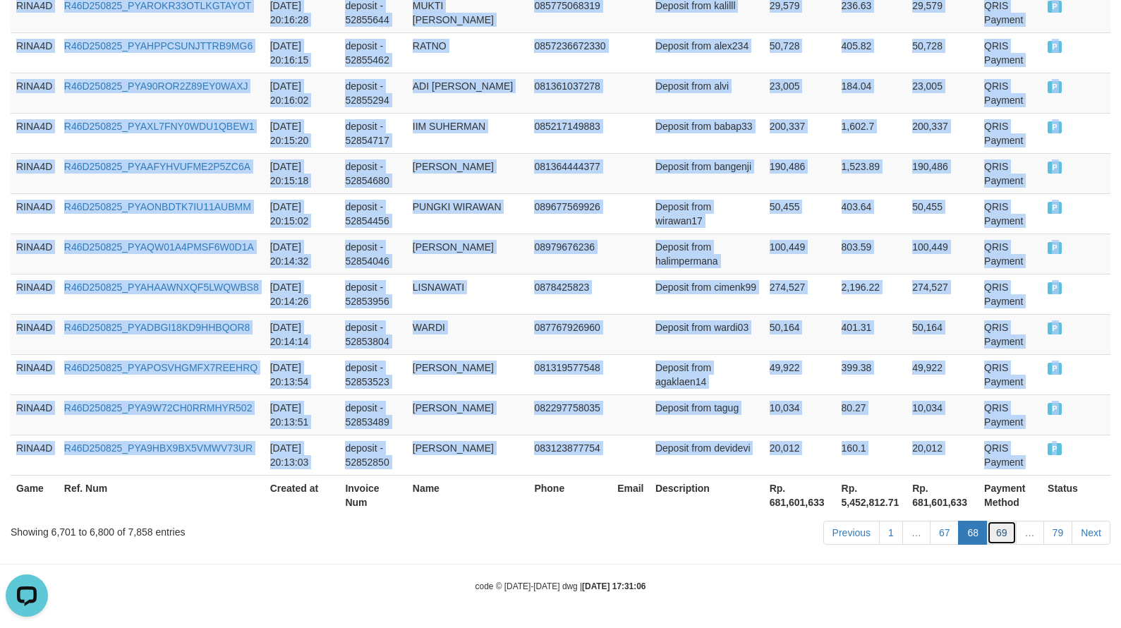
click at [1002, 534] on link "69" at bounding box center [1002, 533] width 30 height 24
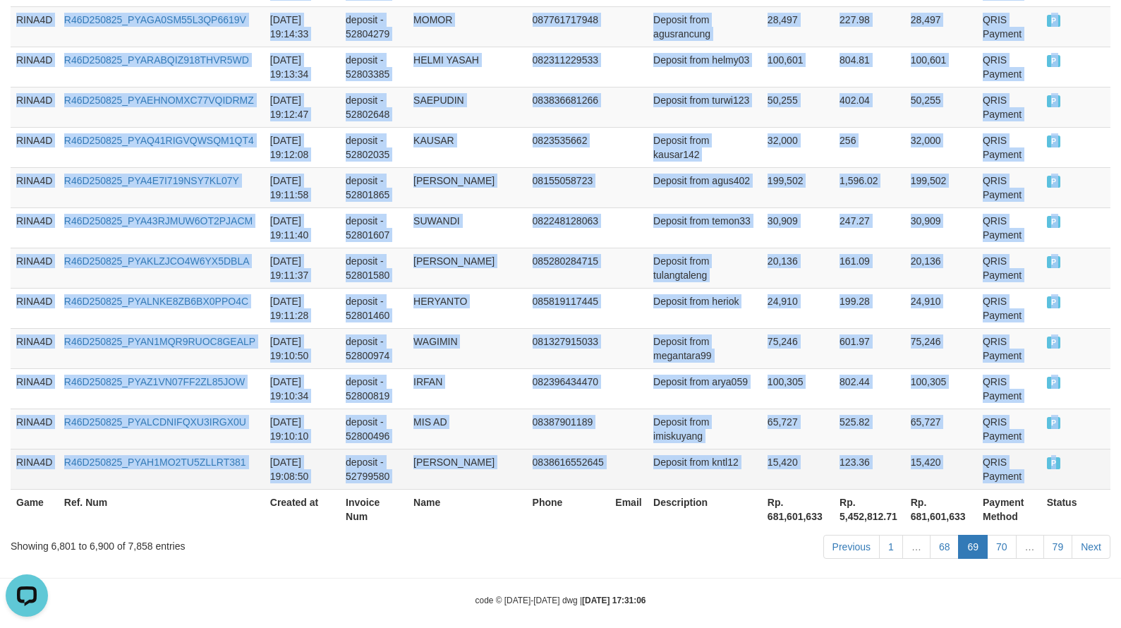
drag, startPoint x: 14, startPoint y: 351, endPoint x: 1054, endPoint y: 447, distance: 1044.7
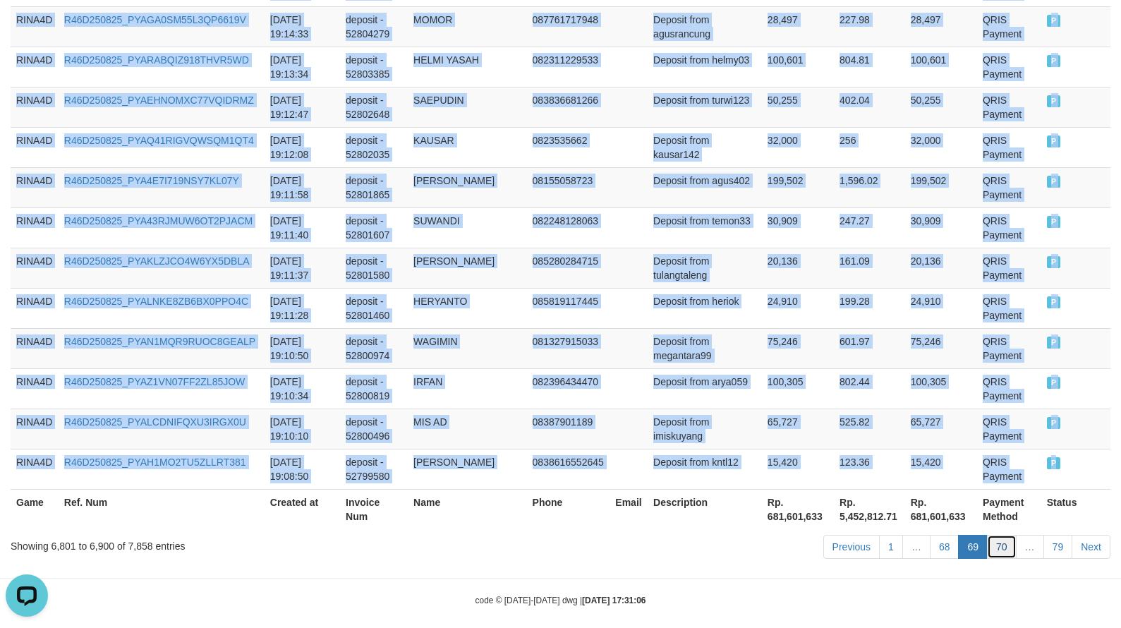
drag, startPoint x: 1006, startPoint y: 531, endPoint x: 971, endPoint y: 538, distance: 35.2
click at [1006, 535] on link "70" at bounding box center [1002, 547] width 30 height 24
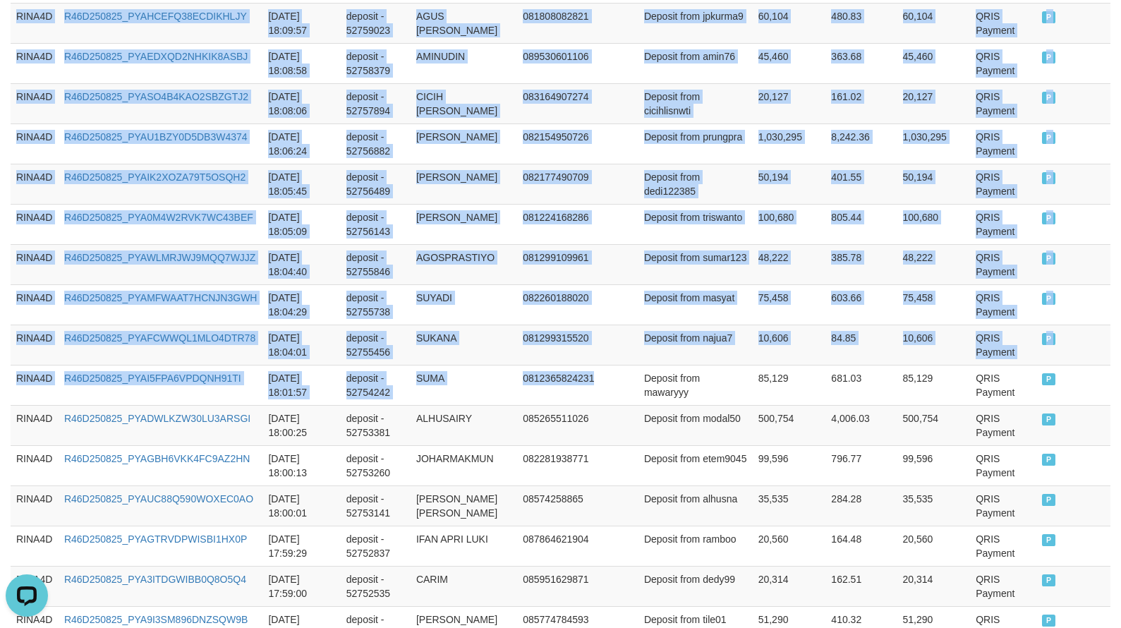
scroll to position [4098, 0]
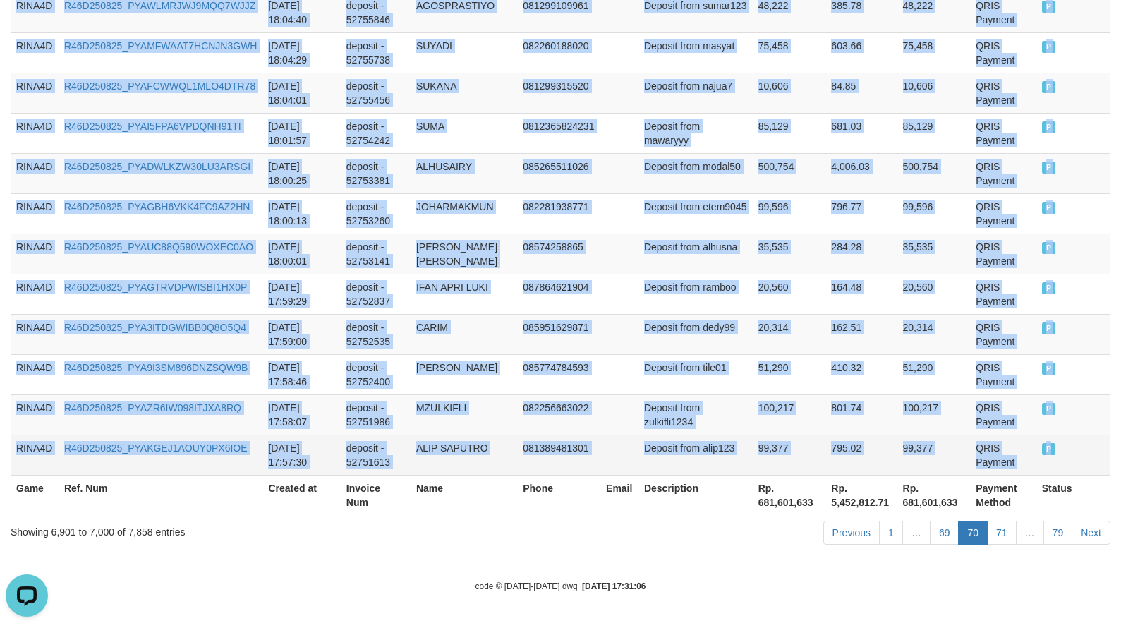
drag, startPoint x: 22, startPoint y: 356, endPoint x: 1047, endPoint y: 452, distance: 1030.0
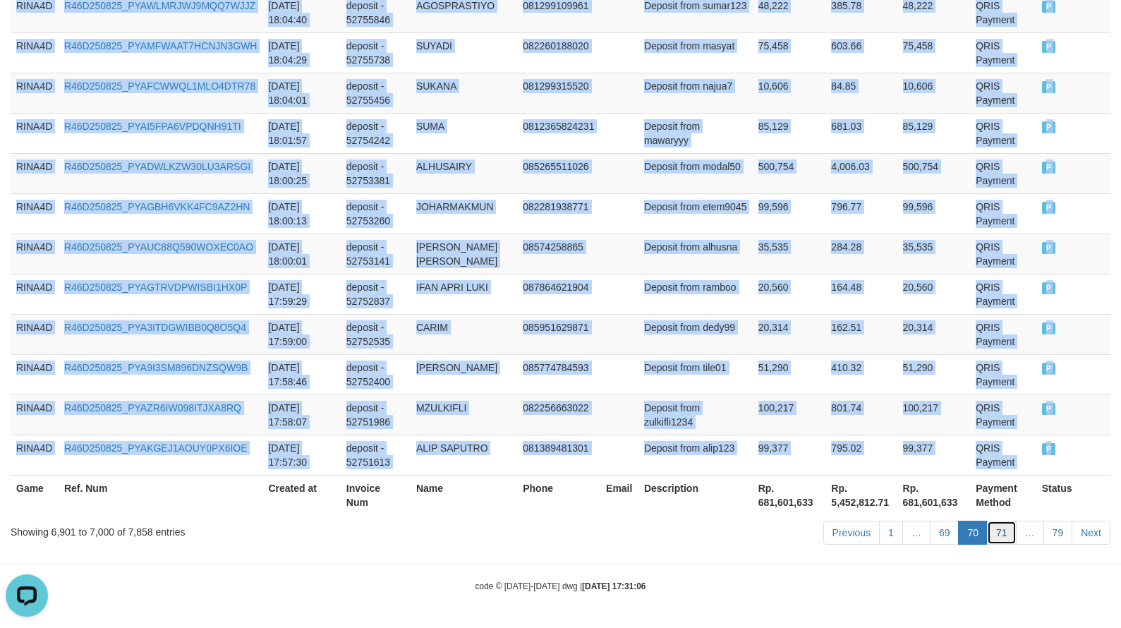
click at [1006, 540] on link "71" at bounding box center [1002, 533] width 30 height 24
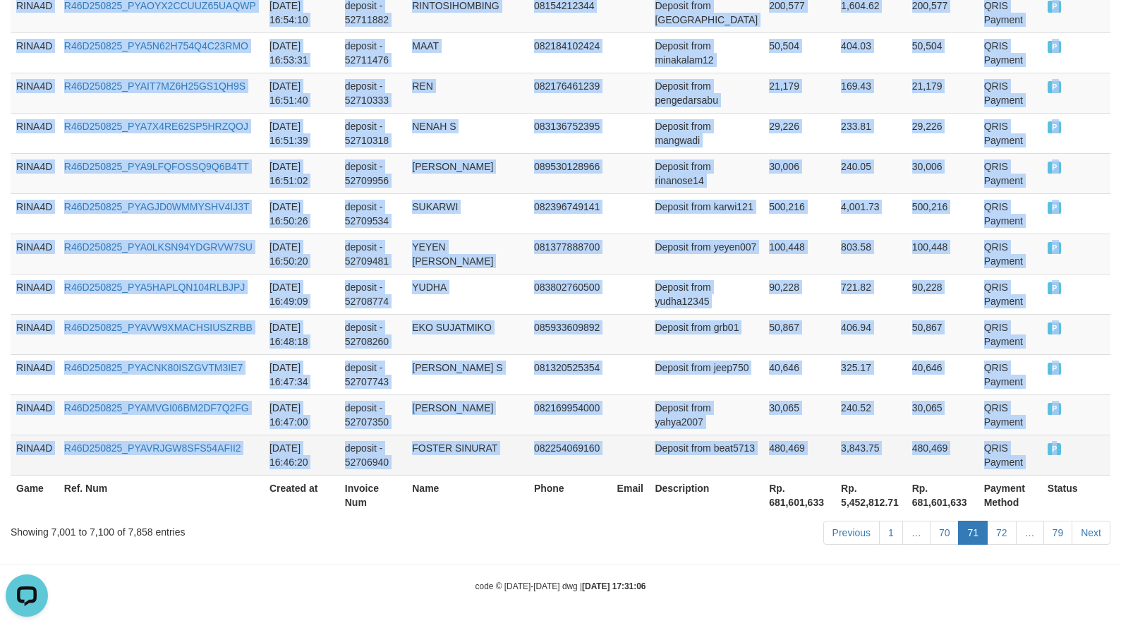
drag, startPoint x: 15, startPoint y: 427, endPoint x: 1054, endPoint y: 451, distance: 1039.2
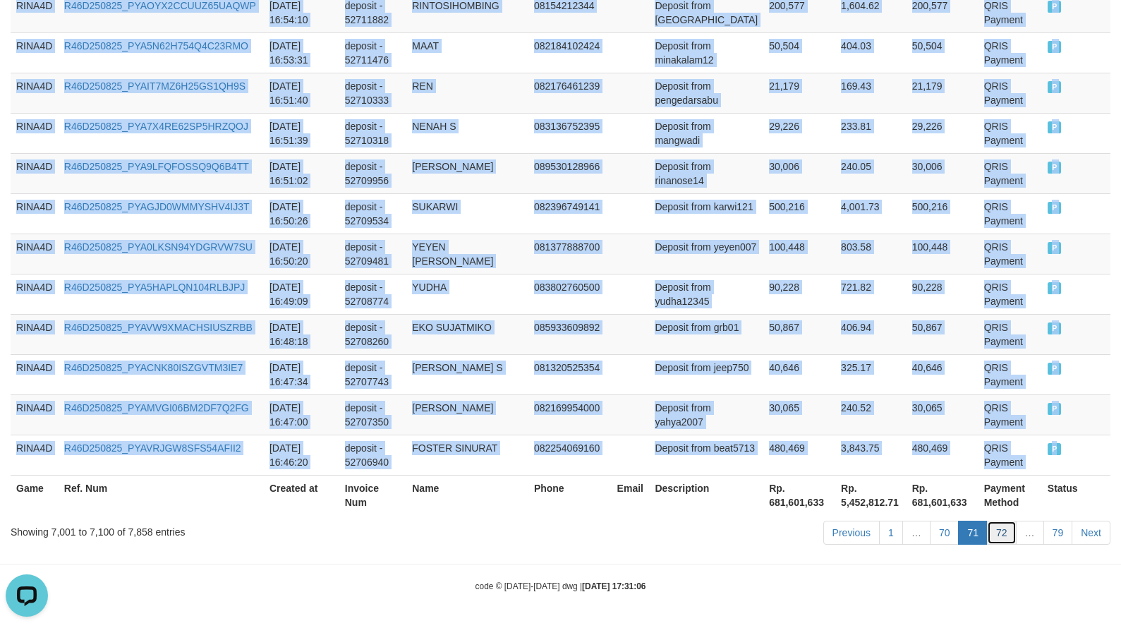
click at [994, 535] on link "72" at bounding box center [1002, 533] width 30 height 24
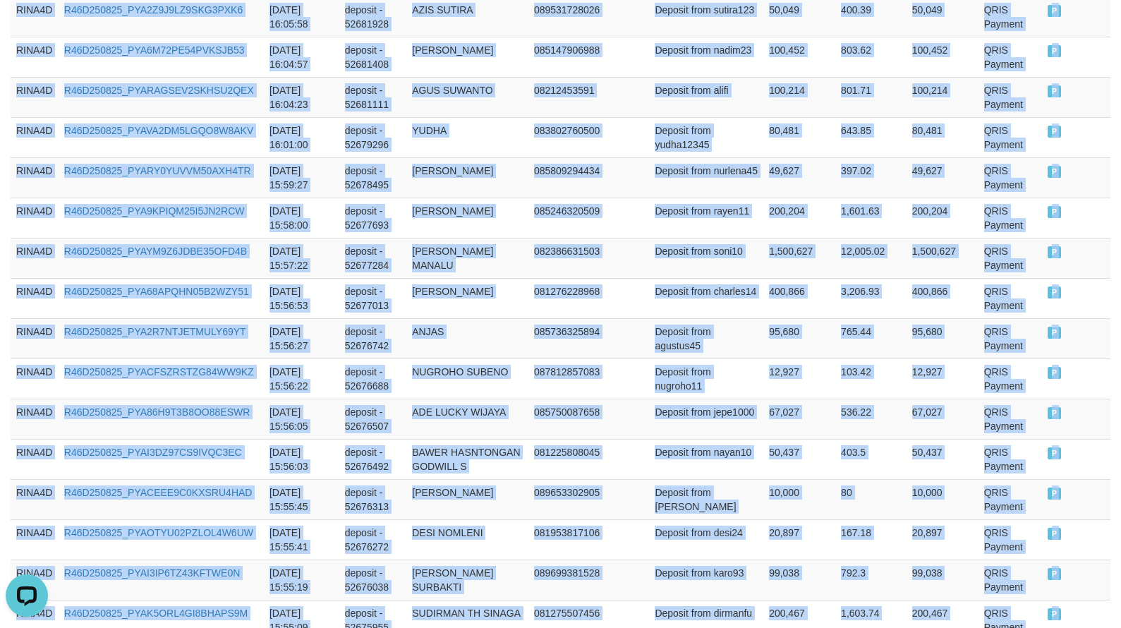
scroll to position [4127, 0]
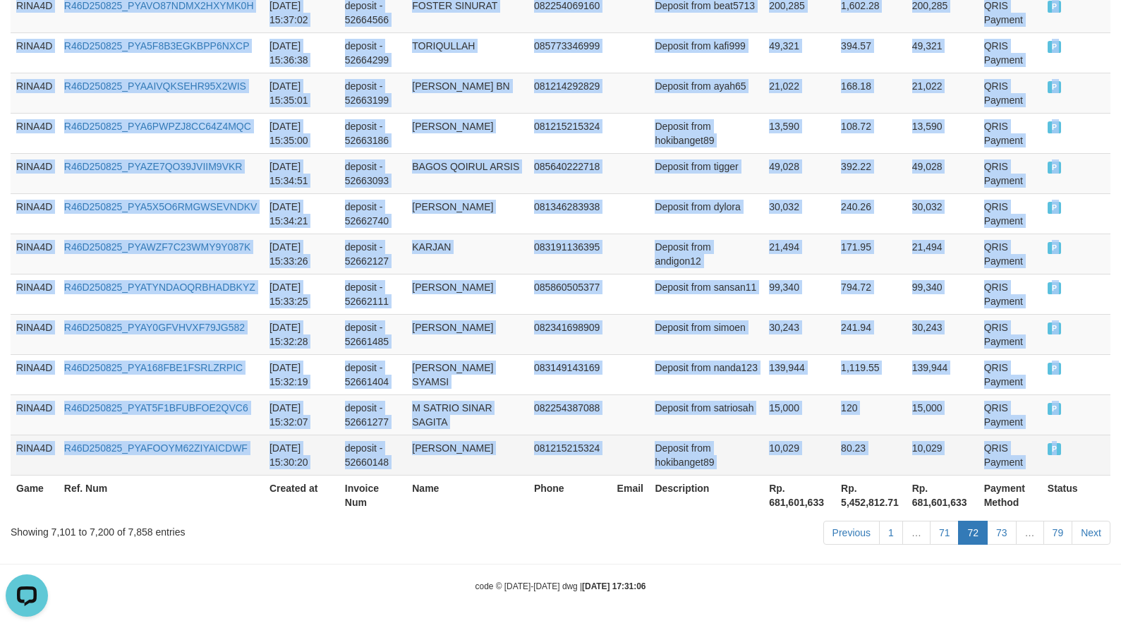
drag, startPoint x: 14, startPoint y: 143, endPoint x: 1078, endPoint y: 454, distance: 1108.2
drag, startPoint x: 1078, startPoint y: 454, endPoint x: 1066, endPoint y: 457, distance: 12.3
click at [1078, 453] on td "P" at bounding box center [1076, 455] width 68 height 40
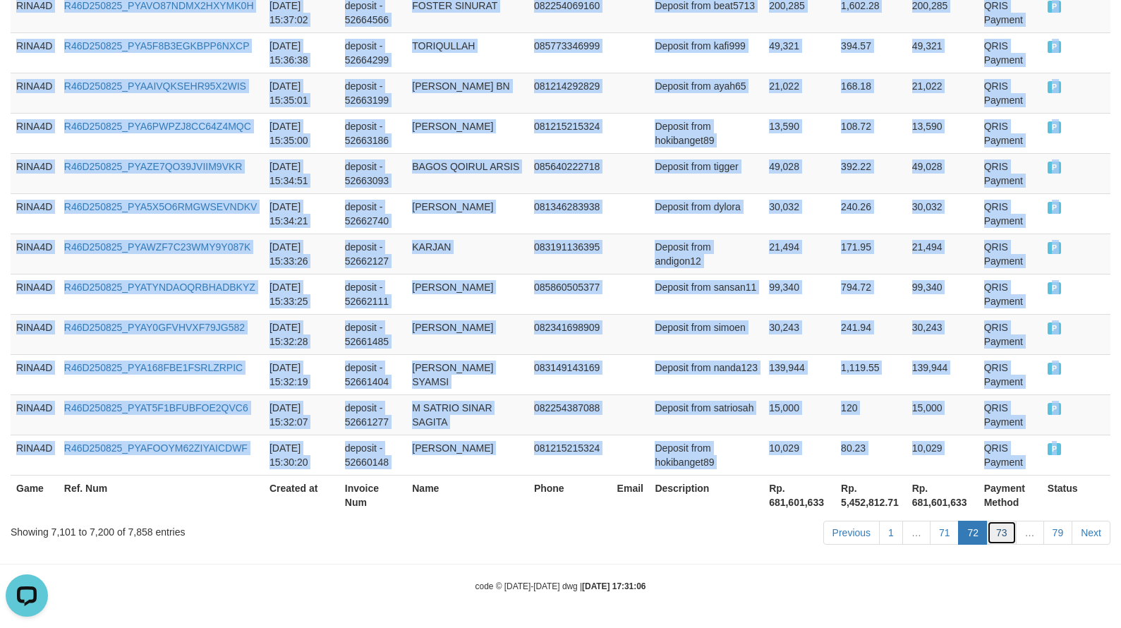
click at [1006, 523] on link "73" at bounding box center [1002, 533] width 30 height 24
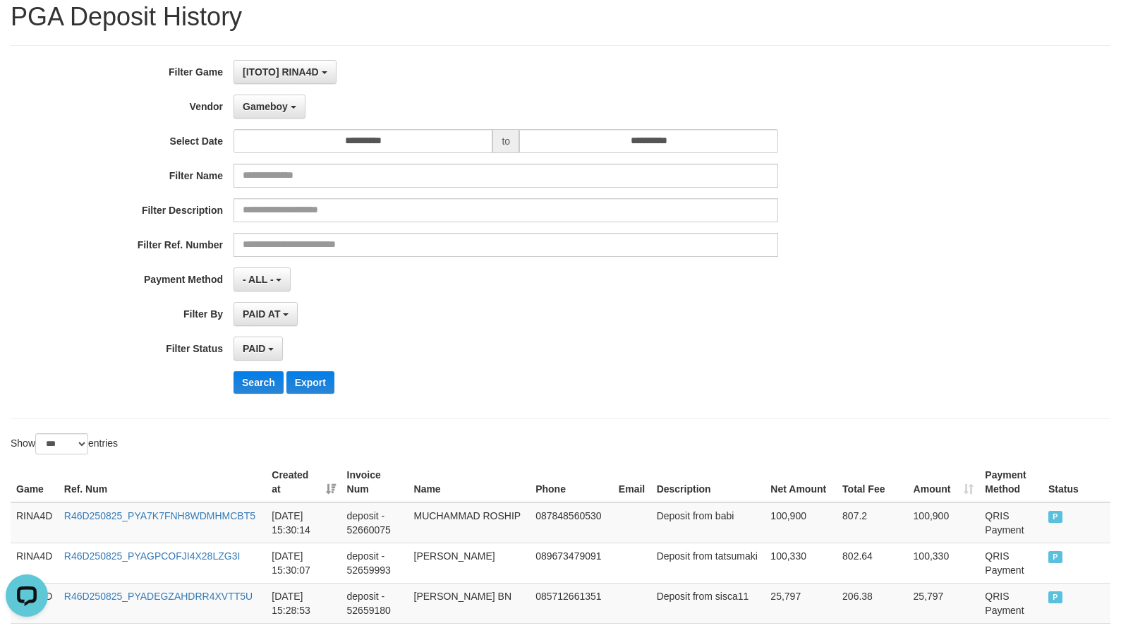
scroll to position [212, 0]
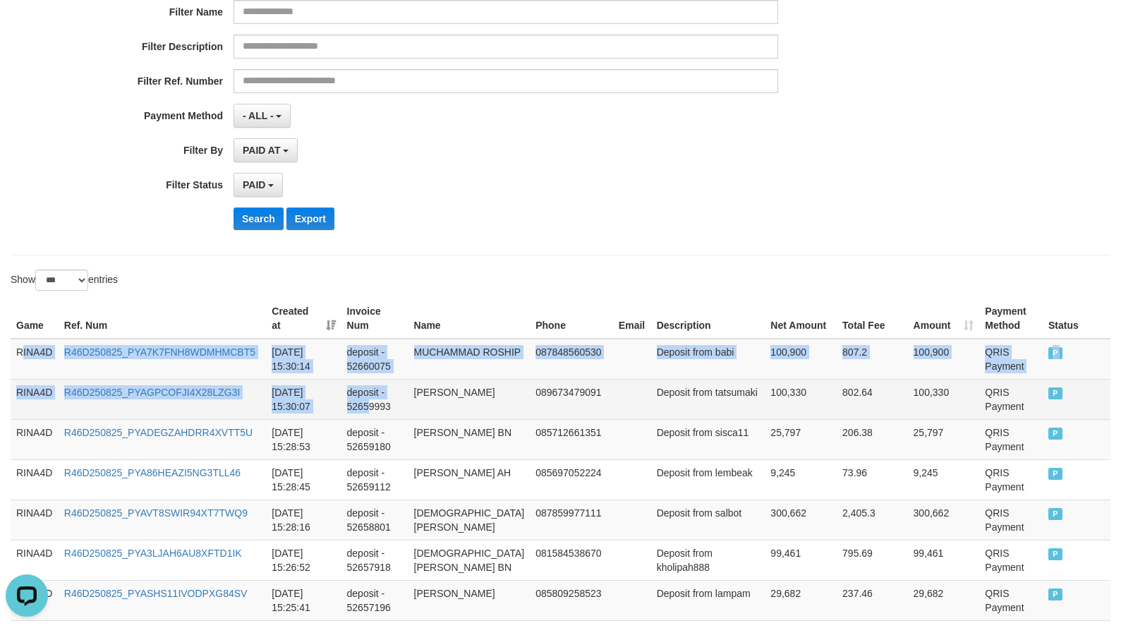
drag, startPoint x: 20, startPoint y: 354, endPoint x: 296, endPoint y: 407, distance: 280.9
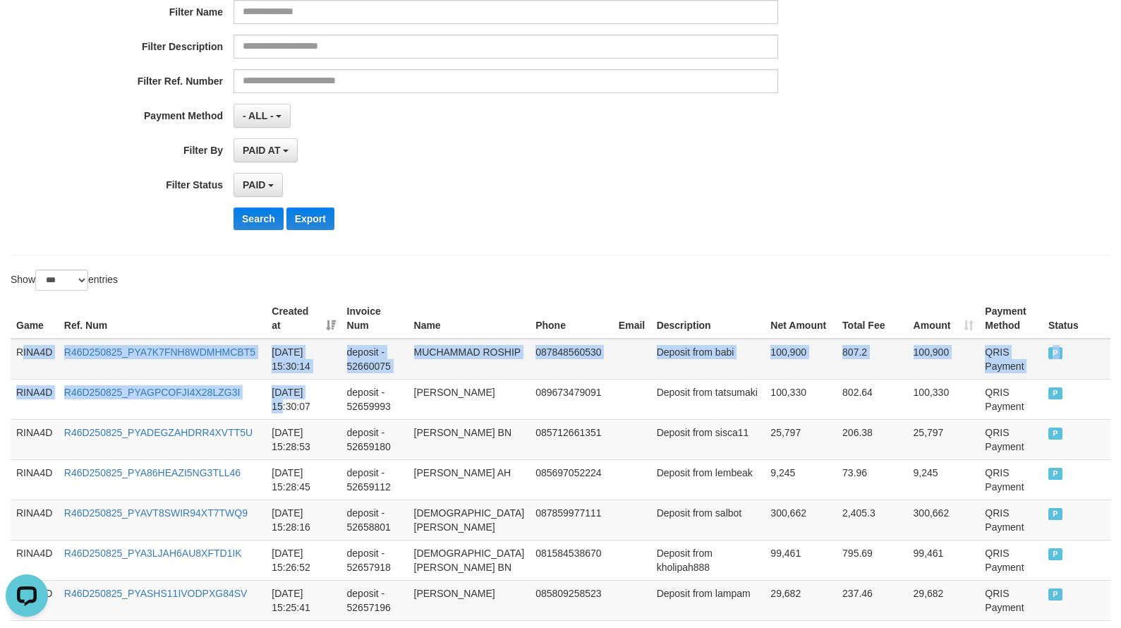
click at [22, 361] on td "RINA4D" at bounding box center [35, 359] width 48 height 41
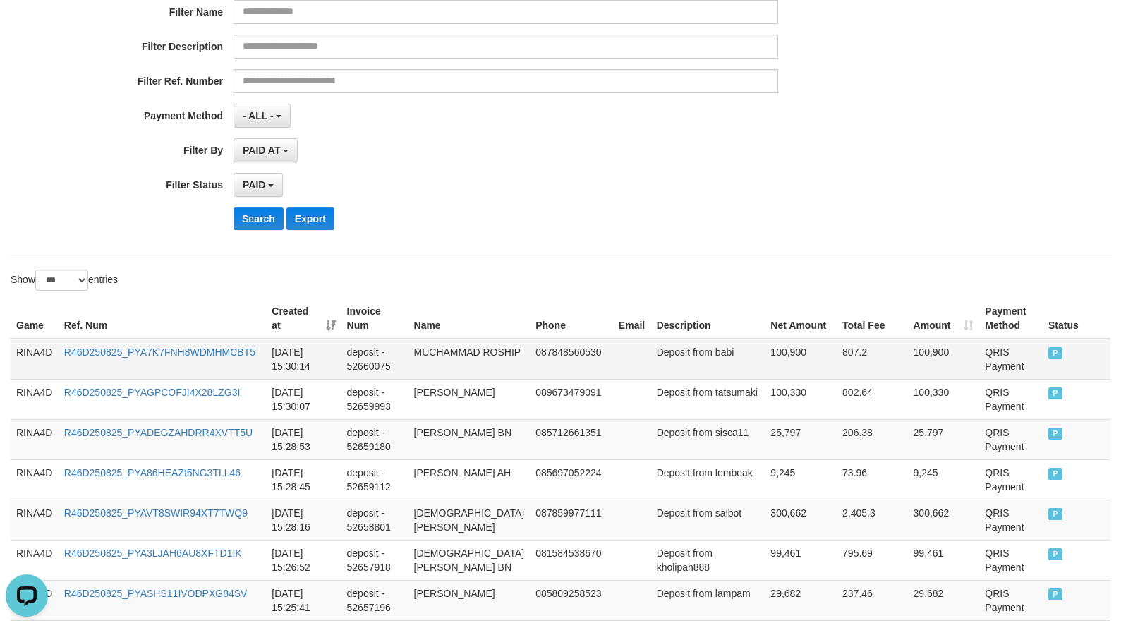
click at [16, 356] on td "RINA4D" at bounding box center [35, 359] width 48 height 41
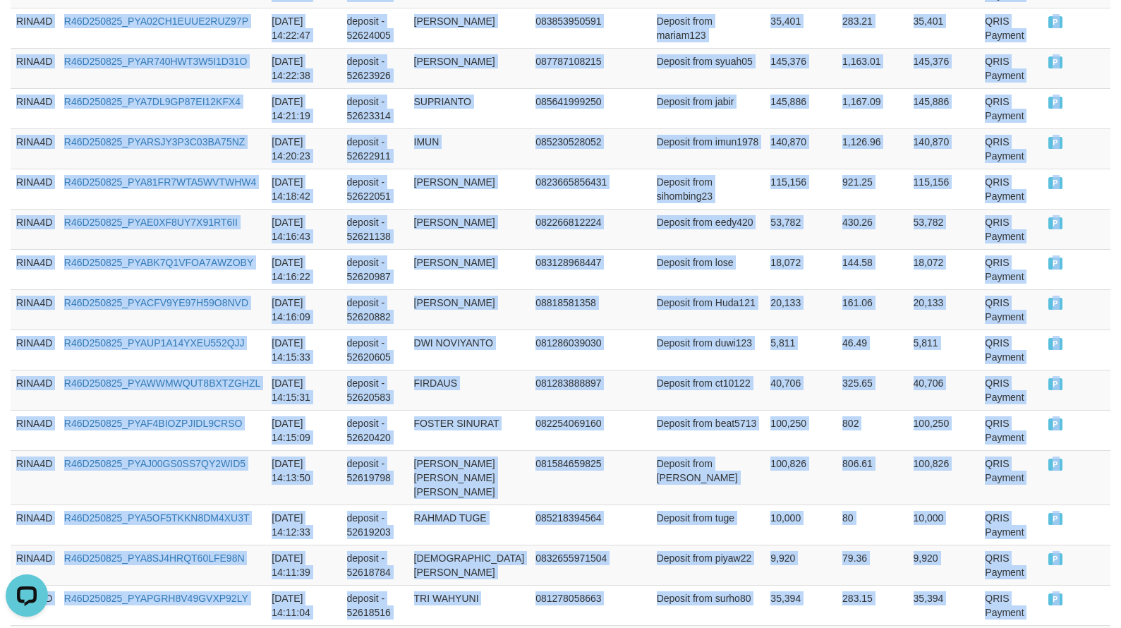
scroll to position [4098, 0]
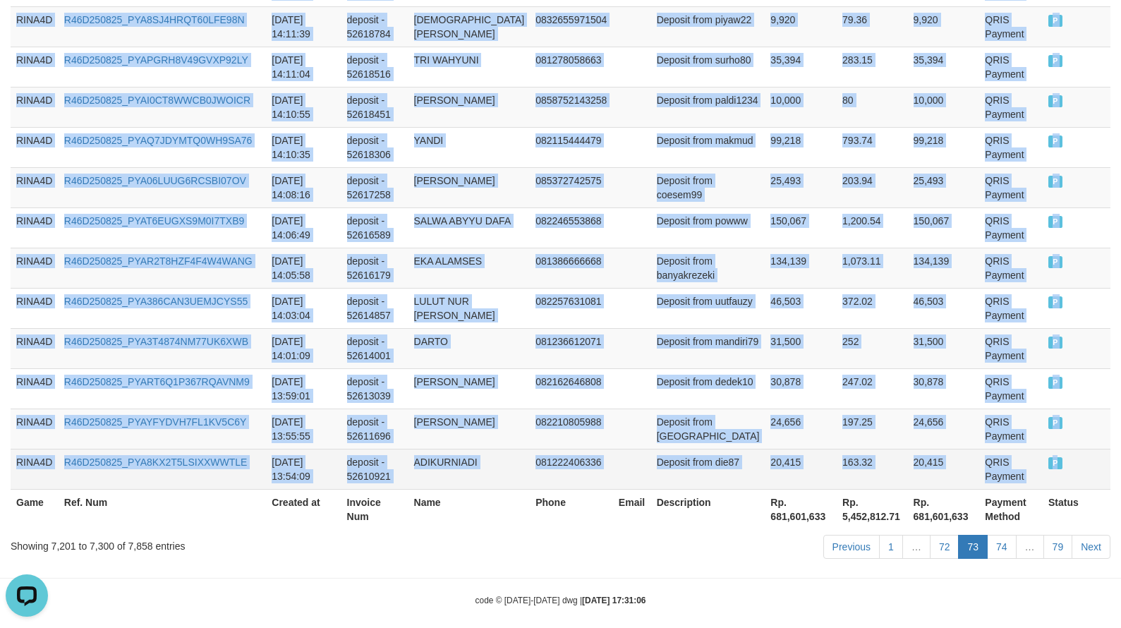
drag, startPoint x: 18, startPoint y: 354, endPoint x: 1055, endPoint y: 446, distance: 1040.9
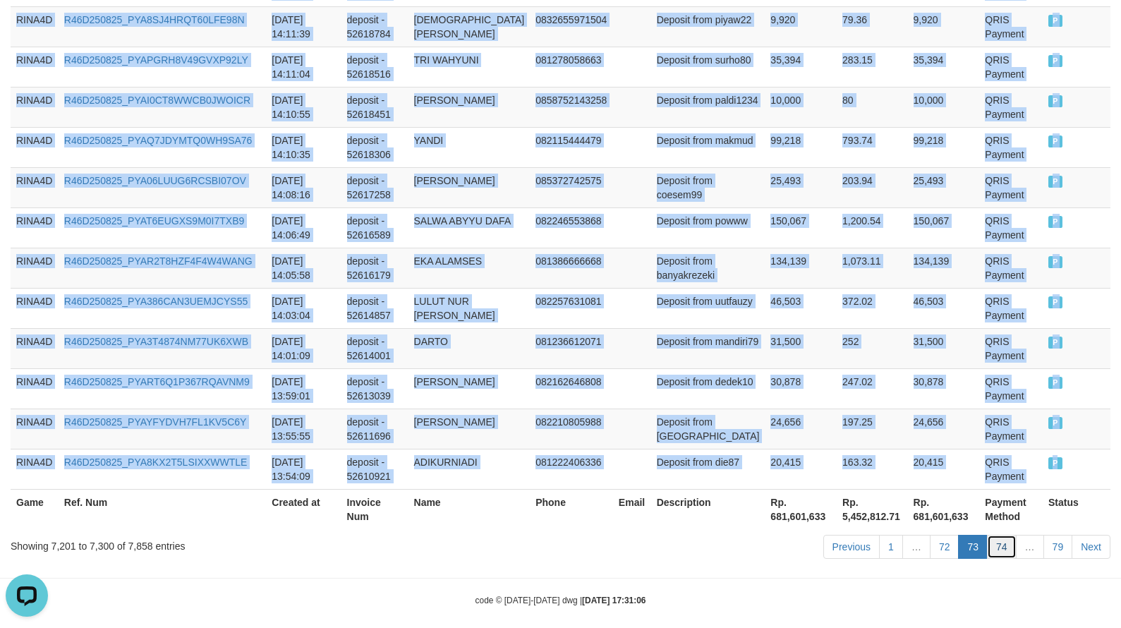
click at [1003, 535] on link "74" at bounding box center [1002, 547] width 30 height 24
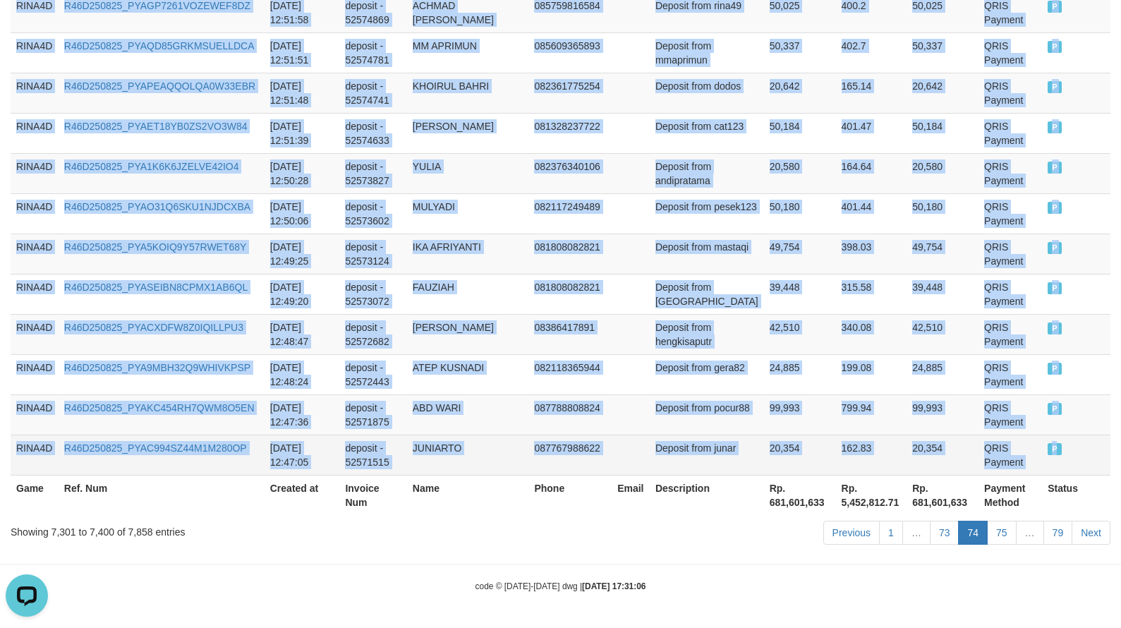
drag, startPoint x: 18, startPoint y: 424, endPoint x: 1052, endPoint y: 452, distance: 1034.3
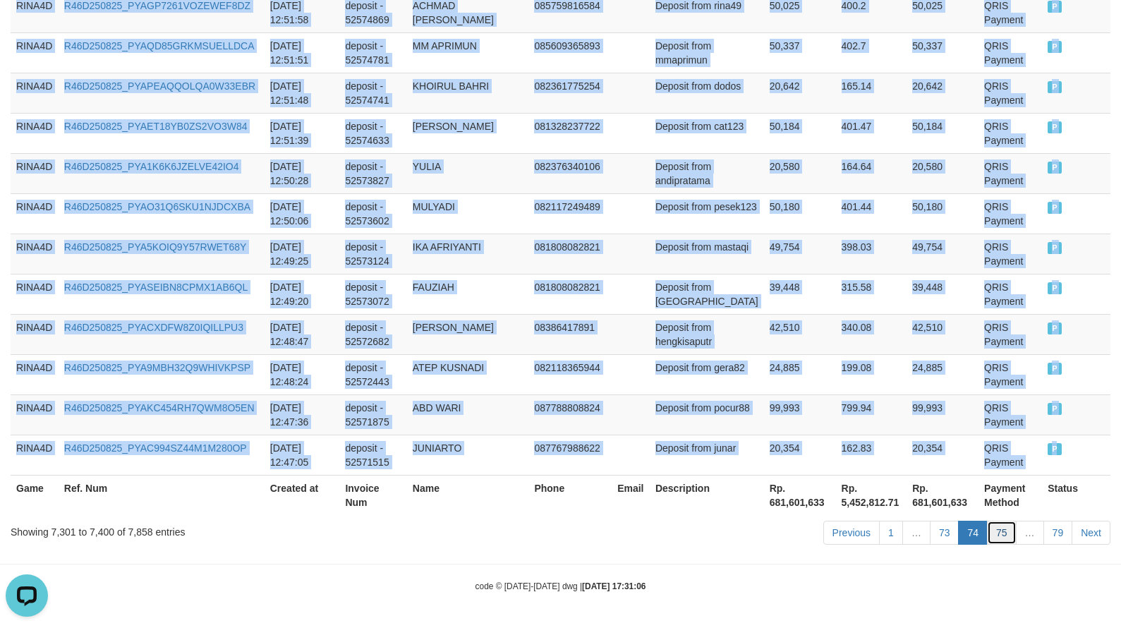
click at [999, 536] on link "75" at bounding box center [1002, 533] width 30 height 24
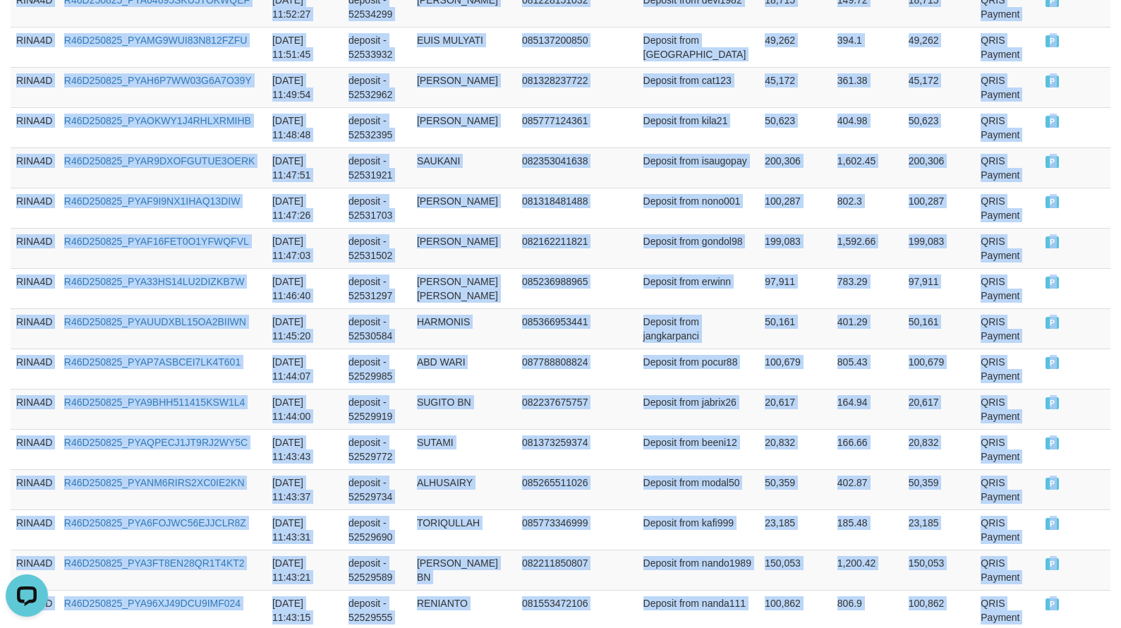
scroll to position [4113, 0]
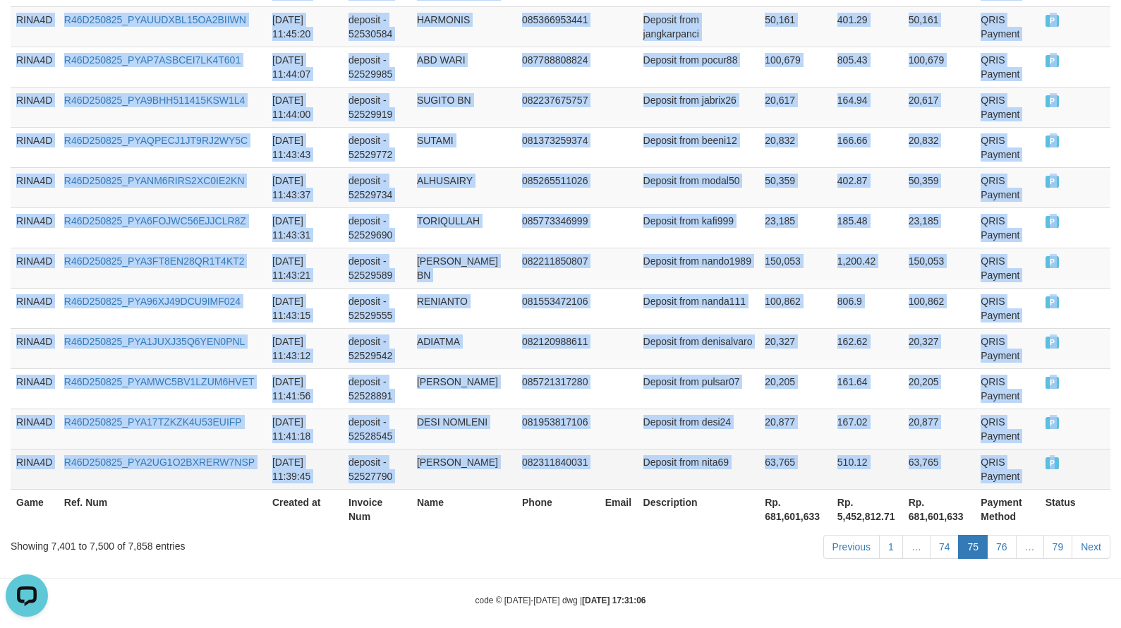
drag, startPoint x: 17, startPoint y: 303, endPoint x: 1059, endPoint y: 448, distance: 1051.8
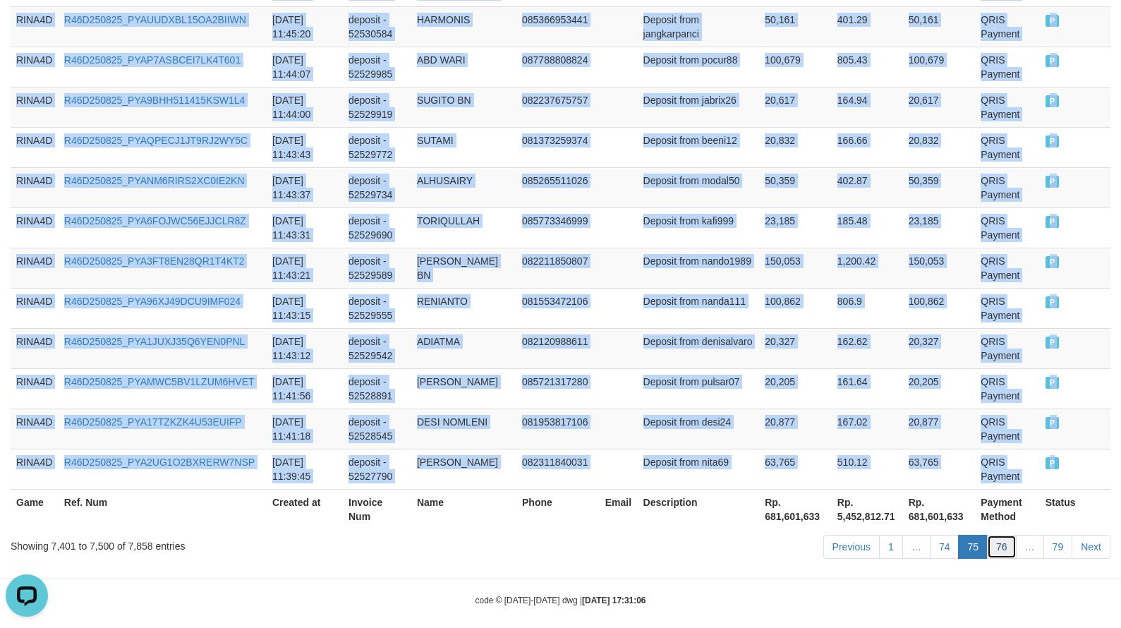
click at [1011, 536] on link "76" at bounding box center [1002, 547] width 30 height 24
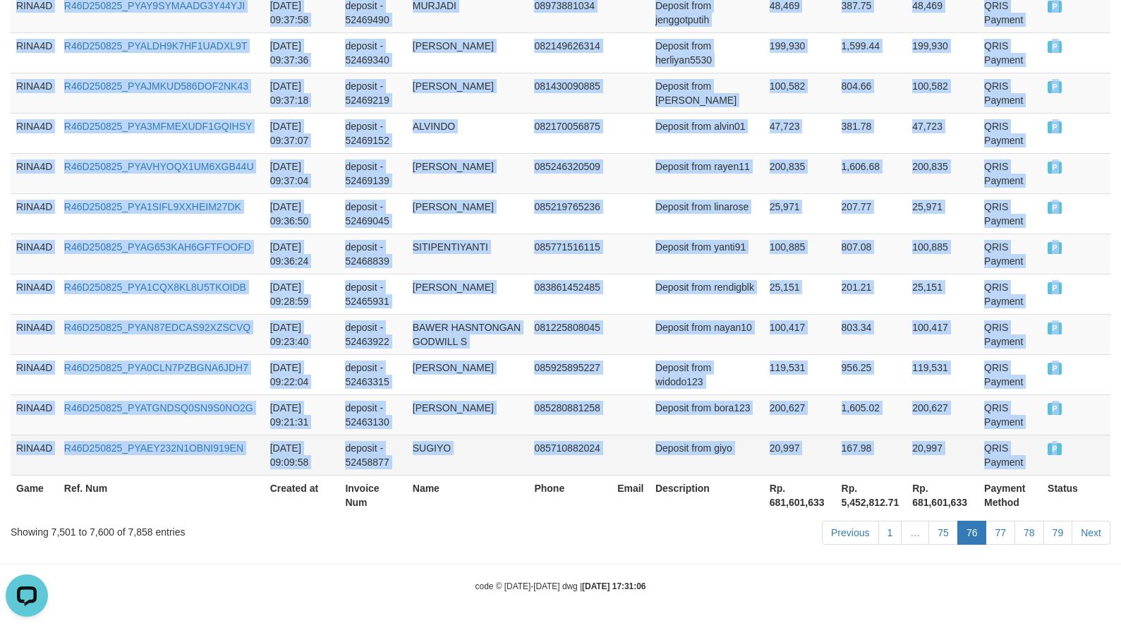
drag, startPoint x: 18, startPoint y: 353, endPoint x: 1049, endPoint y: 447, distance: 1035.4
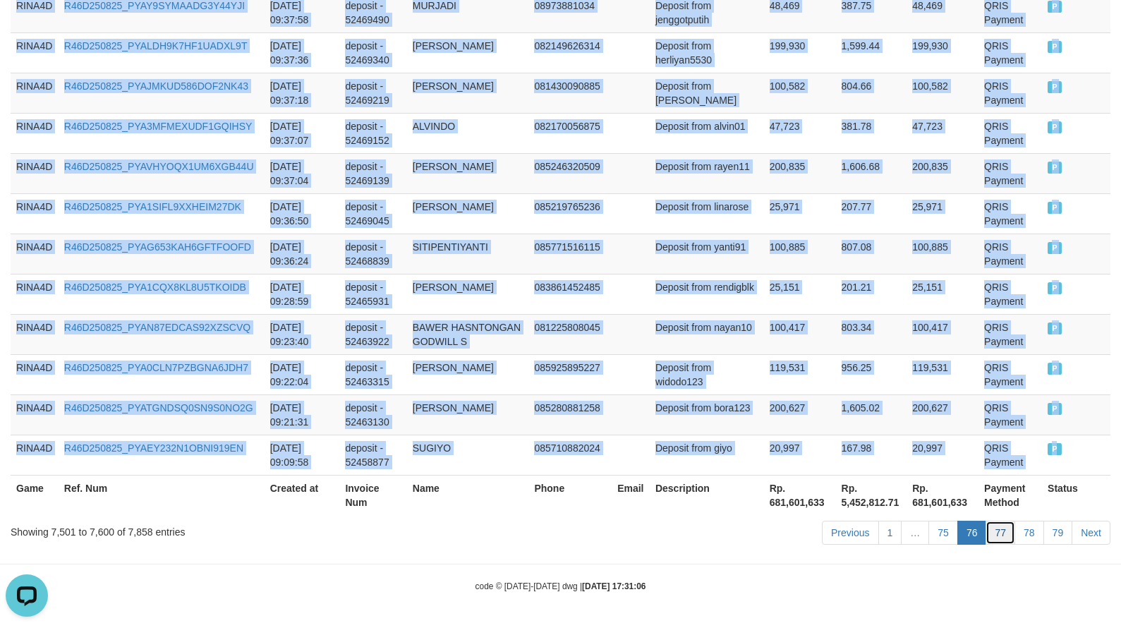
drag, startPoint x: 1002, startPoint y: 536, endPoint x: 993, endPoint y: 541, distance: 9.5
click at [1002, 536] on link "77" at bounding box center [1001, 533] width 30 height 24
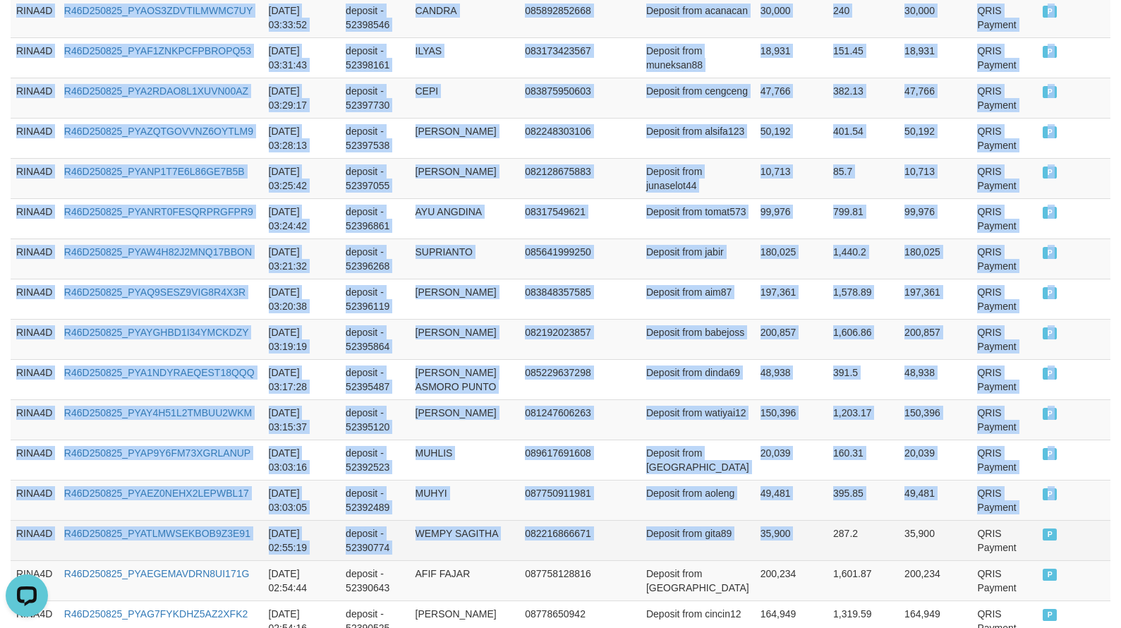
scroll to position [4098, 0]
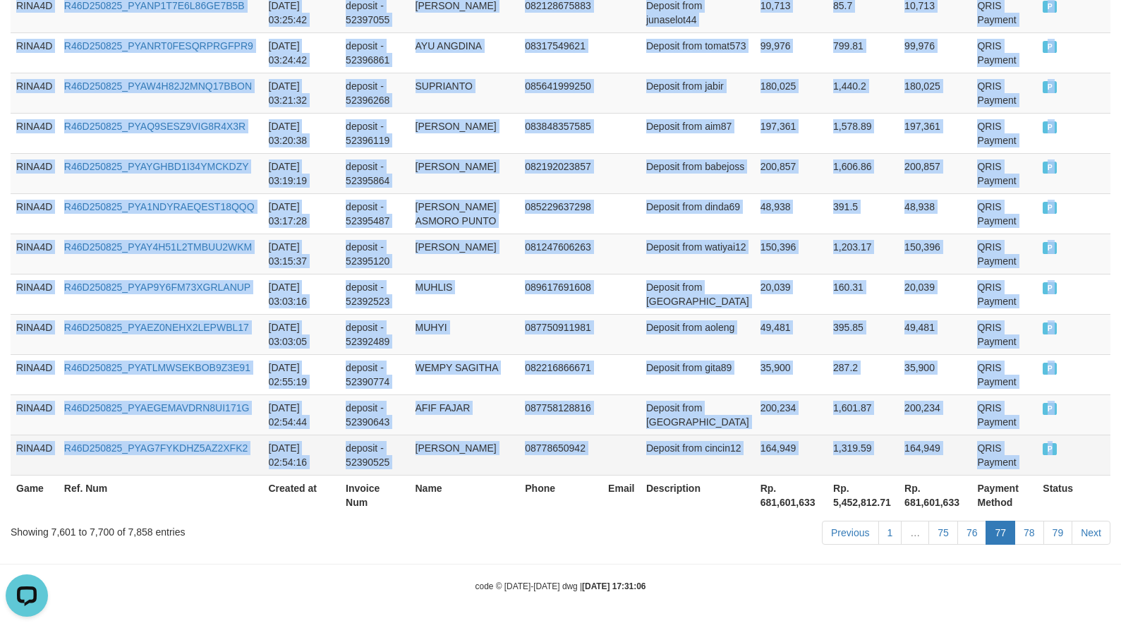
drag, startPoint x: 17, startPoint y: 356, endPoint x: 1069, endPoint y: 447, distance: 1056.3
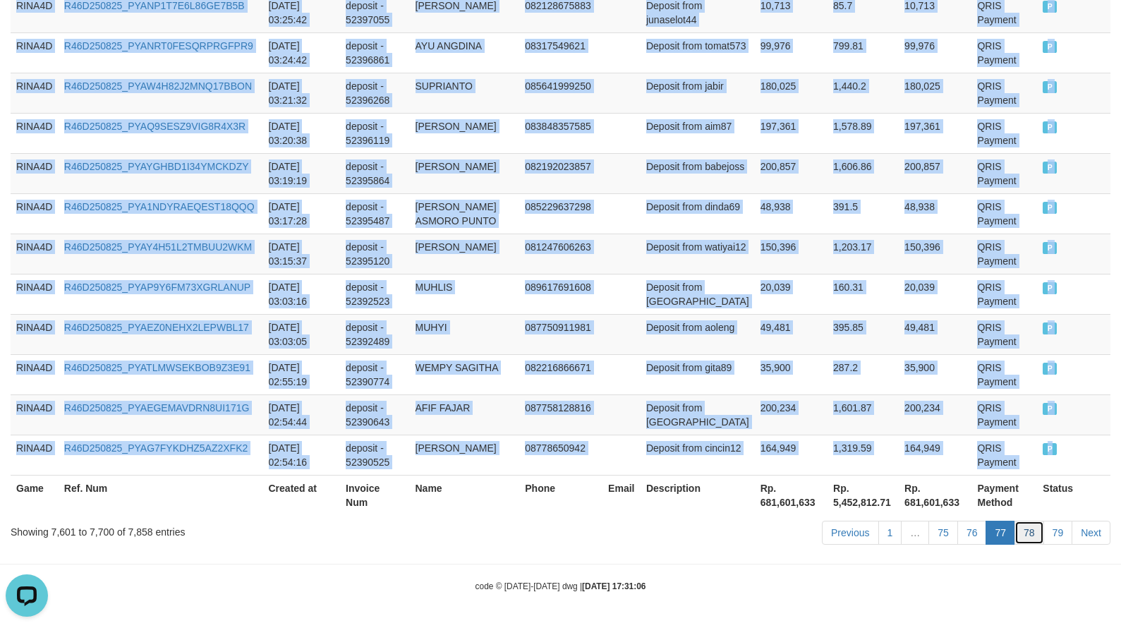
click at [1038, 529] on link "78" at bounding box center [1030, 533] width 30 height 24
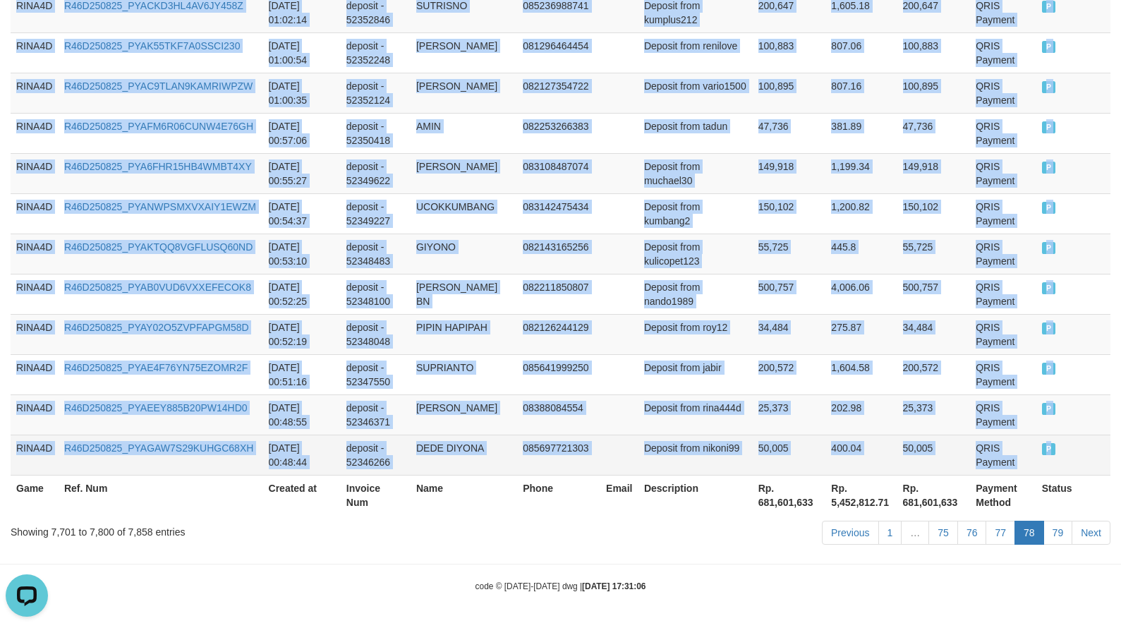
drag, startPoint x: 18, startPoint y: 428, endPoint x: 1050, endPoint y: 455, distance: 1032.9
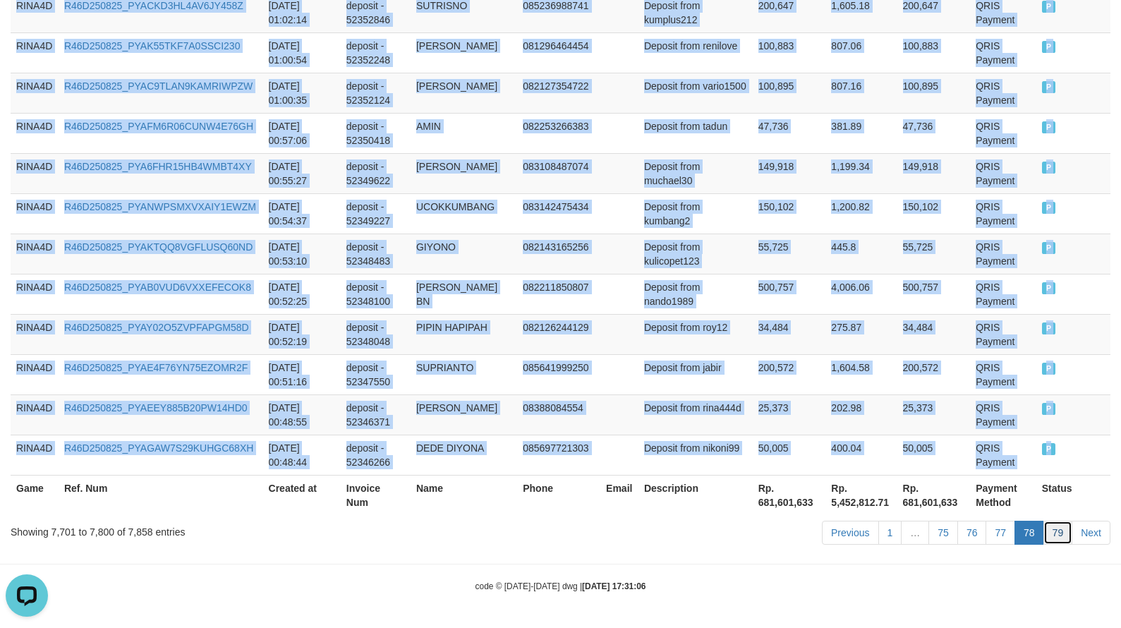
click at [1052, 536] on link "79" at bounding box center [1059, 533] width 30 height 24
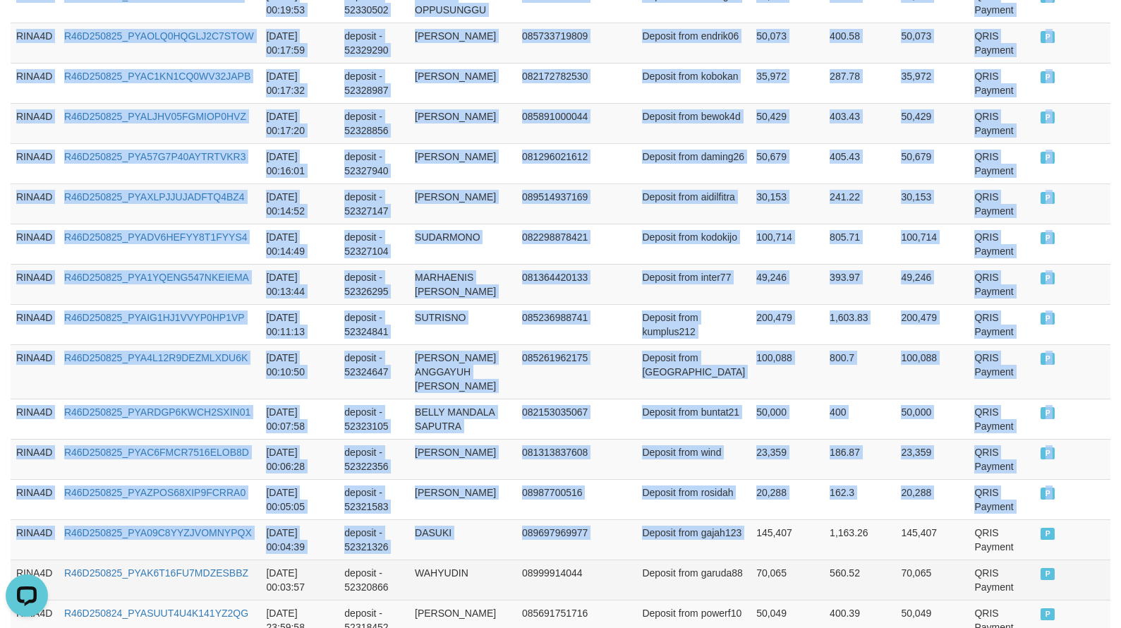
scroll to position [2409, 0]
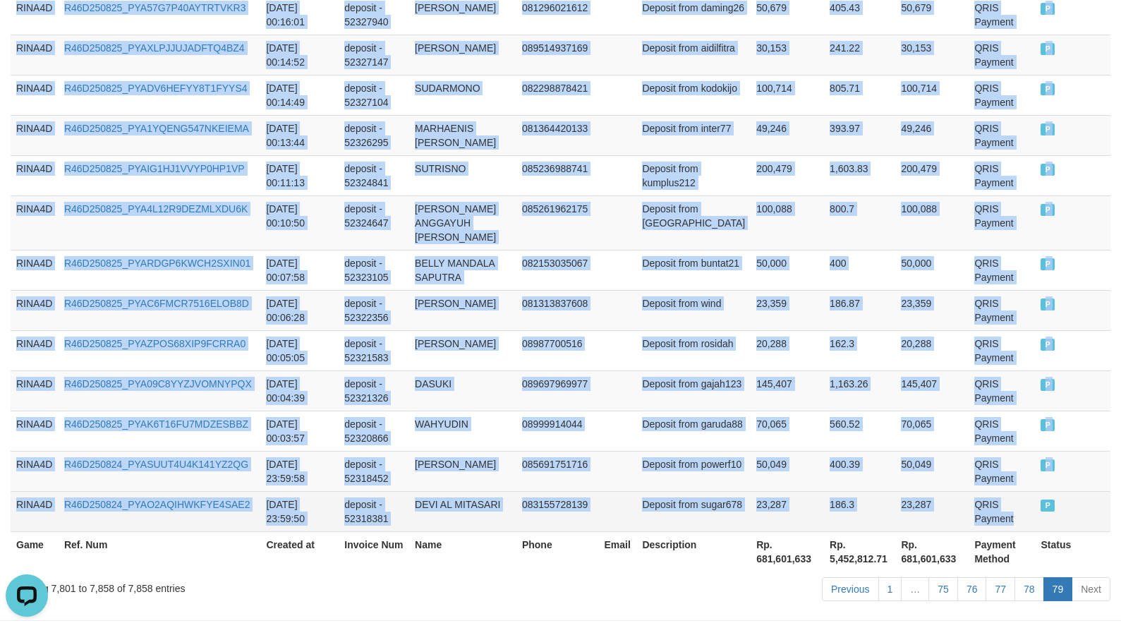
drag, startPoint x: 20, startPoint y: 264, endPoint x: 1040, endPoint y: 452, distance: 1037.7
click at [1041, 500] on span "P" at bounding box center [1048, 506] width 14 height 12
drag, startPoint x: 18, startPoint y: 353, endPoint x: 1049, endPoint y: 445, distance: 1034.5
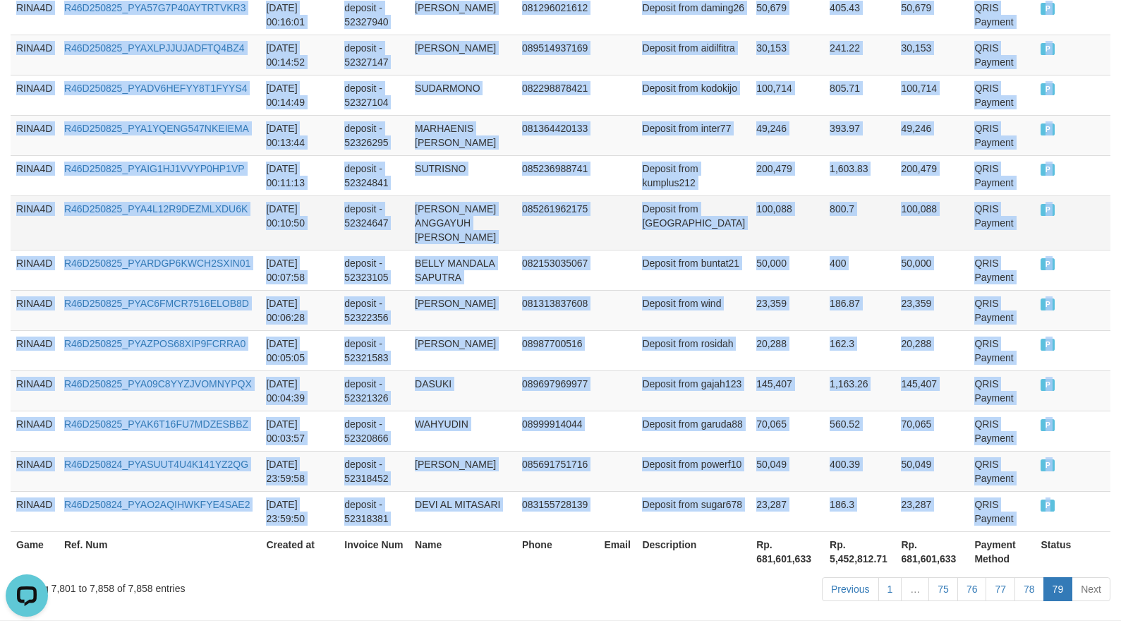
click at [1106, 196] on td "P" at bounding box center [1073, 223] width 76 height 54
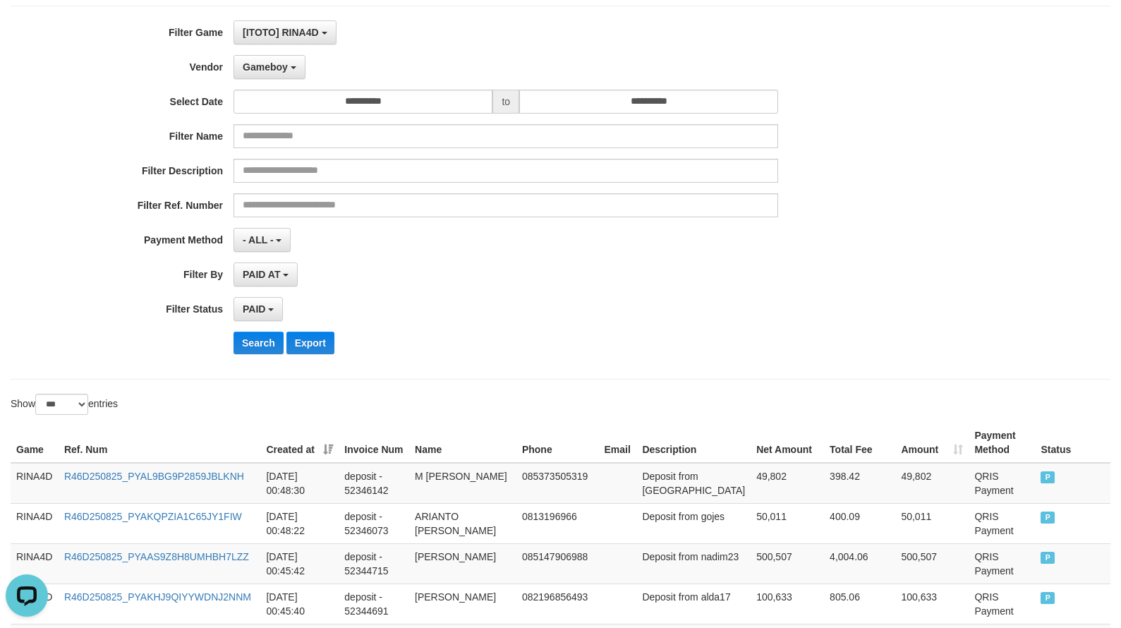
scroll to position [0, 0]
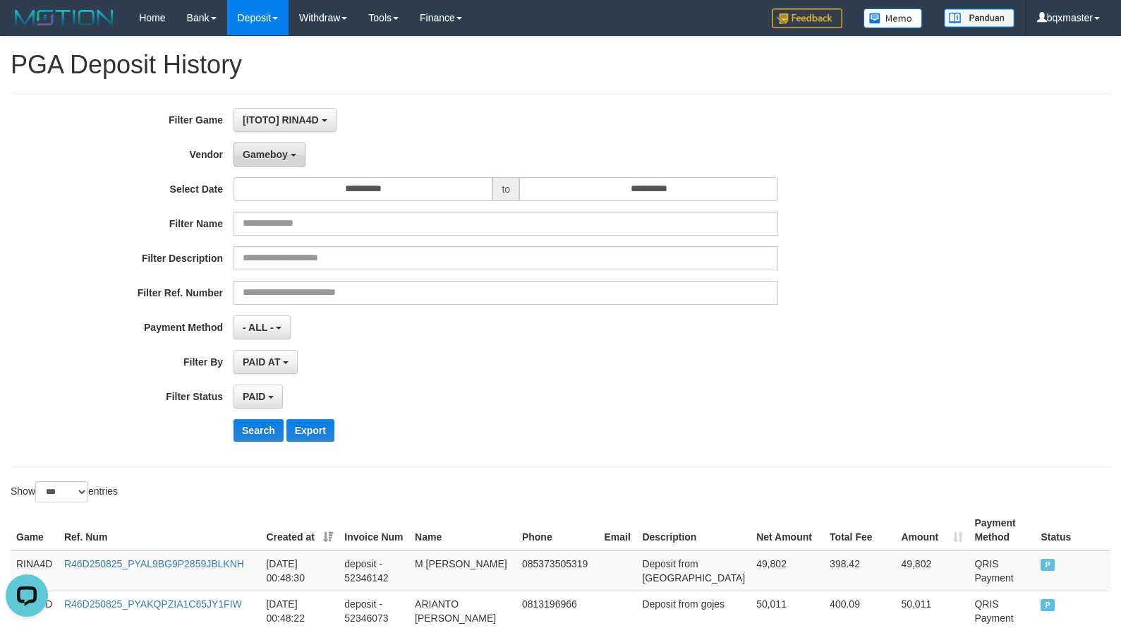
click at [291, 163] on button "Gameboy" at bounding box center [270, 155] width 72 height 24
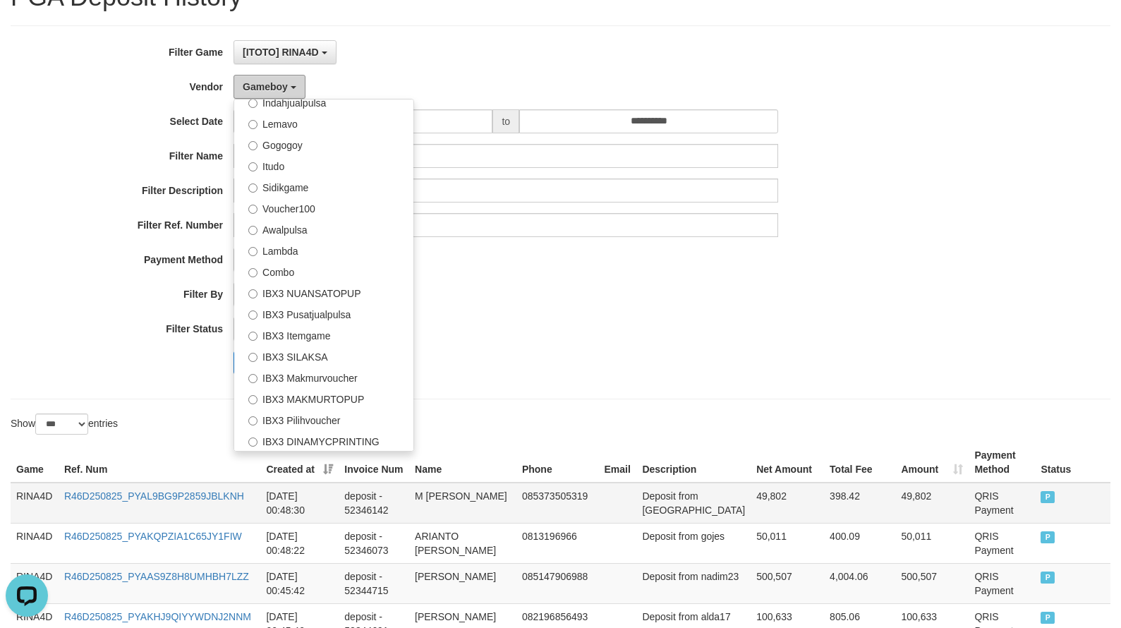
scroll to position [71, 0]
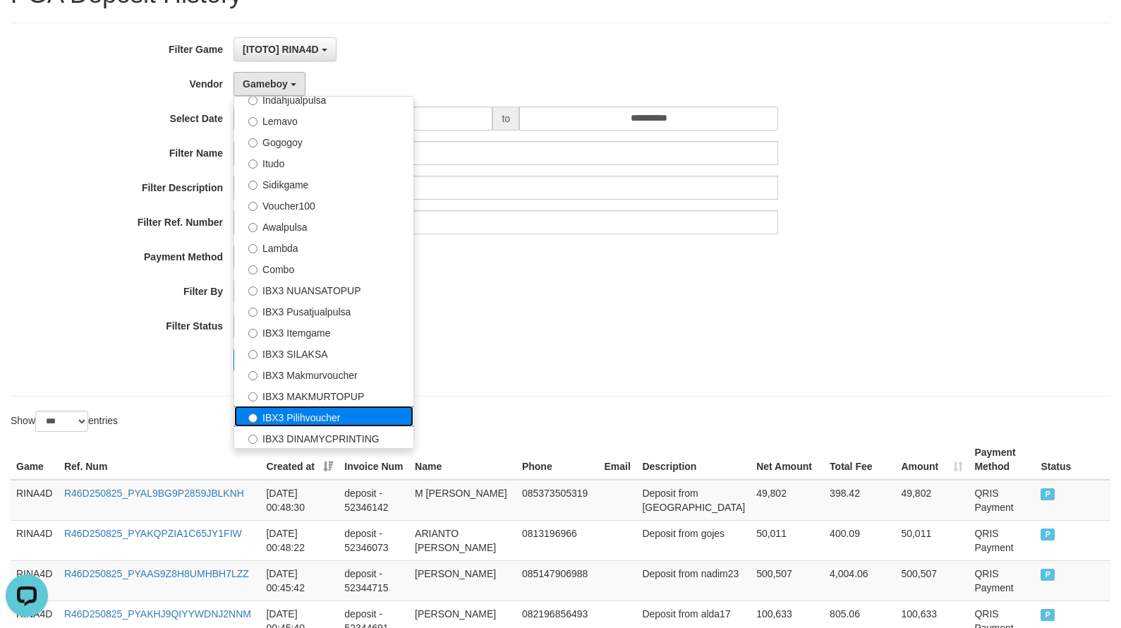
click at [363, 421] on label "IBX3 Pilihvoucher" at bounding box center [323, 416] width 179 height 21
select select "**********"
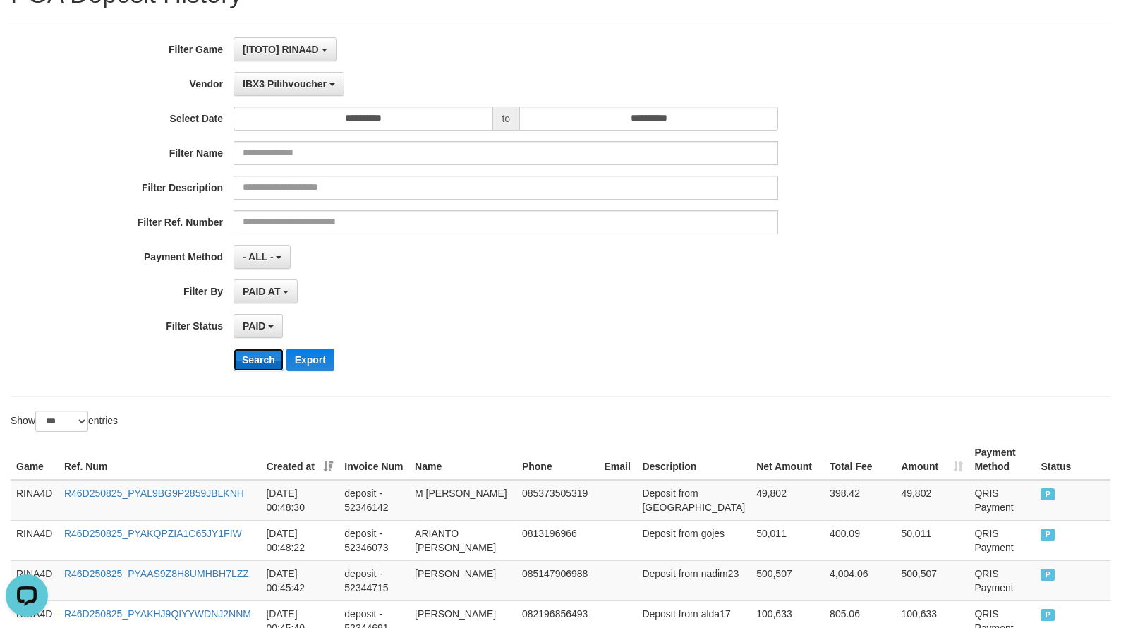
click at [267, 365] on button "Search" at bounding box center [259, 360] width 50 height 23
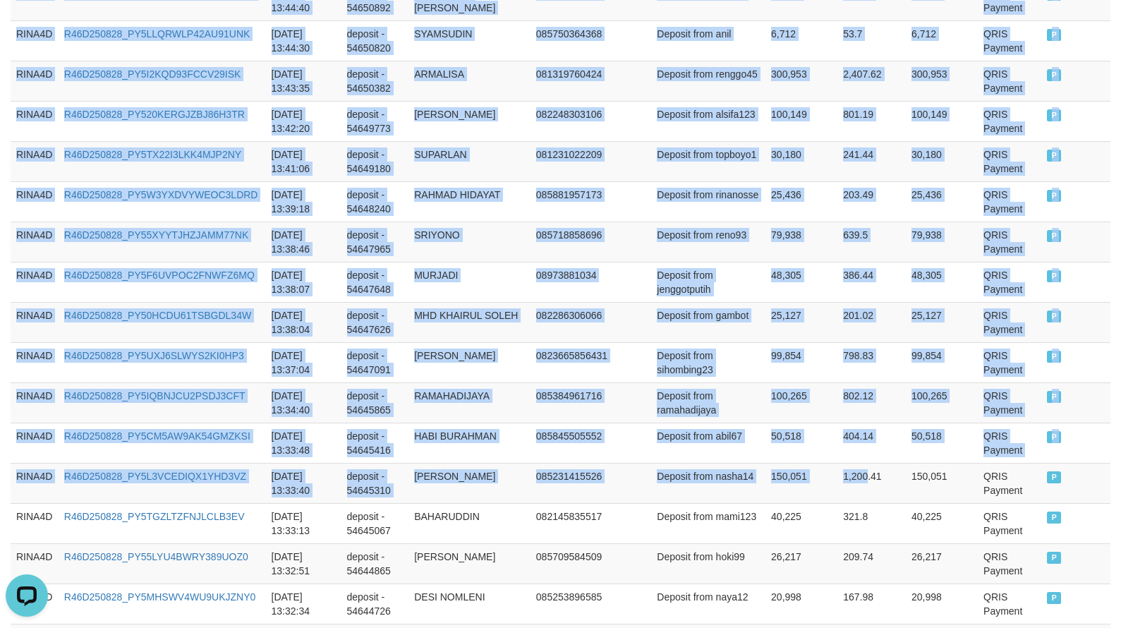
scroll to position [4098, 0]
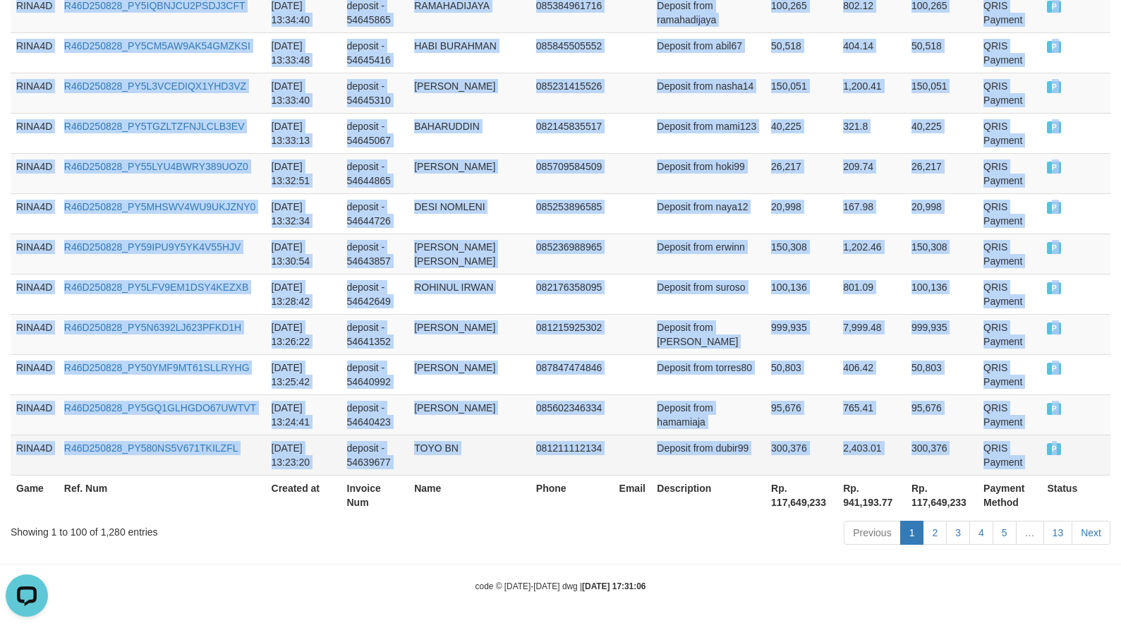
drag, startPoint x: 16, startPoint y: 493, endPoint x: 1058, endPoint y: 455, distance: 1042.4
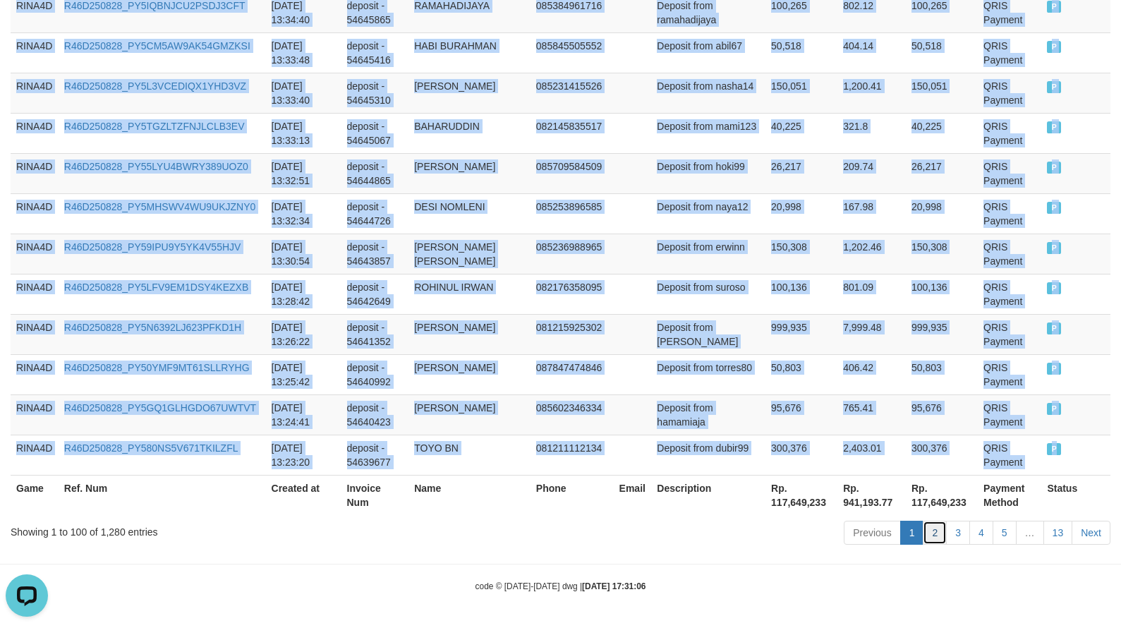
click at [937, 536] on link "2" at bounding box center [935, 533] width 24 height 24
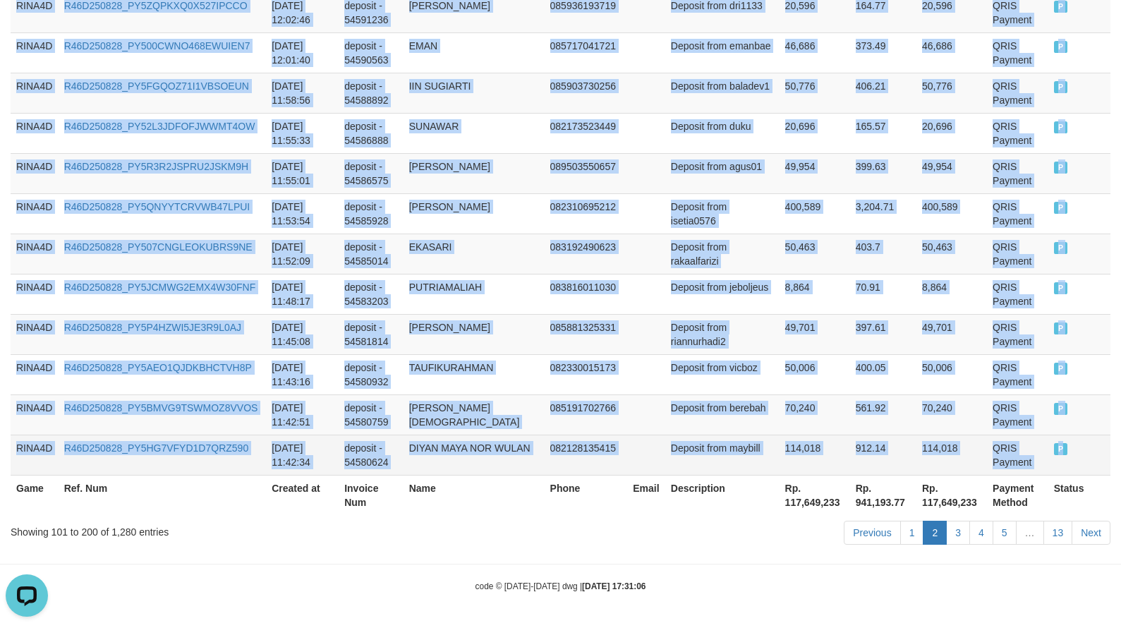
drag, startPoint x: 17, startPoint y: 354, endPoint x: 1063, endPoint y: 458, distance: 1051.1
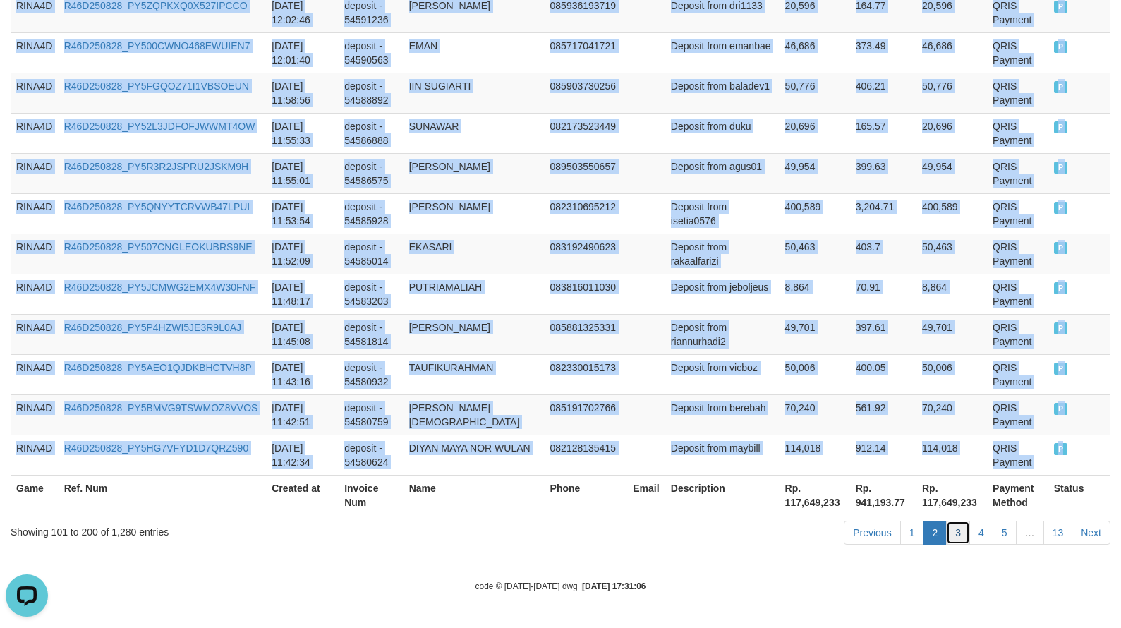
click at [957, 533] on link "3" at bounding box center [958, 533] width 24 height 24
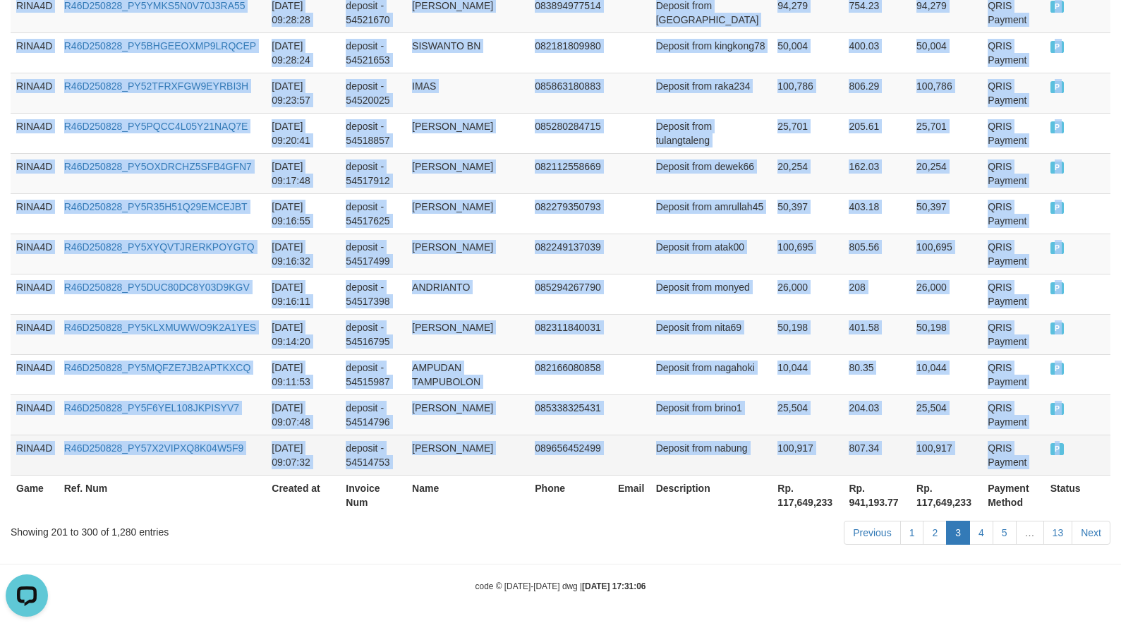
drag, startPoint x: 18, startPoint y: 354, endPoint x: 1050, endPoint y: 450, distance: 1036.4
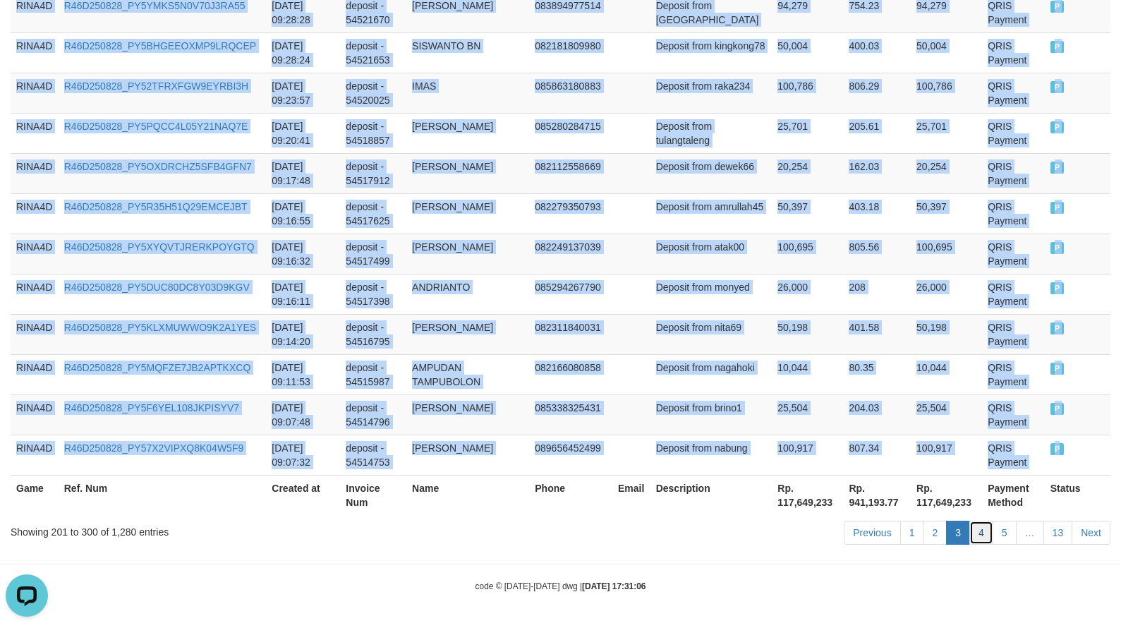
click at [990, 529] on link "4" at bounding box center [982, 533] width 24 height 24
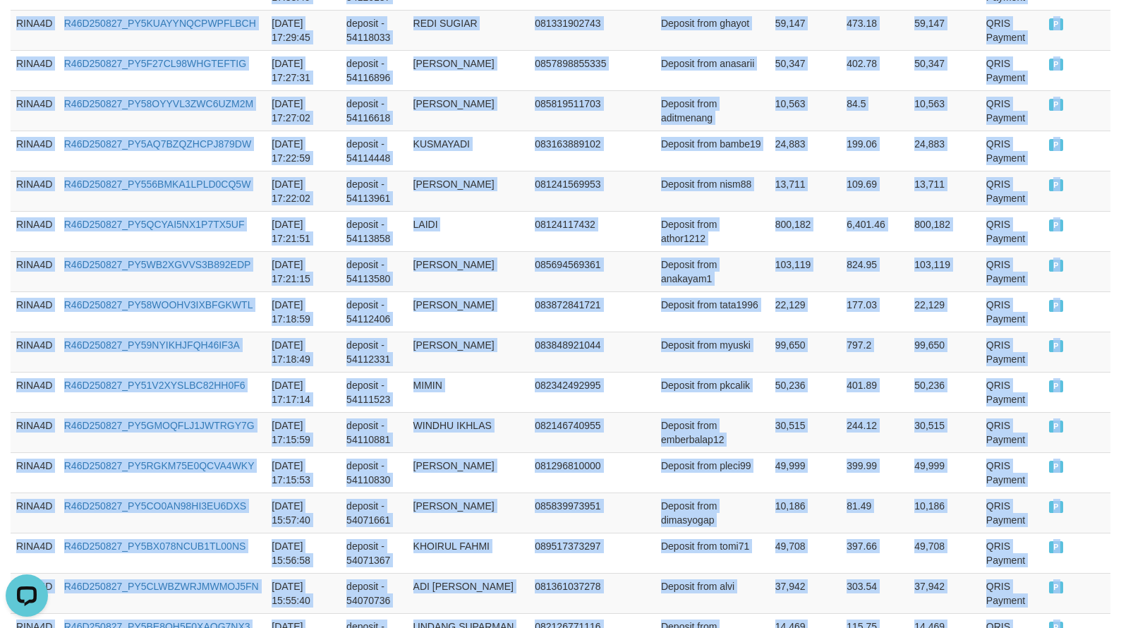
scroll to position [4127, 0]
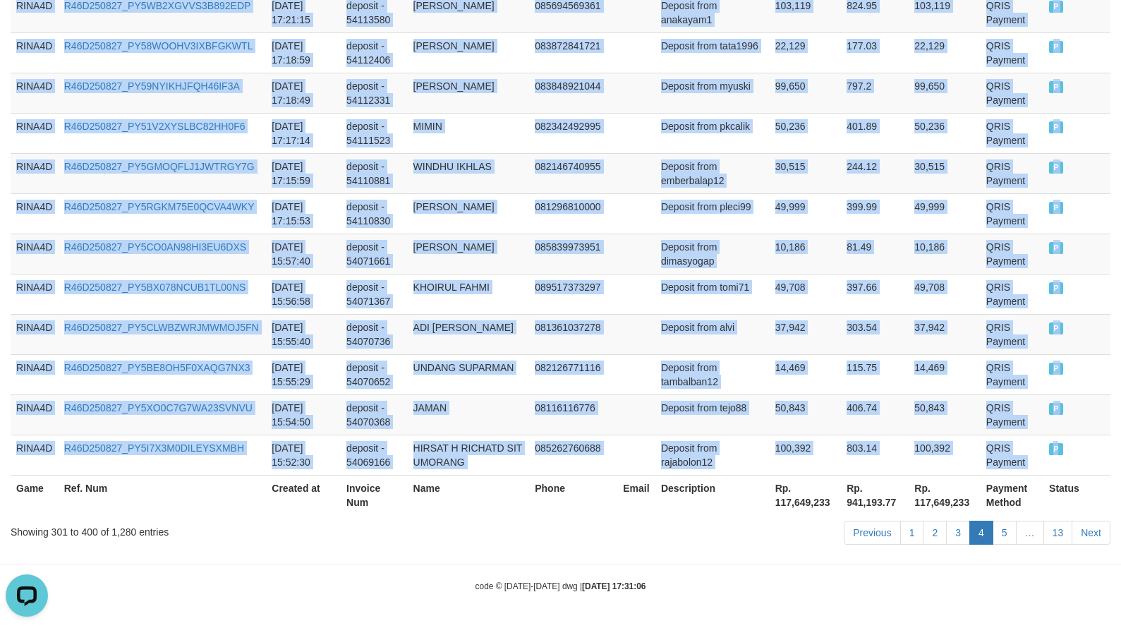
drag, startPoint x: 18, startPoint y: 357, endPoint x: 1123, endPoint y: 455, distance: 1109.5
click at [1003, 541] on link "5" at bounding box center [1005, 533] width 24 height 24
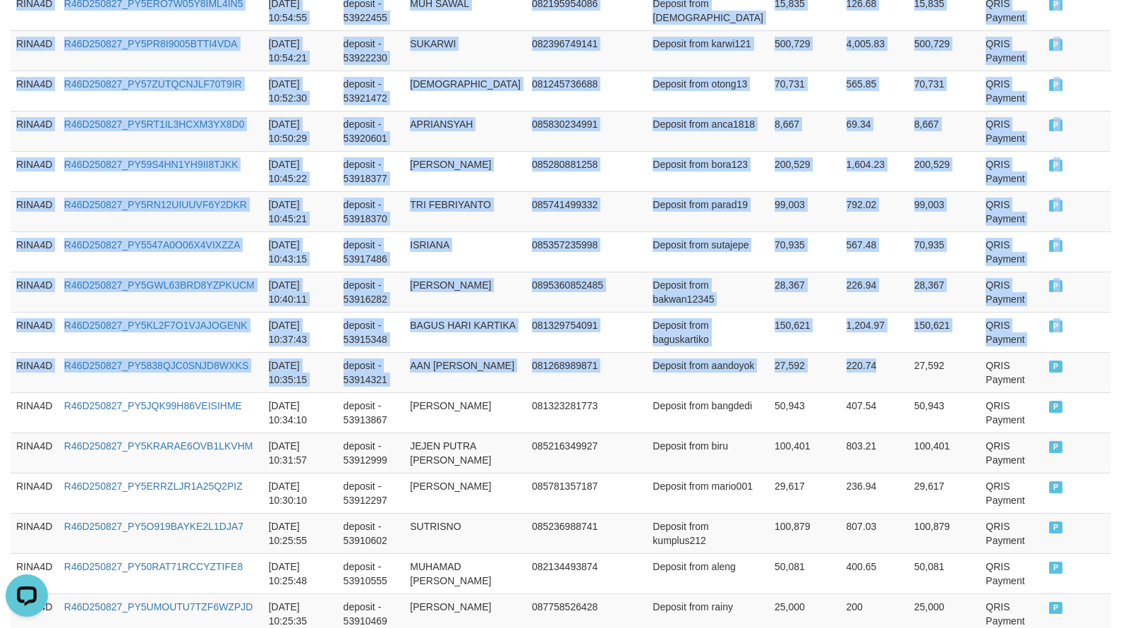
scroll to position [4113, 0]
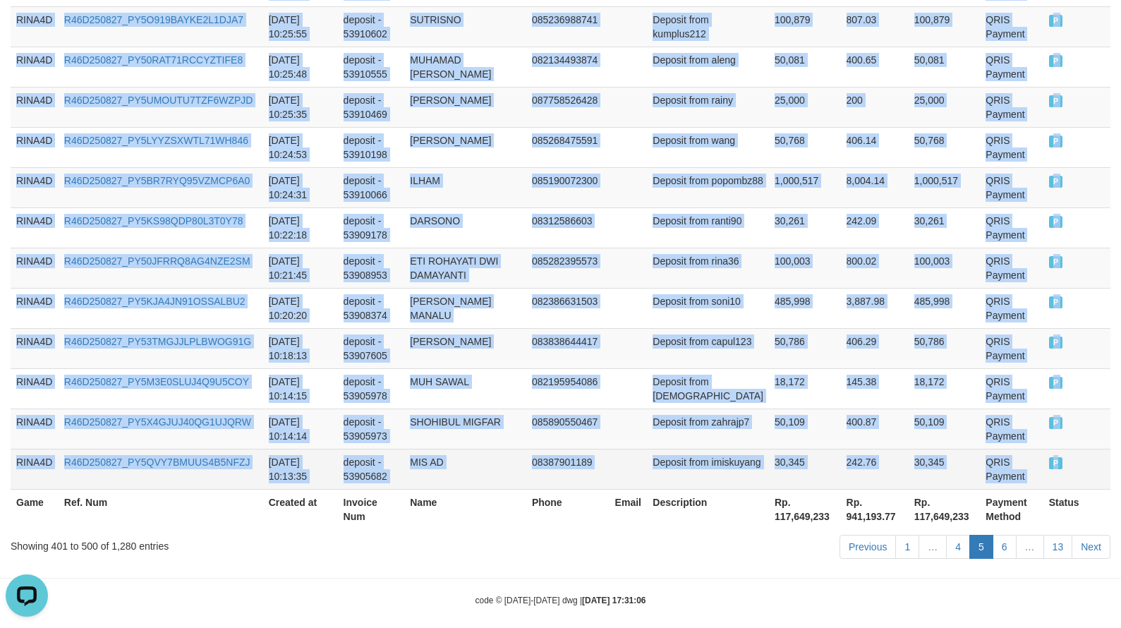
drag, startPoint x: 20, startPoint y: 278, endPoint x: 1057, endPoint y: 458, distance: 1052.3
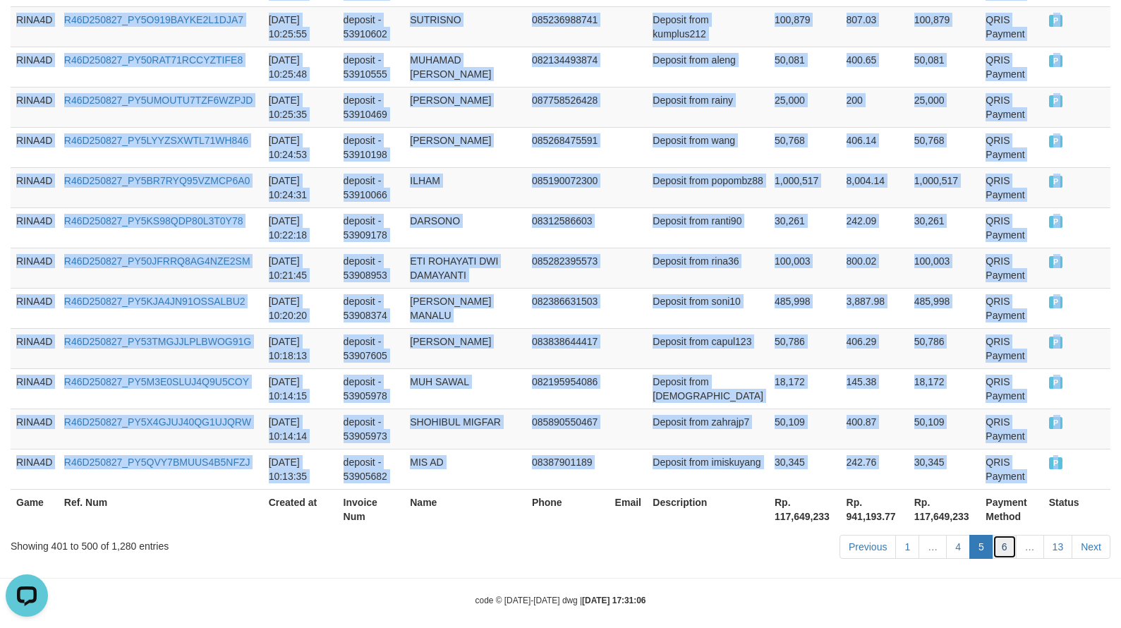
click at [998, 535] on link "6" at bounding box center [1005, 547] width 24 height 24
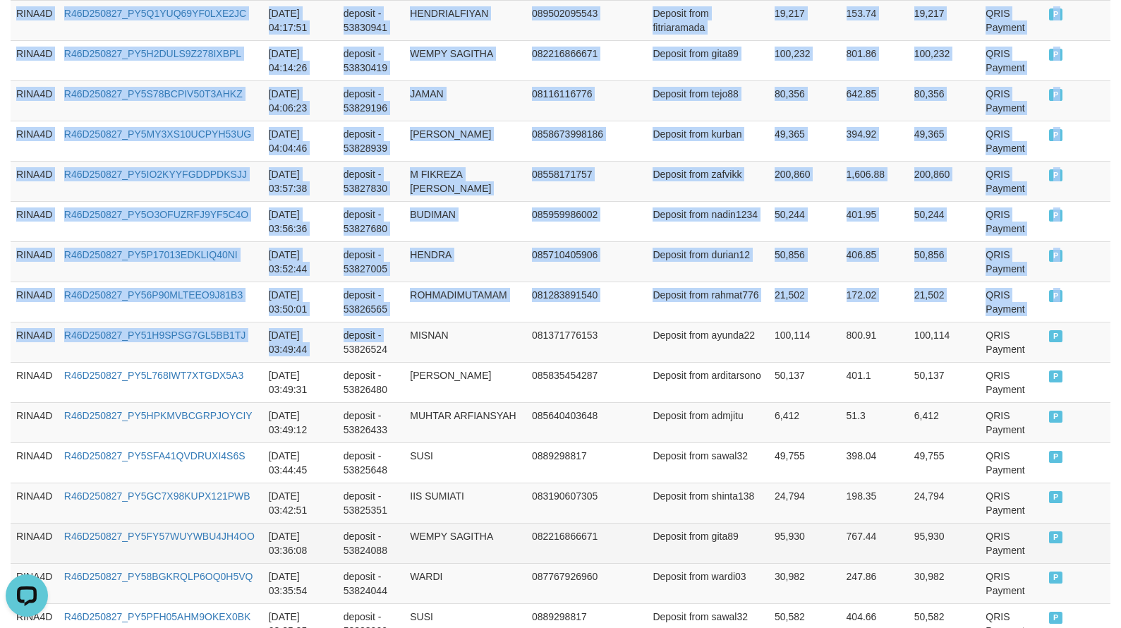
scroll to position [4127, 0]
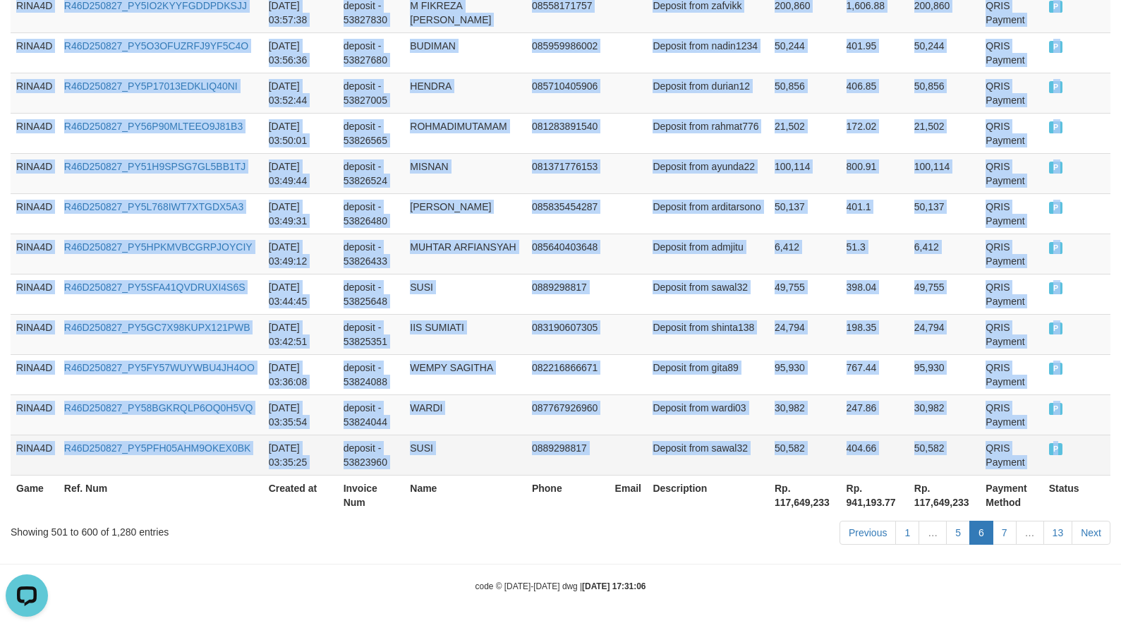
drag, startPoint x: 51, startPoint y: 356, endPoint x: 1054, endPoint y: 455, distance: 1008.5
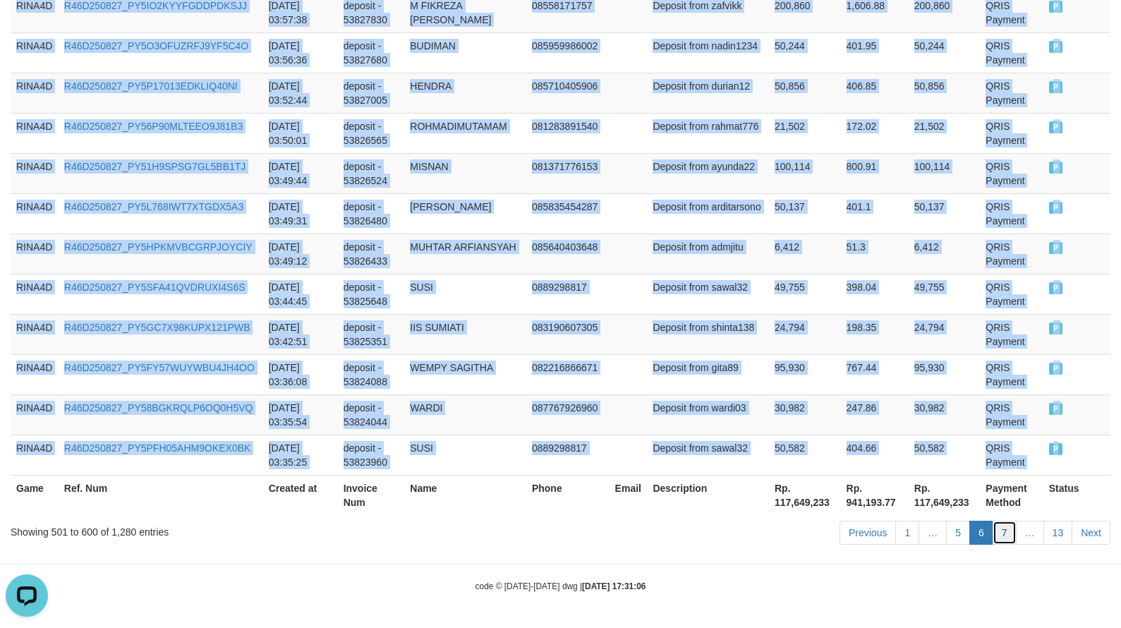
drag, startPoint x: 1006, startPoint y: 534, endPoint x: 1006, endPoint y: 545, distance: 11.3
click at [1006, 534] on link "7" at bounding box center [1005, 533] width 24 height 24
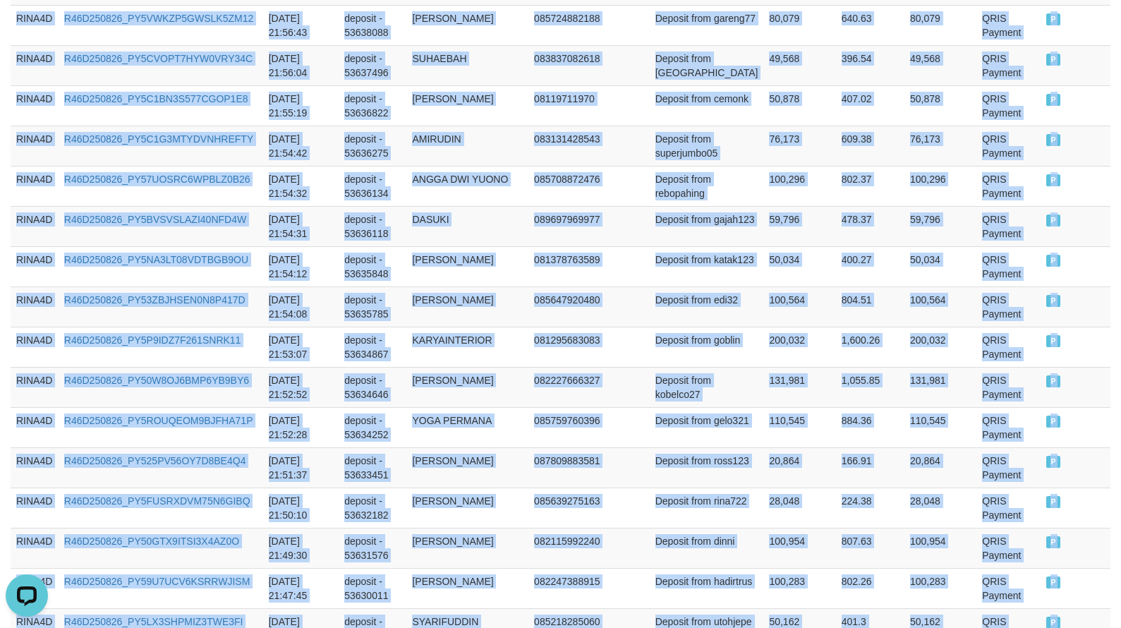
scroll to position [4098, 0]
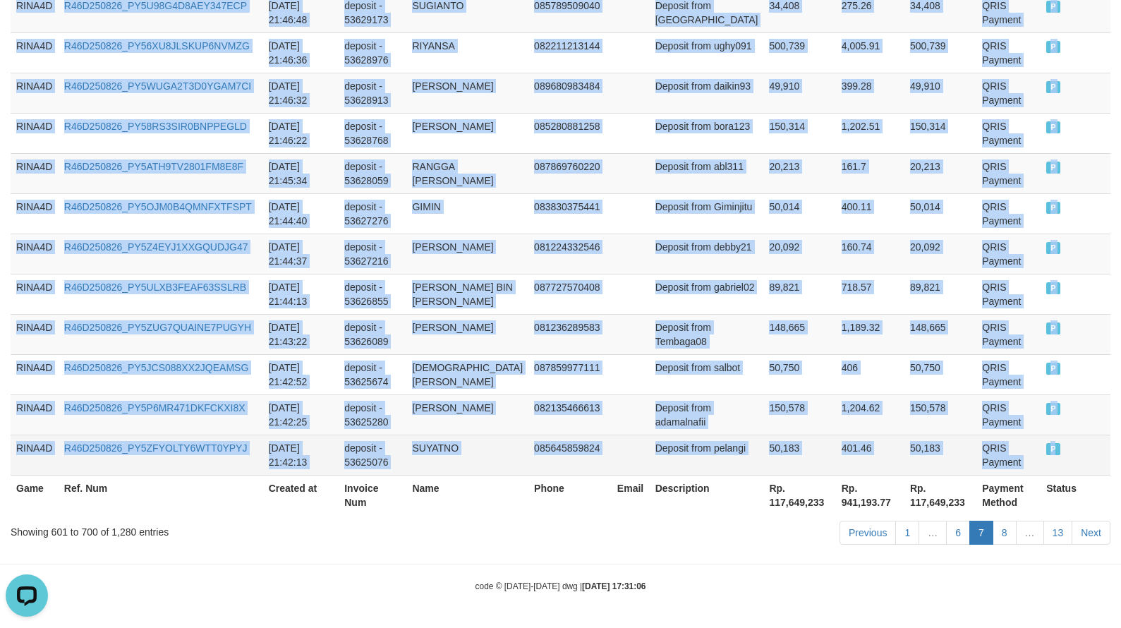
drag, startPoint x: 16, startPoint y: 283, endPoint x: 1079, endPoint y: 447, distance: 1075.4
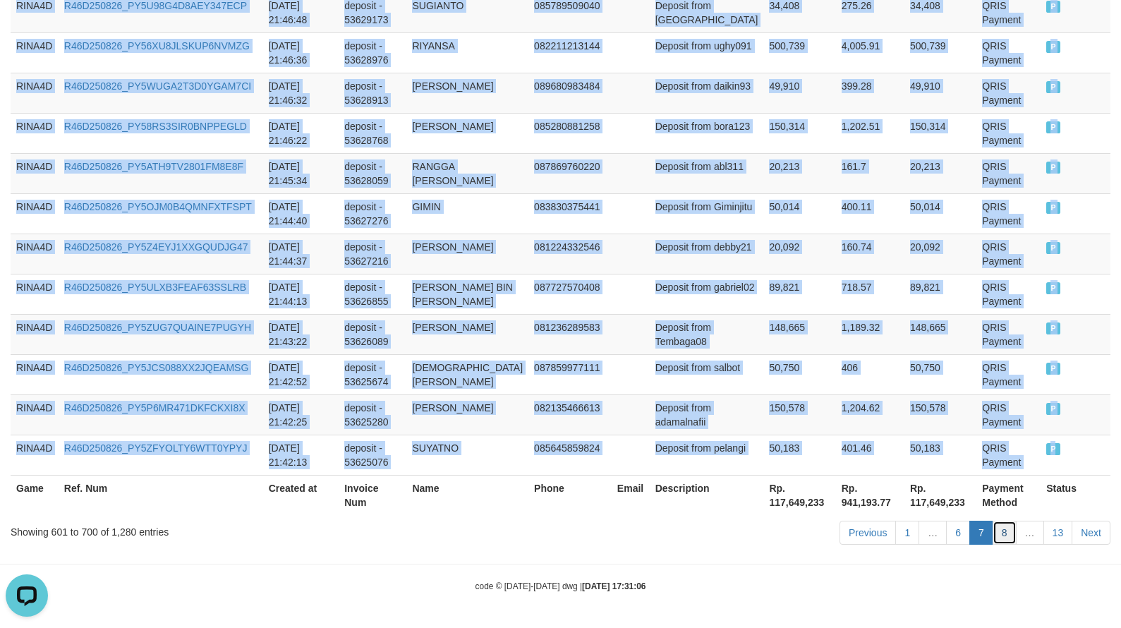
drag, startPoint x: 1009, startPoint y: 524, endPoint x: 987, endPoint y: 529, distance: 22.4
click at [1009, 524] on link "8" at bounding box center [1005, 533] width 24 height 24
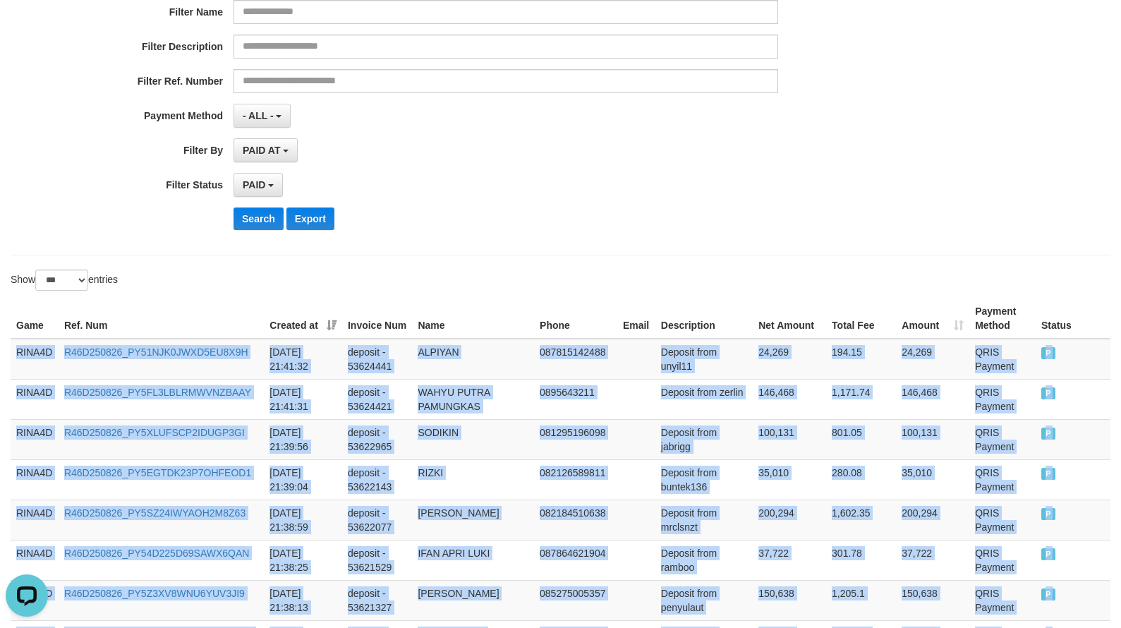
scroll to position [4113, 0]
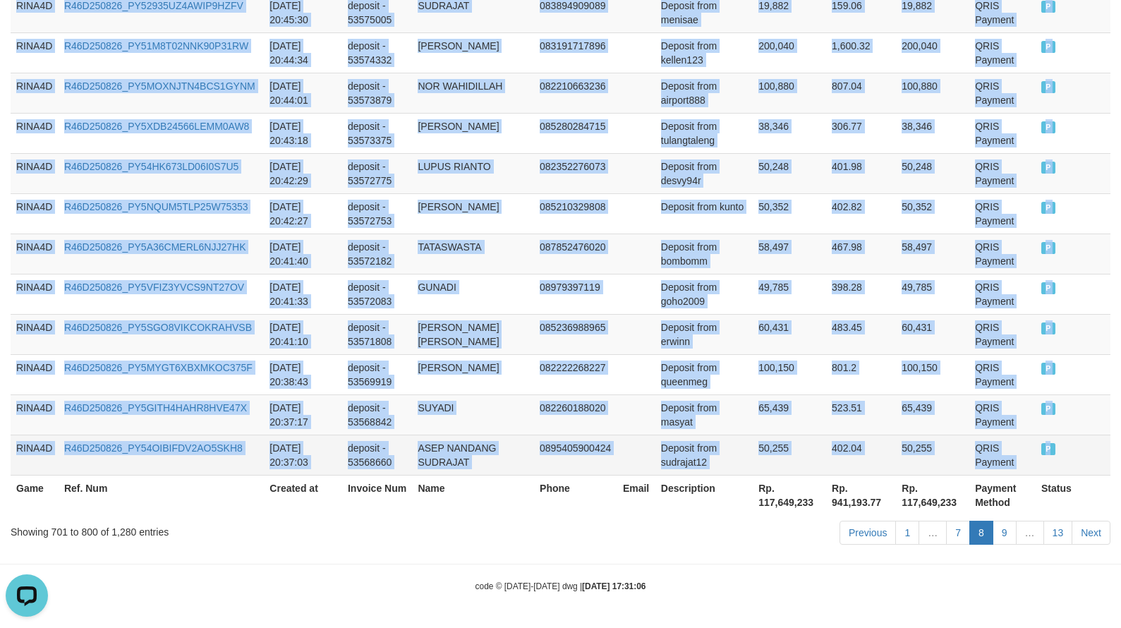
drag, startPoint x: 18, startPoint y: 359, endPoint x: 1064, endPoint y: 451, distance: 1050.0
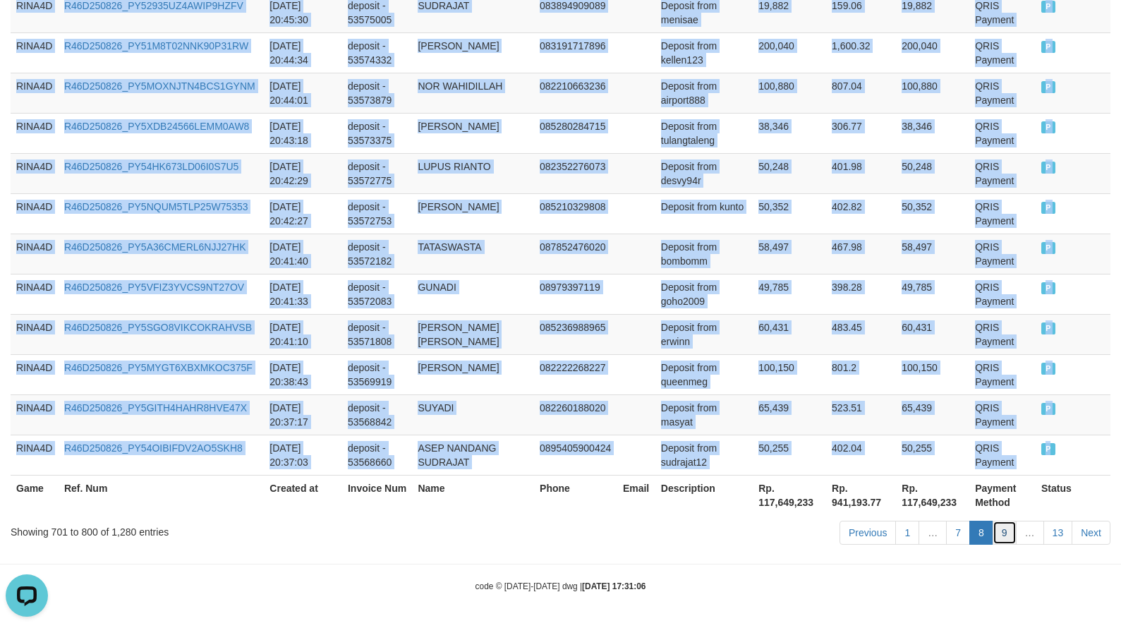
click at [1009, 529] on link "9" at bounding box center [1005, 533] width 24 height 24
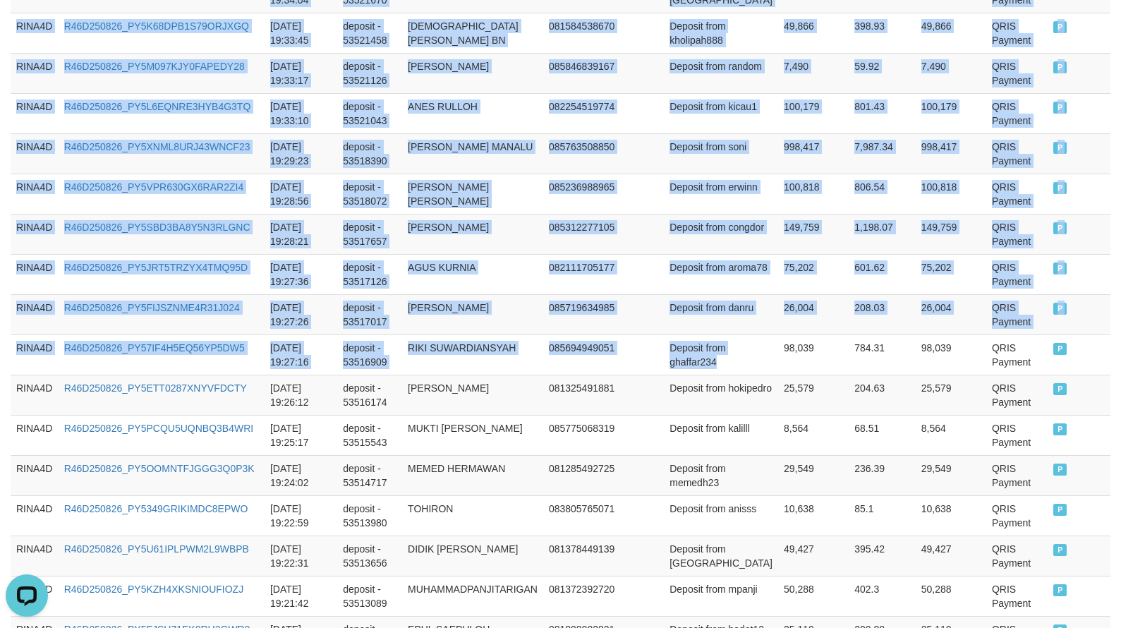
scroll to position [4098, 0]
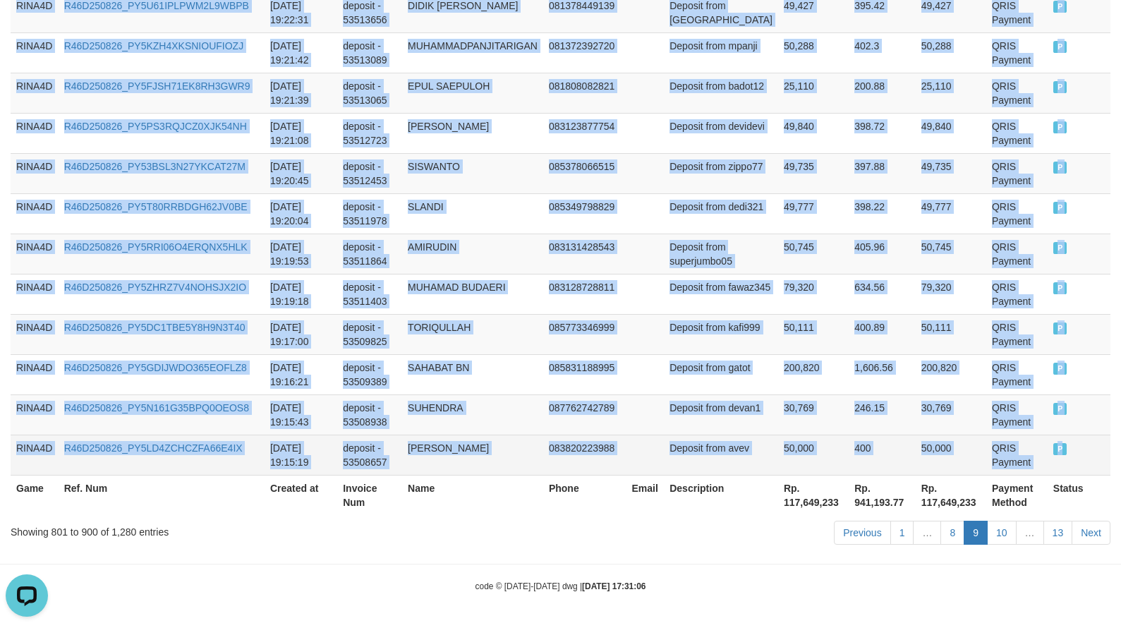
drag, startPoint x: 19, startPoint y: 352, endPoint x: 1098, endPoint y: 444, distance: 1083.0
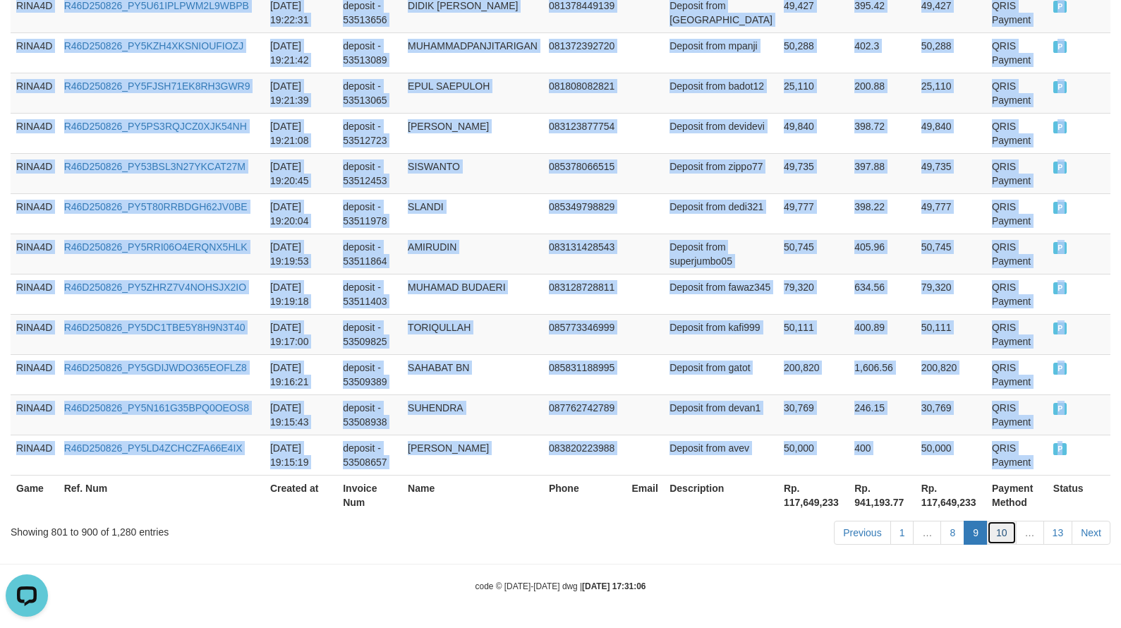
click at [995, 522] on link "10" at bounding box center [1002, 533] width 30 height 24
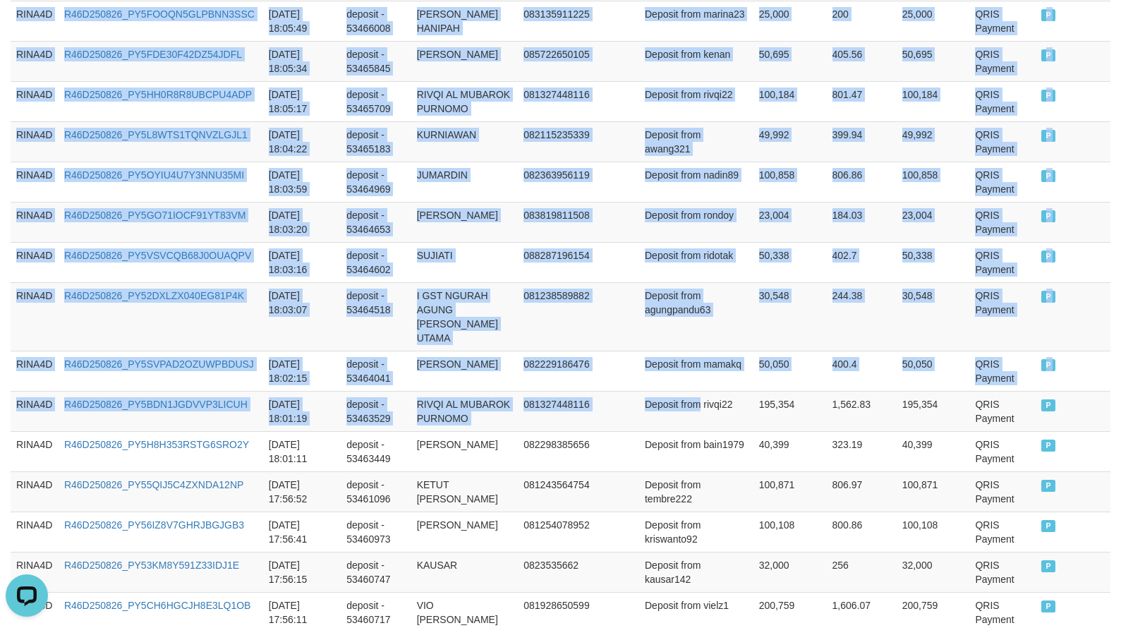
scroll to position [4141, 0]
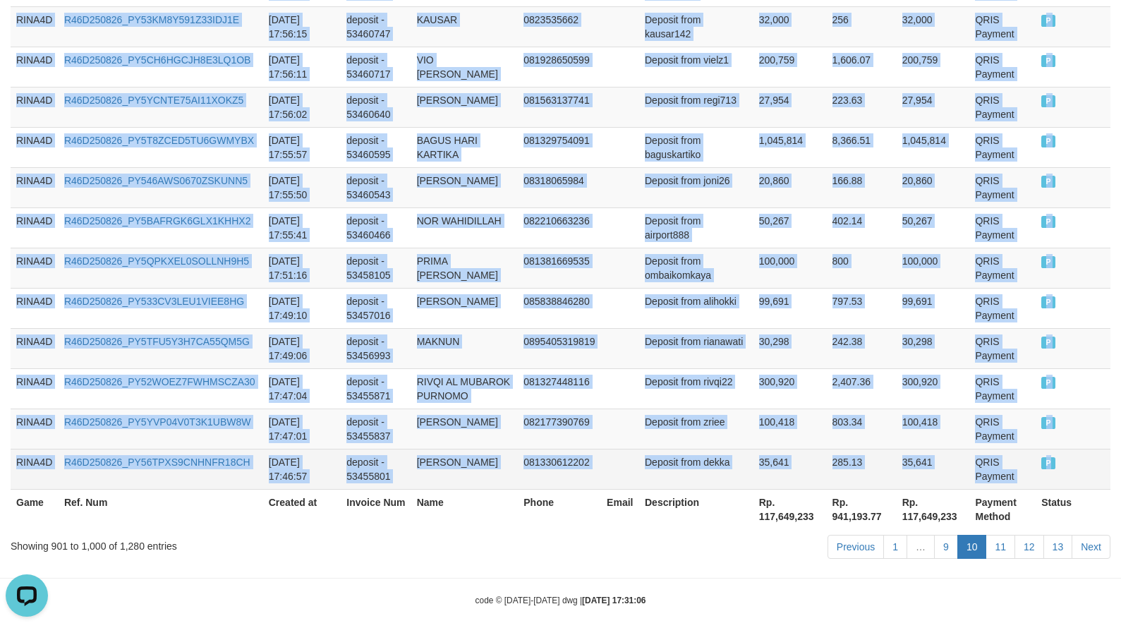
drag, startPoint x: 22, startPoint y: 354, endPoint x: 1071, endPoint y: 451, distance: 1053.2
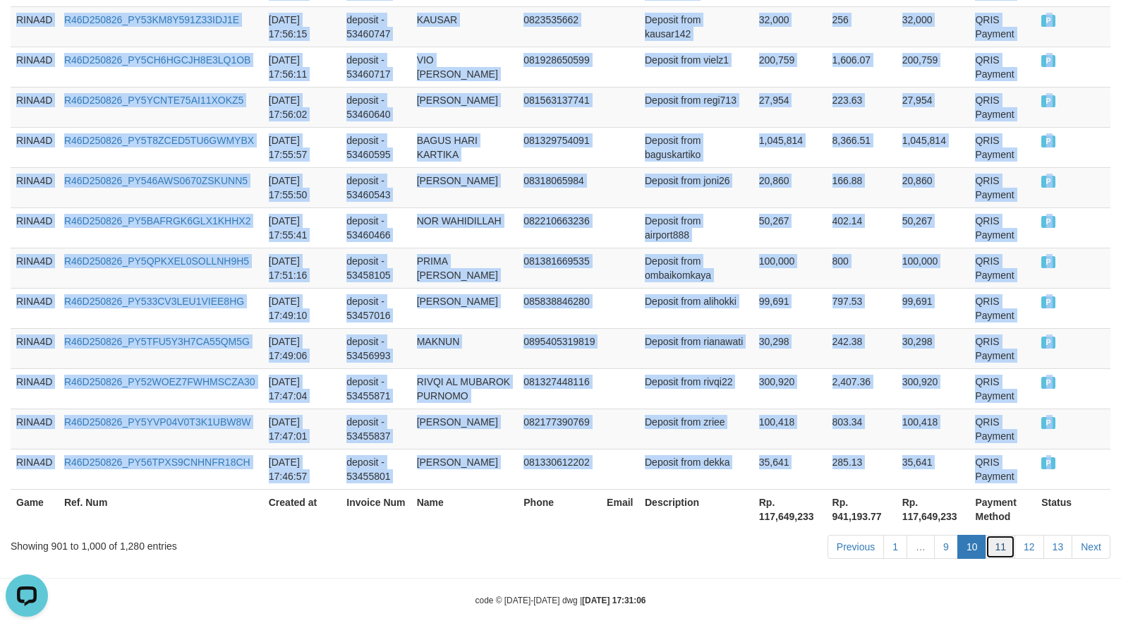
click at [1005, 535] on link "11" at bounding box center [1001, 547] width 30 height 24
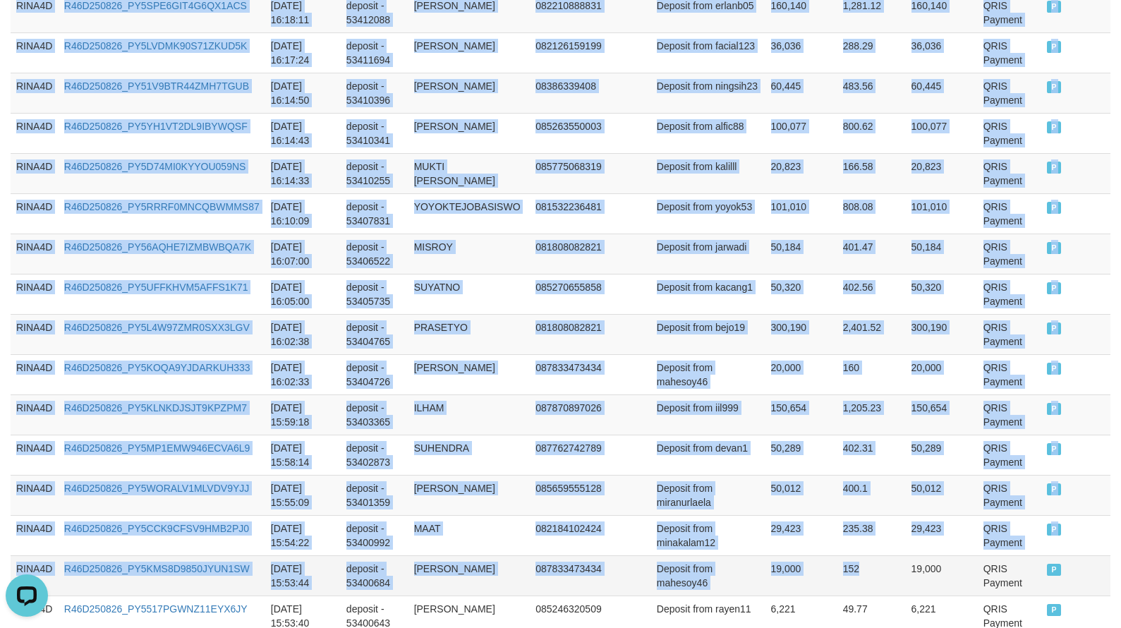
scroll to position [4098, 0]
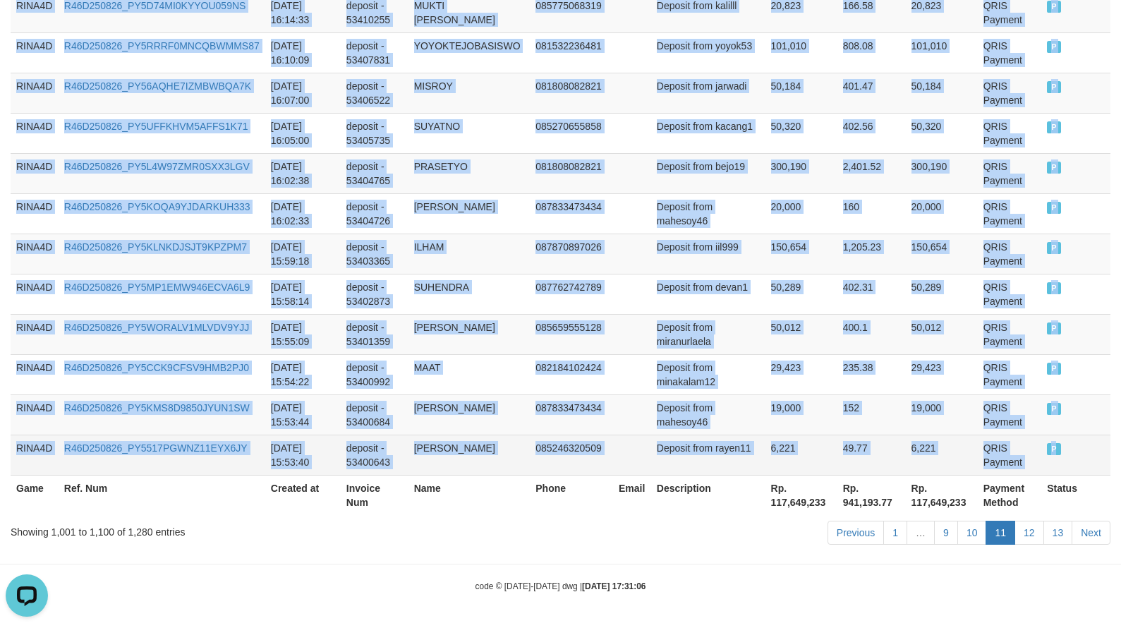
drag, startPoint x: 15, startPoint y: 353, endPoint x: 1072, endPoint y: 445, distance: 1061.2
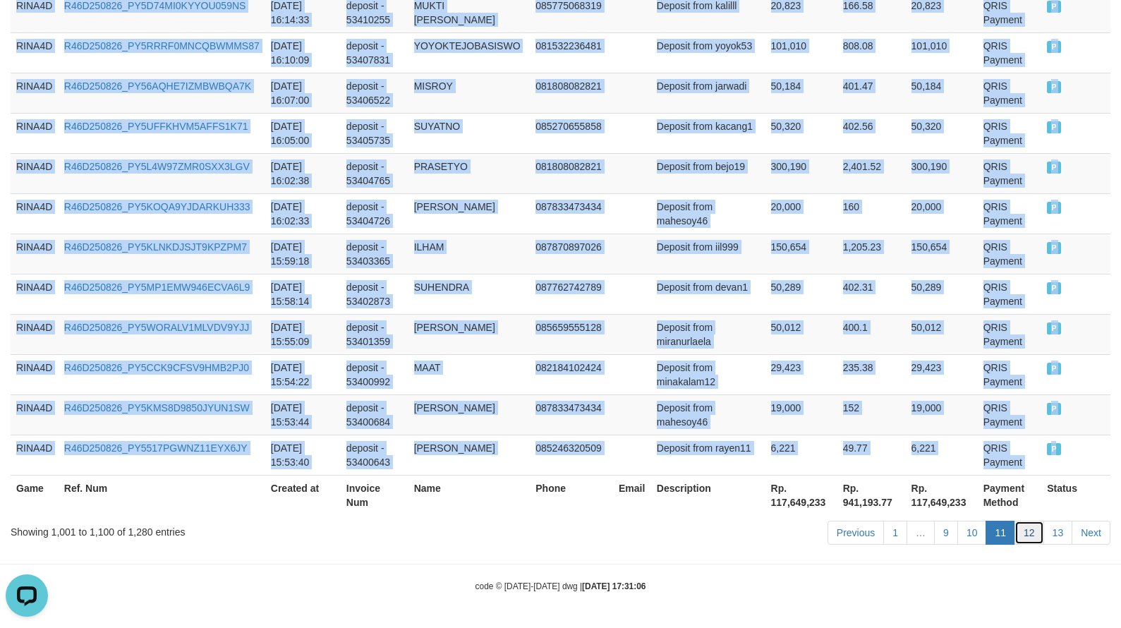
click at [1028, 539] on link "12" at bounding box center [1030, 533] width 30 height 24
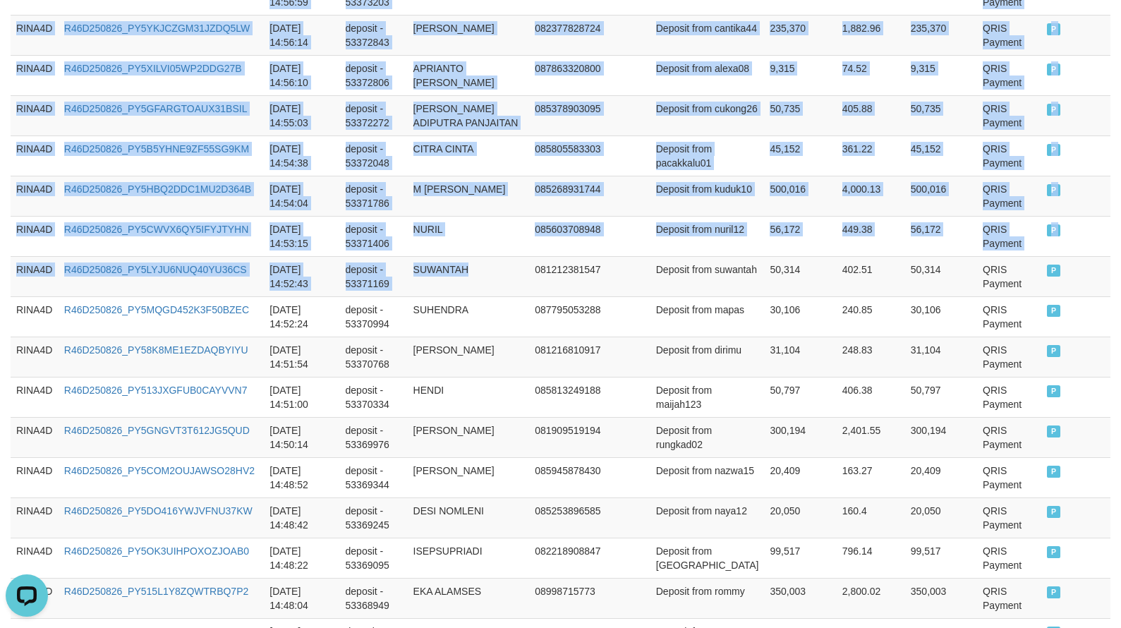
scroll to position [4127, 0]
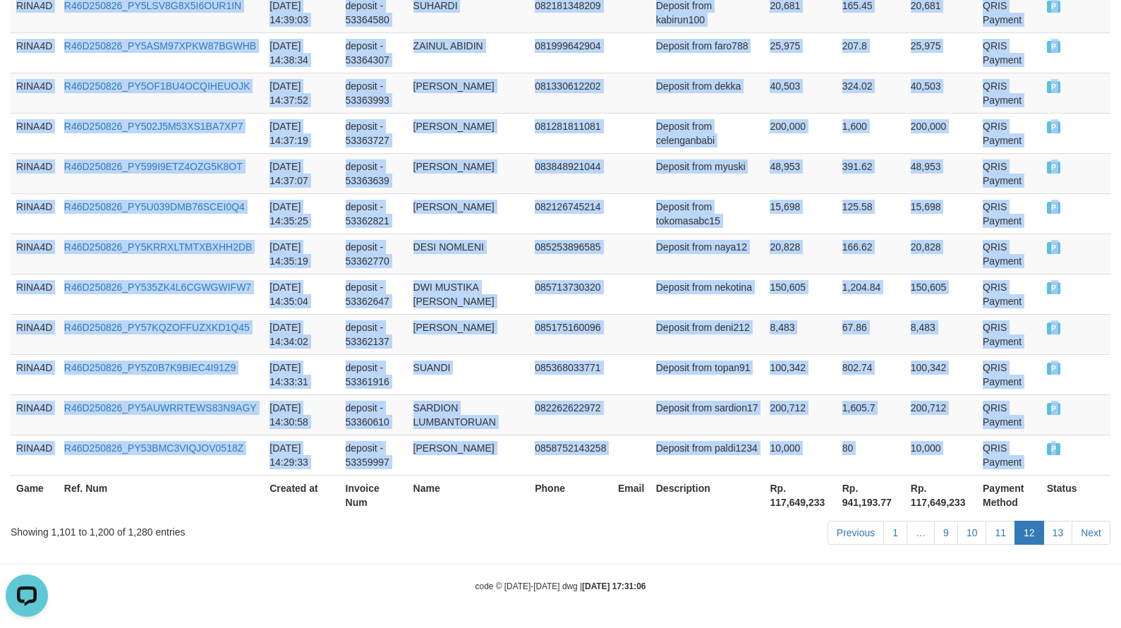
drag, startPoint x: 15, startPoint y: 280, endPoint x: 1117, endPoint y: 443, distance: 1113.6
click at [1066, 527] on link "13" at bounding box center [1059, 533] width 30 height 24
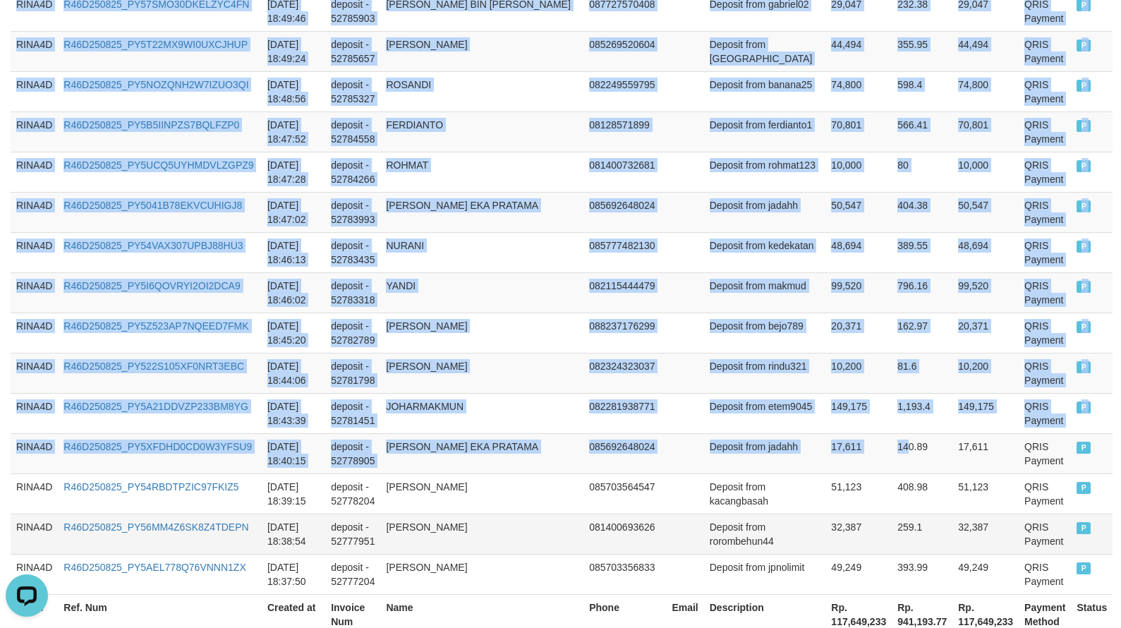
scroll to position [3294, 0]
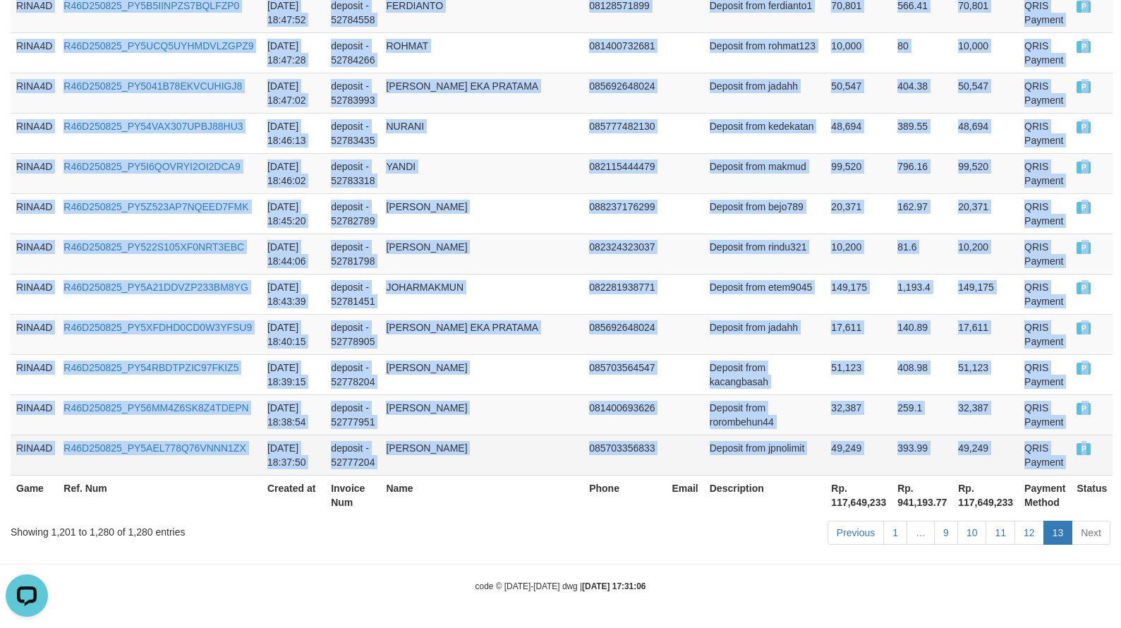
drag, startPoint x: 19, startPoint y: 285, endPoint x: 1081, endPoint y: 443, distance: 1073.8
